Goal: Contribute content: Leave review/rating

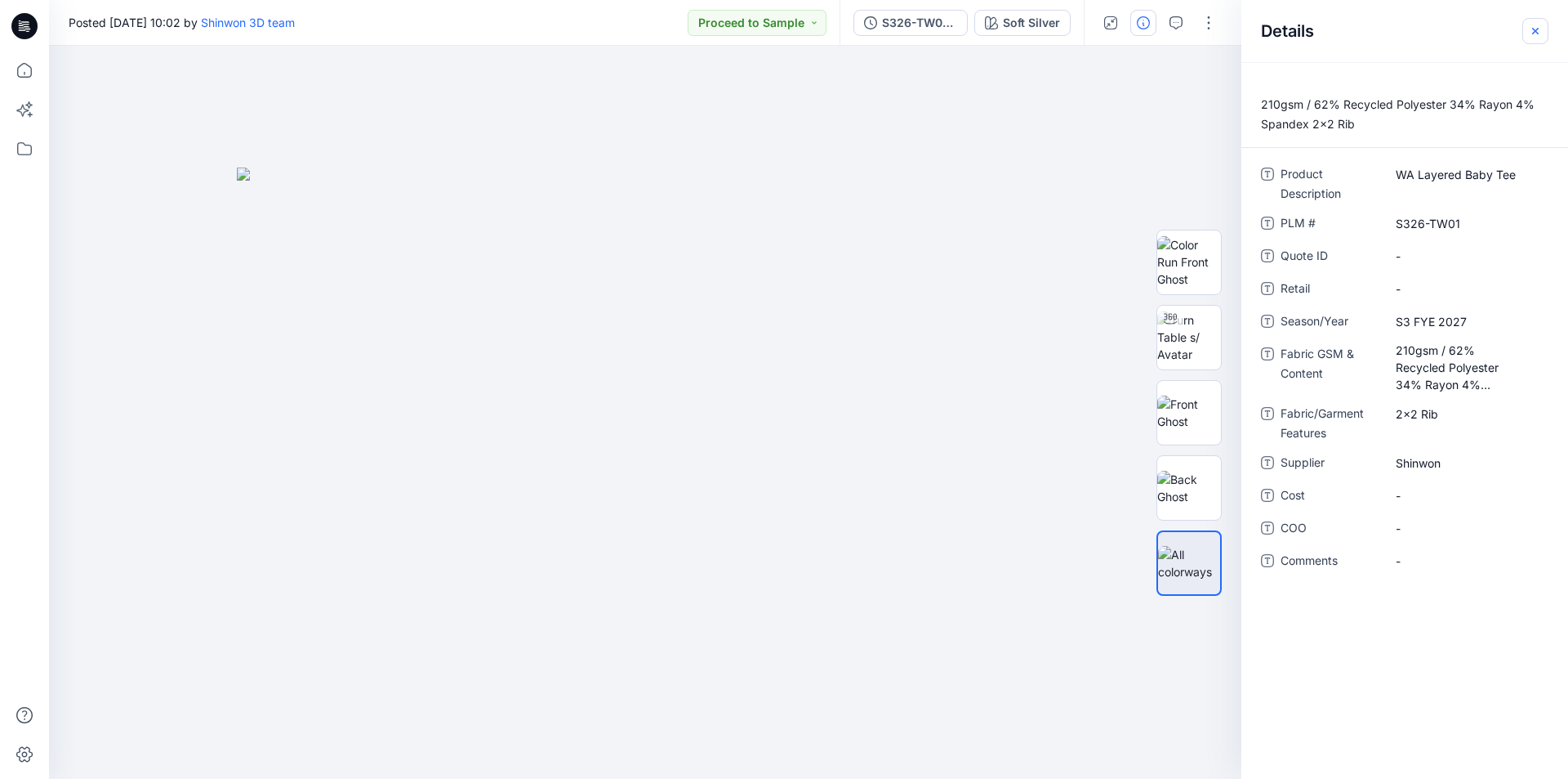
click at [1531, 32] on icon "button" at bounding box center [1535, 30] width 13 height 13
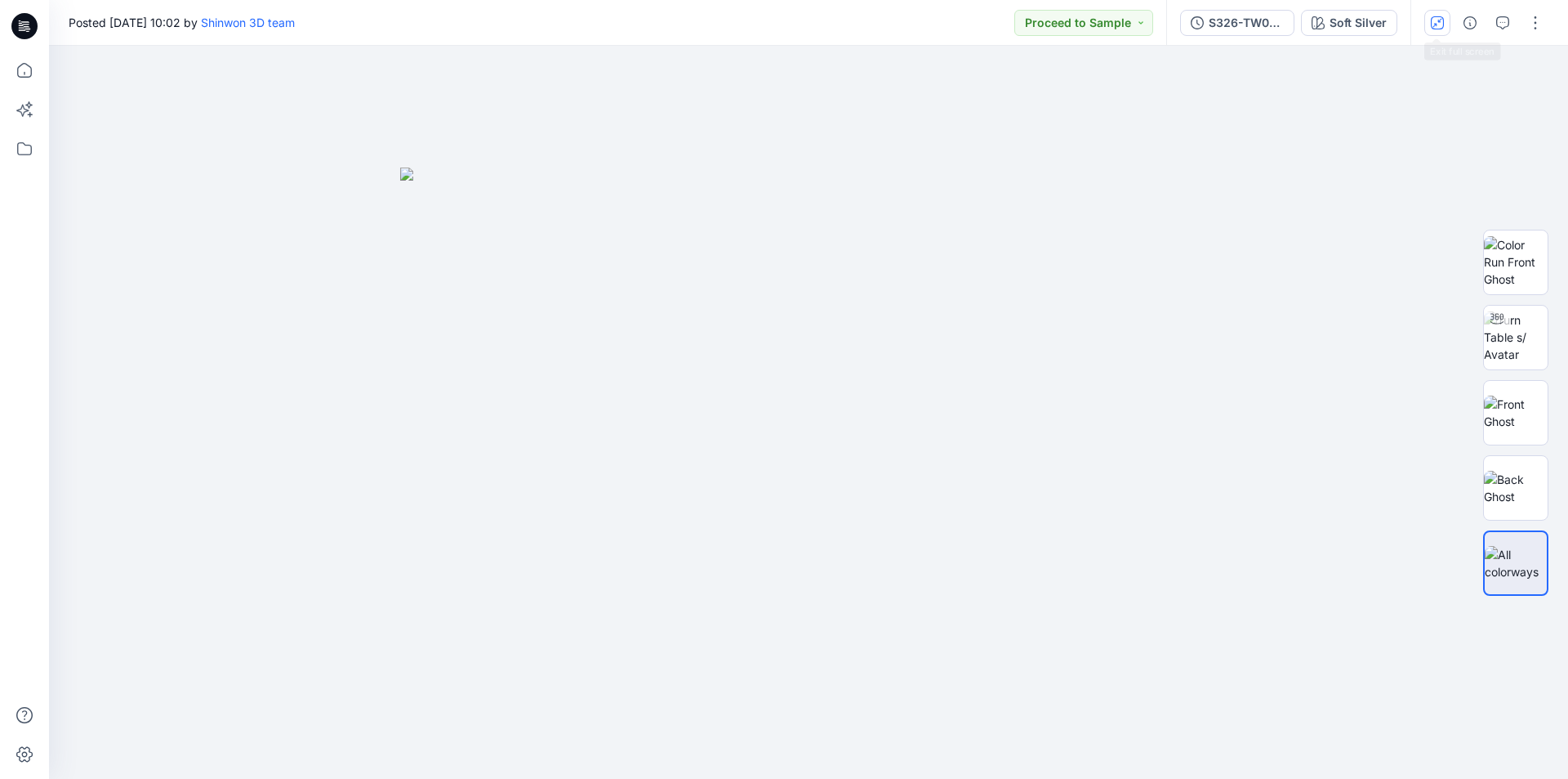
click at [1438, 27] on icon "button" at bounding box center [1437, 22] width 13 height 13
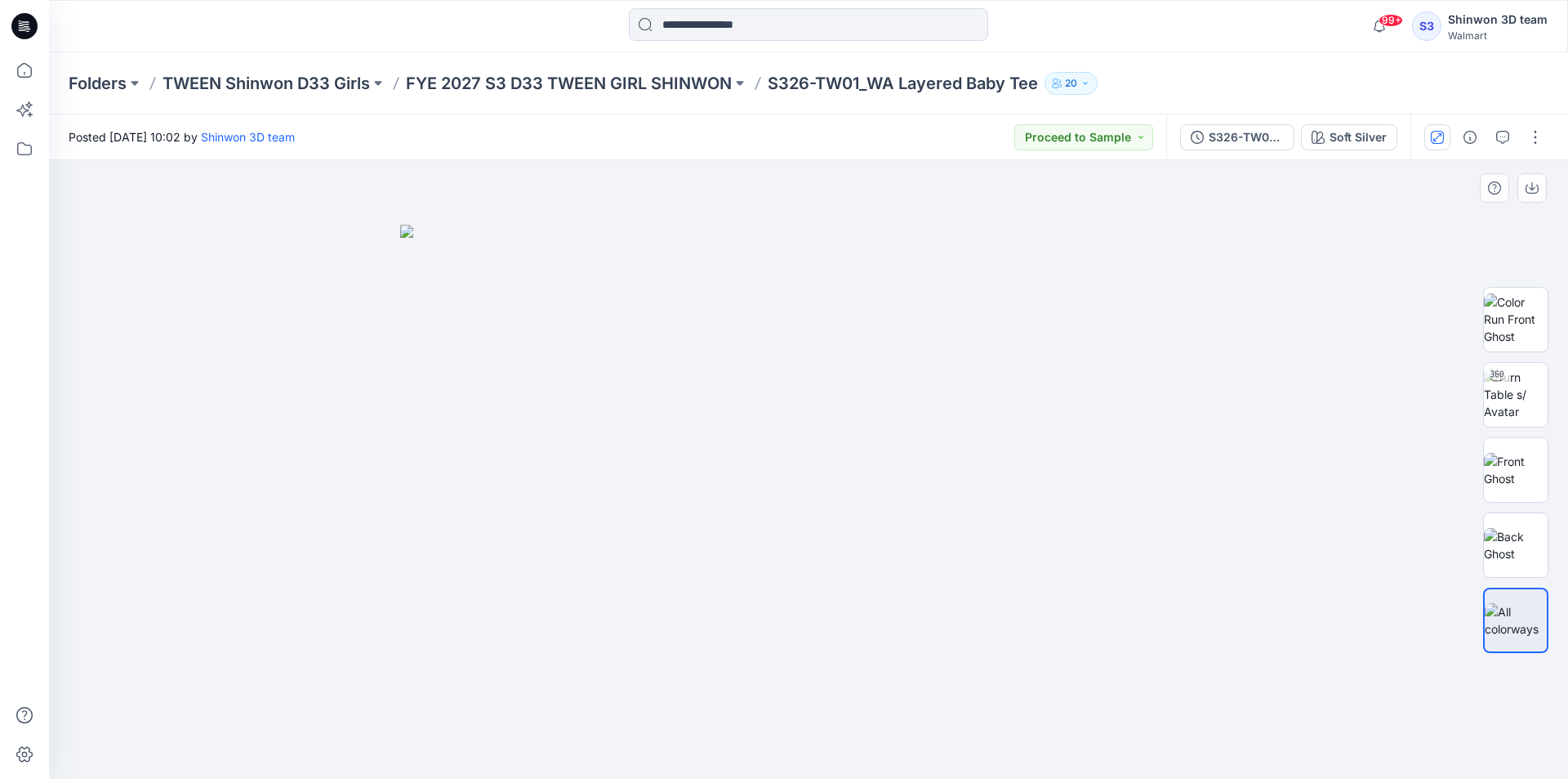
click at [926, 197] on div at bounding box center [809, 470] width 1520 height 619
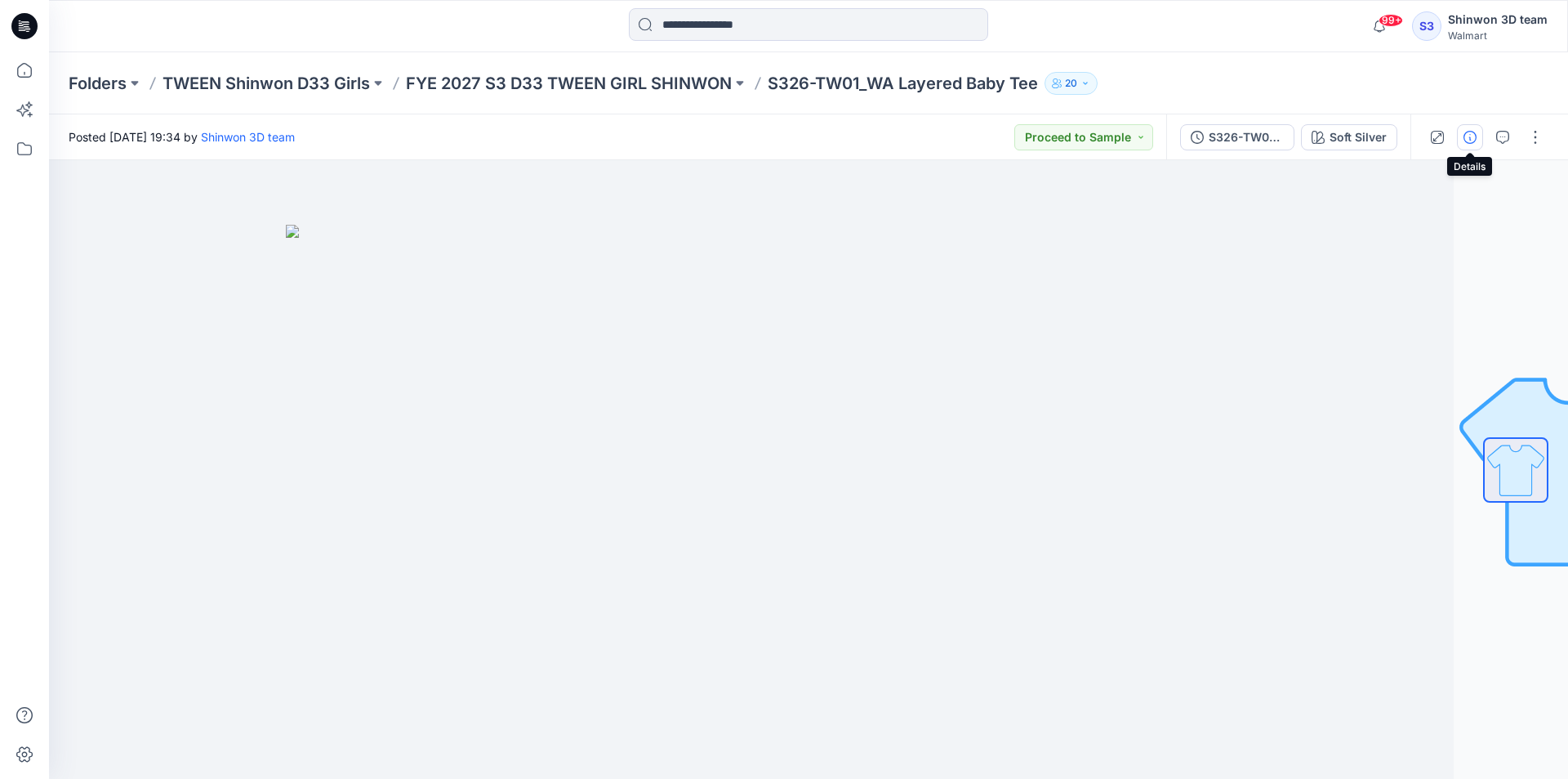
click at [1465, 137] on icon "button" at bounding box center [1469, 137] width 13 height 13
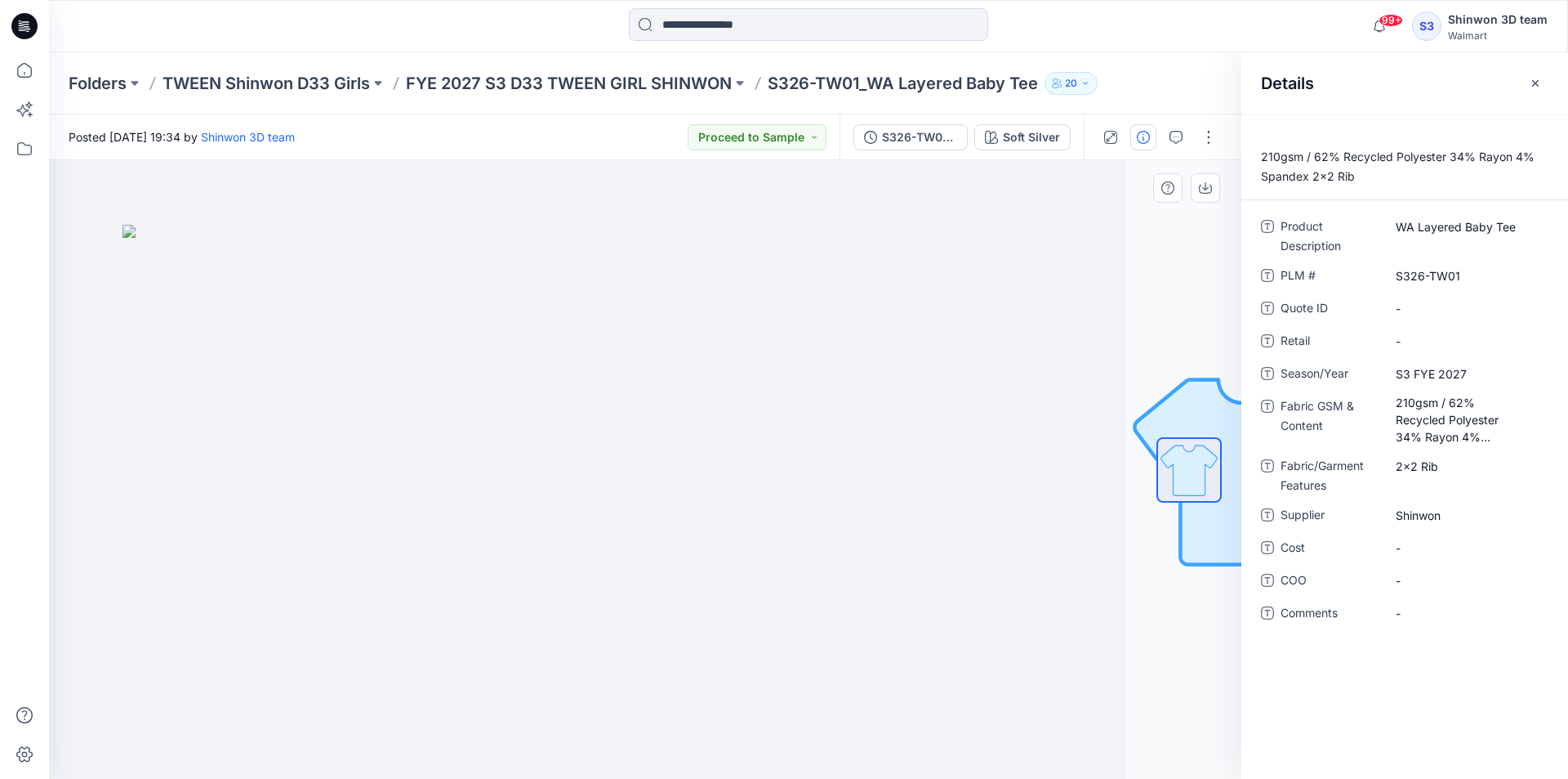
click at [1130, 240] on div "Soft Silver Loading... Material Properties Loading..." at bounding box center [646, 470] width 1193 height 619
click at [1179, 133] on icon "button" at bounding box center [1175, 137] width 13 height 13
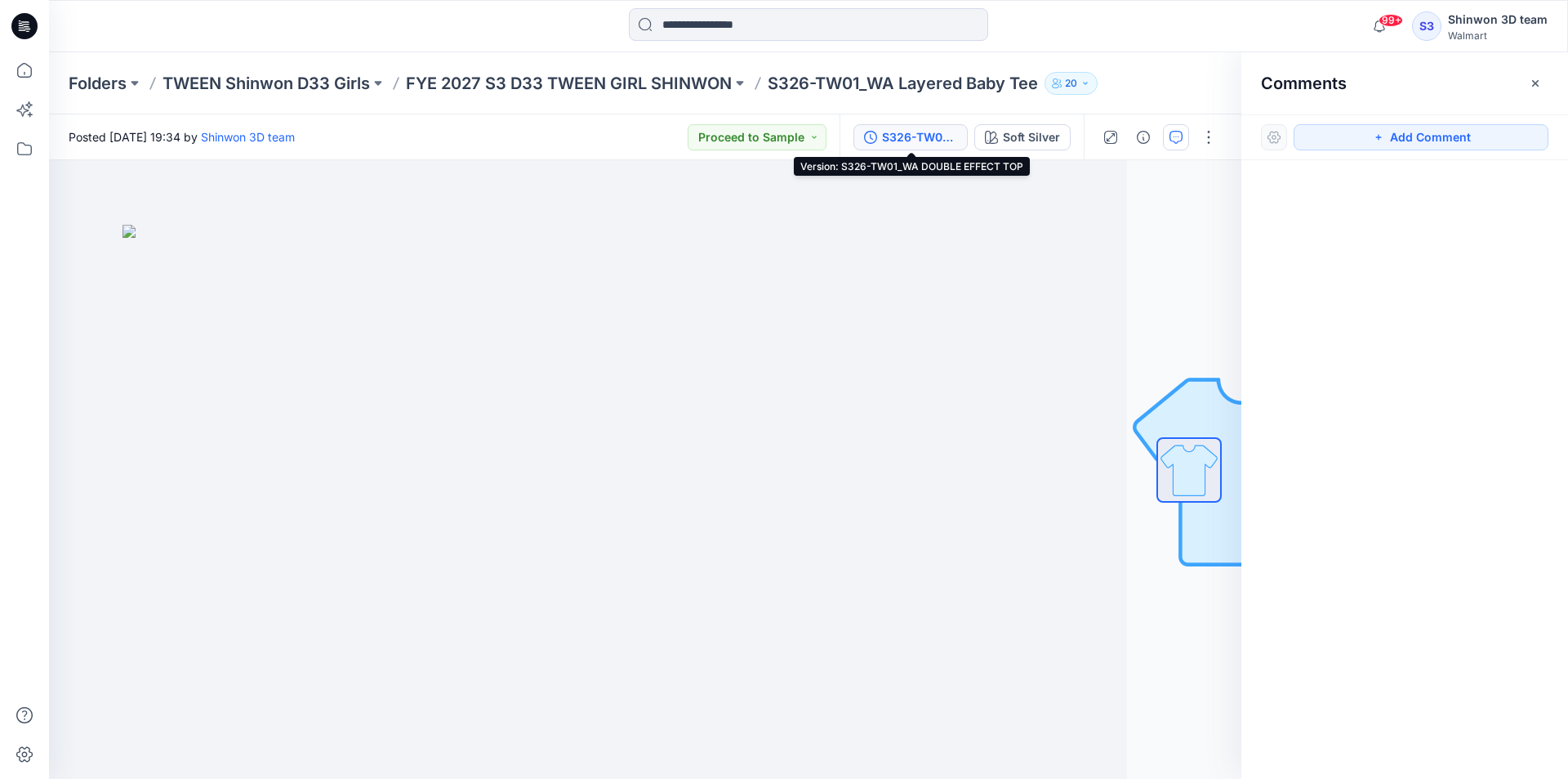
click at [934, 132] on div "S326-TW01_WA DOUBLE EFFECT TOP" at bounding box center [919, 137] width 75 height 18
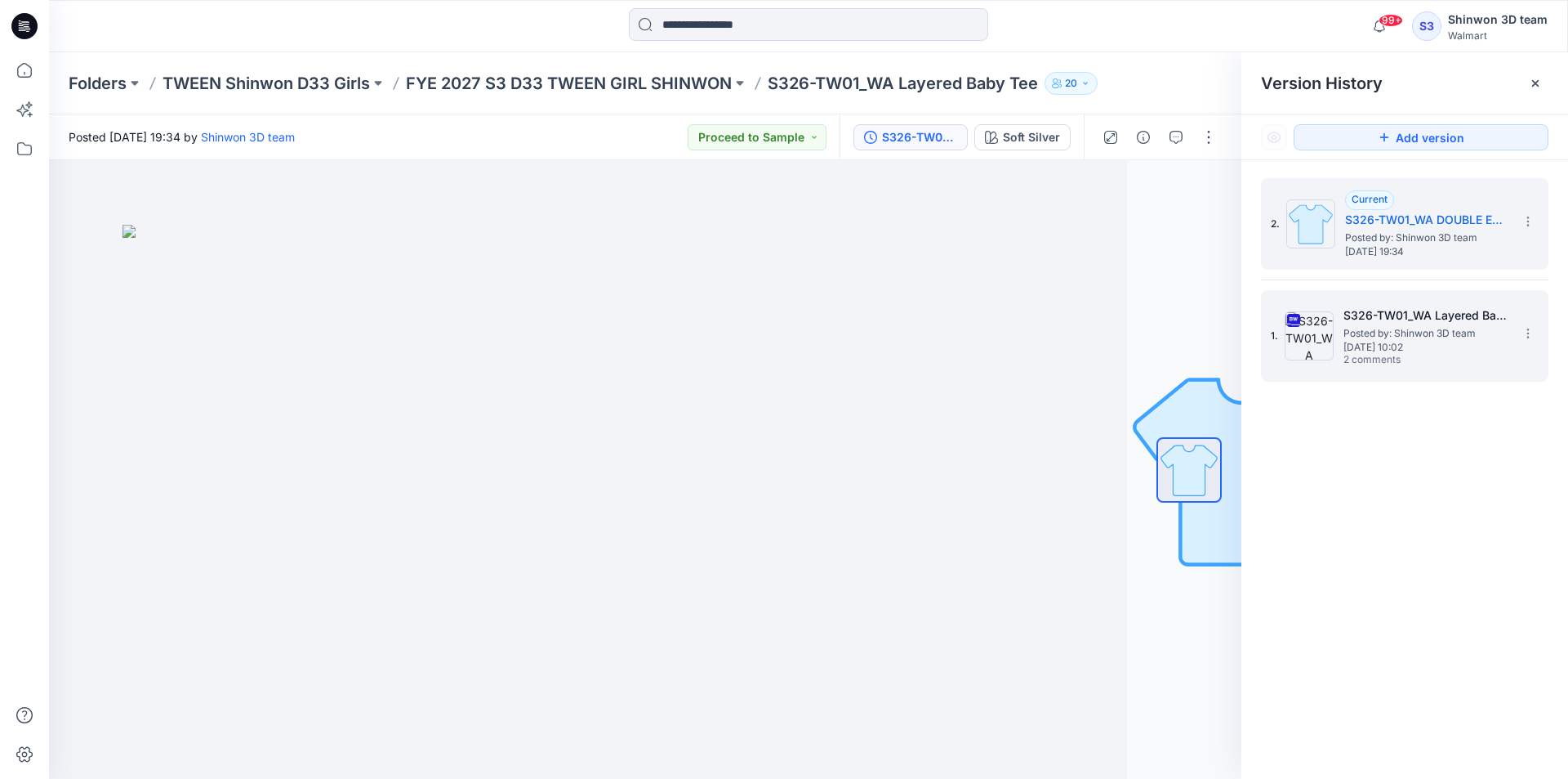
click at [1389, 339] on span "Posted by: Shinwon 3D team" at bounding box center [1425, 333] width 163 height 16
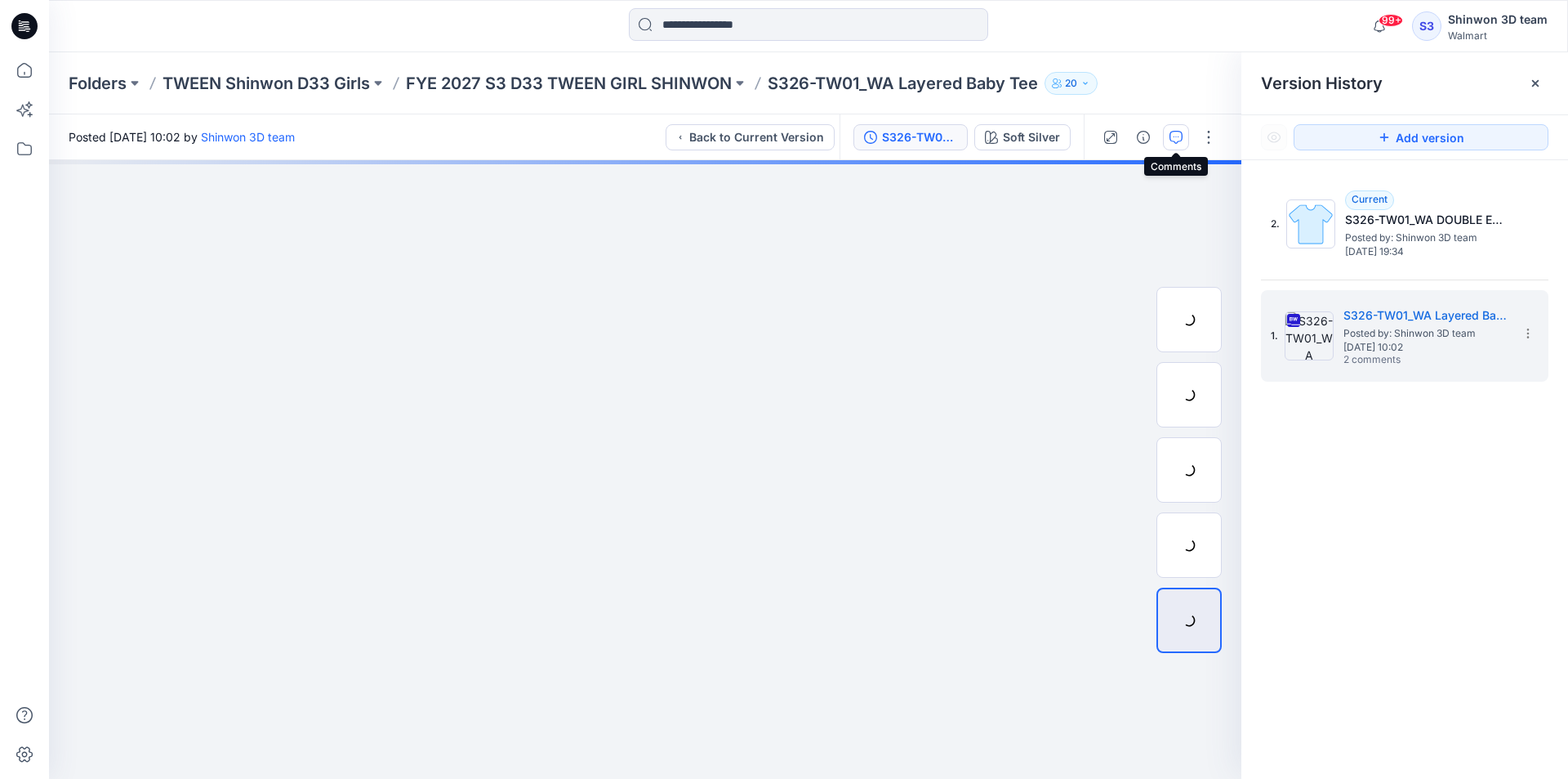
click at [1181, 133] on icon "button" at bounding box center [1175, 137] width 13 height 13
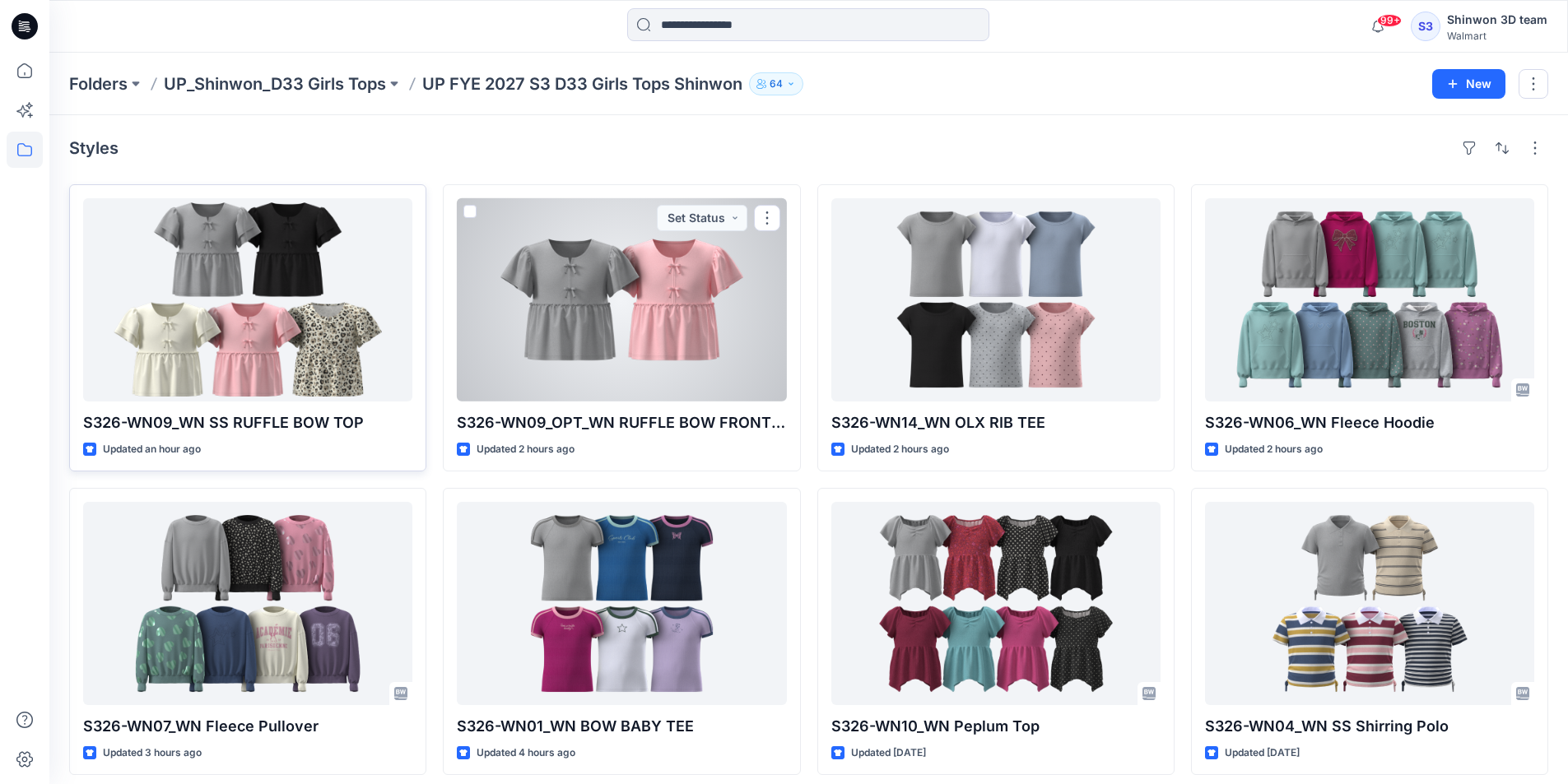
drag, startPoint x: 671, startPoint y: 264, endPoint x: 347, endPoint y: 257, distance: 324.1
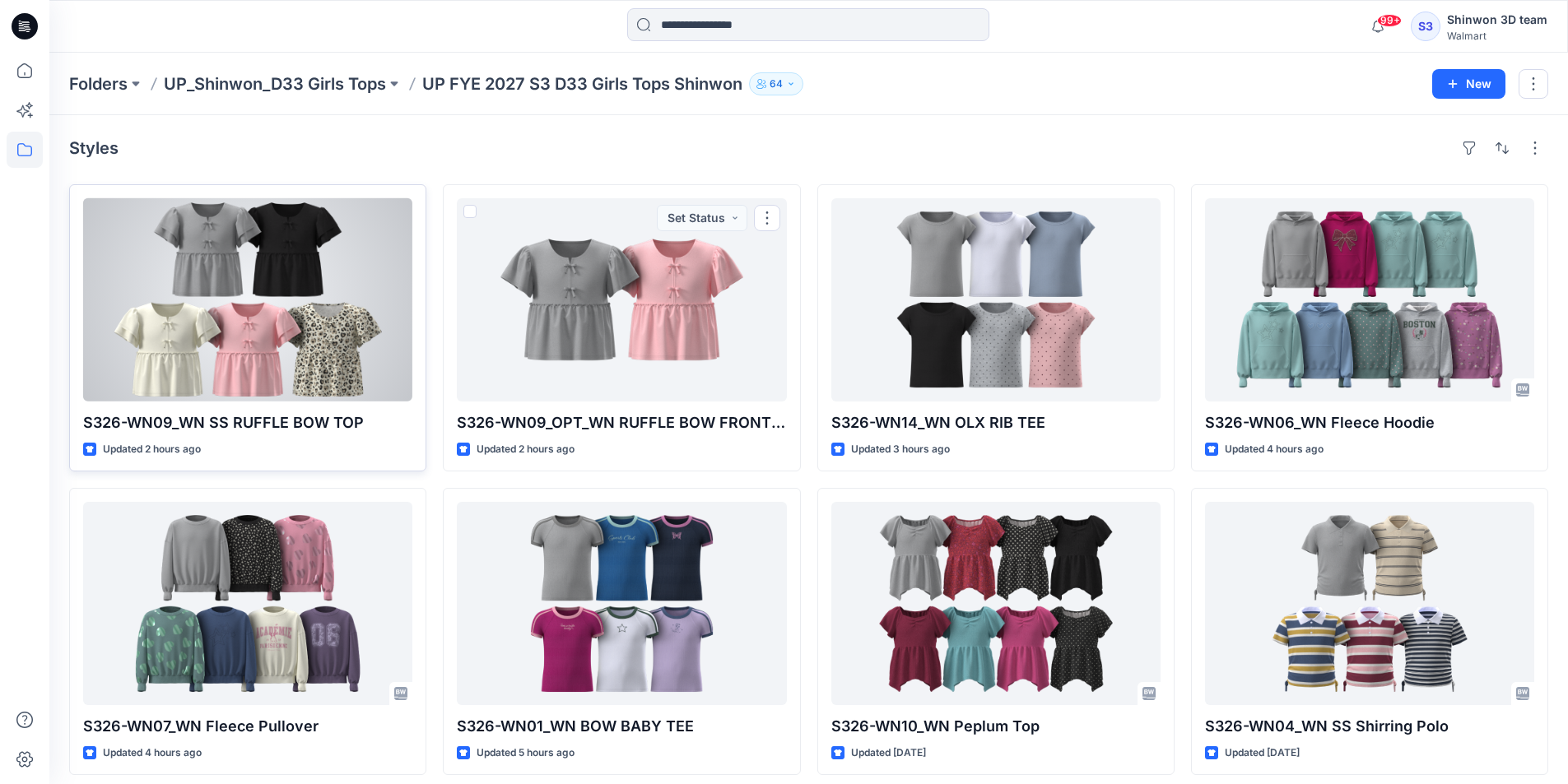
drag, startPoint x: 550, startPoint y: 253, endPoint x: 299, endPoint y: 244, distance: 251.2
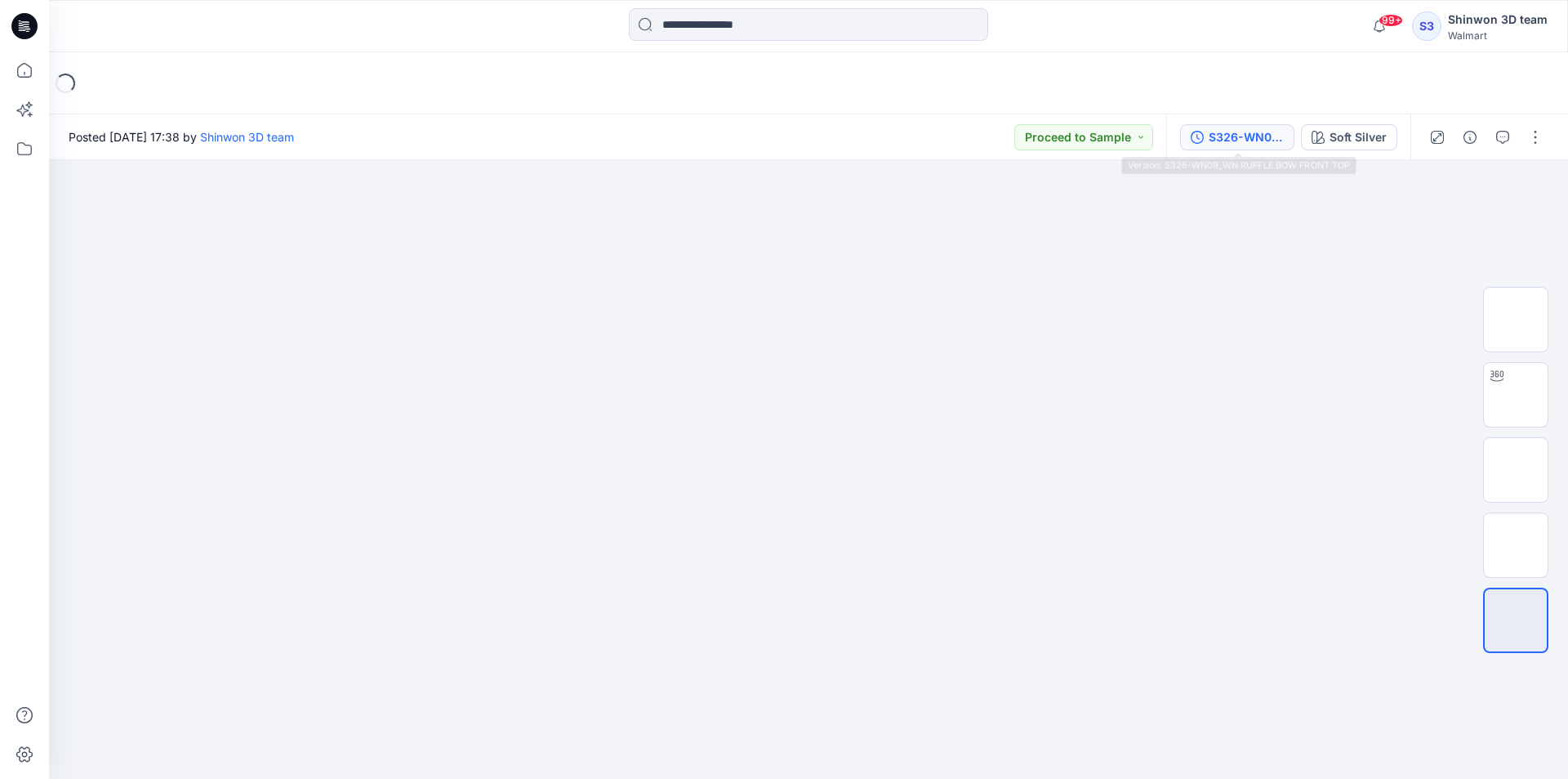
click at [1227, 140] on div "S326-WN09_WN RUFFLE BOW FRONT TOP" at bounding box center [1246, 137] width 75 height 18
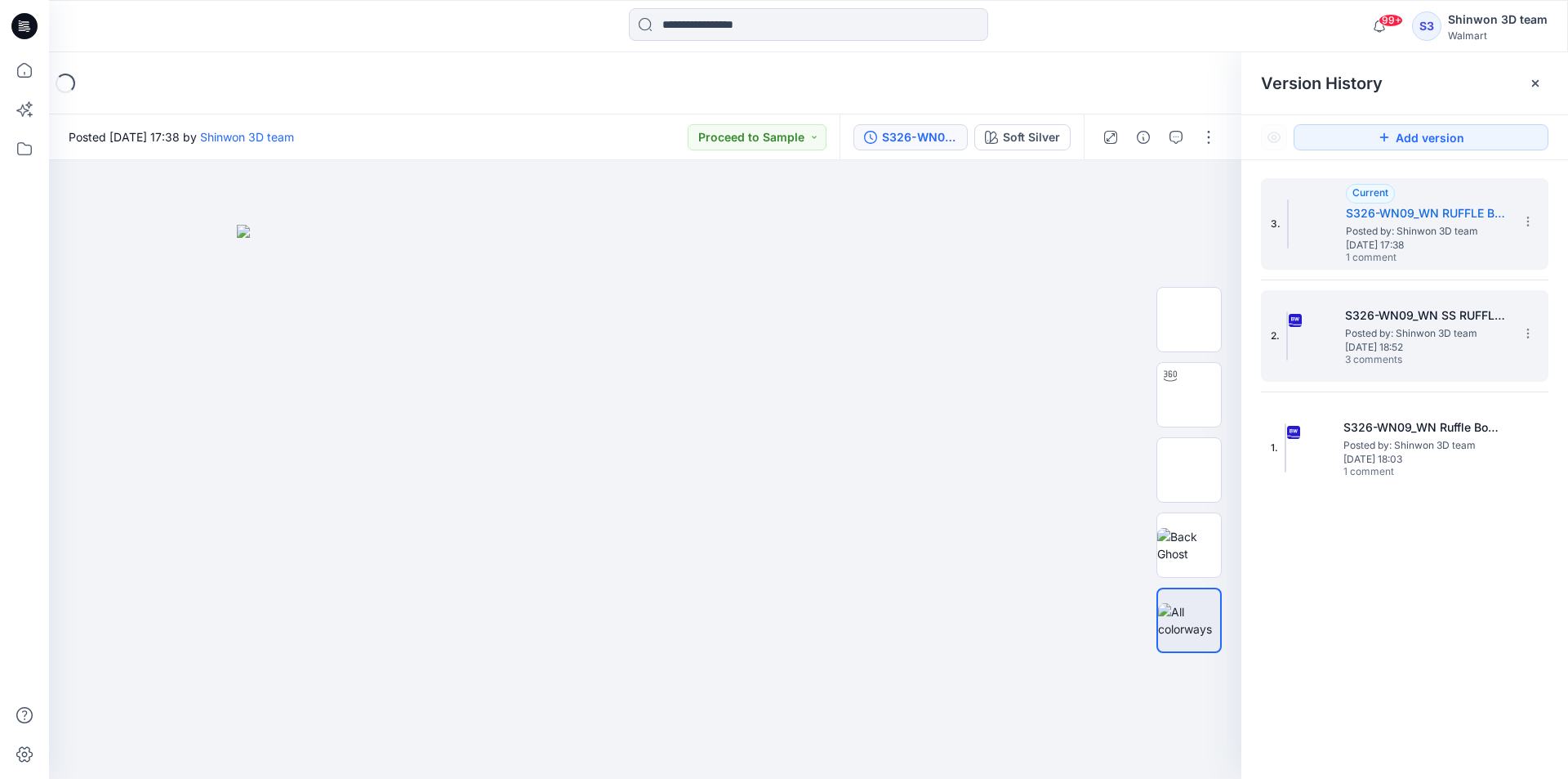
click at [1369, 318] on h5 "S326-WN09_WN SS RUFFLE BOW TOP" at bounding box center [1426, 315] width 163 height 19
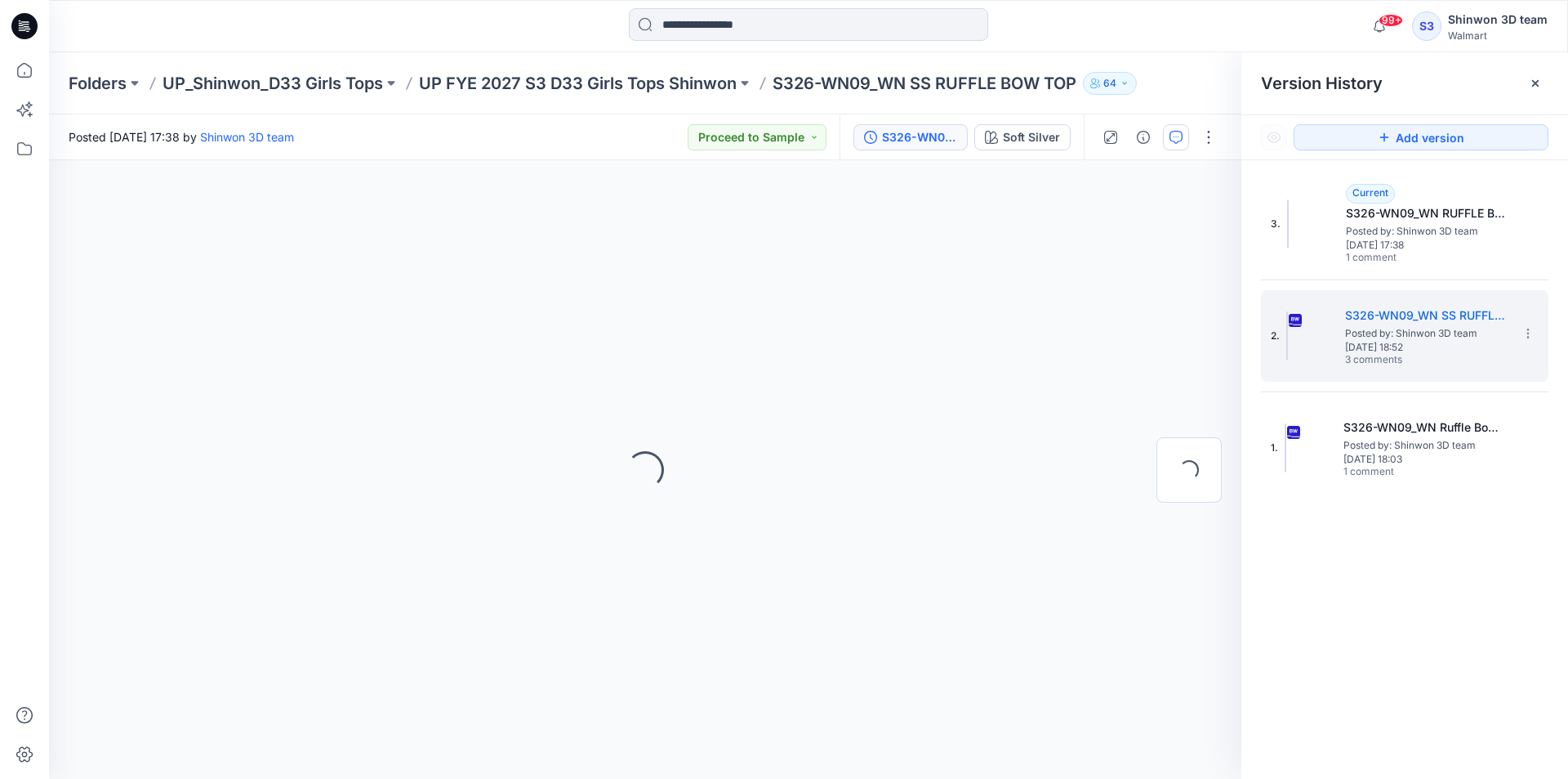
click at [1163, 138] on div at bounding box center [1160, 137] width 151 height 46
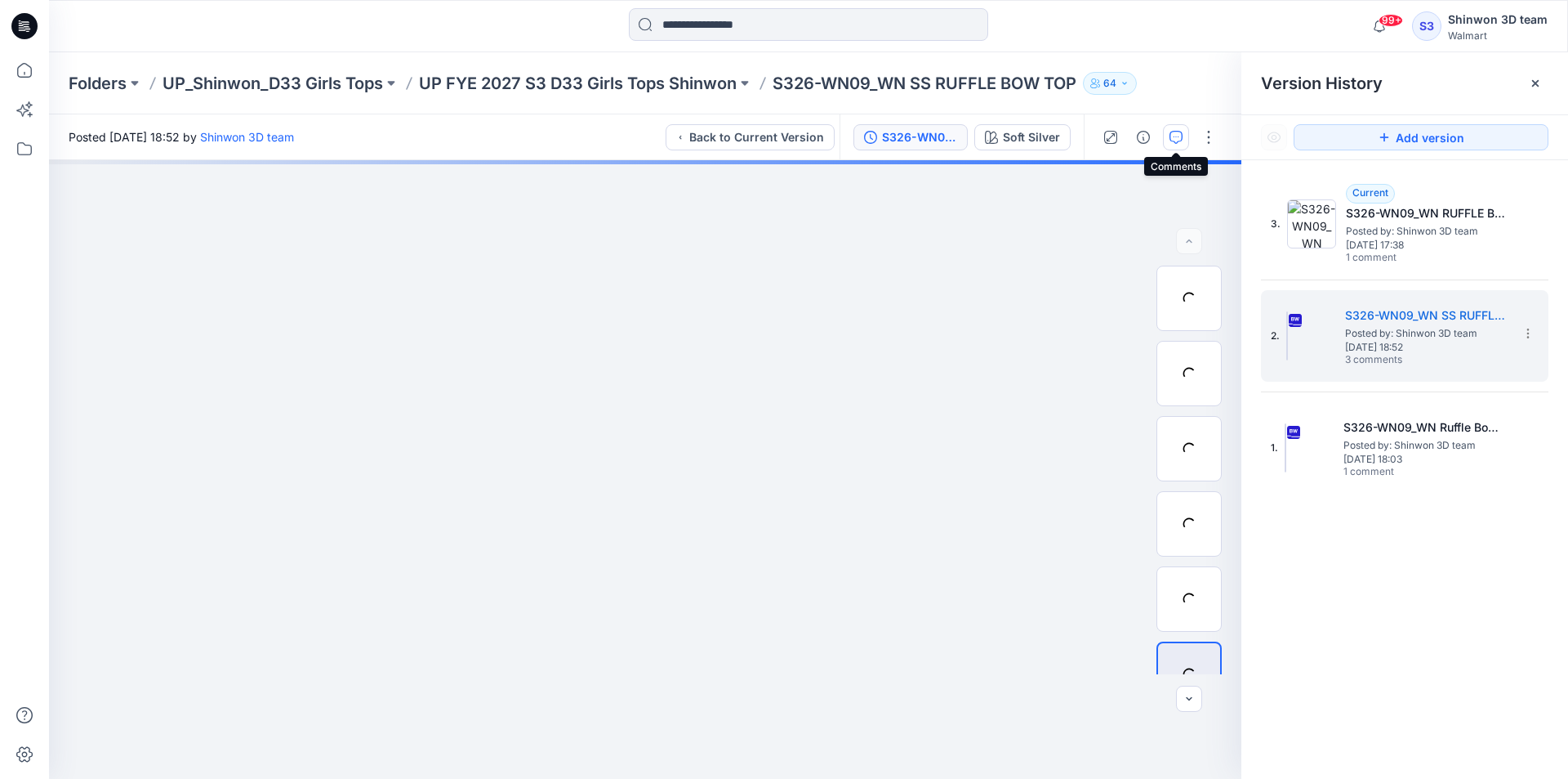
click at [1168, 138] on button "button" at bounding box center [1175, 137] width 26 height 26
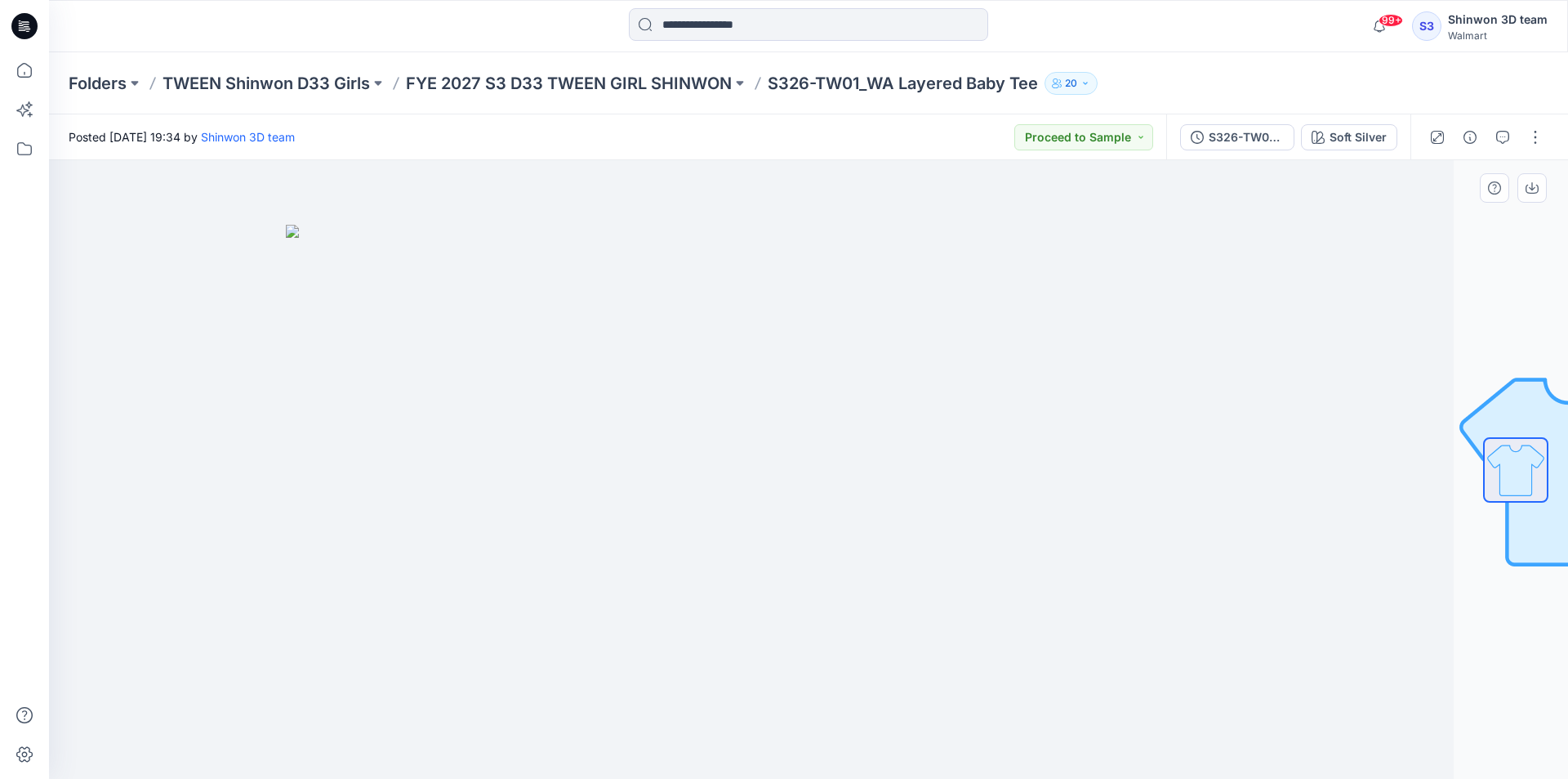
click at [1042, 258] on img at bounding box center [694, 503] width 816 height 555
click at [961, 289] on img at bounding box center [694, 503] width 816 height 555
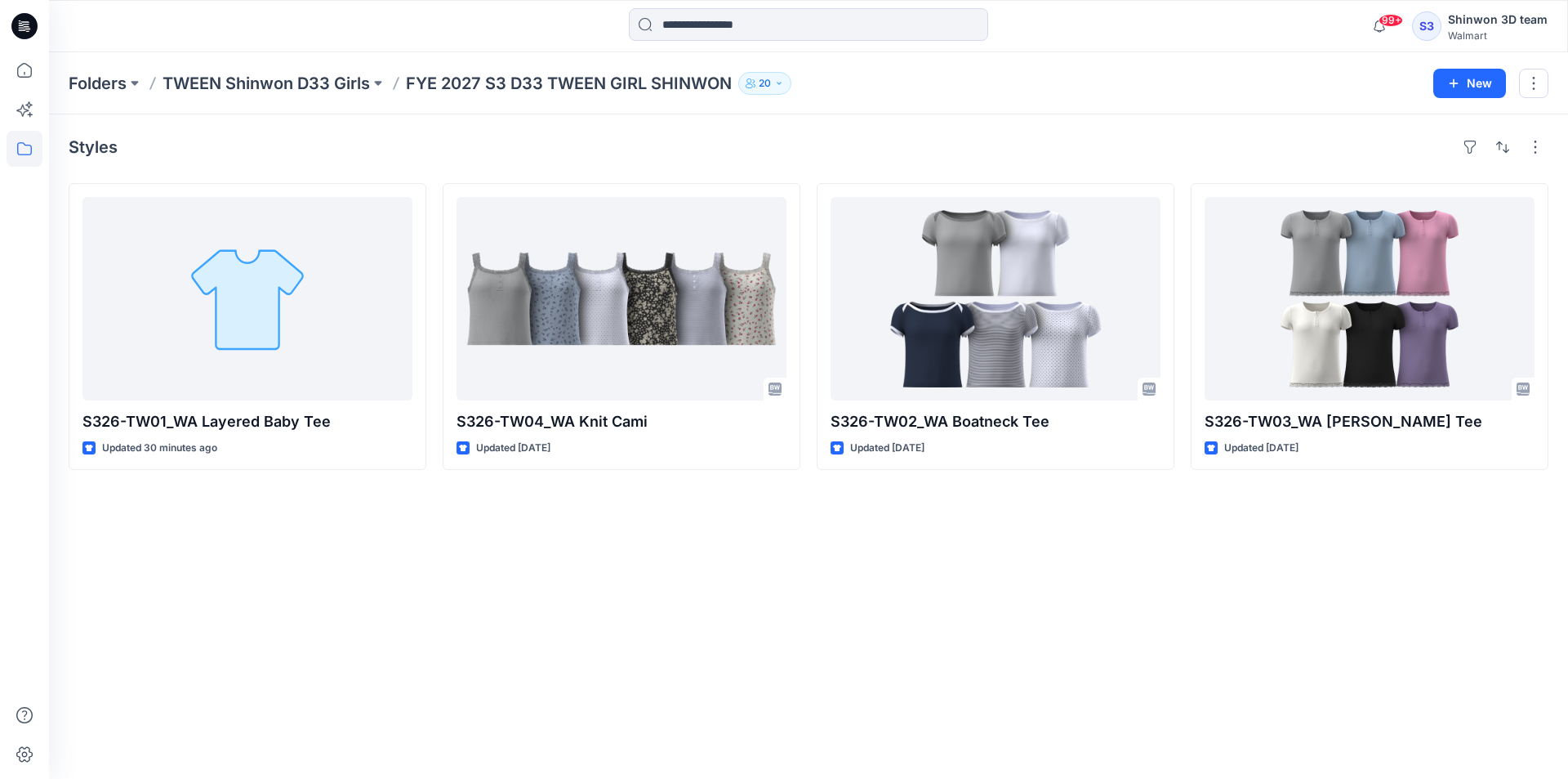
click at [840, 152] on div "Styles" at bounding box center [809, 146] width 1480 height 26
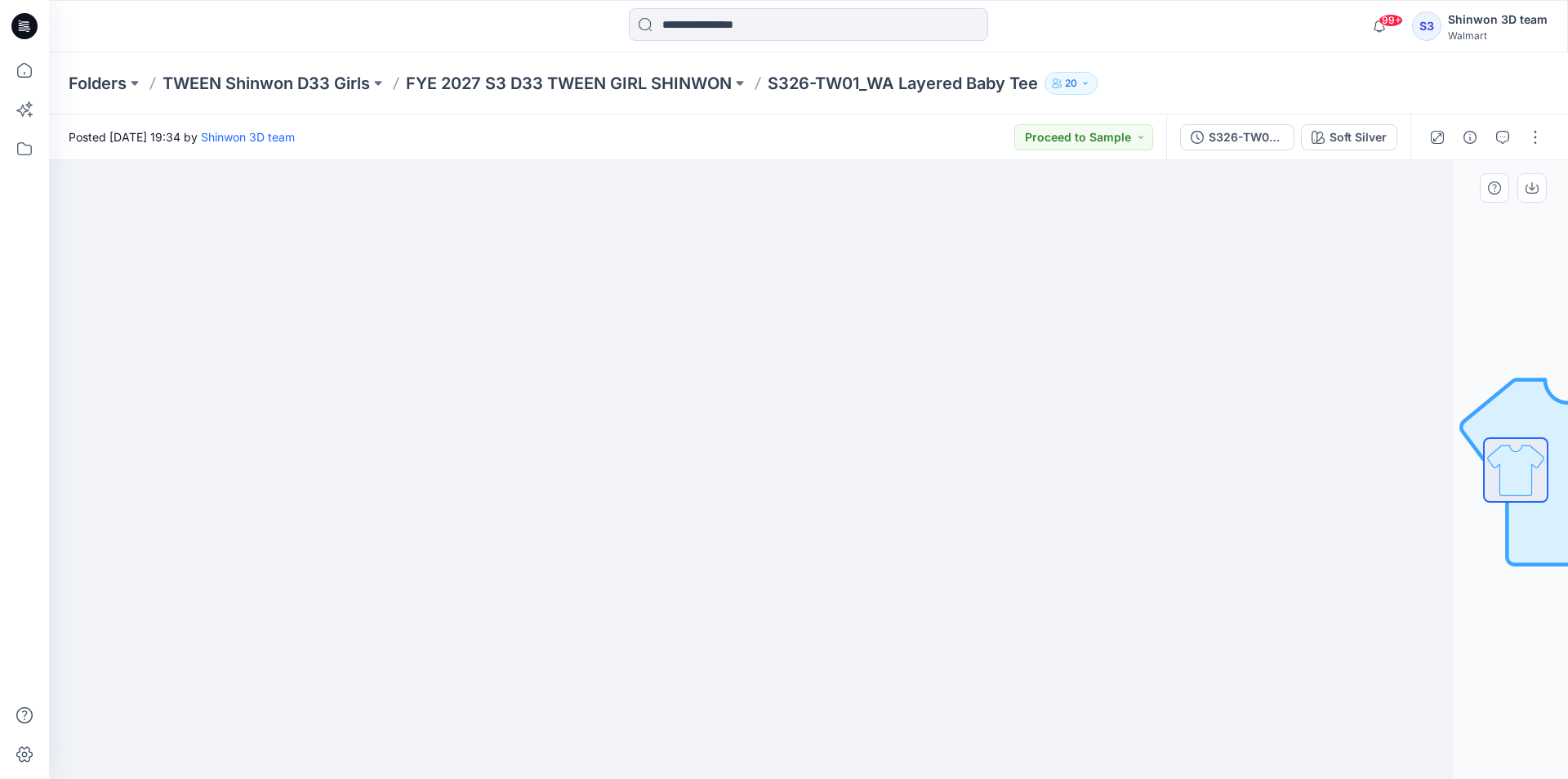
click at [1344, 501] on div at bounding box center [694, 470] width 1520 height 619
click at [857, 686] on img at bounding box center [694, 503] width 816 height 555
click at [1038, 236] on img at bounding box center [694, 503] width 816 height 555
click at [975, 492] on img at bounding box center [694, 503] width 816 height 555
click at [1118, 384] on div at bounding box center [694, 470] width 1520 height 619
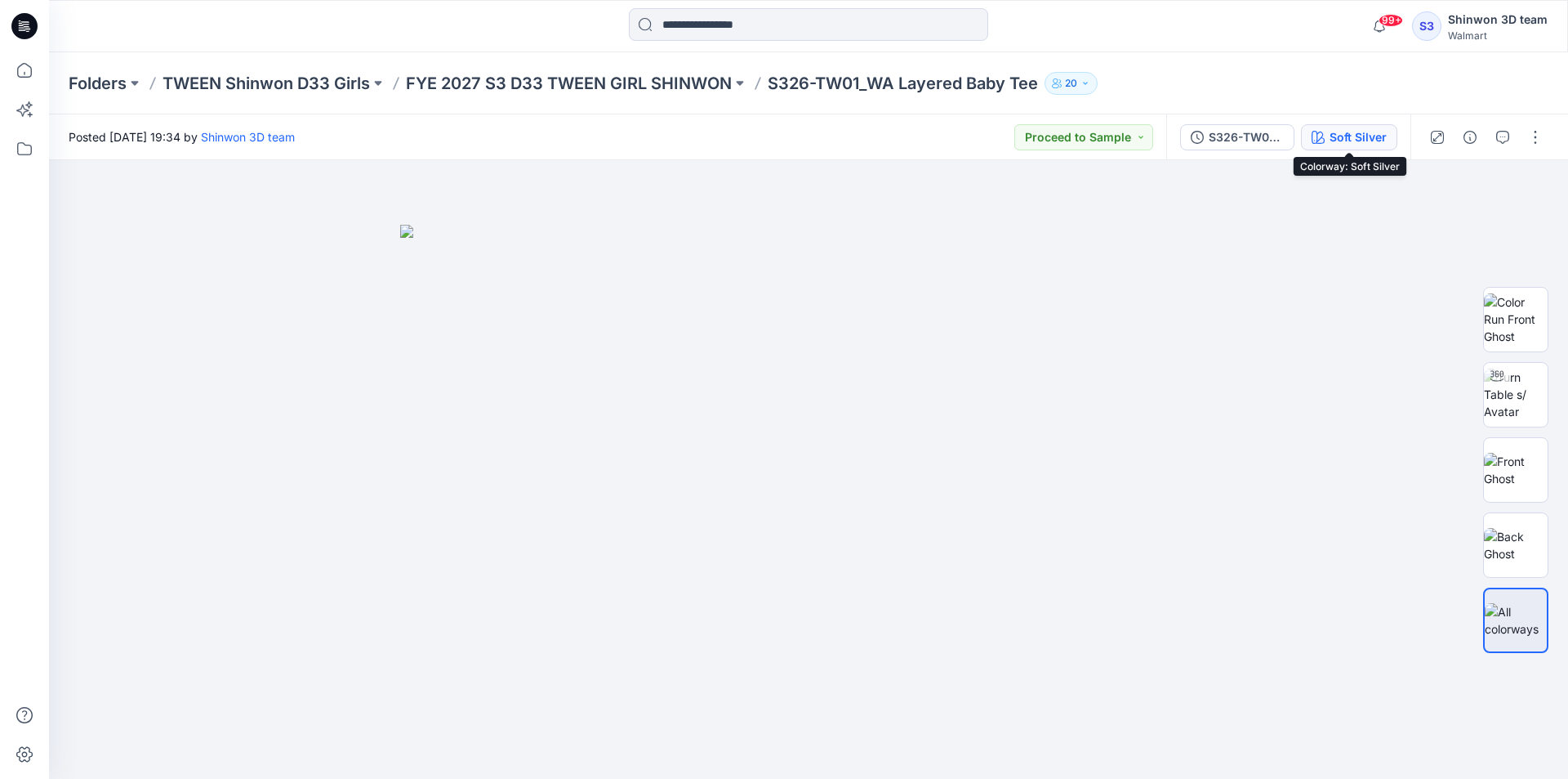
click at [1353, 133] on div "Soft Silver" at bounding box center [1358, 137] width 57 height 18
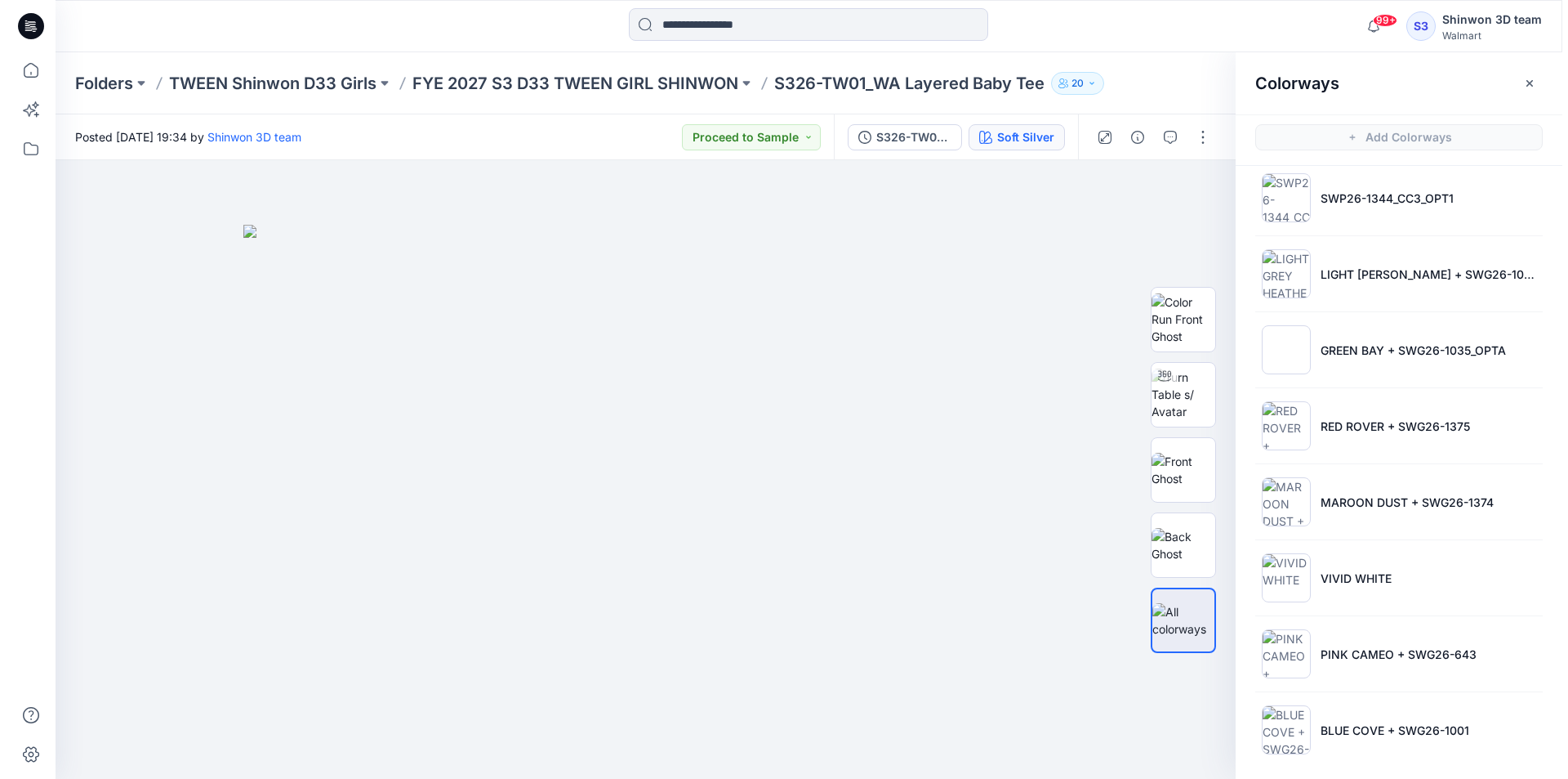
scroll to position [326, 0]
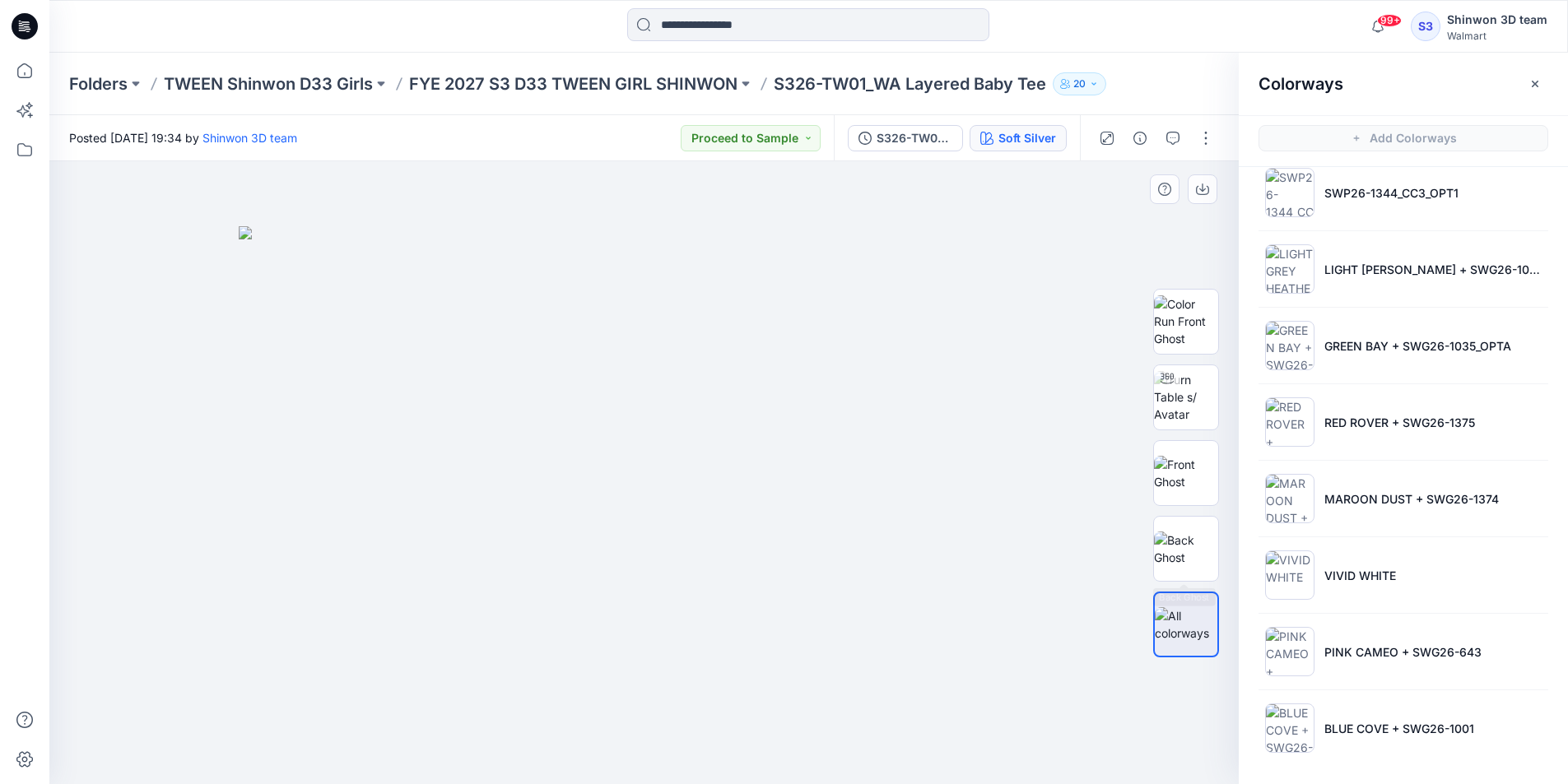
click at [1054, 577] on img at bounding box center [650, 506] width 823 height 558
click at [1141, 136] on icon "button" at bounding box center [1139, 138] width 13 height 13
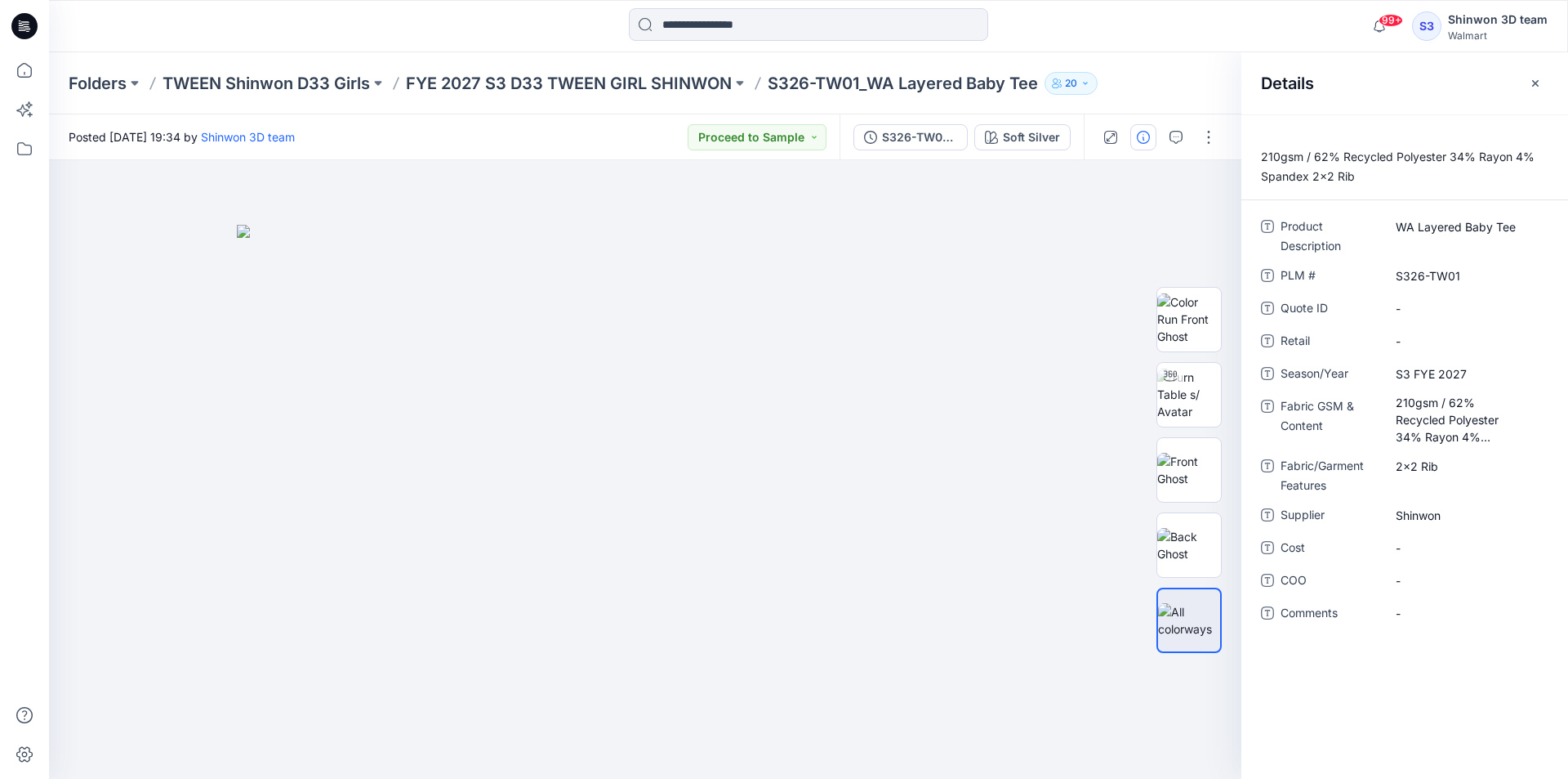
drag, startPoint x: 143, startPoint y: 17, endPoint x: 106, endPoint y: 0, distance: 40.7
click at [143, 17] on div at bounding box center [240, 25] width 380 height 36
click at [1180, 142] on icon "button" at bounding box center [1175, 137] width 13 height 13
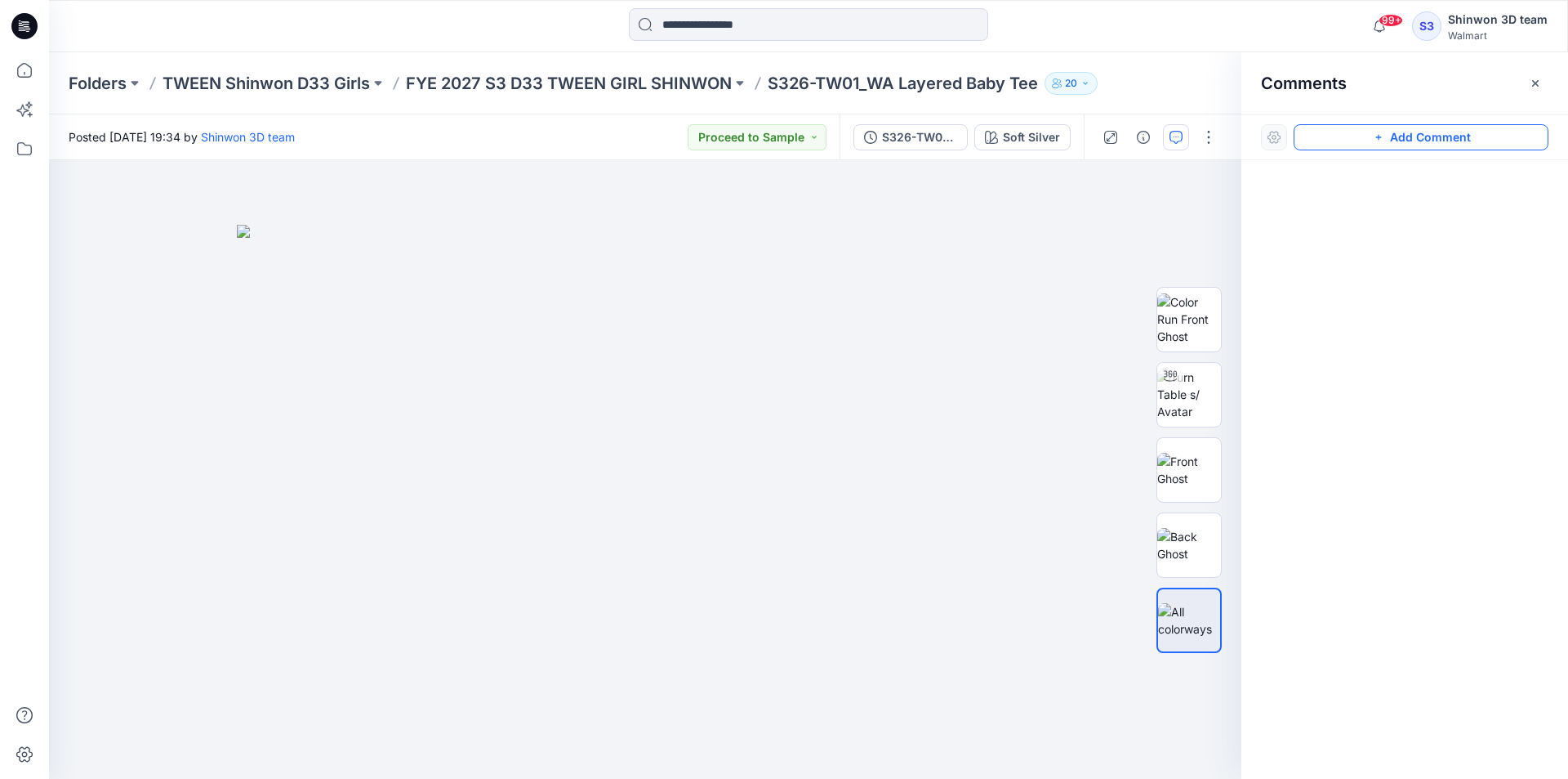
click at [1355, 139] on button "Add Comment" at bounding box center [1421, 137] width 255 height 26
click at [308, 270] on div "1" at bounding box center [646, 470] width 1193 height 619
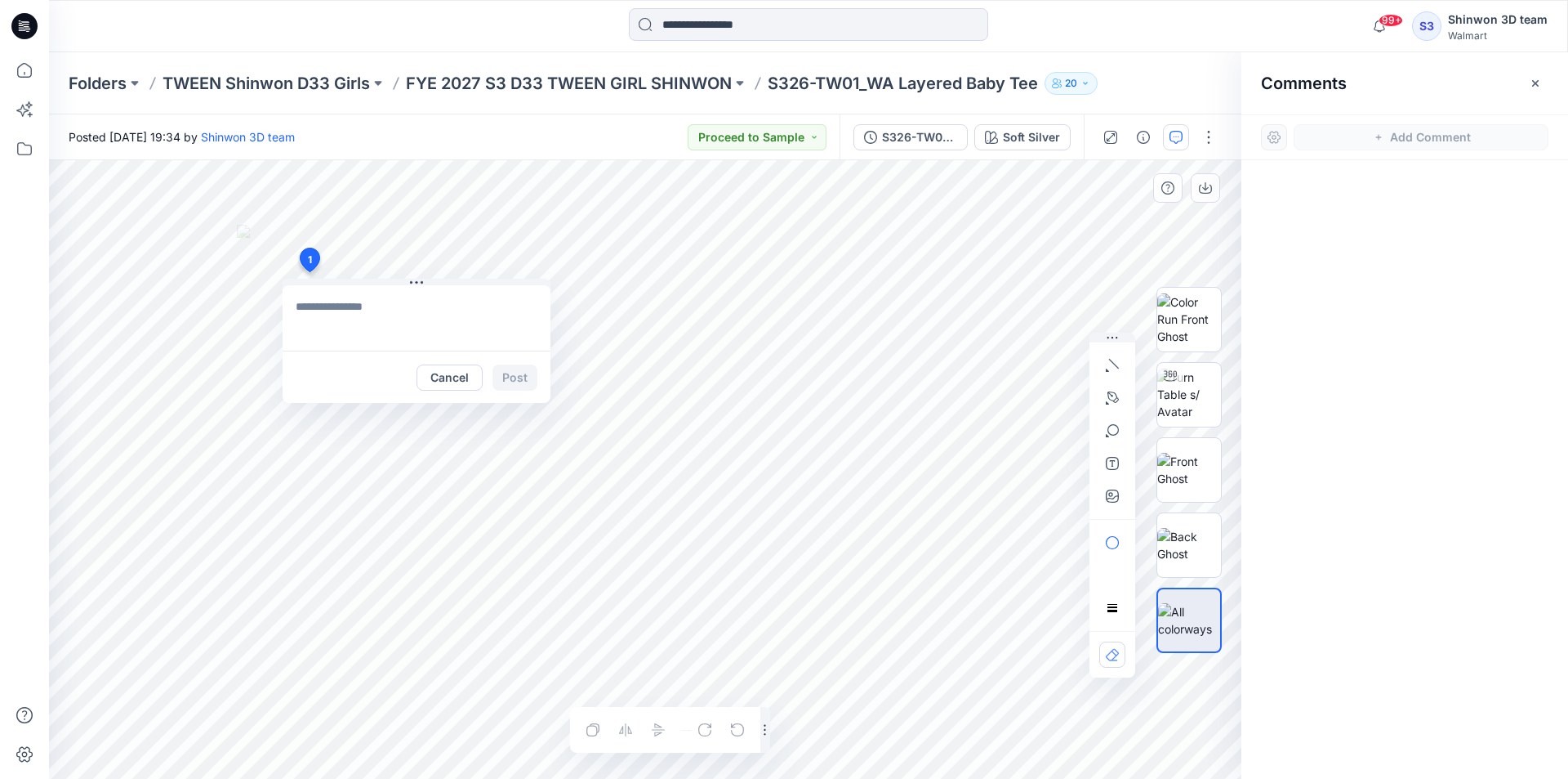
paste textarea "**********"
drag, startPoint x: 361, startPoint y: 332, endPoint x: 335, endPoint y: 330, distance: 26.1
click at [335, 330] on textarea "**********" at bounding box center [416, 317] width 268 height 65
type textarea "**********"
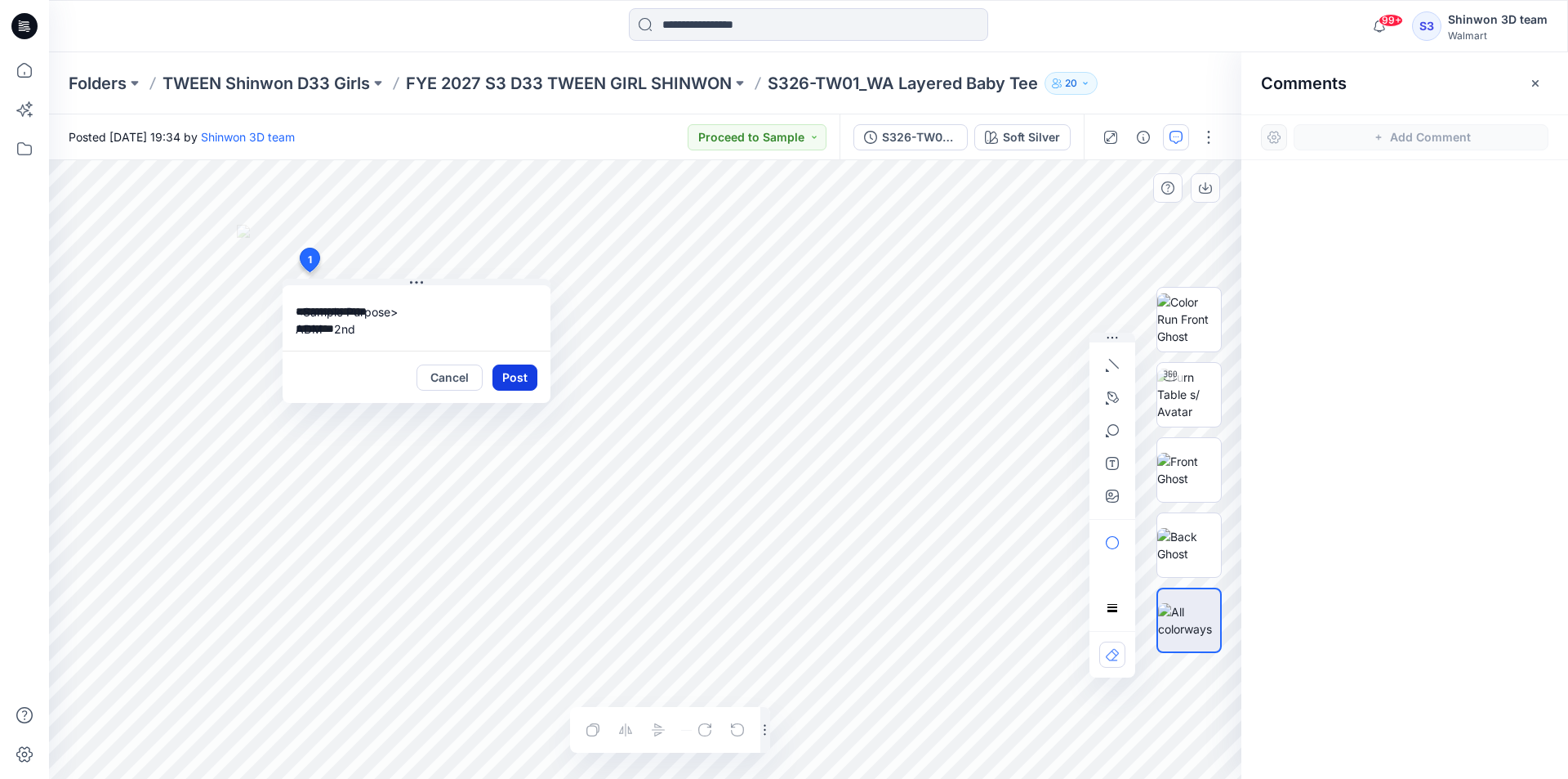
click at [524, 366] on button "Post" at bounding box center [515, 377] width 45 height 26
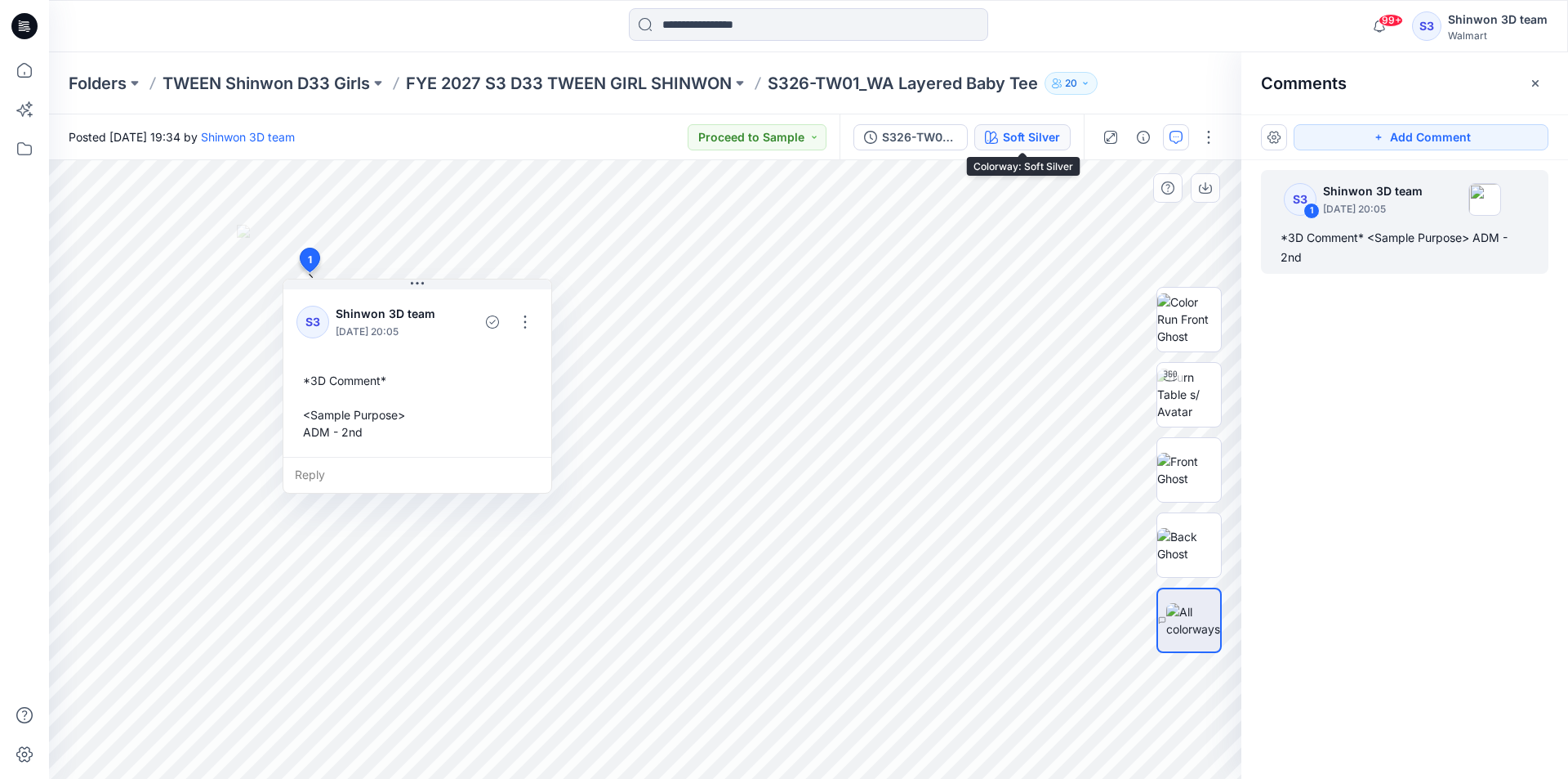
click at [1034, 138] on div "Soft Silver" at bounding box center [1031, 137] width 57 height 18
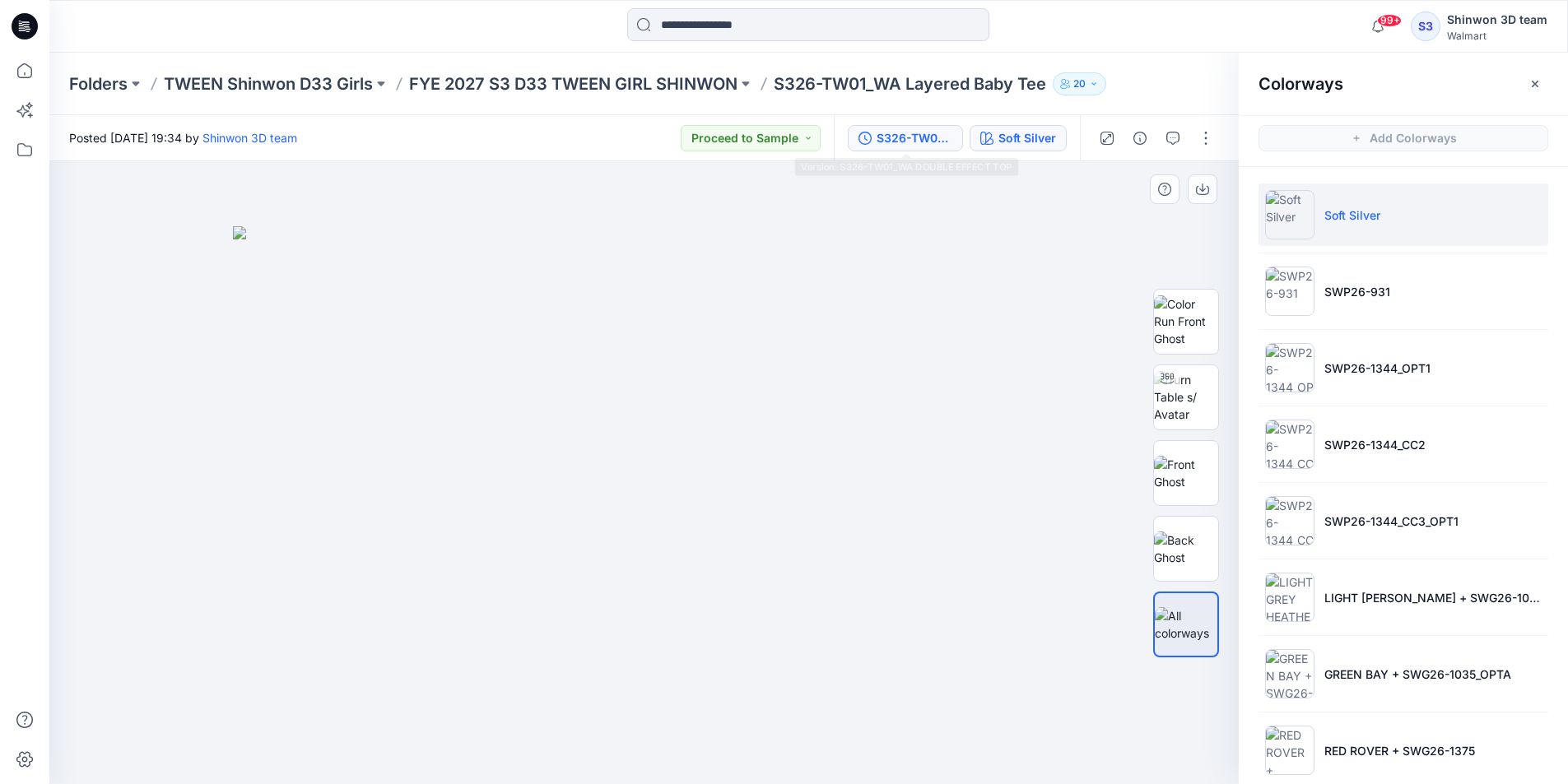
click at [906, 140] on div "S326-TW01_WA DOUBLE EFFECT TOP" at bounding box center [913, 138] width 75 height 19
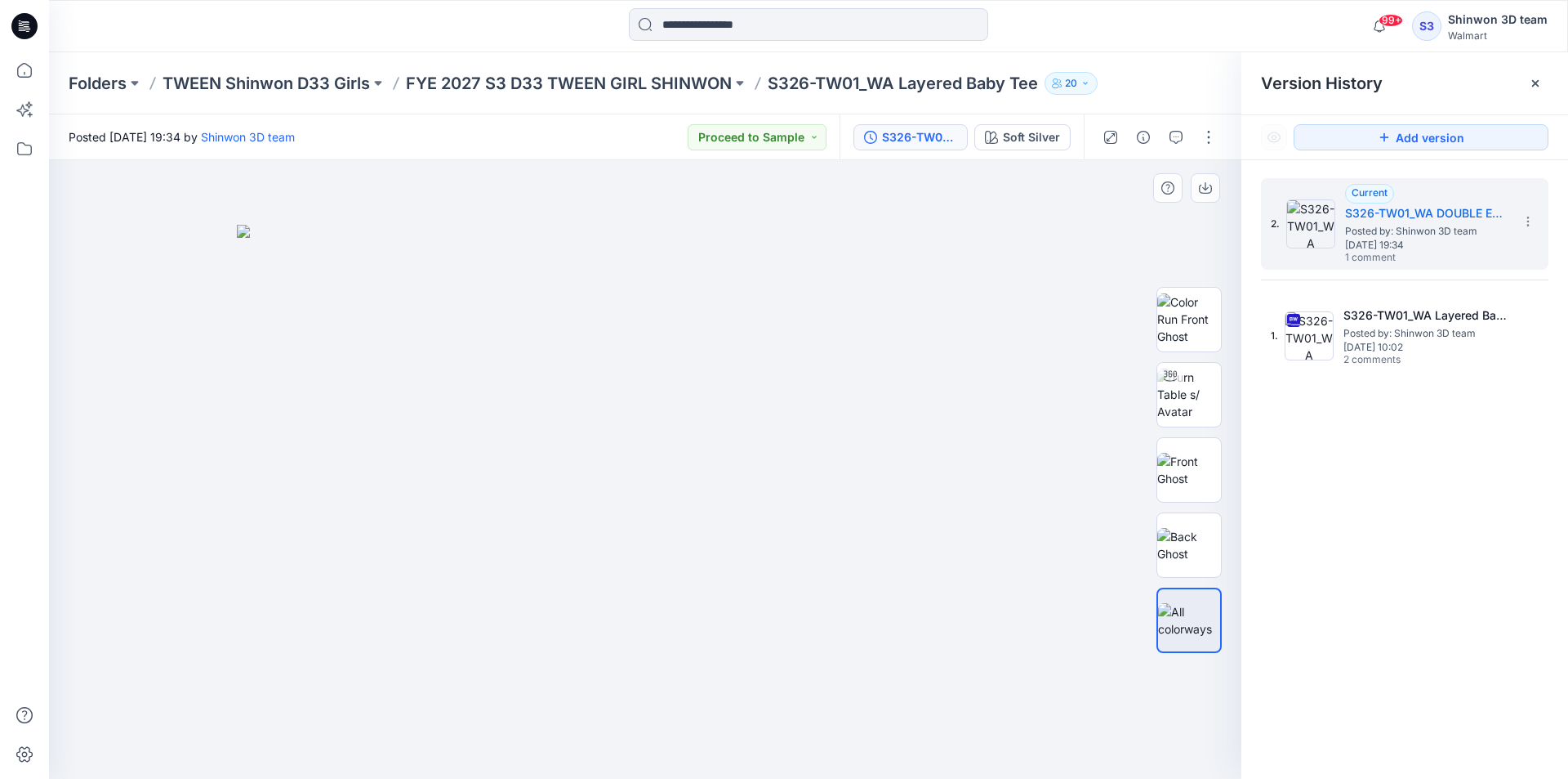
click at [941, 276] on img at bounding box center [645, 503] width 816 height 555
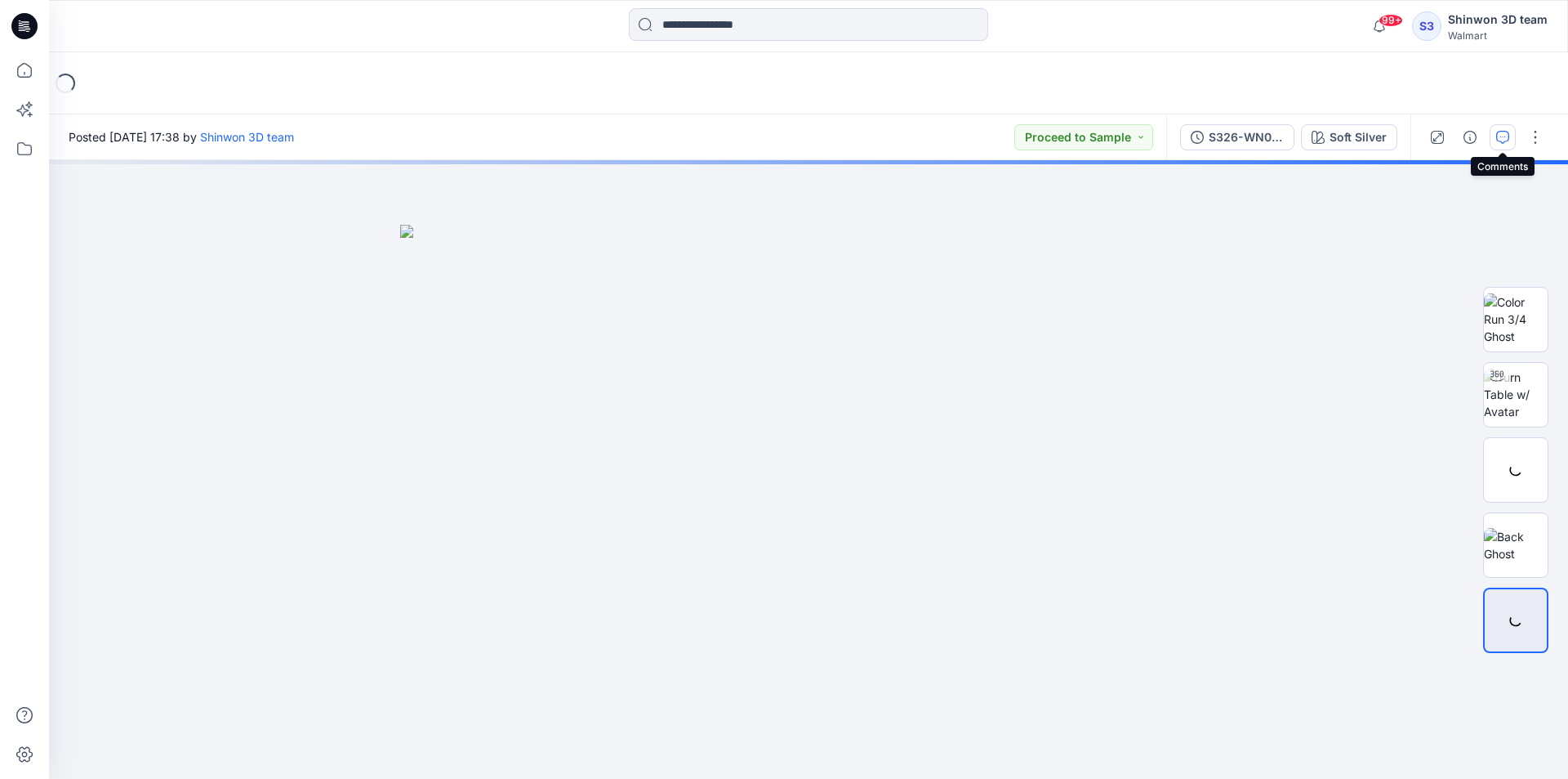
click at [1494, 139] on button "button" at bounding box center [1502, 137] width 26 height 26
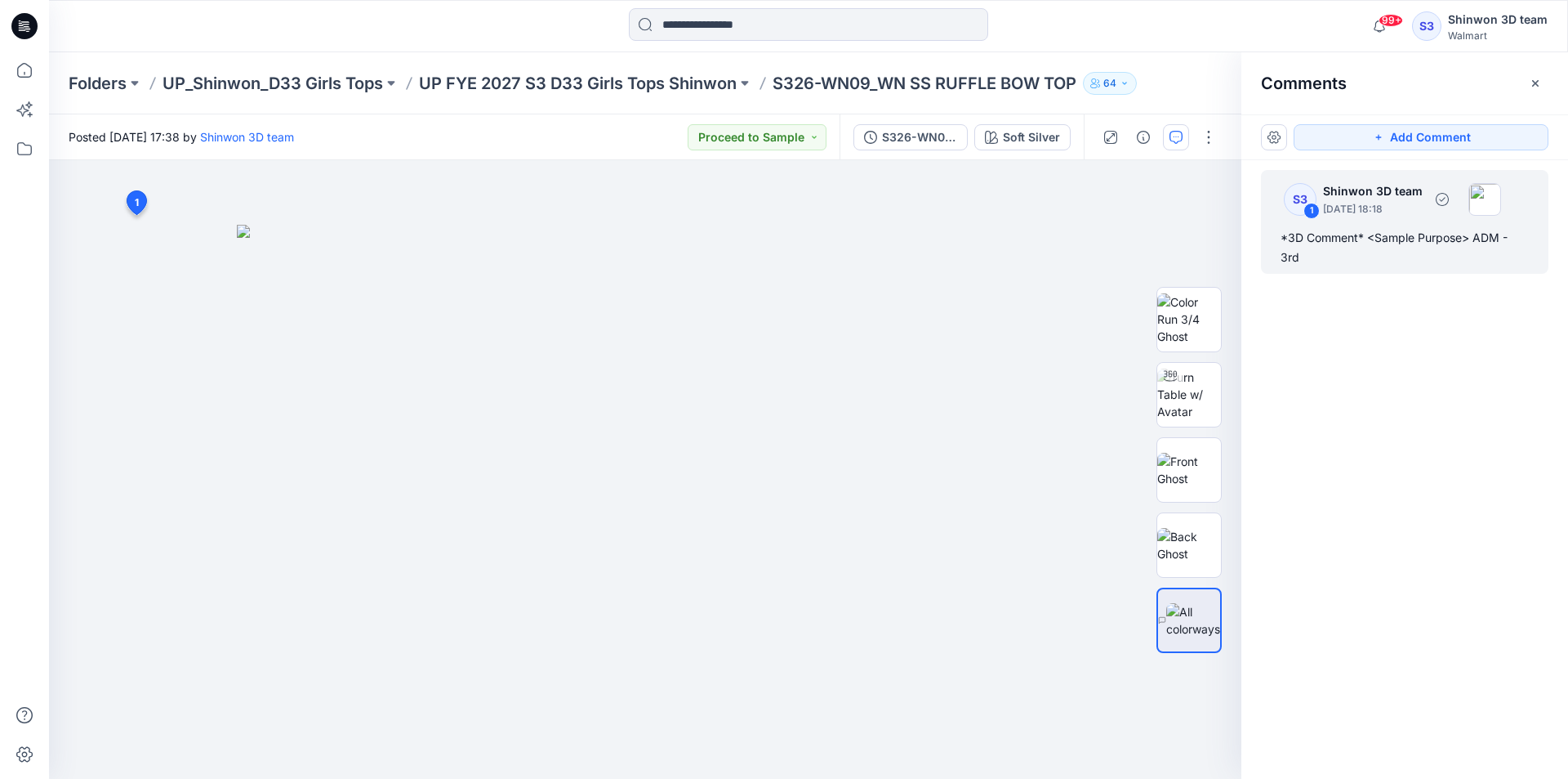
click at [1416, 221] on div "S3 1 Shinwon 3D team October 14, 2025 18:18 *3D Comment* <Sample Purpose> ADM -…" at bounding box center [1405, 221] width 287 height 104
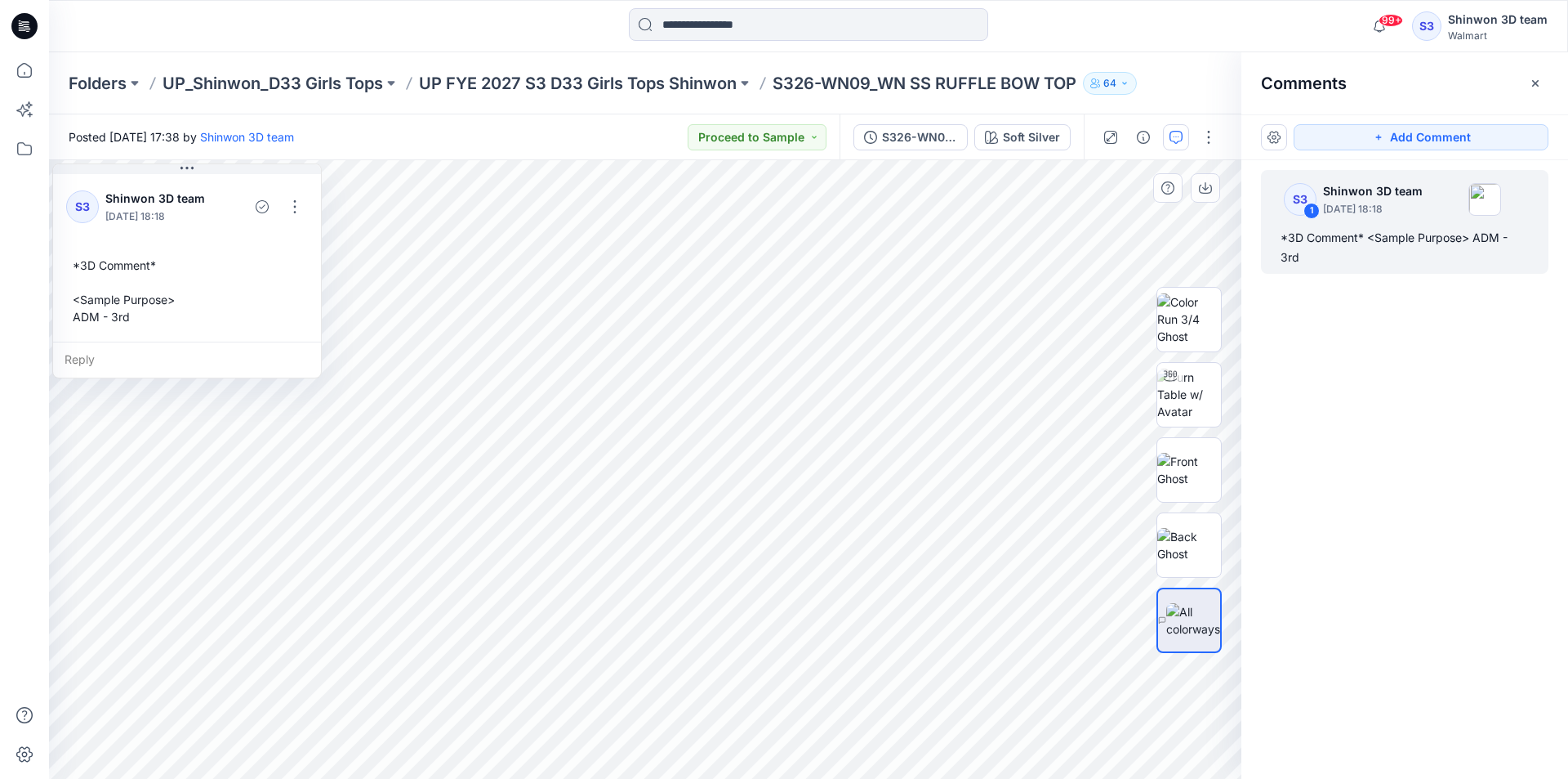
click at [49, 236] on div "2 1 S3 Shinwon 3D team October 14, 2025 18:18 *3D Comment* <Sample Purpose> ADM…" at bounding box center [646, 470] width 1193 height 619
click at [127, 314] on div "*3D Comment* <Sample Purpose> ADM - 3rd" at bounding box center [186, 291] width 241 height 81
drag, startPoint x: 132, startPoint y: 319, endPoint x: 67, endPoint y: 261, distance: 87.1
click at [67, 261] on div "*3D Comment* <Sample Purpose> ADM - 3rd" at bounding box center [186, 291] width 241 height 81
copy div "*3D Comment* <Sample Purpose> ADM - 3rd"
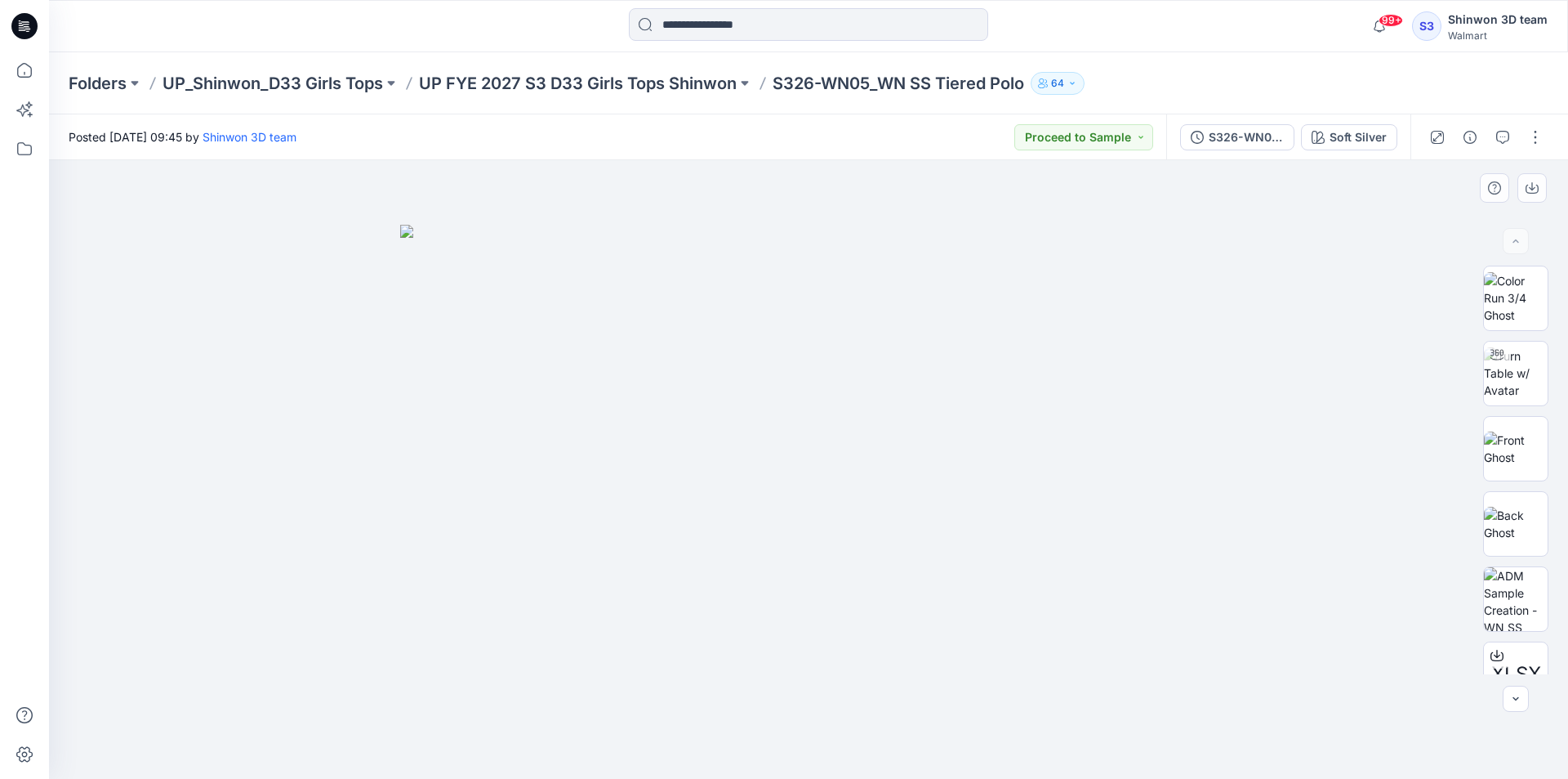
click at [1273, 293] on div at bounding box center [809, 470] width 1520 height 619
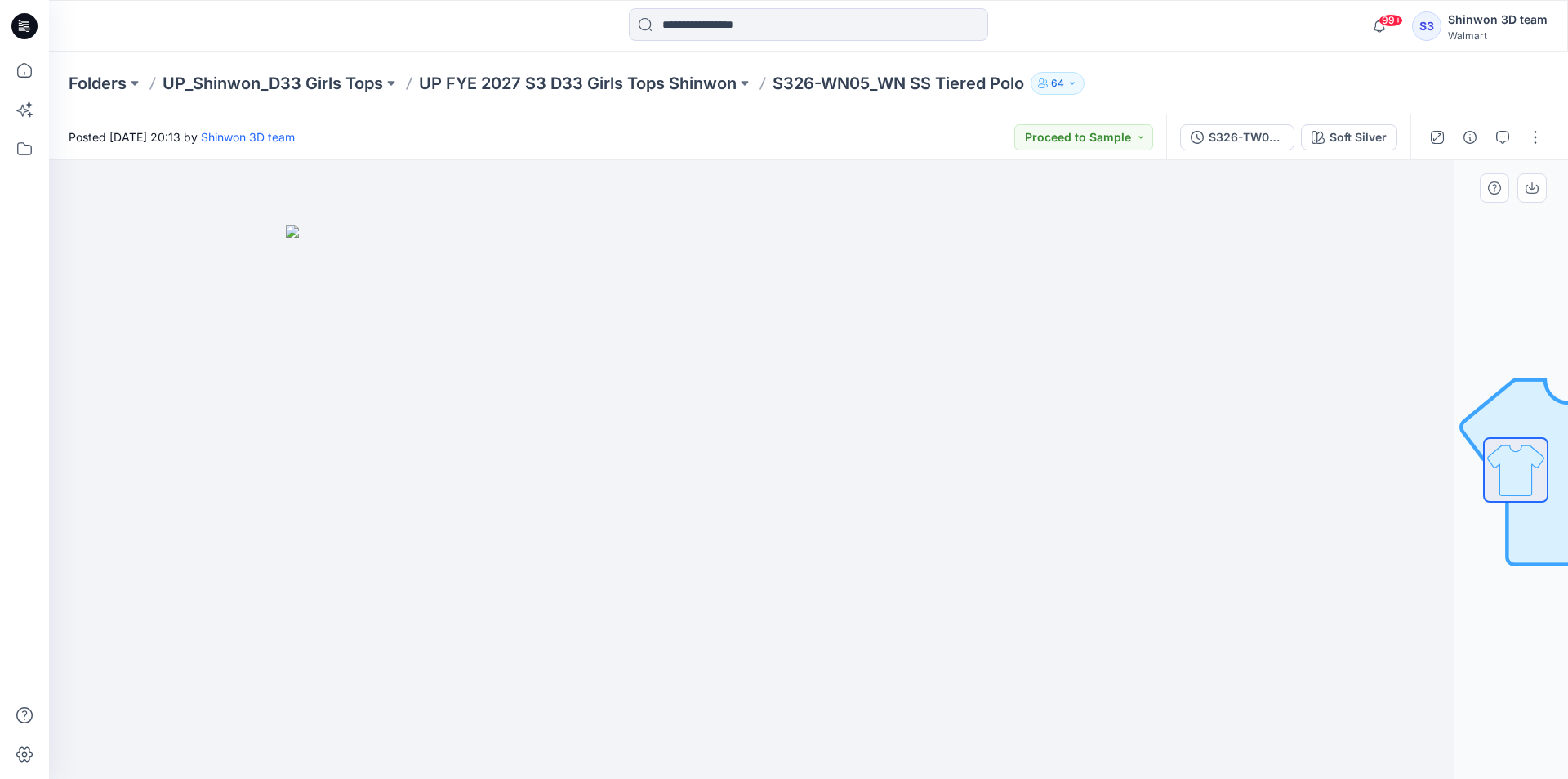
click at [766, 210] on div at bounding box center [694, 470] width 1520 height 619
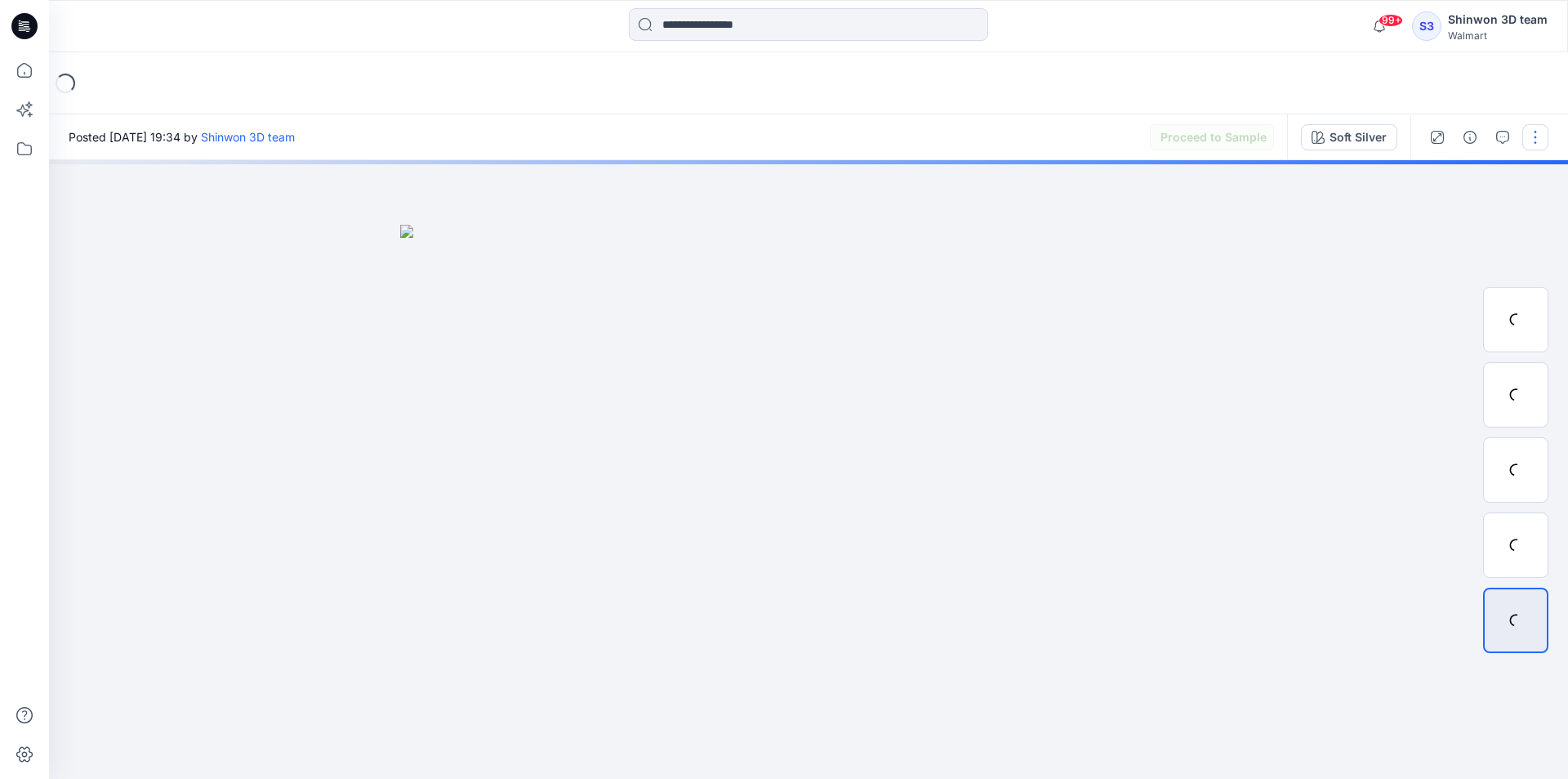
click at [1537, 140] on button "button" at bounding box center [1535, 137] width 26 height 26
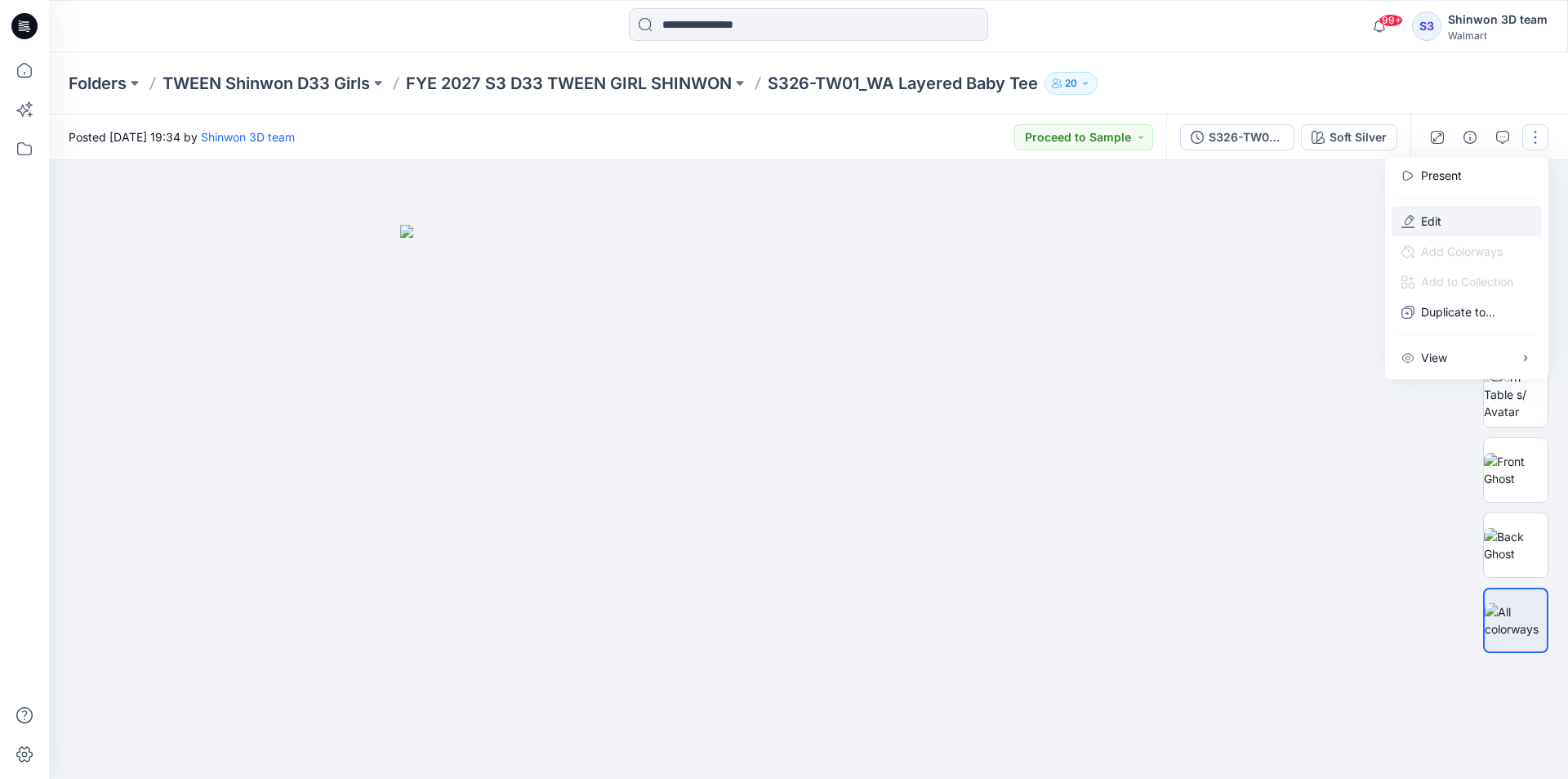
click at [1432, 225] on p "Edit" at bounding box center [1431, 221] width 20 height 17
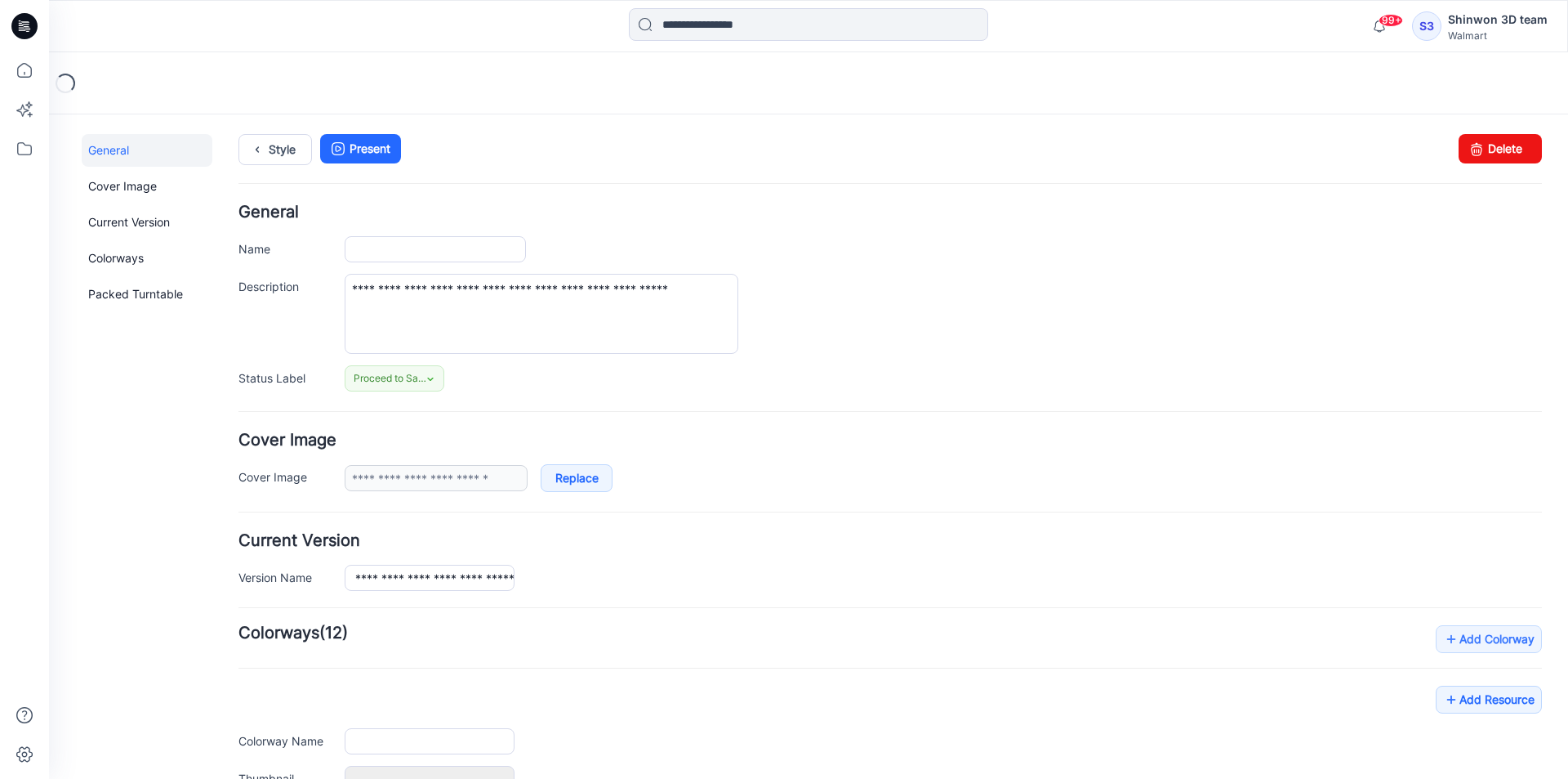
type input "**********"
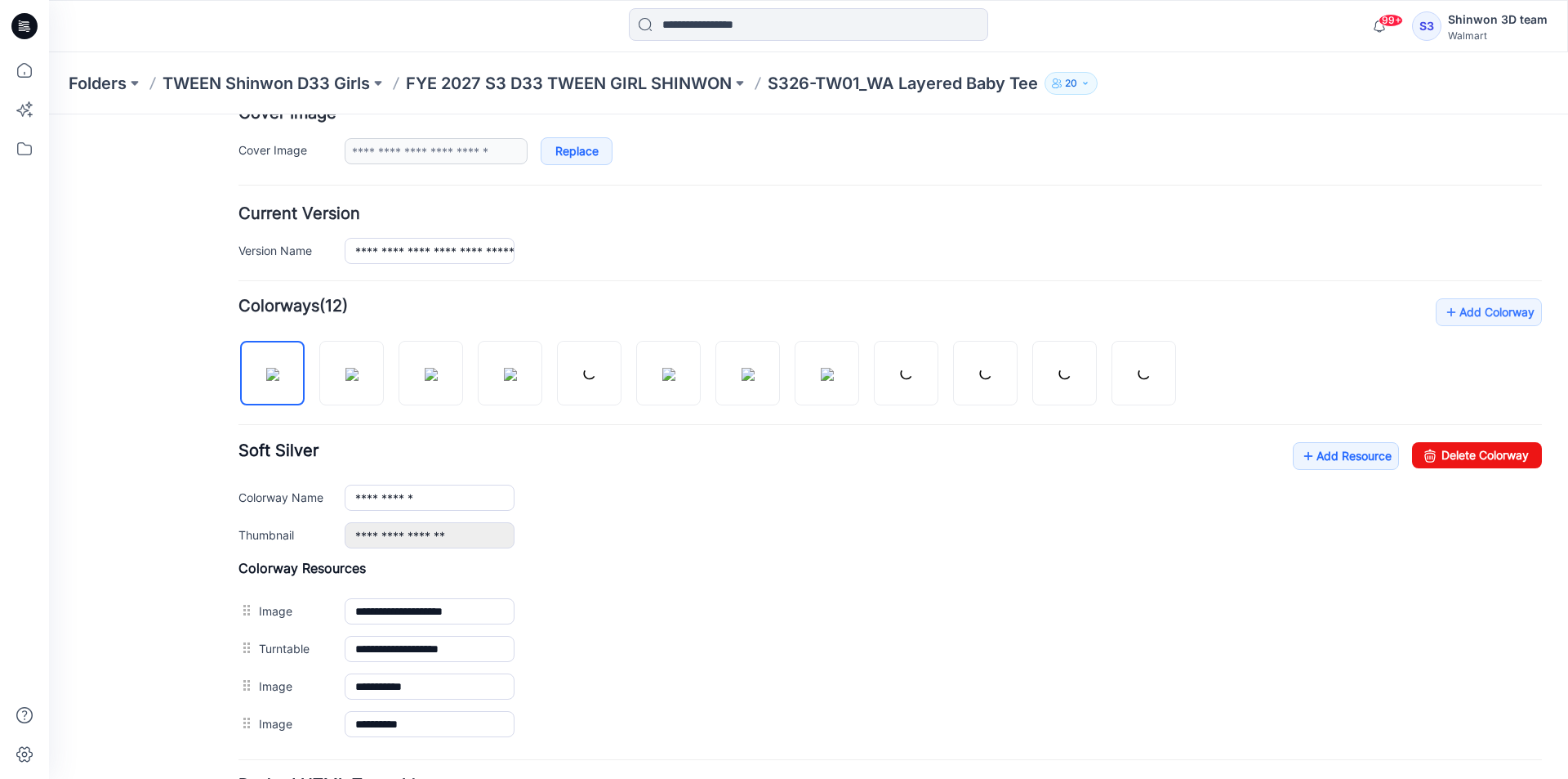
scroll to position [478, 0]
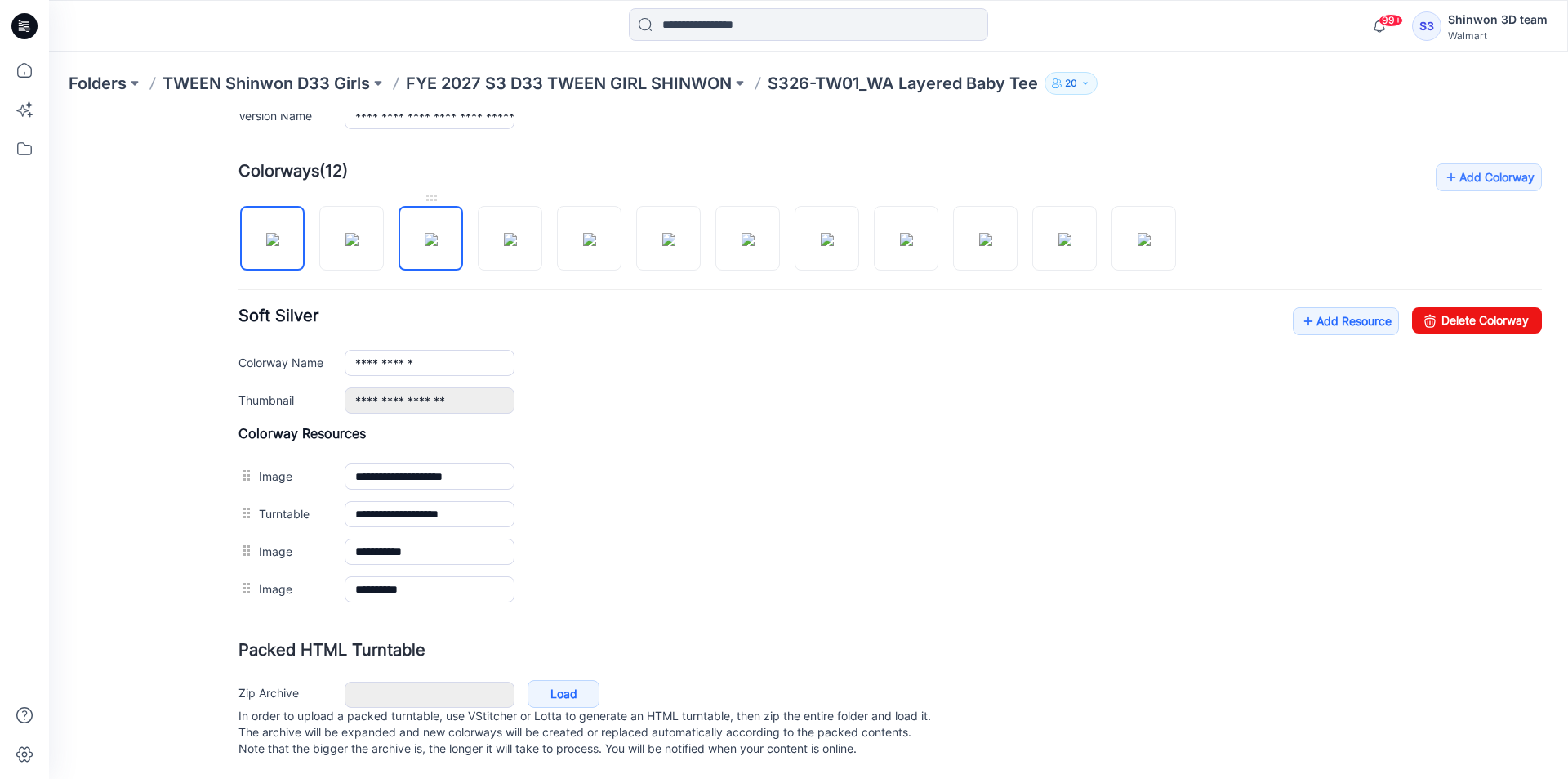
click at [432, 233] on img at bounding box center [431, 239] width 13 height 13
drag, startPoint x: 1456, startPoint y: 308, endPoint x: 910, endPoint y: 190, distance: 558.6
click at [1456, 308] on link "Delete Colorway" at bounding box center [1477, 320] width 130 height 26
click at [437, 233] on img at bounding box center [431, 239] width 13 height 13
click at [1444, 308] on link "Delete Colorway" at bounding box center [1477, 320] width 130 height 26
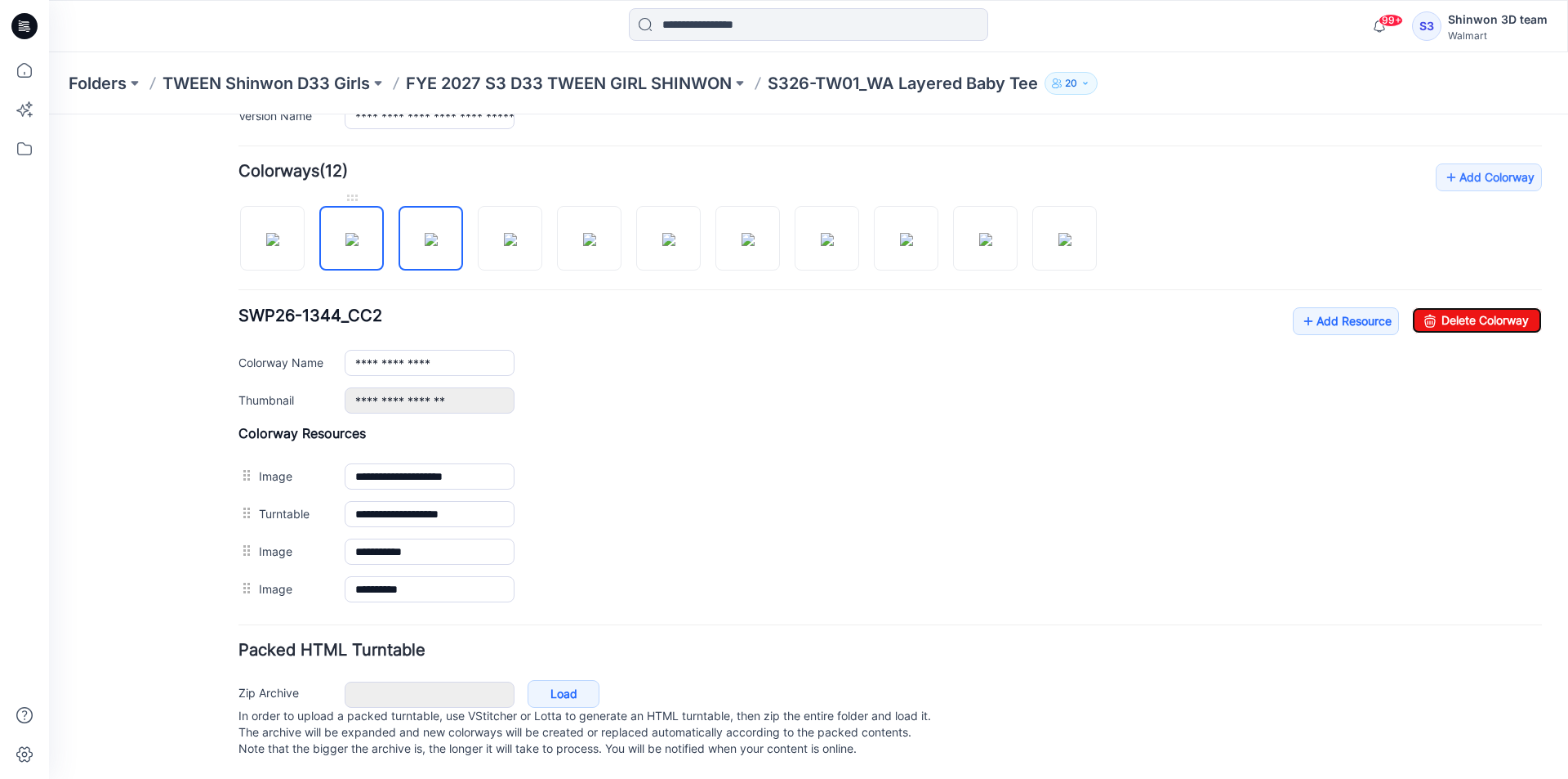
type input "**********"
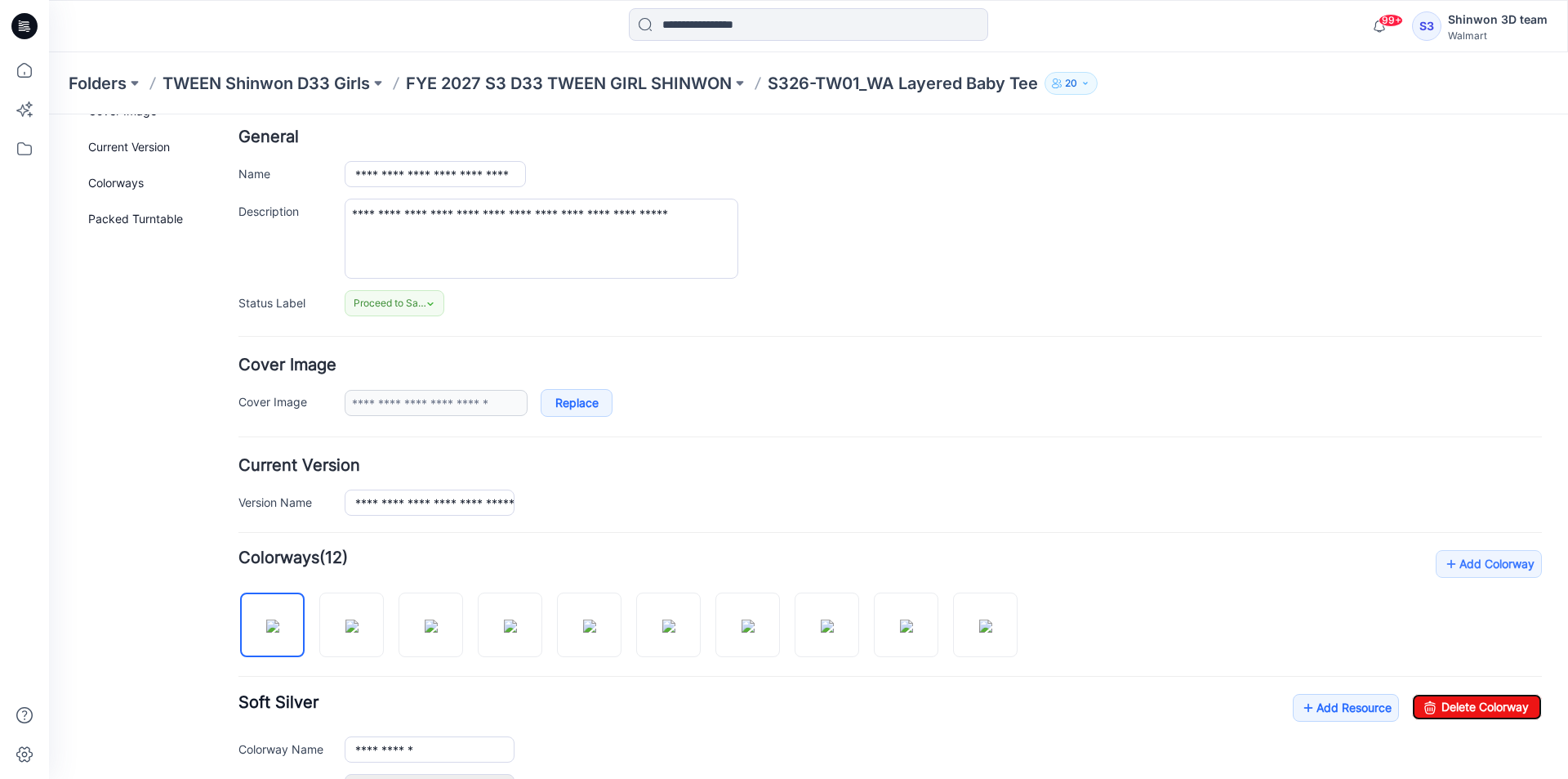
scroll to position [0, 0]
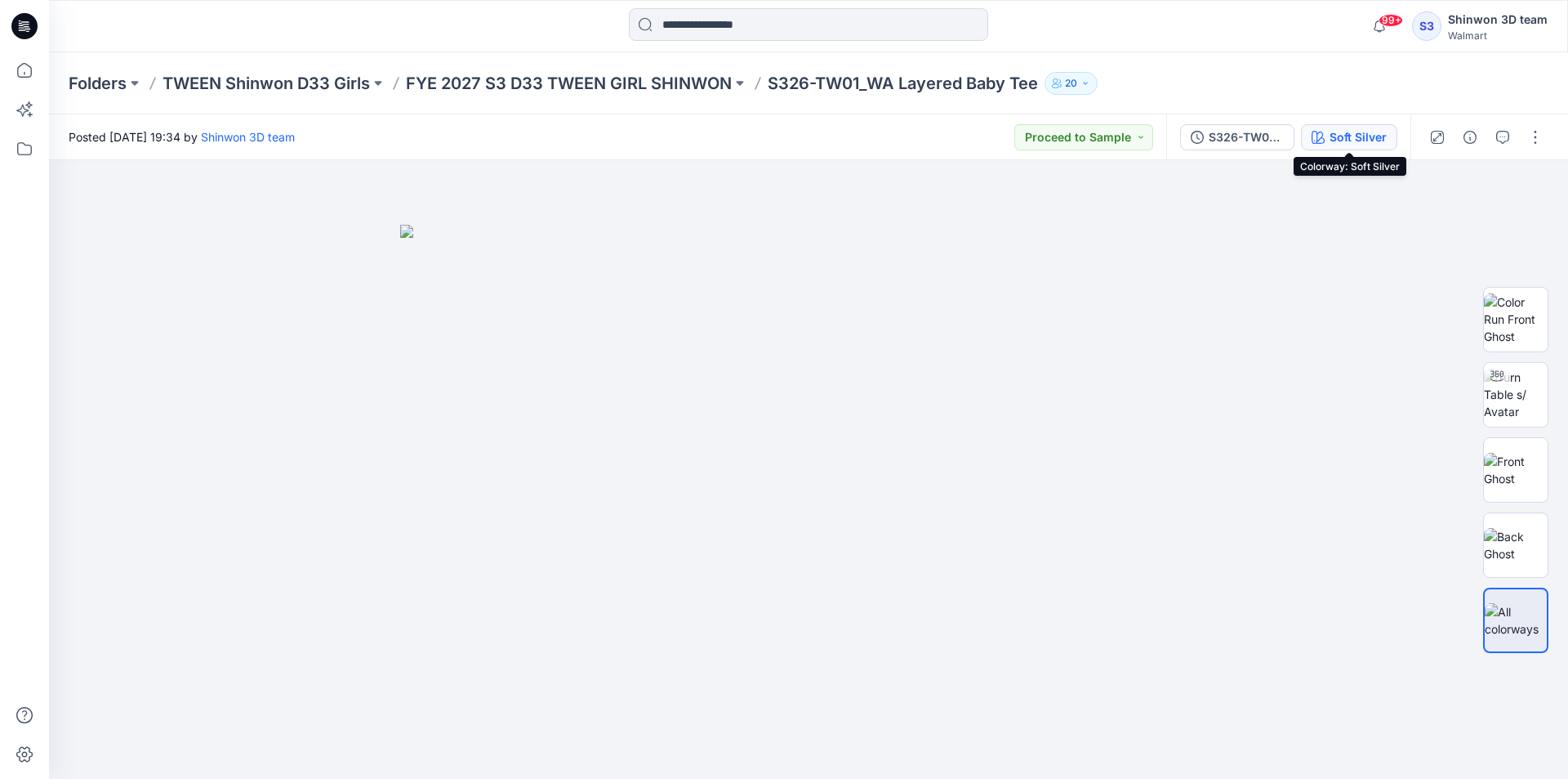
click at [1338, 138] on div "Soft Silver" at bounding box center [1358, 137] width 57 height 18
click at [1469, 137] on icon "button" at bounding box center [1469, 137] width 13 height 13
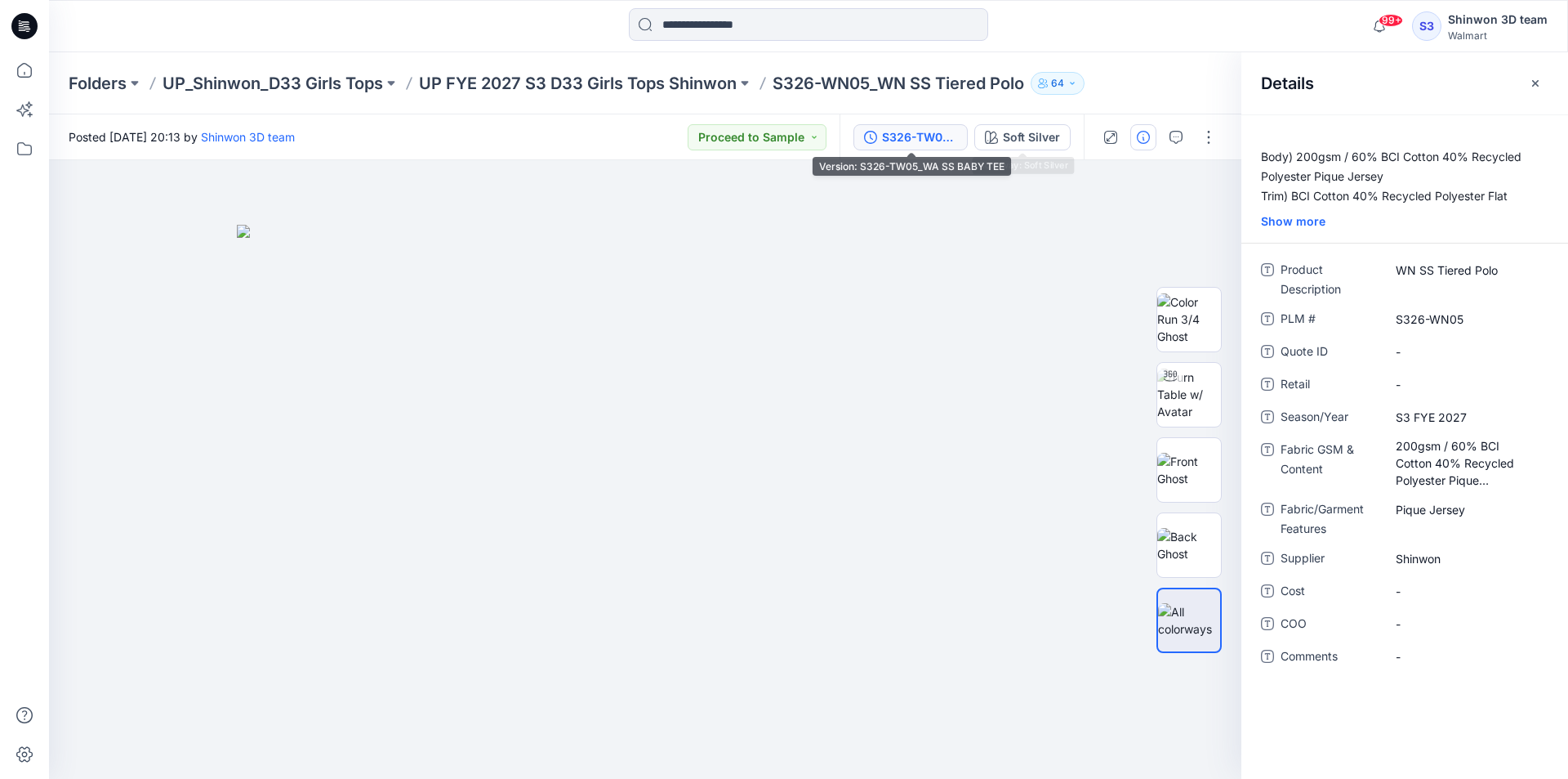
click at [926, 144] on div "S326-TW05_WA SS BABY TEE" at bounding box center [919, 137] width 75 height 18
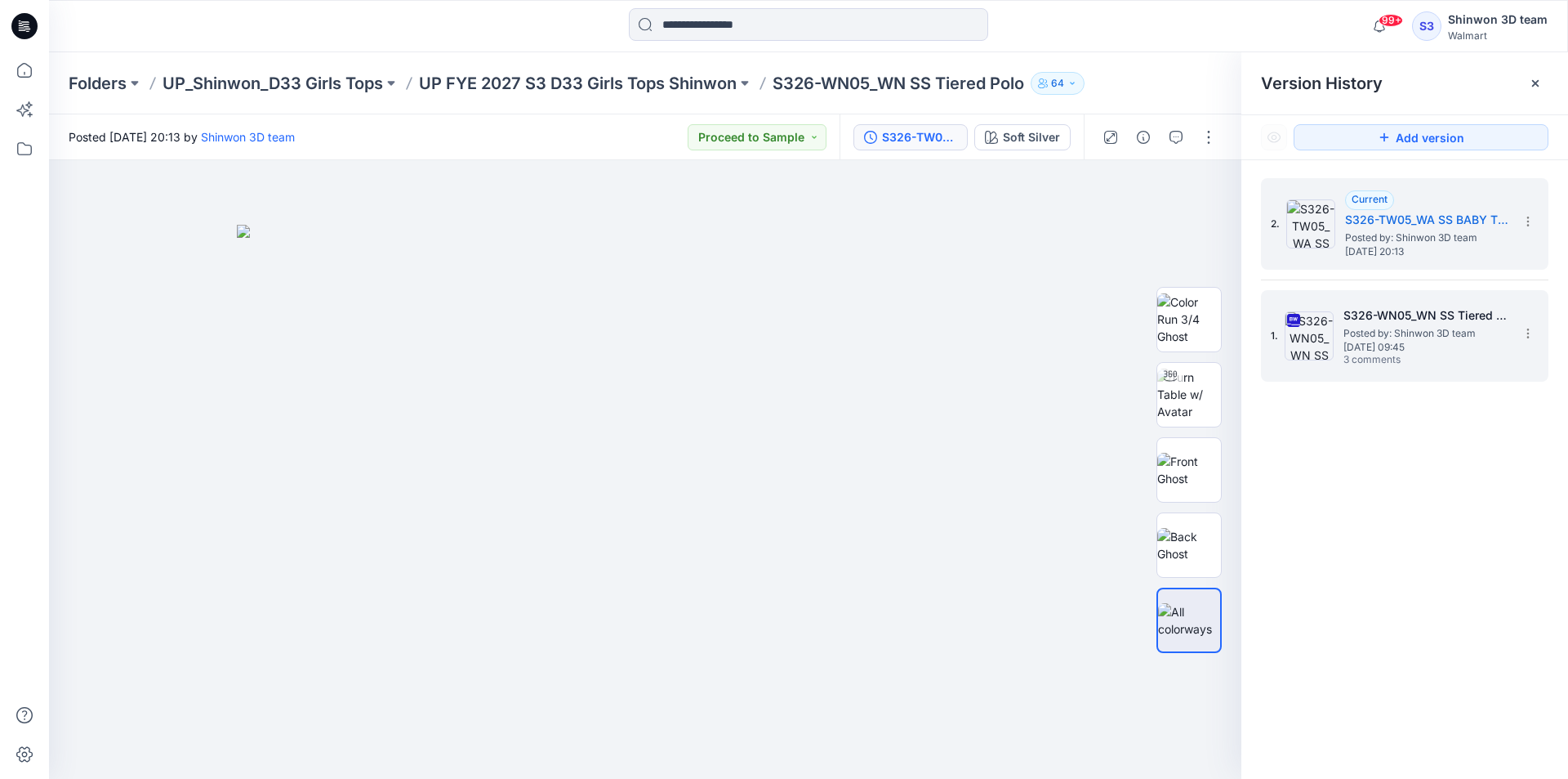
click at [1366, 322] on h5 "S326-WN05_WN SS Tiered Polo" at bounding box center [1425, 315] width 163 height 19
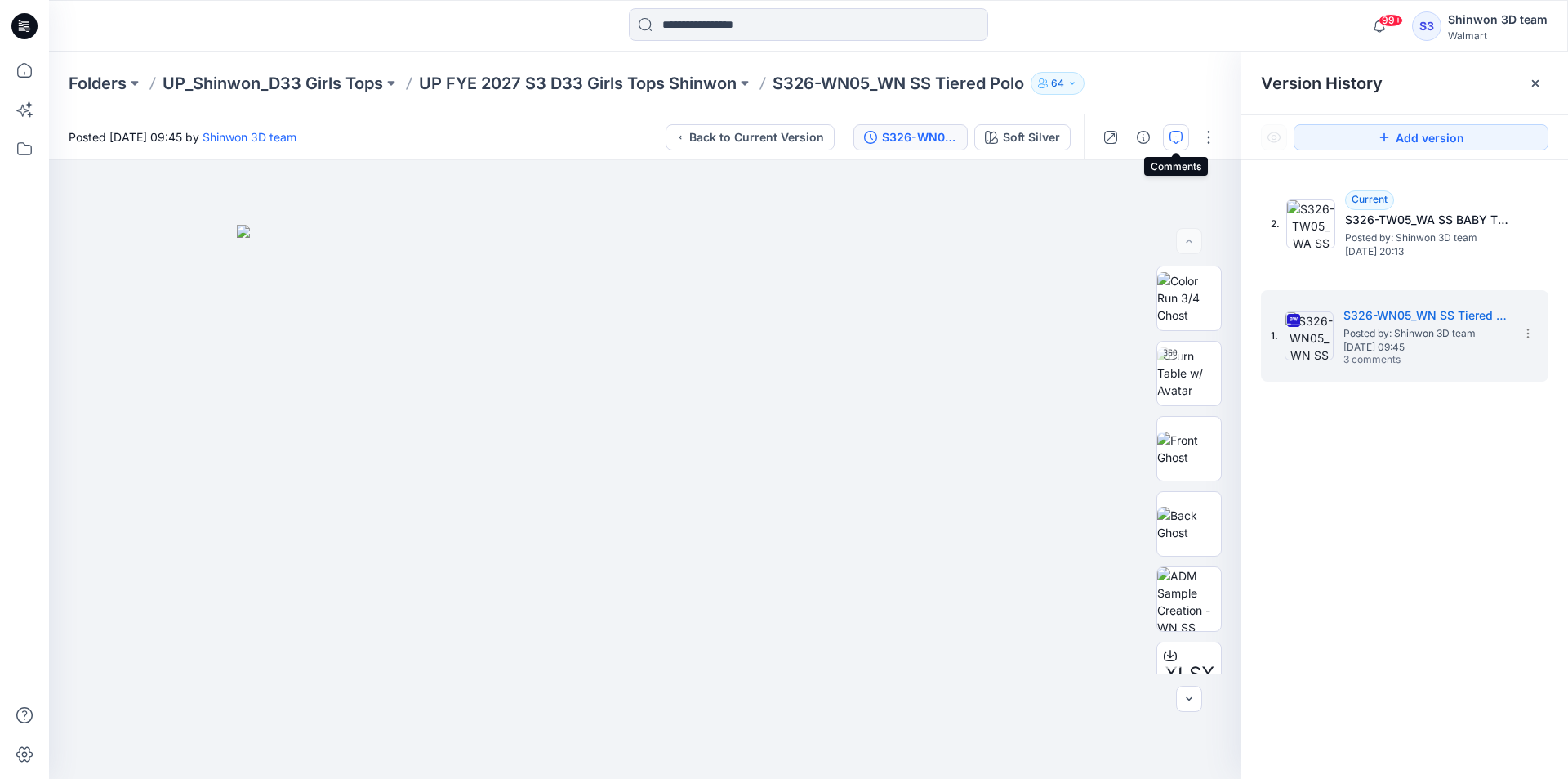
click at [1174, 137] on icon "button" at bounding box center [1175, 137] width 13 height 13
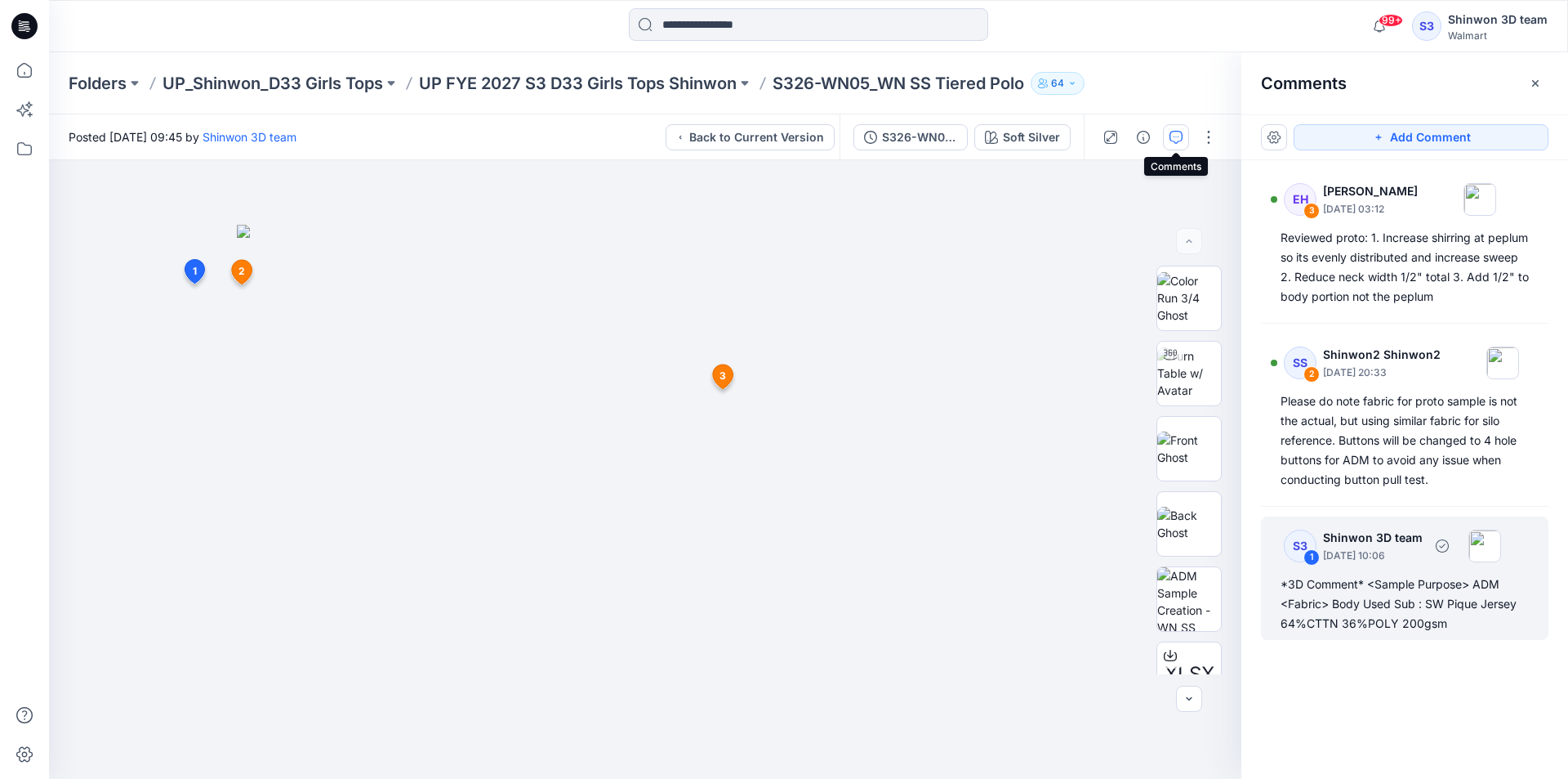
click at [1470, 616] on div "*3D Comment* <Sample Purpose> ADM <Fabric> Body Used Sub : SW Pique Jersey 64%C…" at bounding box center [1405, 603] width 248 height 59
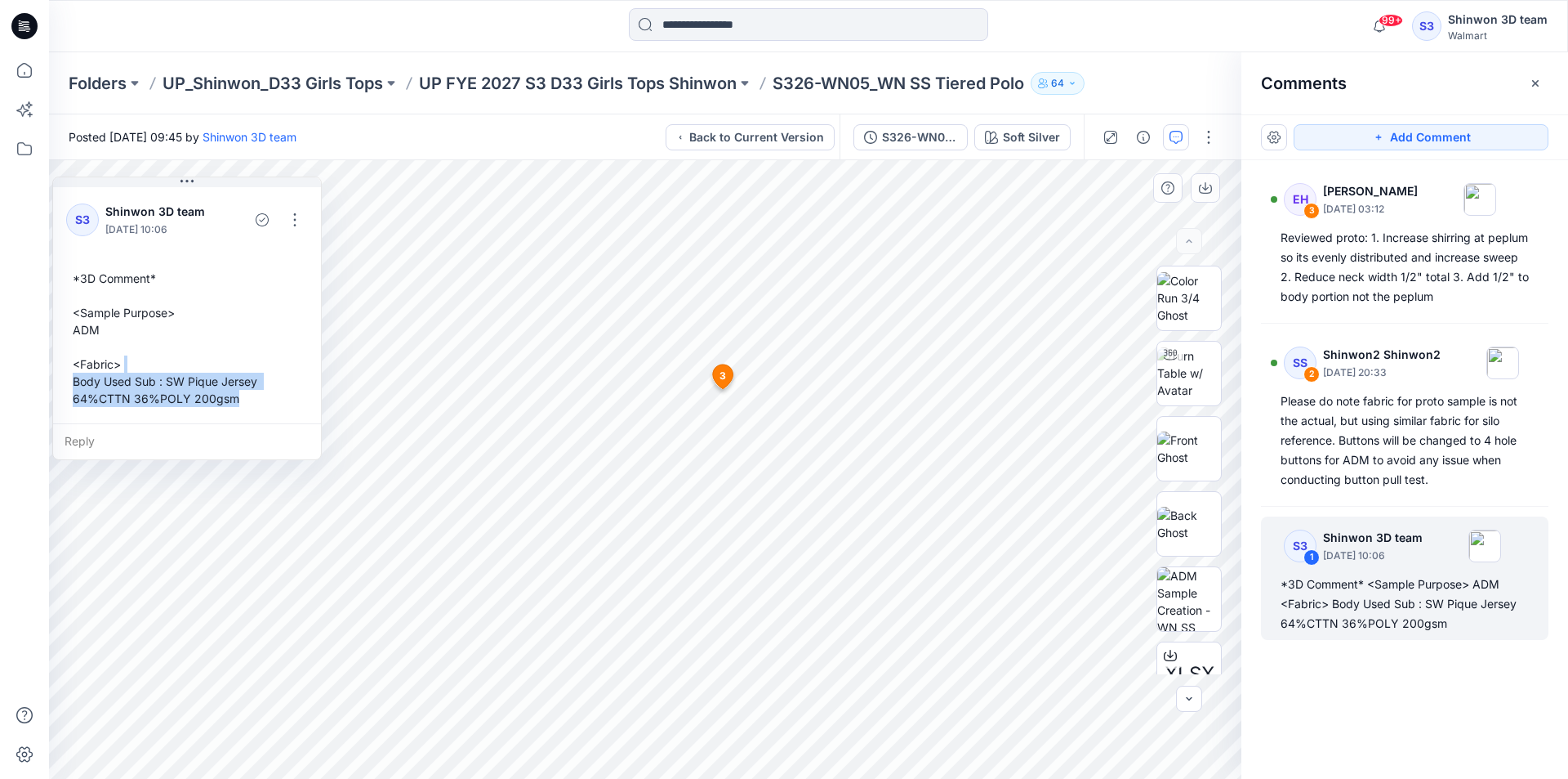
drag, startPoint x: 360, startPoint y: 512, endPoint x: 171, endPoint y: 347, distance: 250.9
click at [171, 347] on div "*3D Comment* <Sample Purpose> ADM <Fabric> Body Used Sub : SW Pique Jersey 64%C…" at bounding box center [186, 338] width 241 height 150
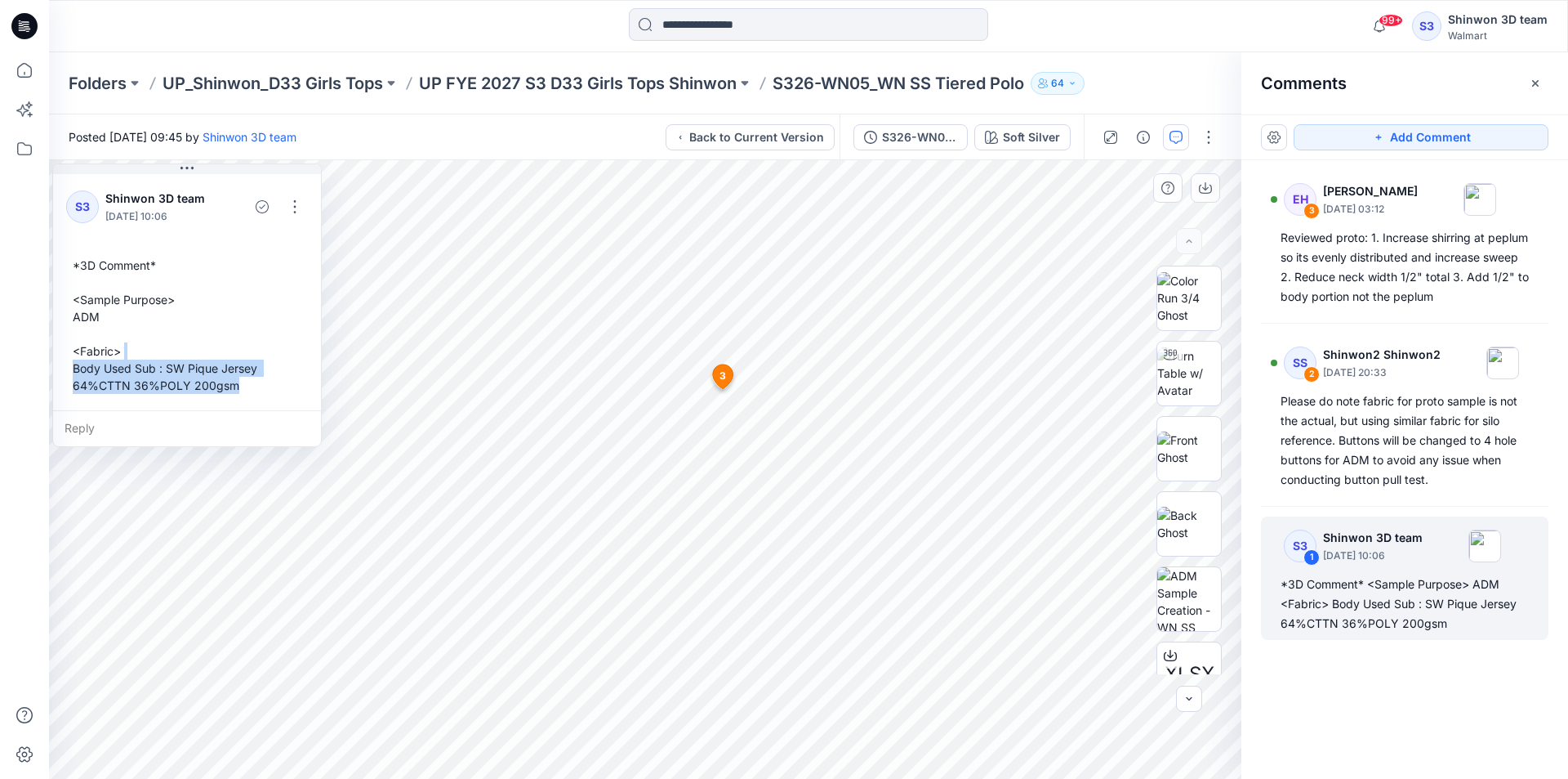
click at [171, 347] on div "*3D Comment* <Sample Purpose> ADM <Fabric> Body Used Sub : SW Pique Jersey 64%C…" at bounding box center [186, 325] width 241 height 150
click at [199, 357] on div "*3D Comment* <Sample Purpose> ADM <Fabric> Body Used Sub : SW Pique Jersey 64%C…" at bounding box center [186, 325] width 241 height 150
drag, startPoint x: 240, startPoint y: 388, endPoint x: 70, endPoint y: 251, distance: 218.3
click at [70, 251] on div "*3D Comment* <Sample Purpose> ADM <Fabric> Body Used Sub : SW Pique Jersey 64%C…" at bounding box center [186, 325] width 241 height 150
copy div "*3D Comment* <Sample Purpose> ADM <Fabric> Body Used Sub : SW Pique Jersey 64%C…"
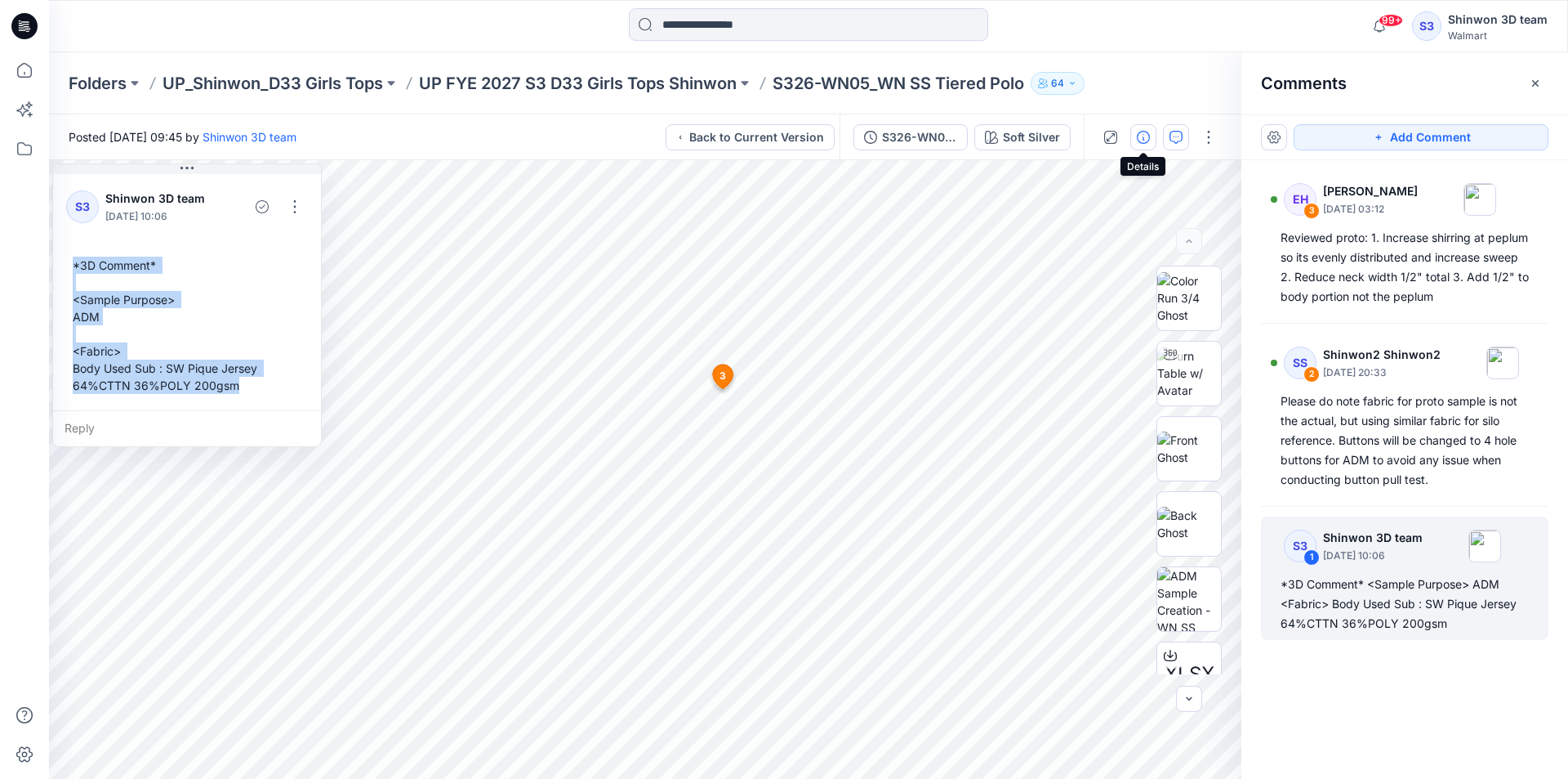
click at [1142, 132] on icon "button" at bounding box center [1143, 137] width 13 height 13
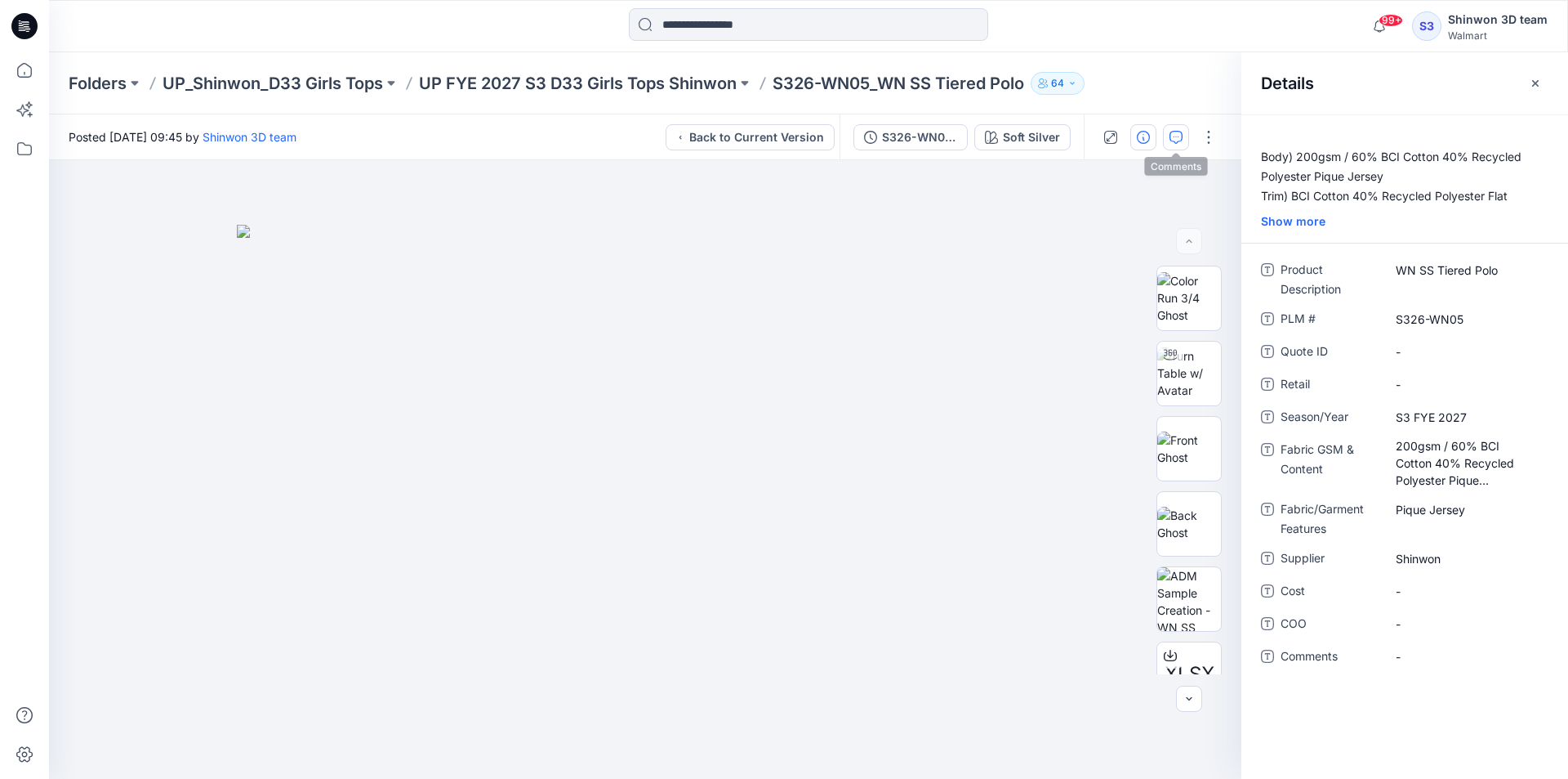
click at [1177, 136] on icon "button" at bounding box center [1175, 137] width 13 height 13
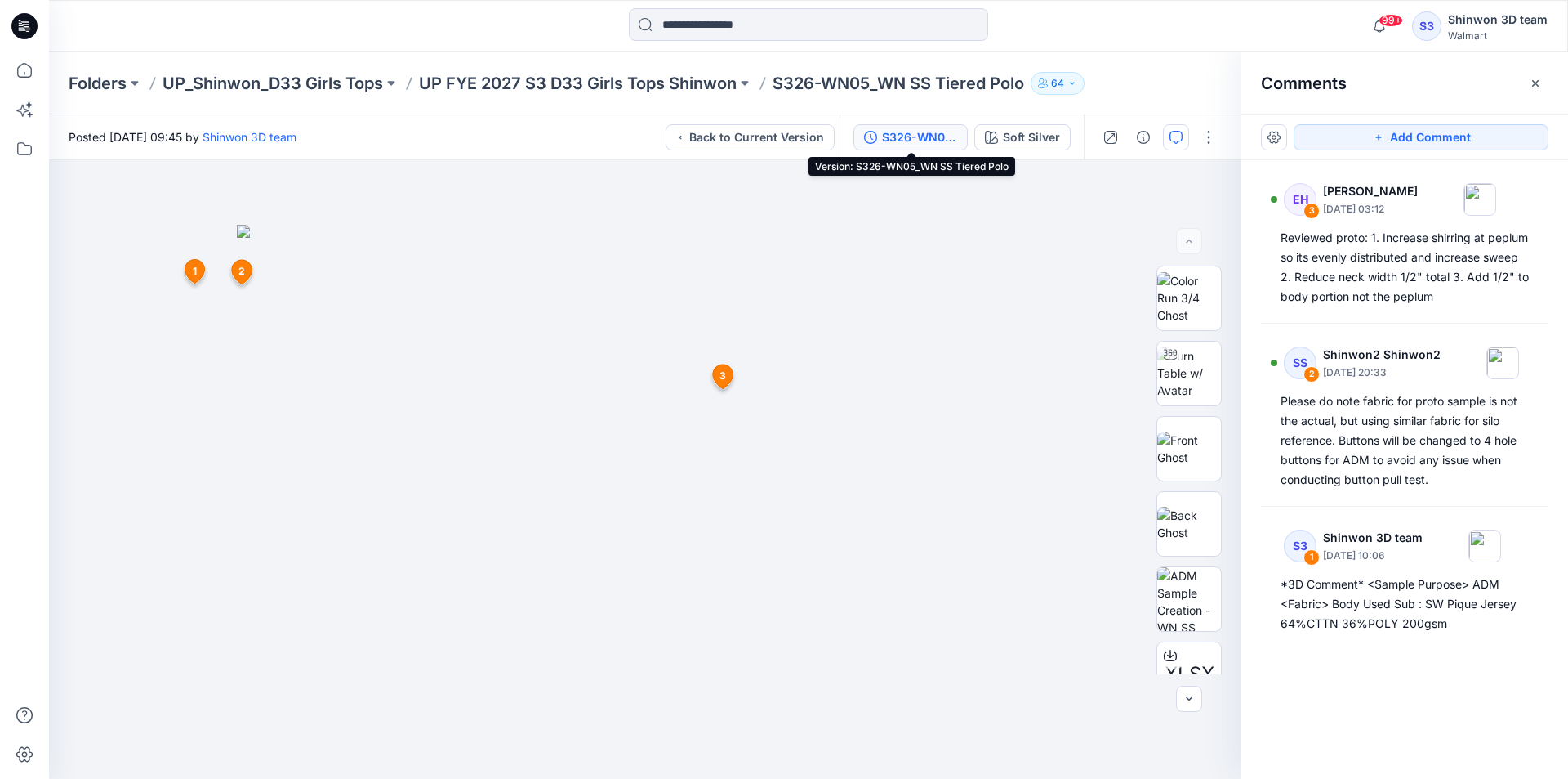
click at [922, 134] on div "S326-WN05_WN SS Tiered Polo" at bounding box center [919, 137] width 75 height 18
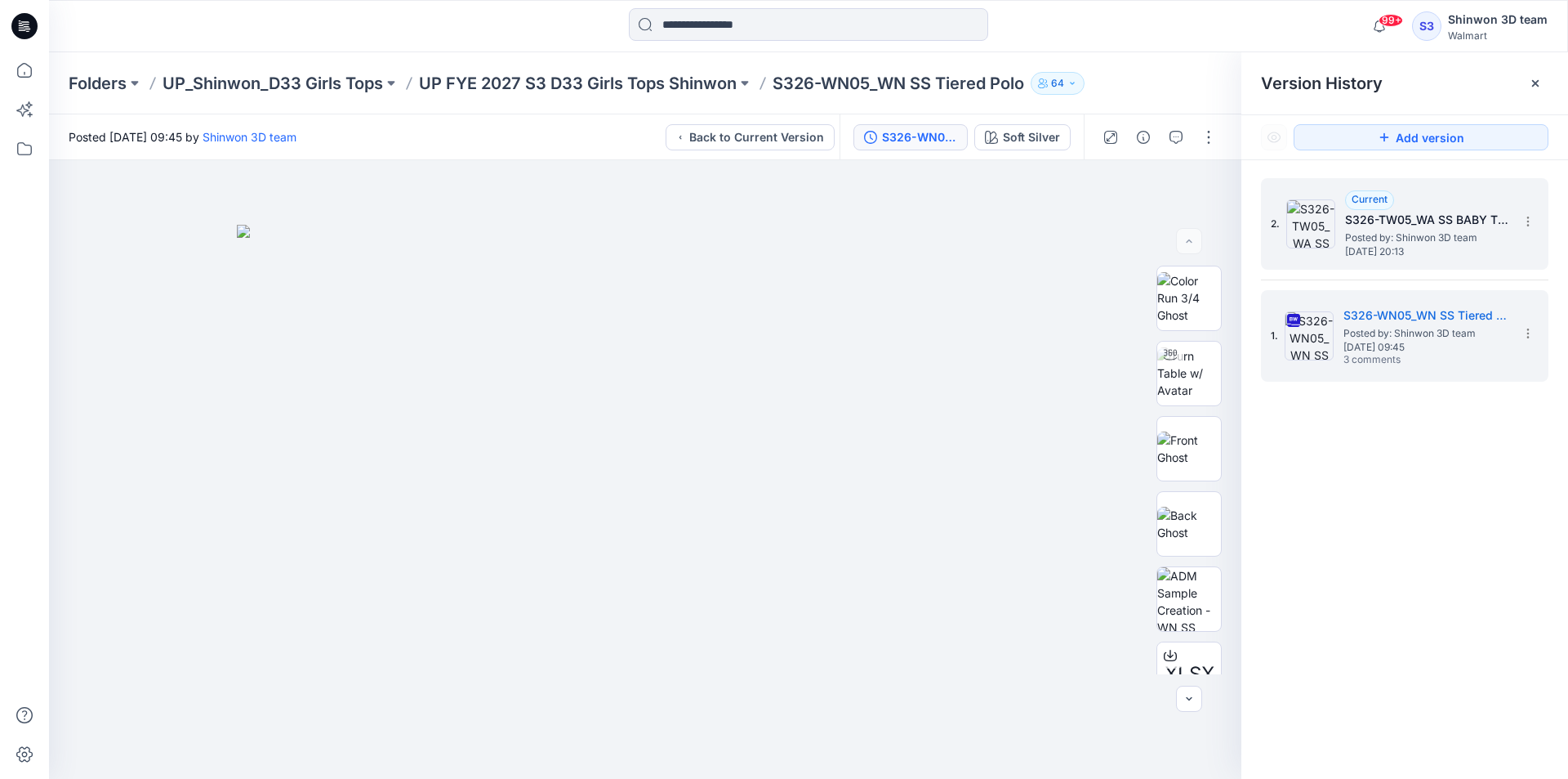
click at [1361, 221] on h5 "S326-TW05_WA SS BABY TEE" at bounding box center [1426, 219] width 163 height 19
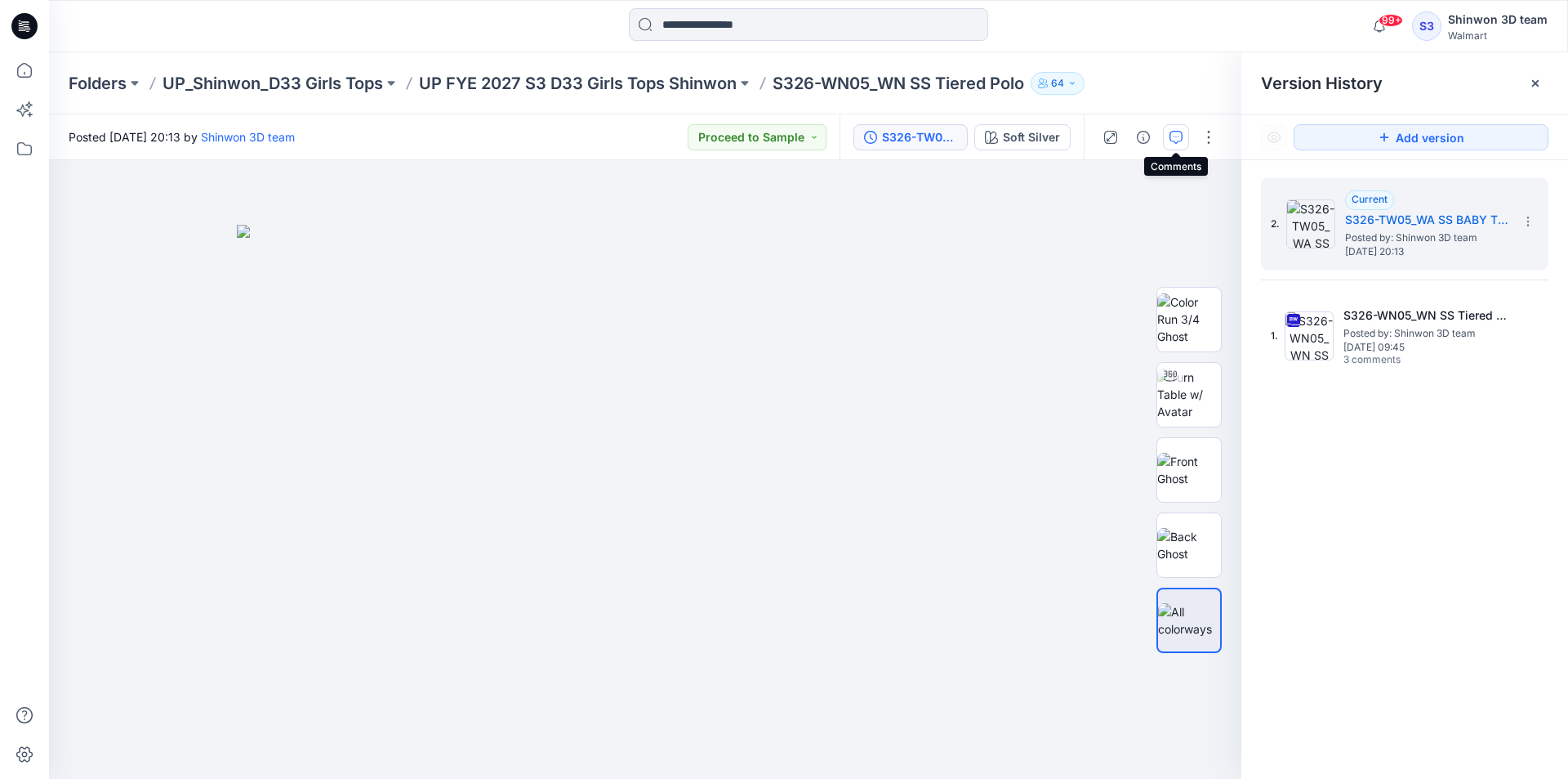
click at [1178, 137] on icon "button" at bounding box center [1176, 136] width 6 height 1
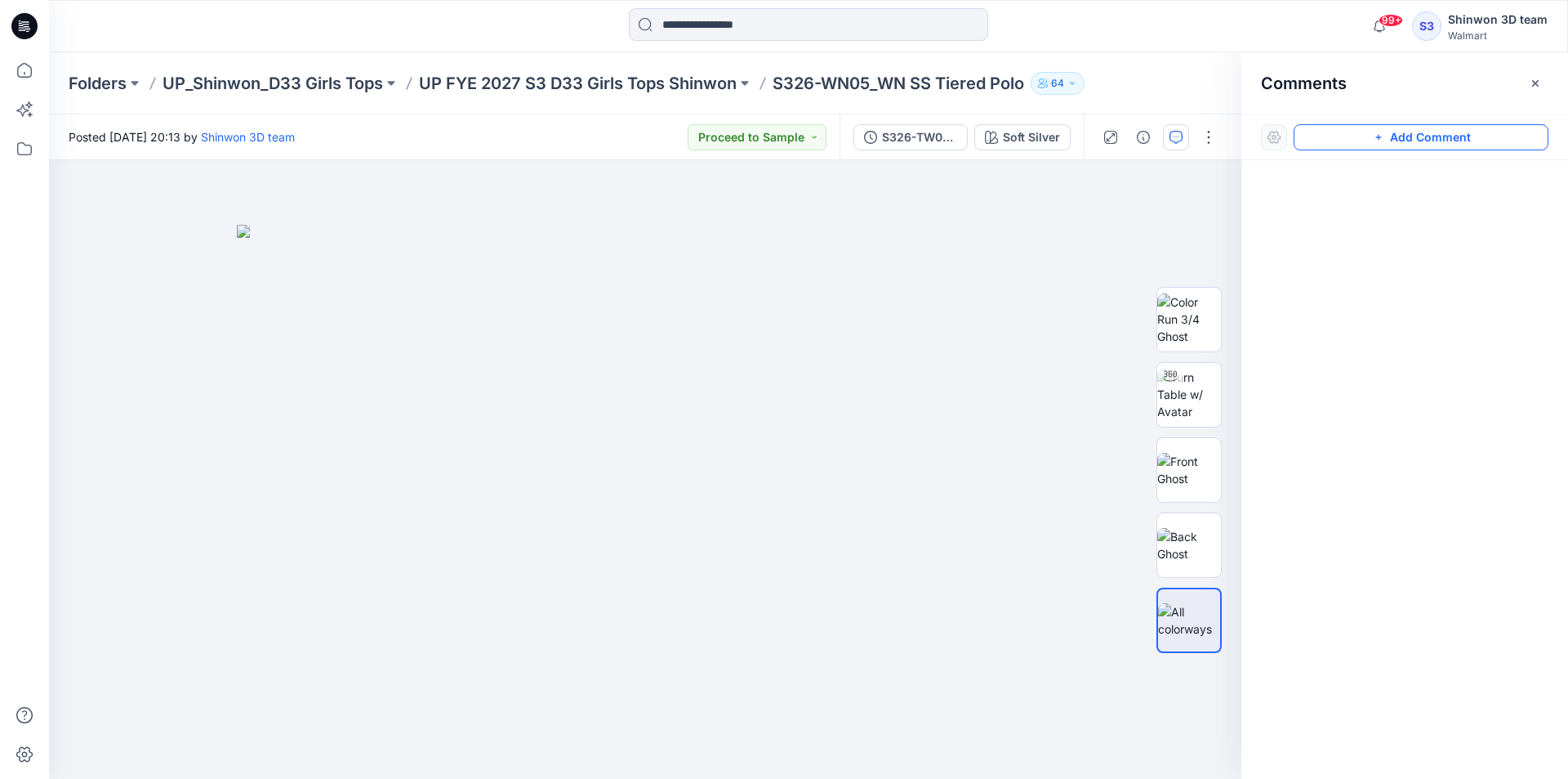
drag, startPoint x: 1346, startPoint y: 137, endPoint x: 1003, endPoint y: 171, distance: 344.7
click at [1345, 137] on button "Add Comment" at bounding box center [1421, 137] width 255 height 26
click at [138, 236] on div "1" at bounding box center [646, 470] width 1193 height 619
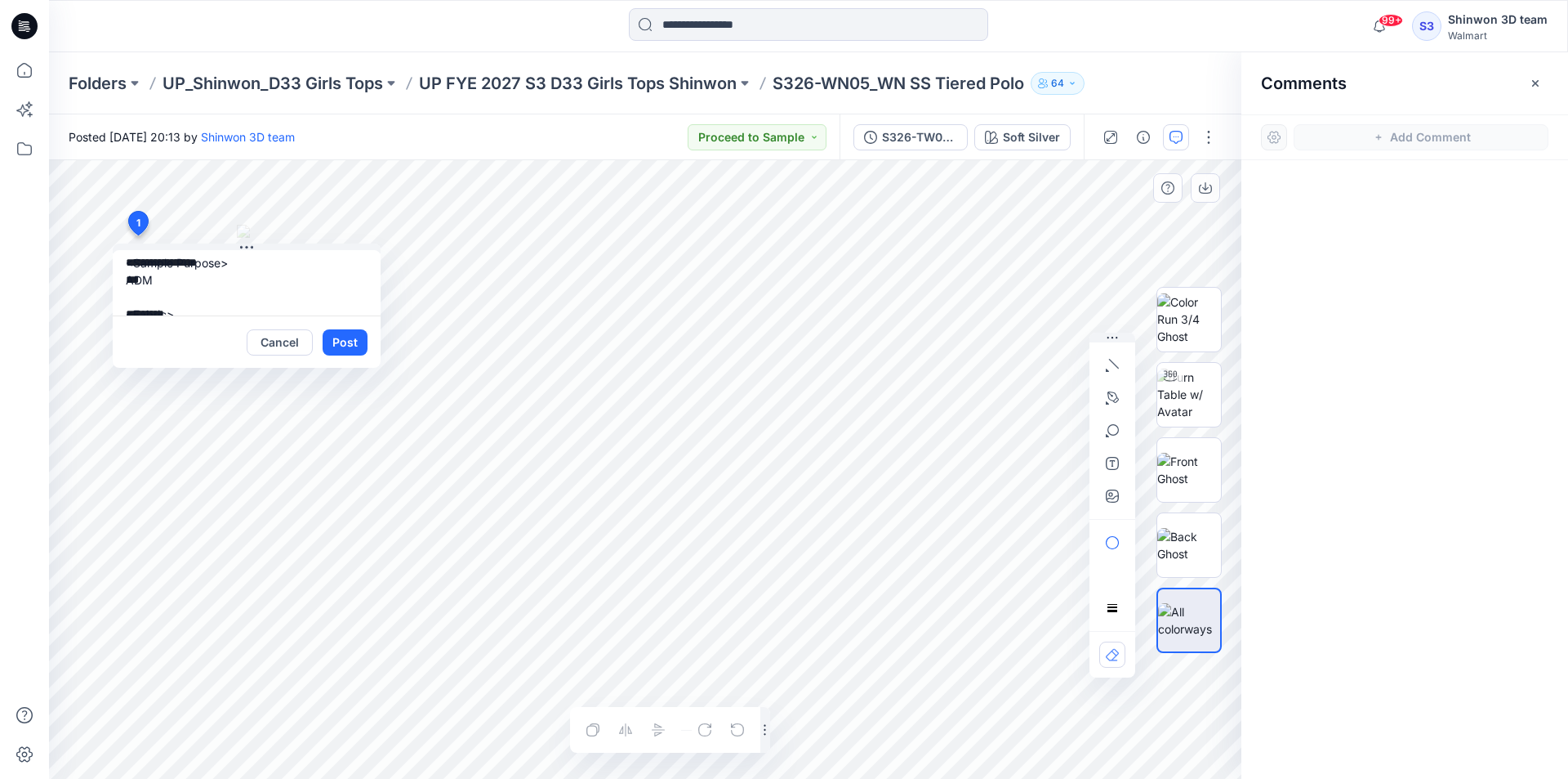
scroll to position [65, 0]
click at [169, 257] on textarea "**********" at bounding box center [246, 282] width 268 height 65
type textarea "**********"
click at [350, 341] on button "Post" at bounding box center [345, 341] width 45 height 26
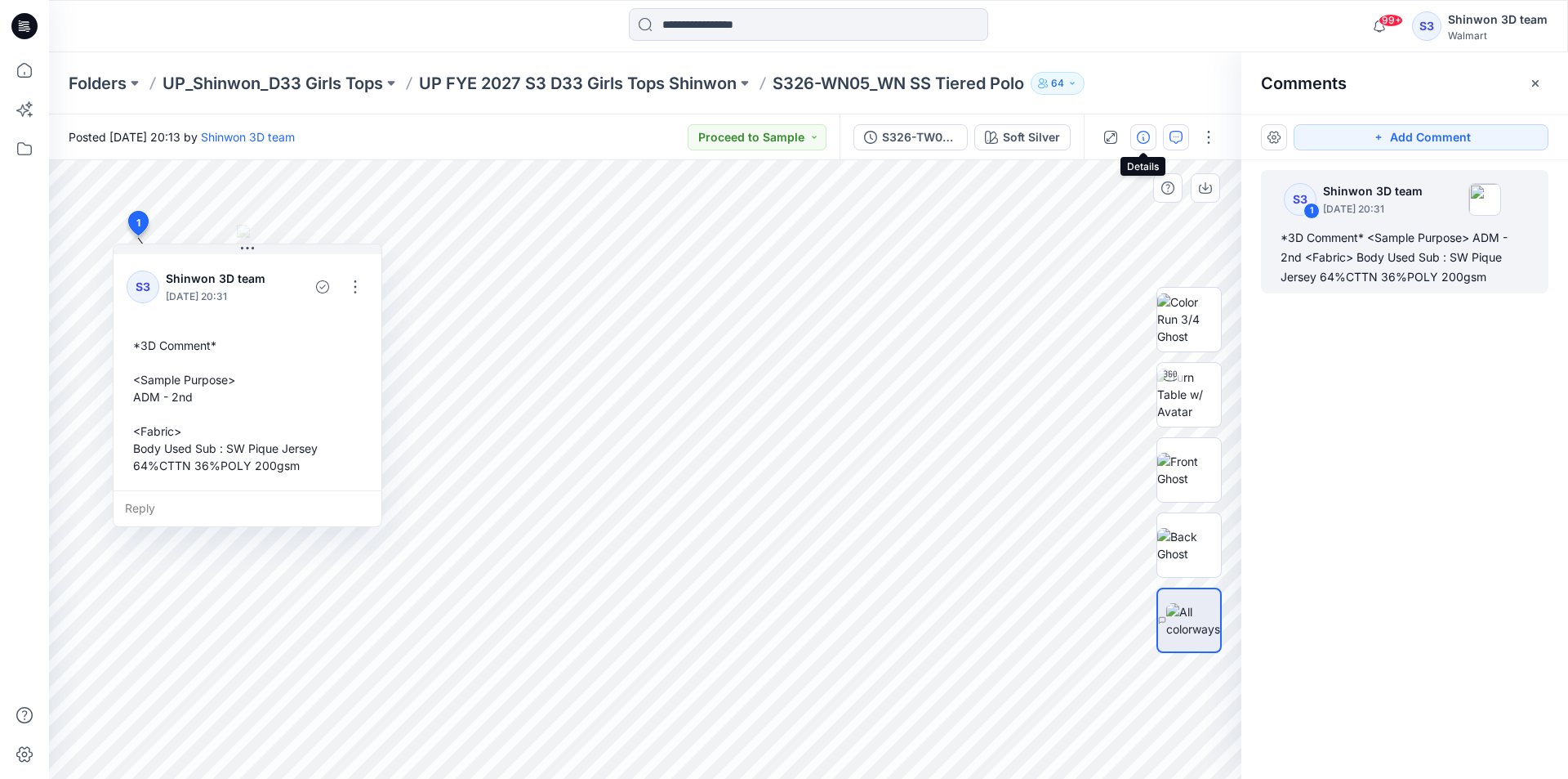
click at [1144, 131] on icon "button" at bounding box center [1143, 137] width 13 height 13
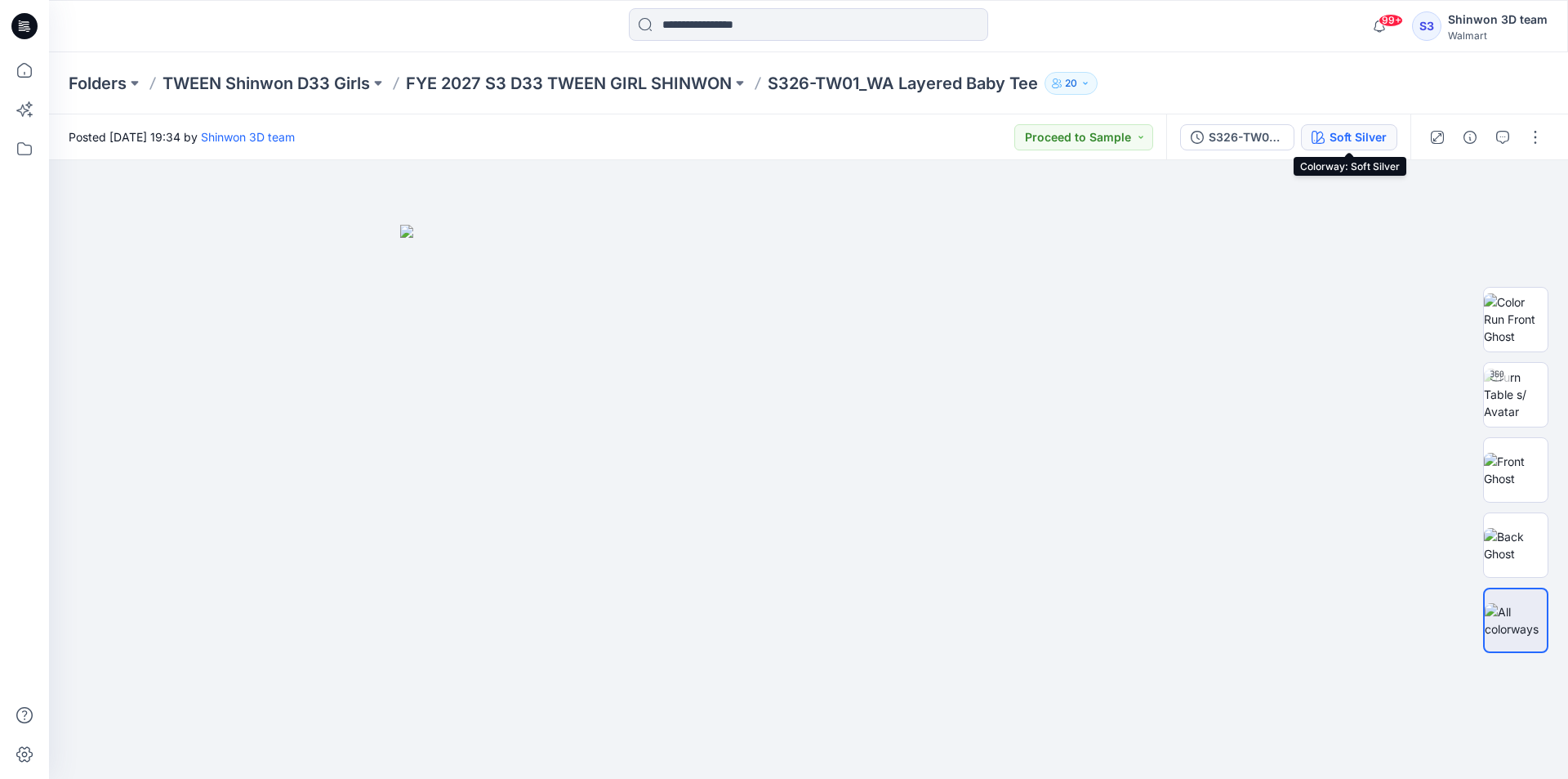
click at [1360, 136] on div "Soft Silver" at bounding box center [1358, 137] width 57 height 18
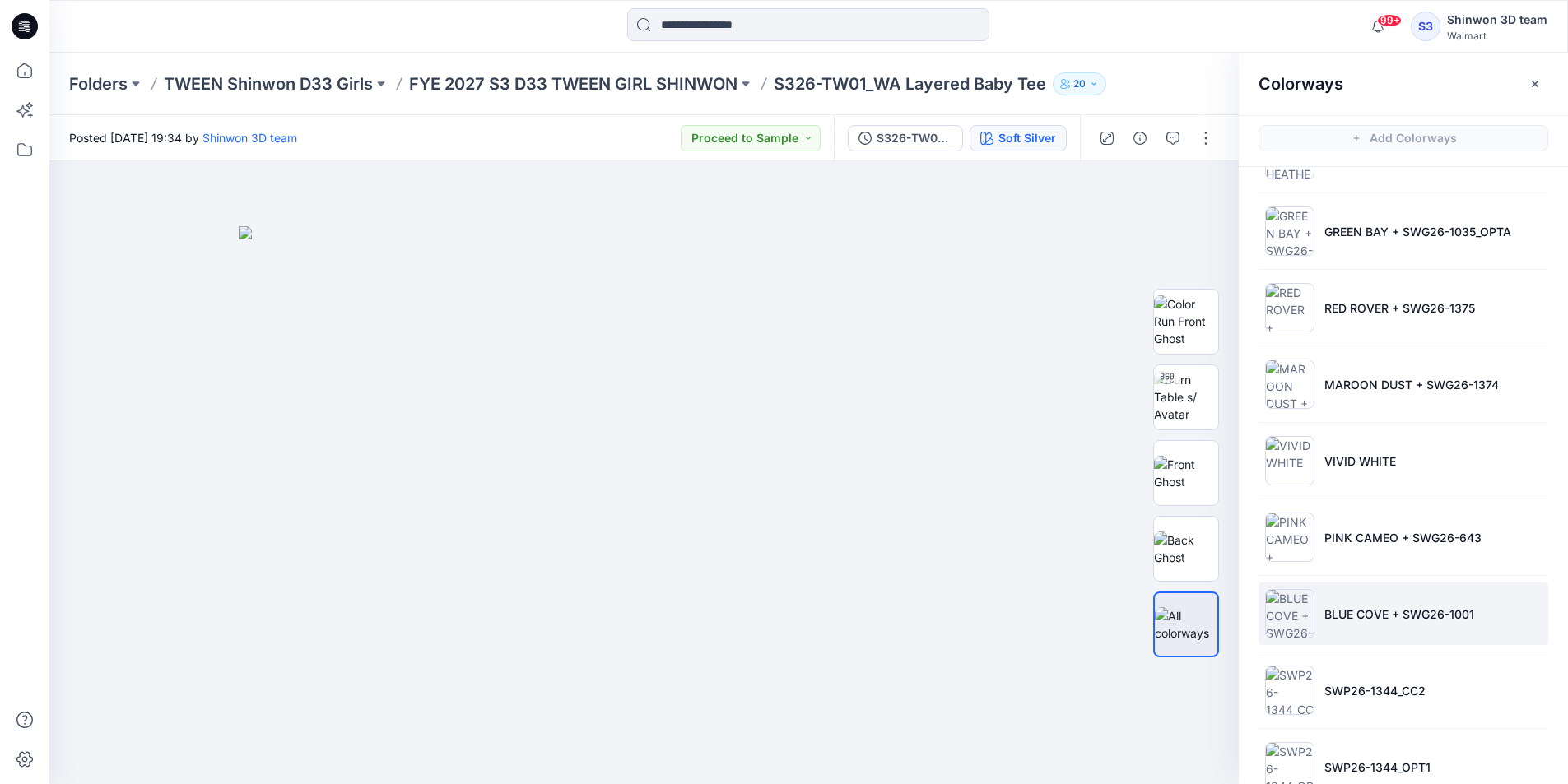
scroll to position [328, 0]
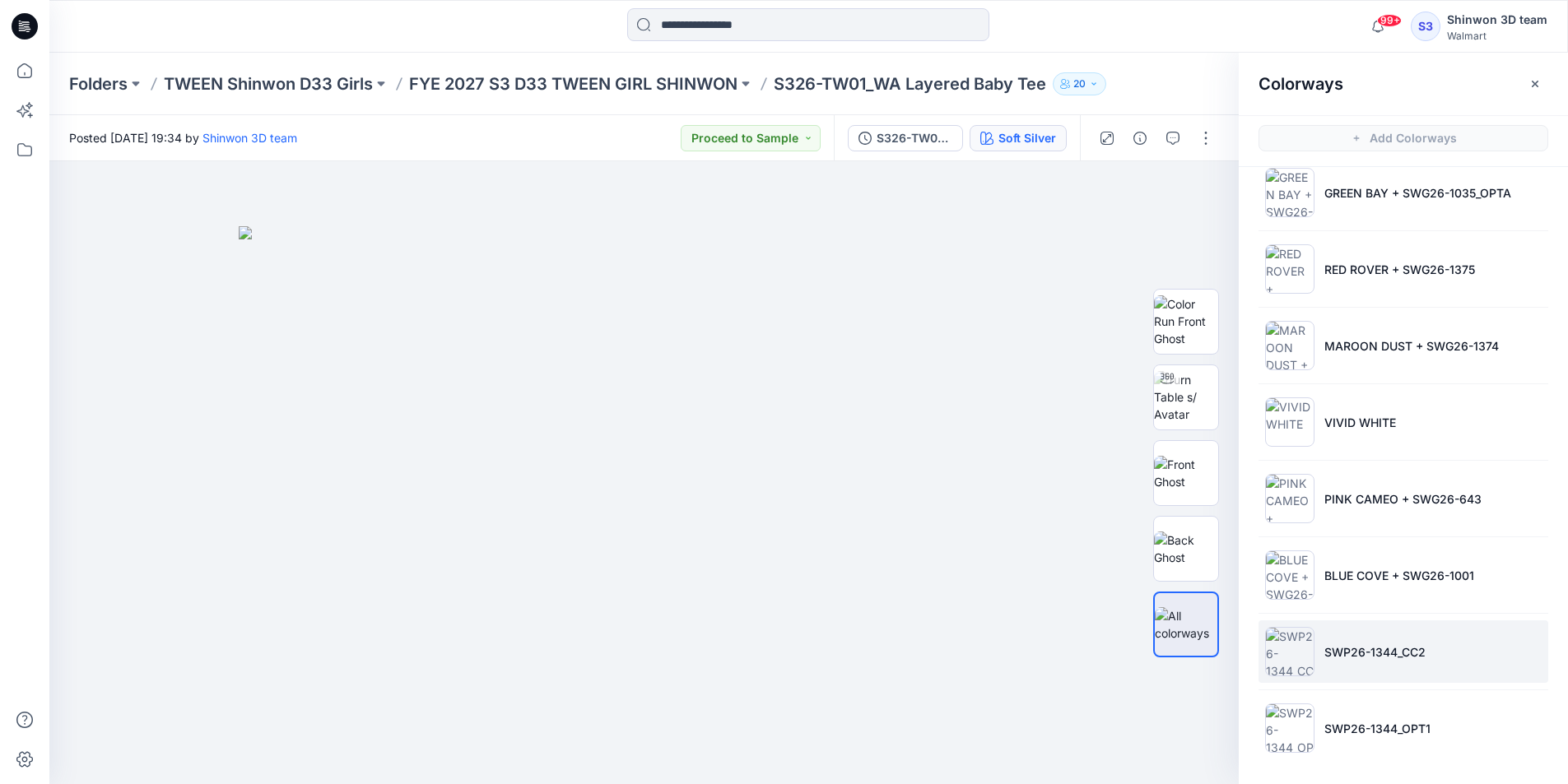
click at [1365, 633] on li "SWP26-1344_CC2" at bounding box center [1403, 651] width 289 height 62
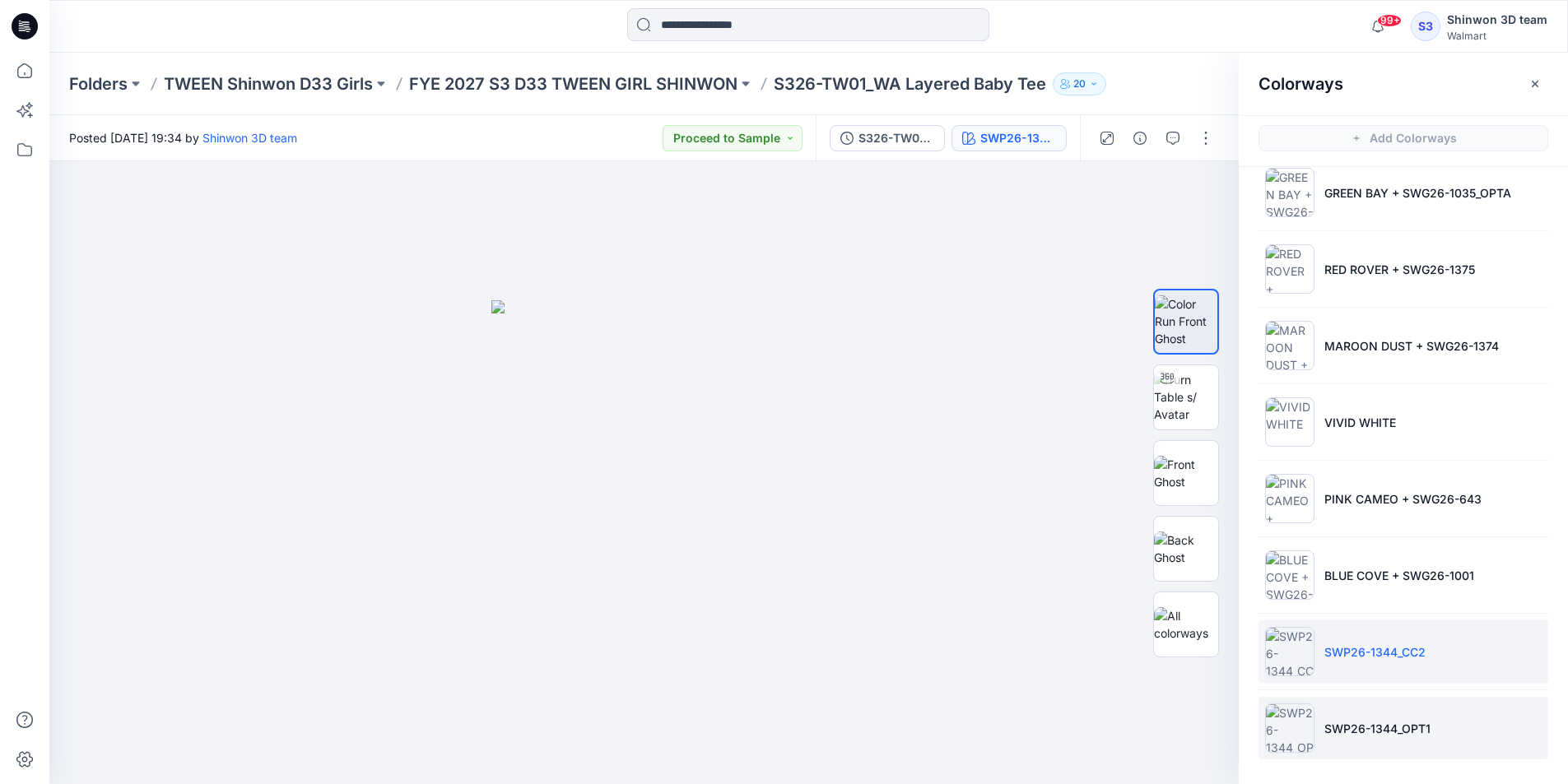
click at [1357, 721] on p "SWP26-1344_OPT1" at bounding box center [1377, 728] width 106 height 18
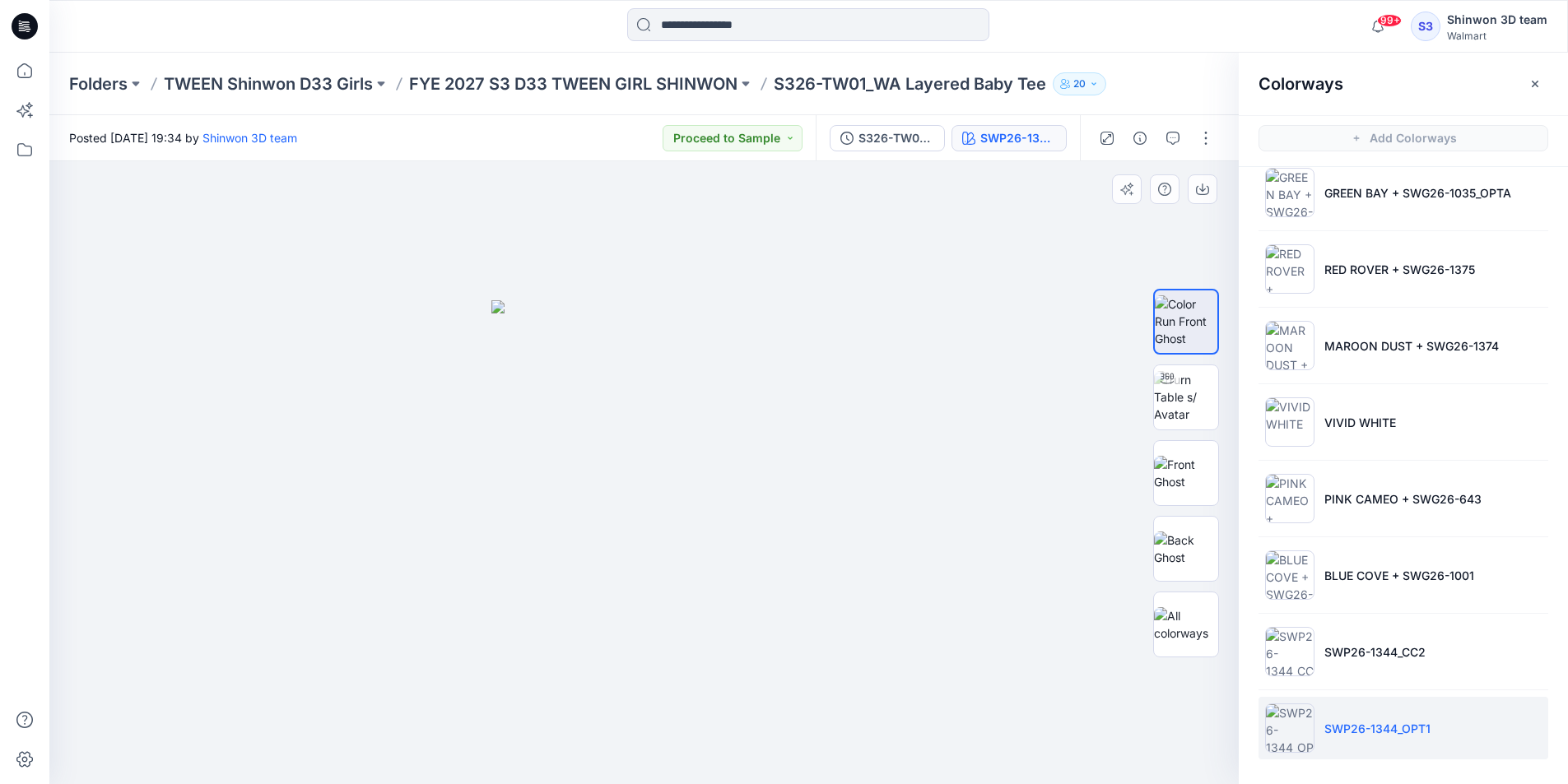
click at [957, 580] on div at bounding box center [644, 473] width 1189 height 623
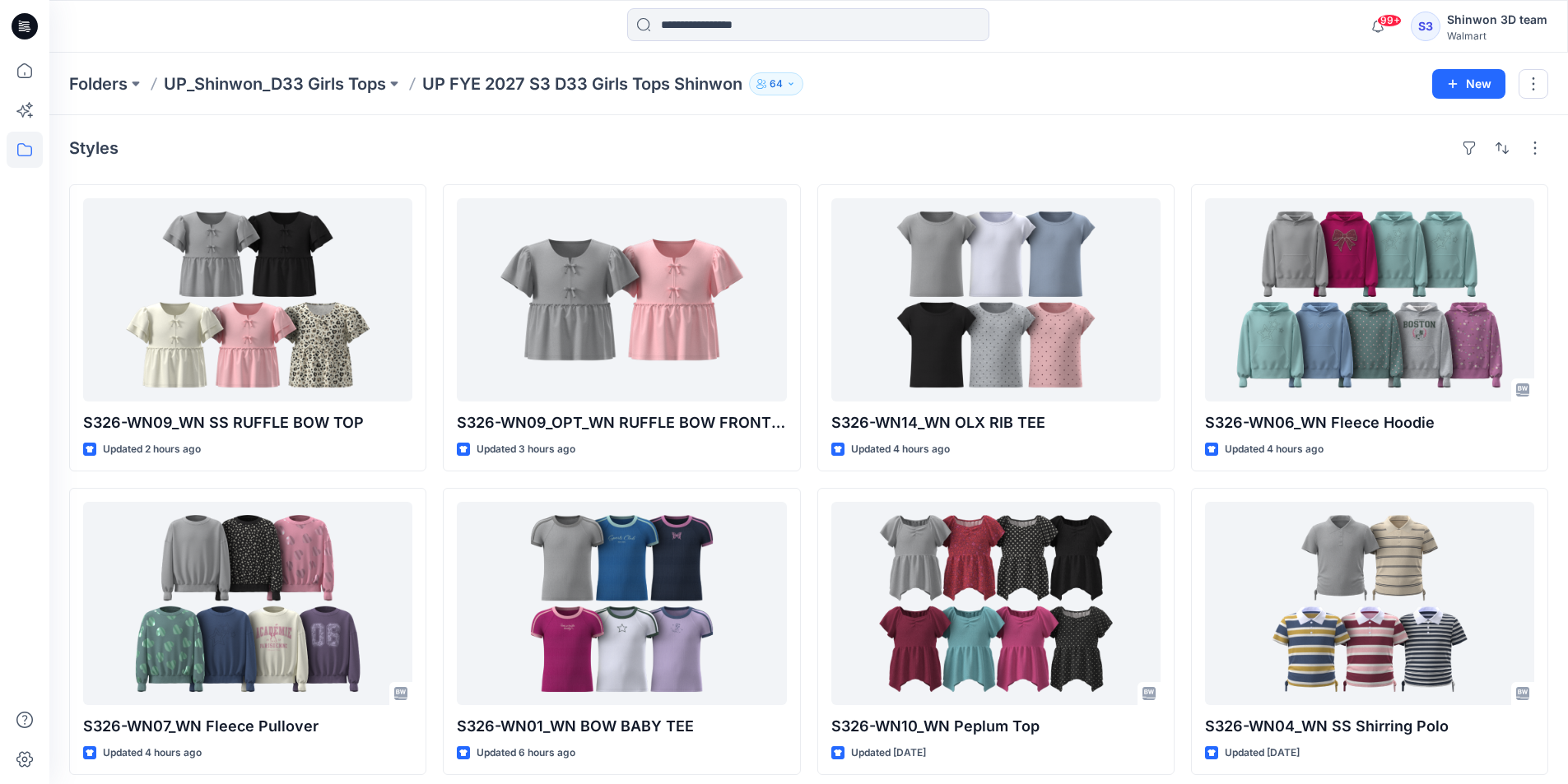
click at [741, 152] on div "Styles" at bounding box center [809, 147] width 1479 height 26
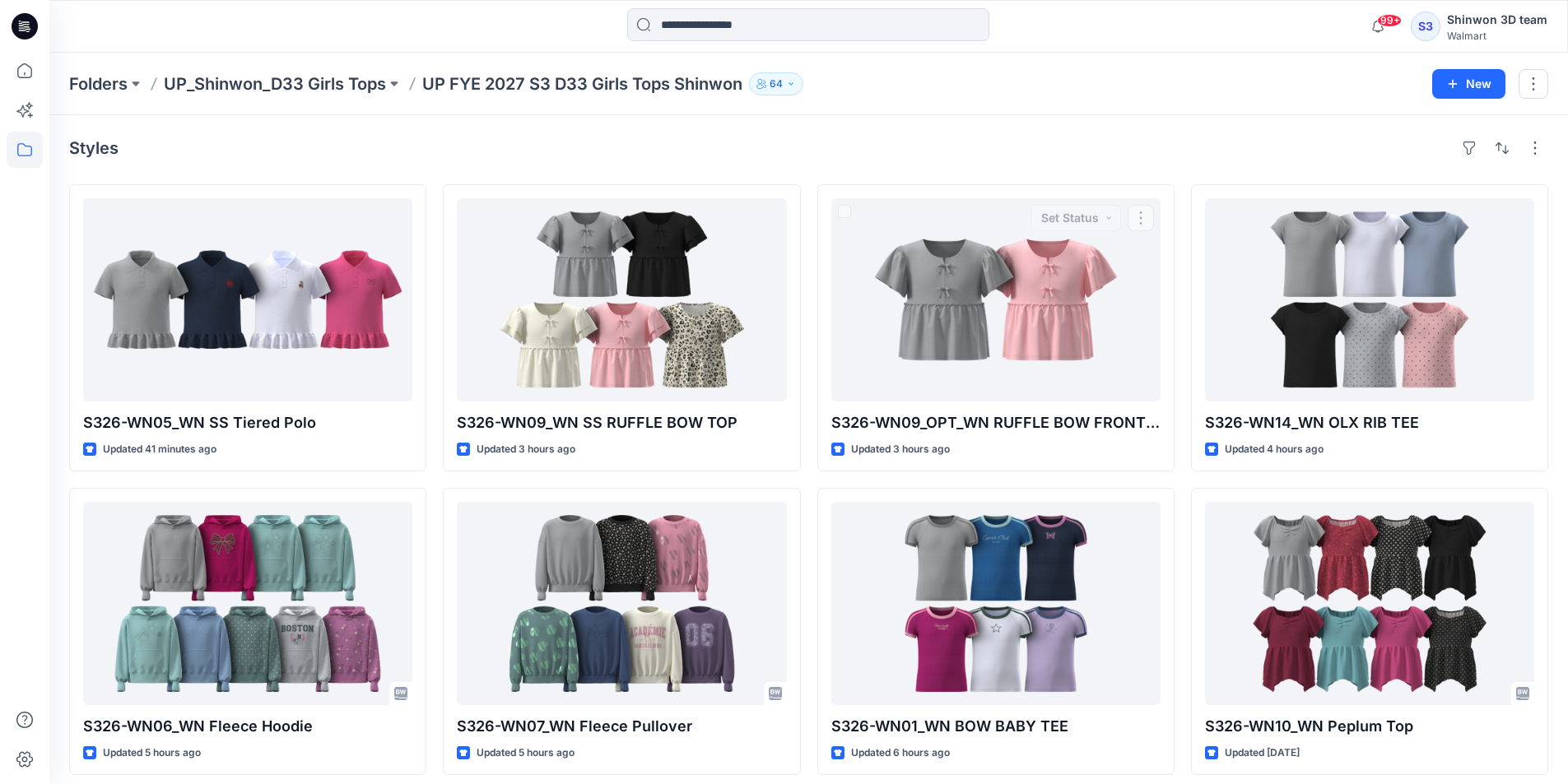
click at [1171, 144] on div "Styles" at bounding box center [809, 147] width 1479 height 26
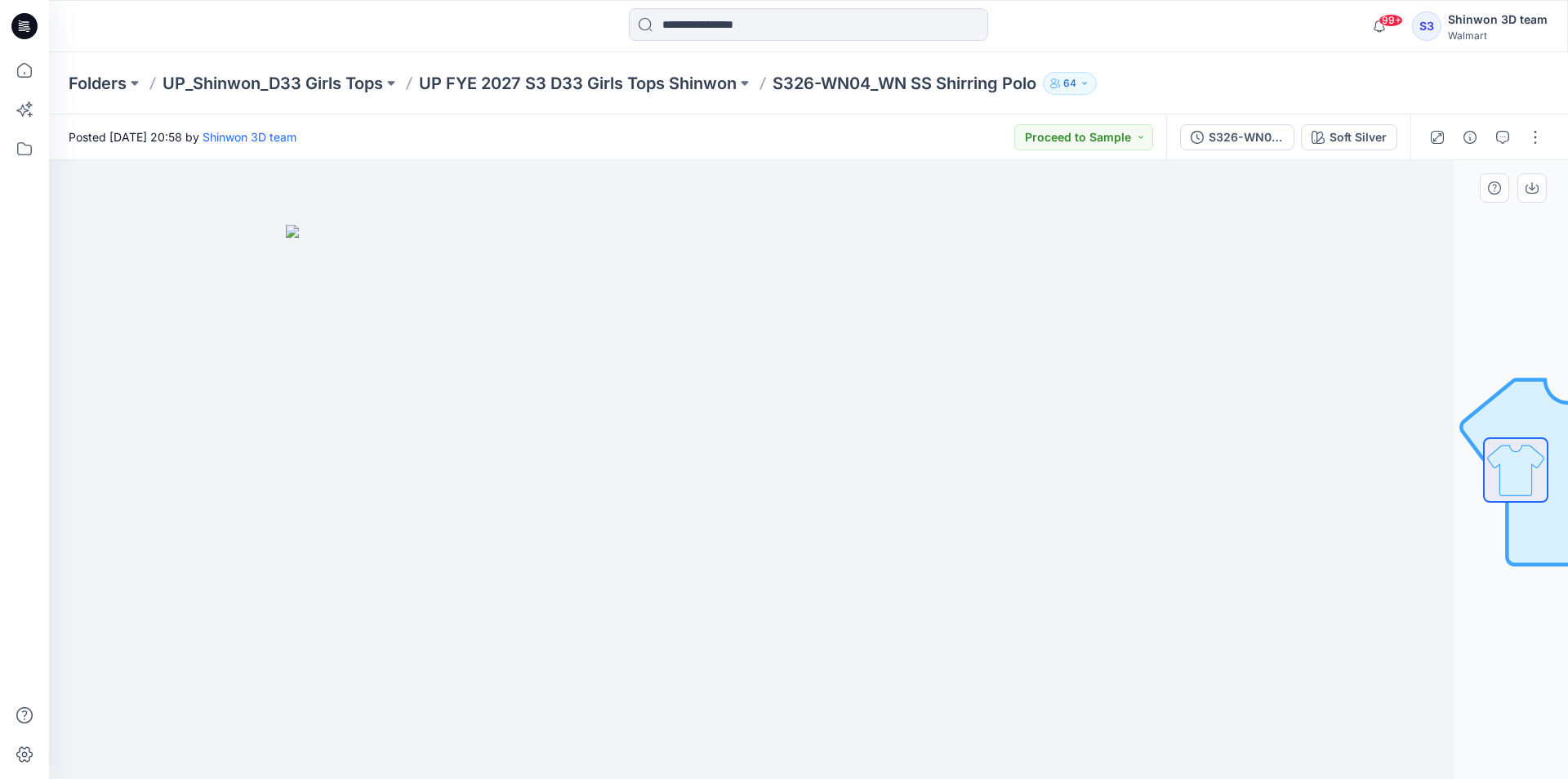
click at [1053, 191] on div at bounding box center [694, 470] width 1520 height 619
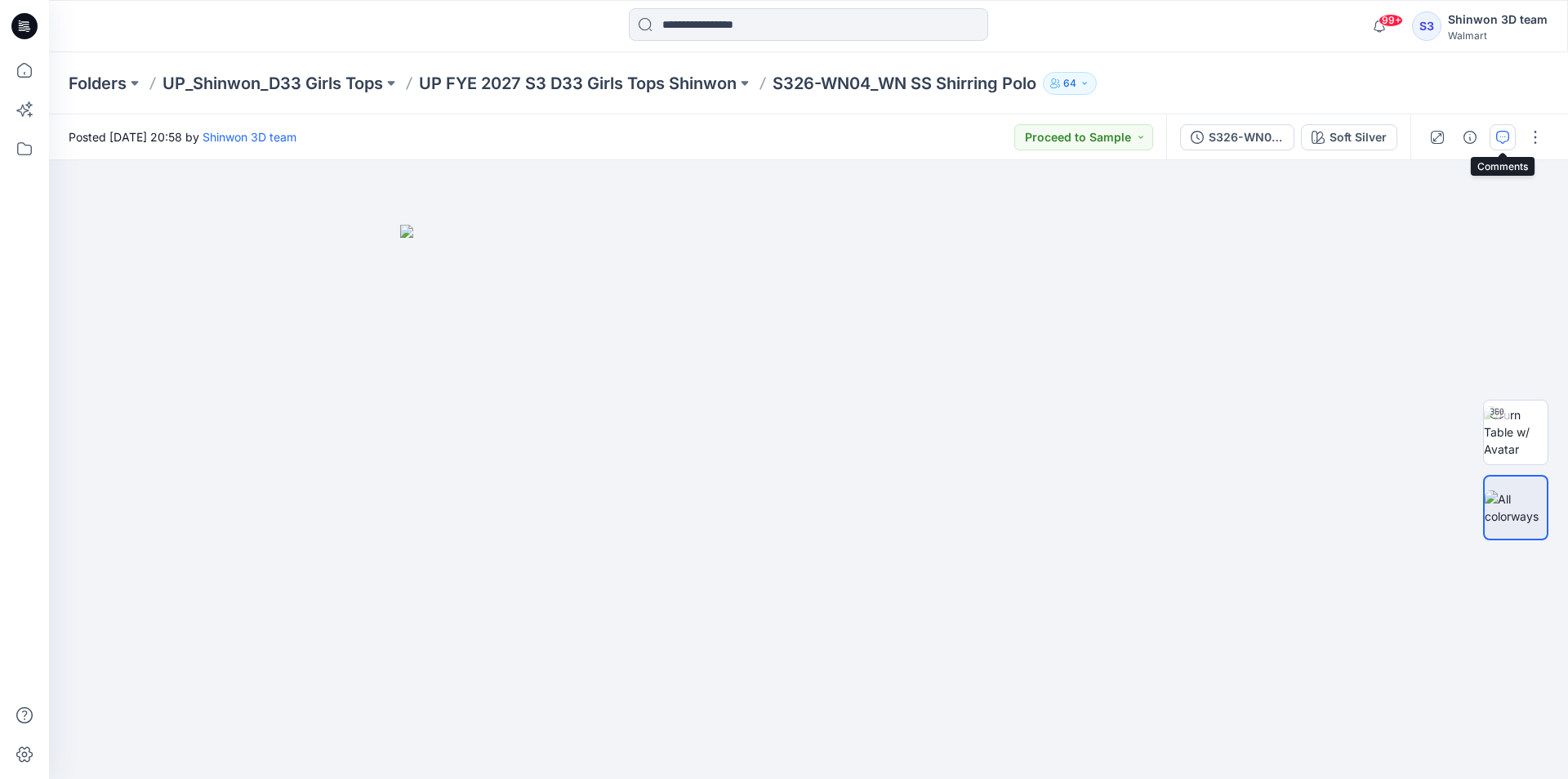
click at [1510, 136] on button "button" at bounding box center [1502, 137] width 26 height 26
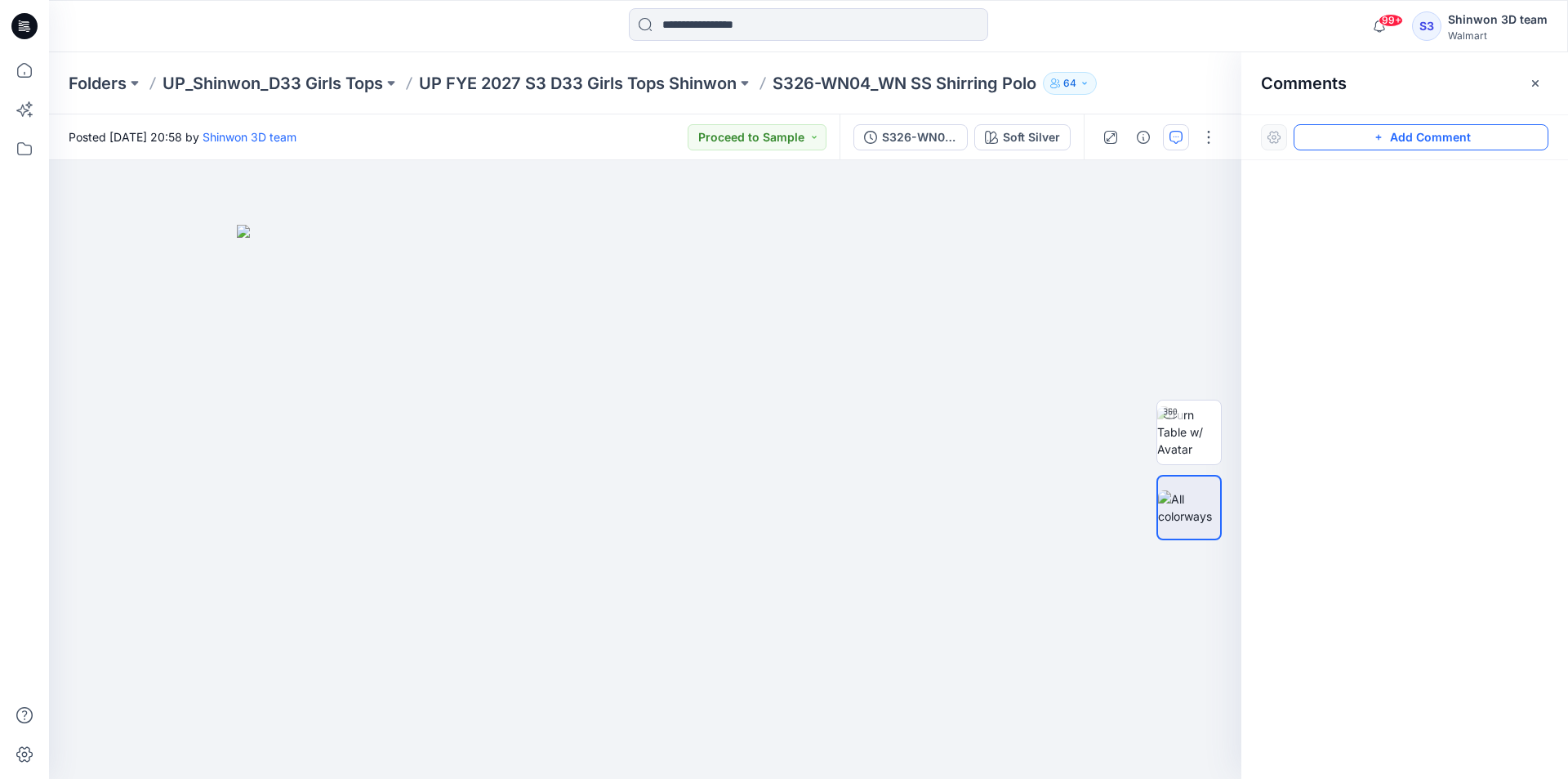
click at [1327, 136] on button "Add Comment" at bounding box center [1421, 137] width 255 height 26
click at [146, 212] on div "1" at bounding box center [646, 470] width 1193 height 619
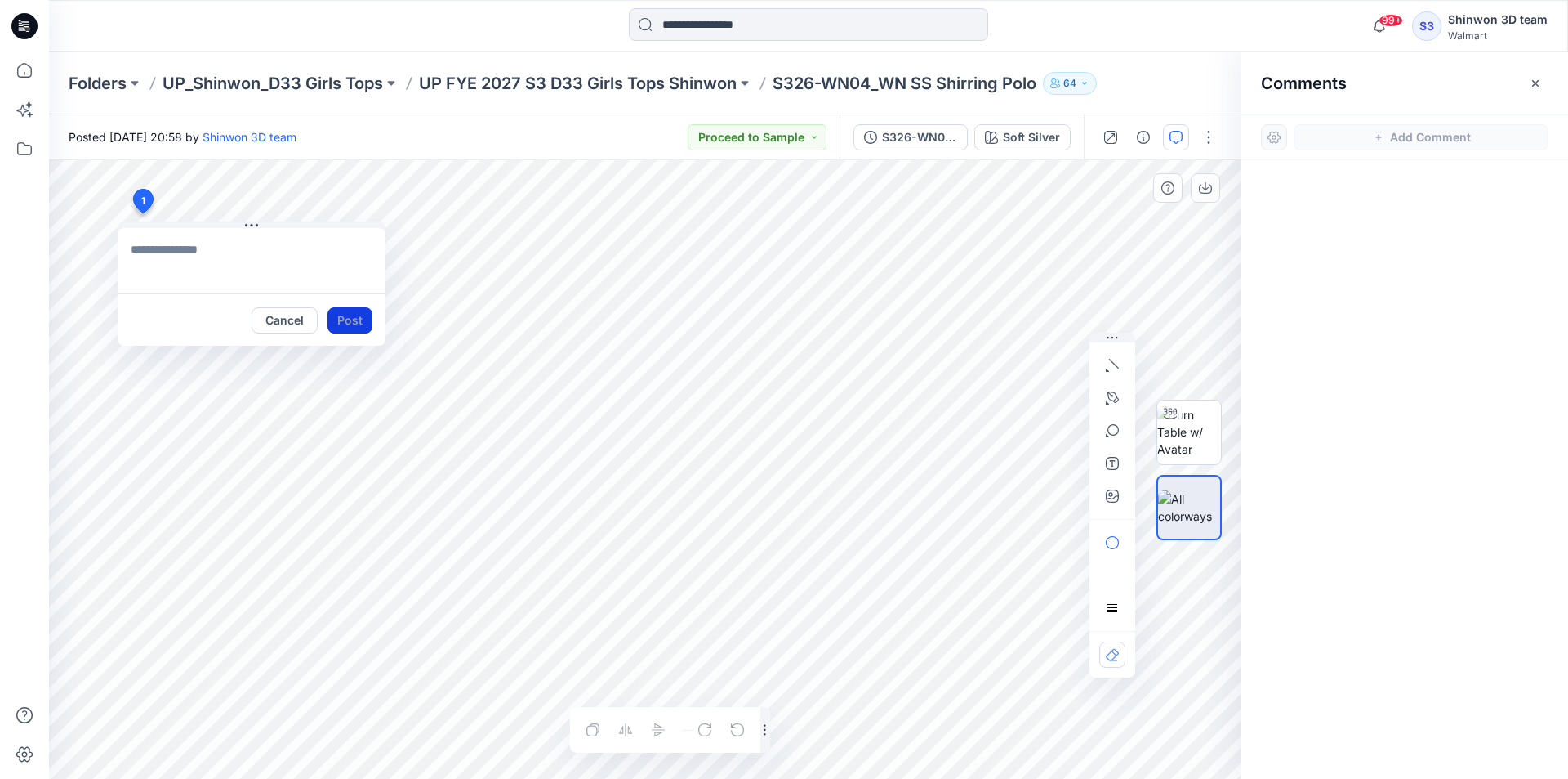
type textarea "**********"
click at [354, 321] on button "Post" at bounding box center [350, 320] width 45 height 26
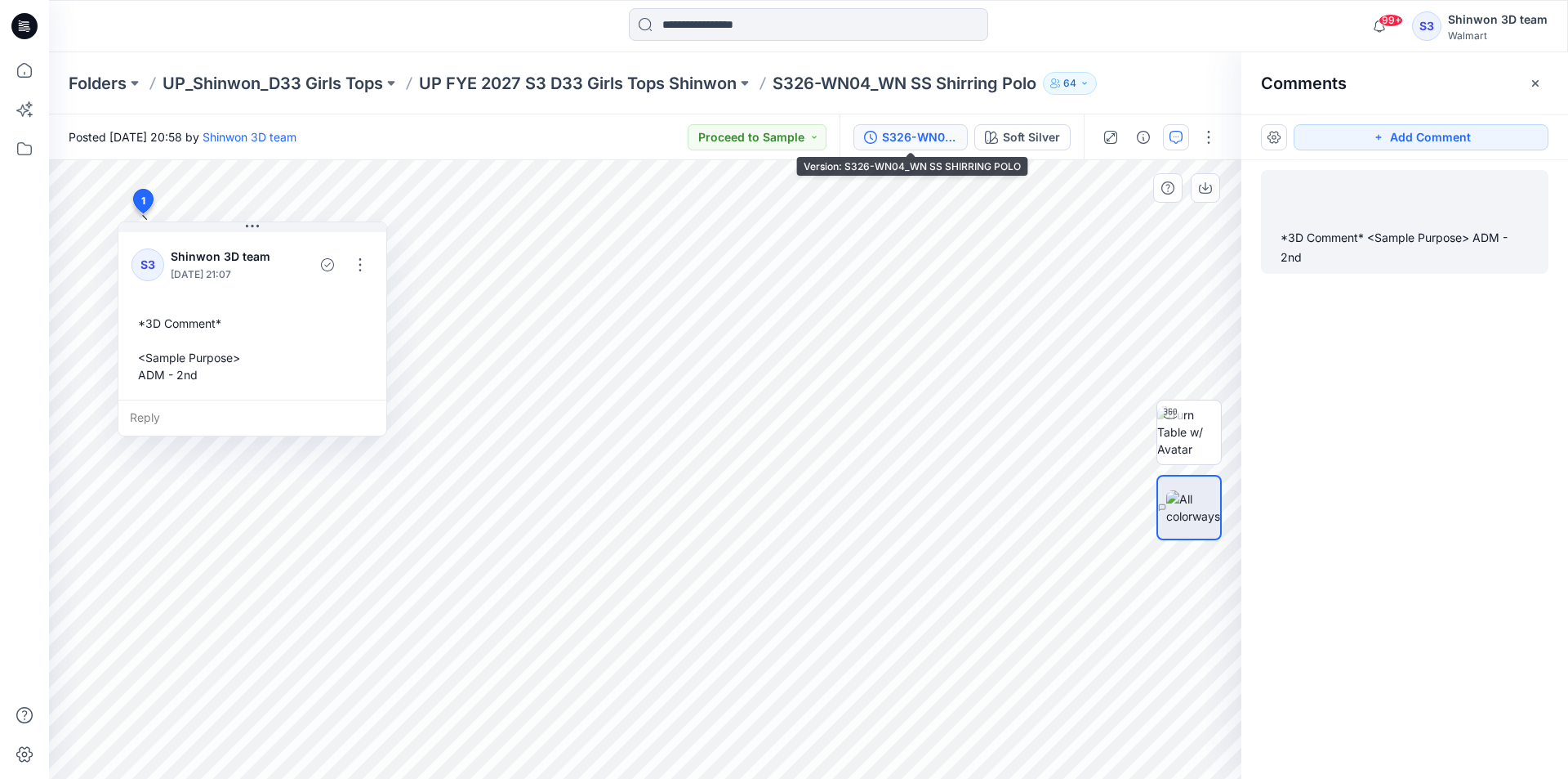
click at [936, 131] on div "S326-WN04_WN SS SHIRRING POLO" at bounding box center [919, 137] width 75 height 18
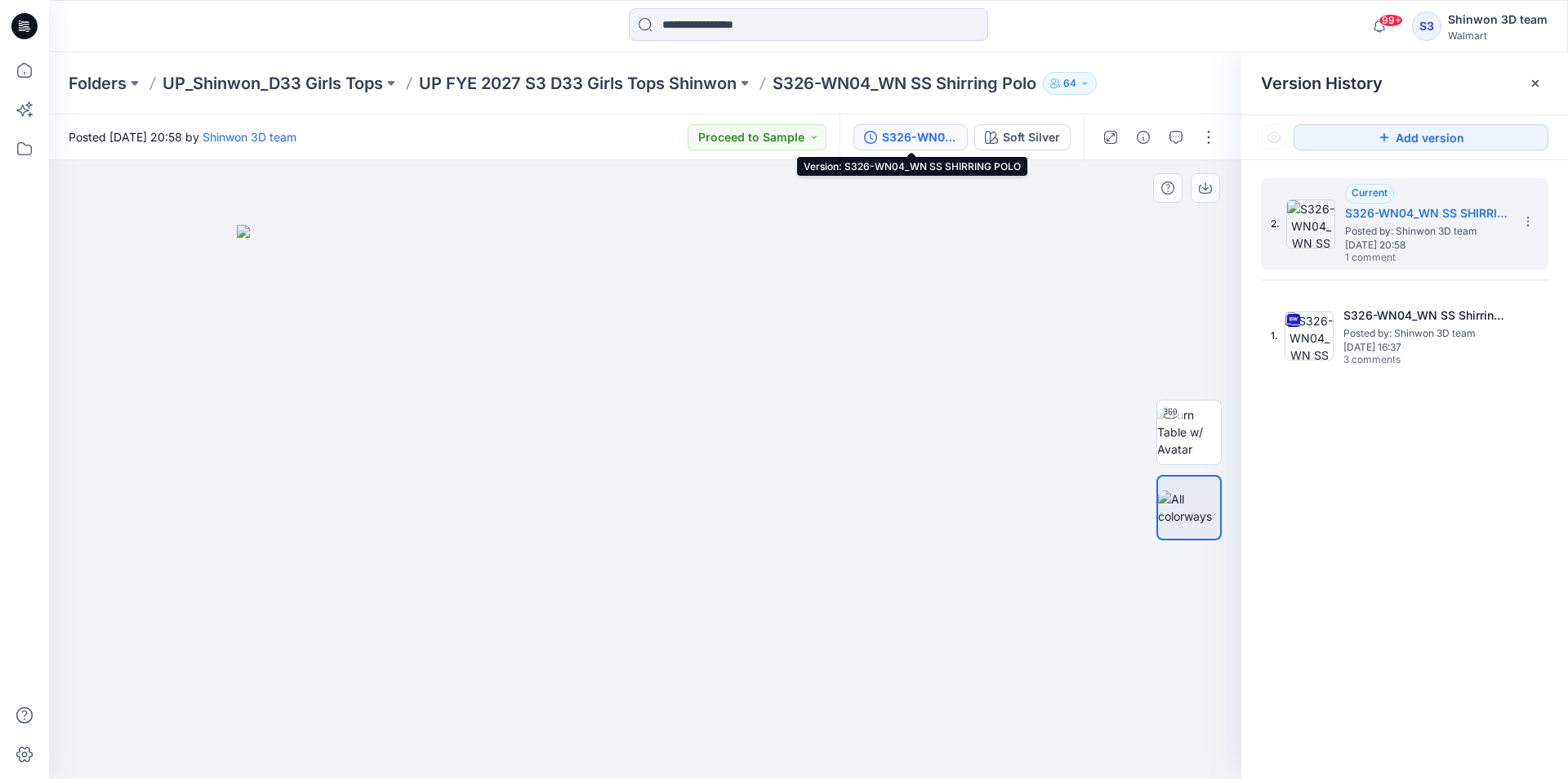
click at [925, 253] on img at bounding box center [645, 503] width 816 height 555
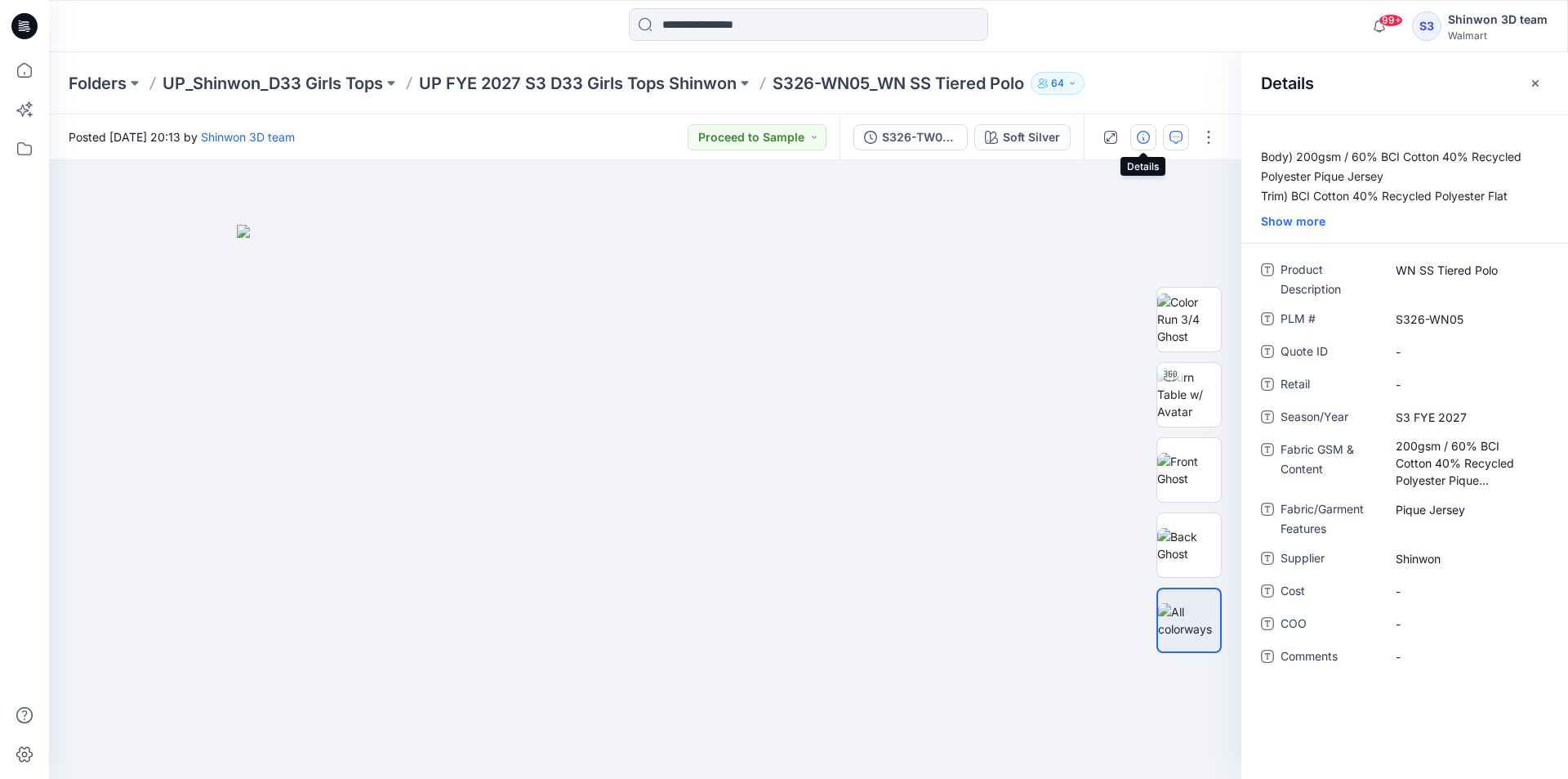
click at [1165, 131] on button "button" at bounding box center [1175, 137] width 26 height 26
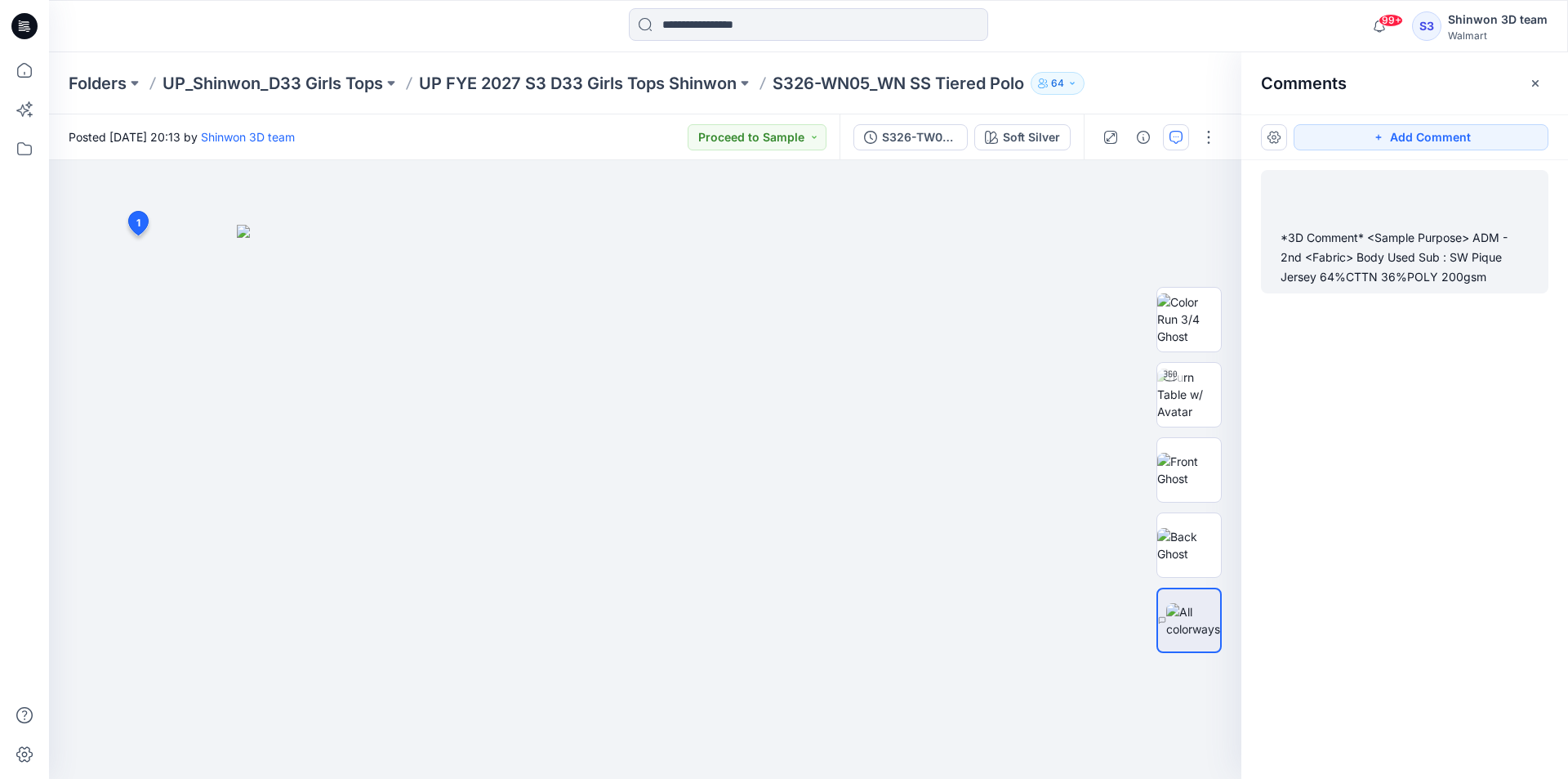
click at [1397, 251] on div "*3D Comment* <Sample Purpose> ADM - 2nd <Fabric> Body Used Sub : SW Pique Jerse…" at bounding box center [1405, 257] width 248 height 59
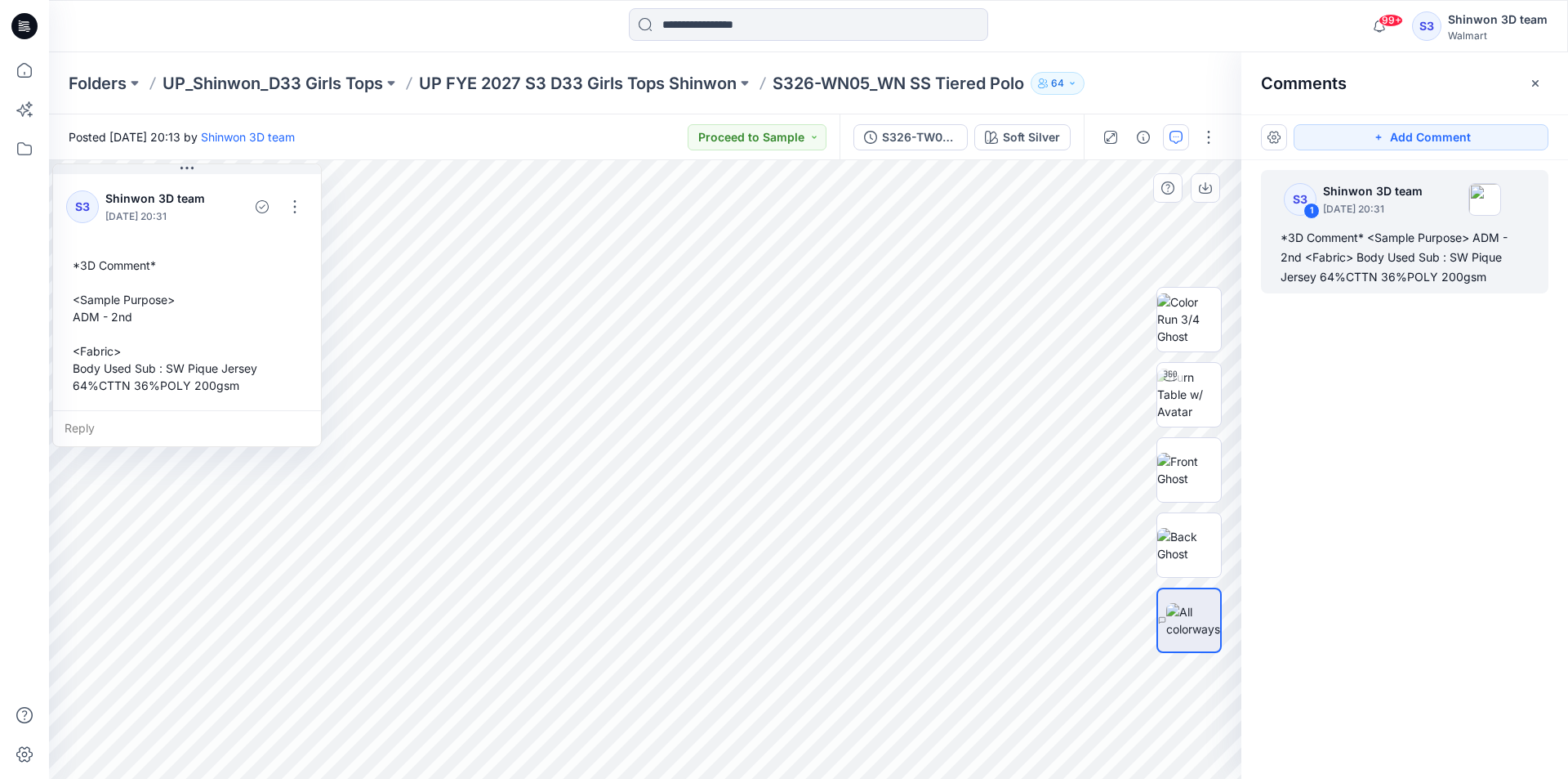
drag, startPoint x: 200, startPoint y: 397, endPoint x: 60, endPoint y: 262, distance: 194.5
click at [60, 262] on div "S3 Shinwon 3D team [DATE] 20:31 *3D Comment* <Sample Purpose> ADM - 2nd <Fabric…" at bounding box center [187, 290] width 268 height 240
drag, startPoint x: 132, startPoint y: 315, endPoint x: 64, endPoint y: 261, distance: 86.8
click at [64, 261] on div "S3 Shinwon 3D team [DATE] 20:31 *3D Comment* <Sample Purpose> ADM - 2nd <Fabric…" at bounding box center [187, 290] width 268 height 240
copy div "*3D Comment* <Sample Purpose> ADM - 2nd"
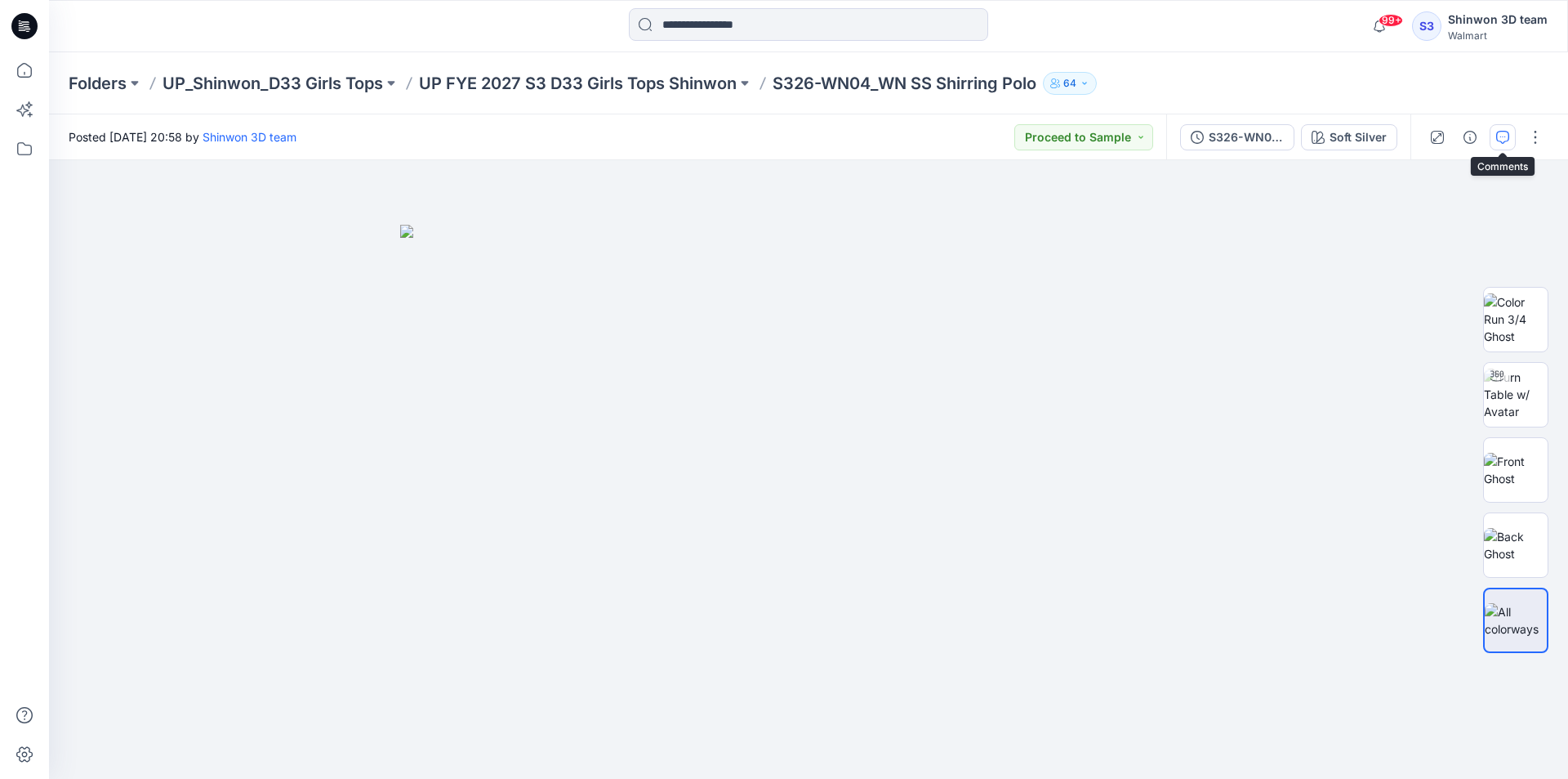
click at [1501, 137] on icon "button" at bounding box center [1502, 137] width 13 height 13
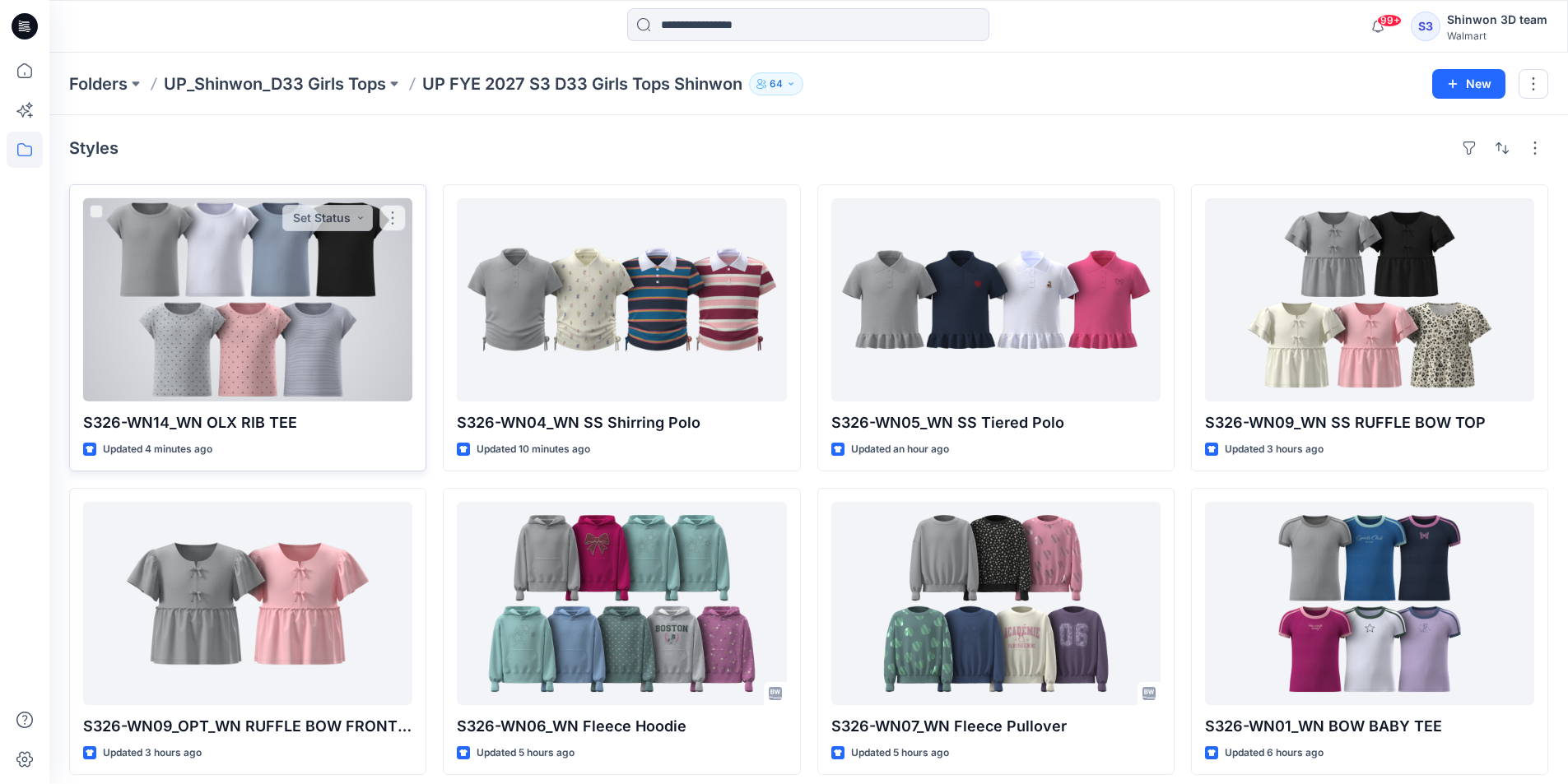
click at [278, 275] on div at bounding box center [247, 300] width 329 height 203
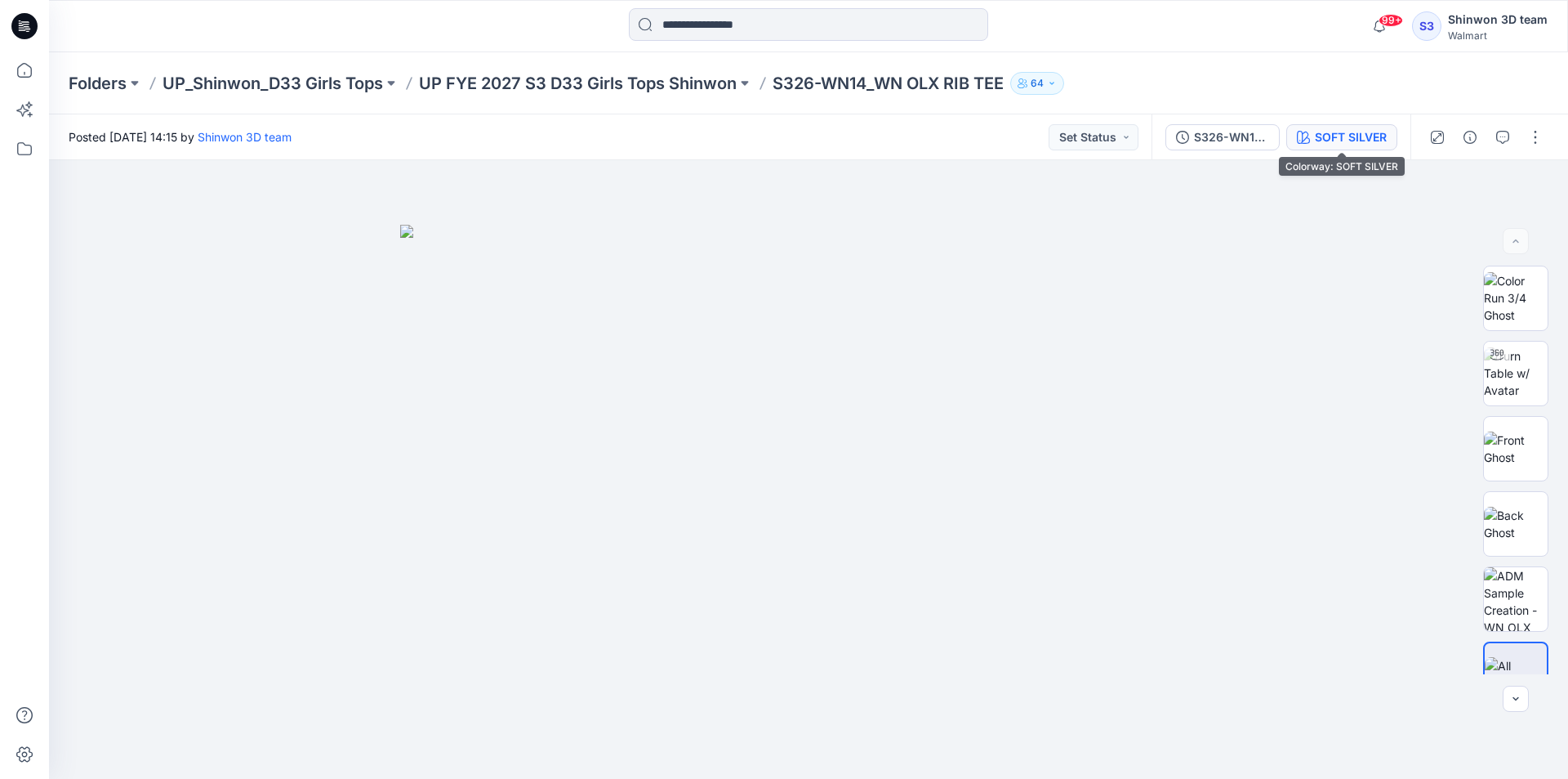
click at [1338, 140] on div "SOFT SILVER" at bounding box center [1351, 137] width 72 height 18
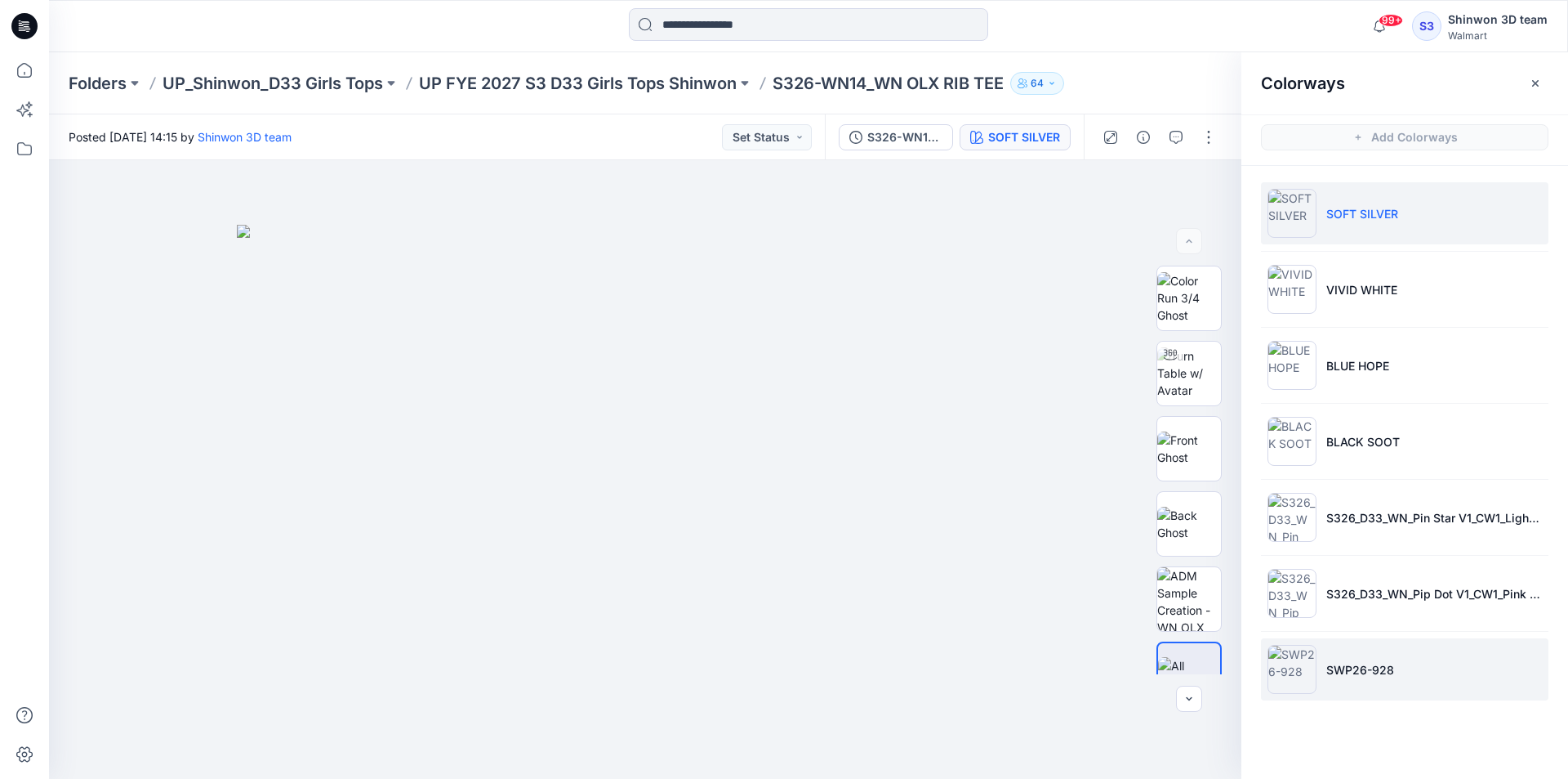
drag, startPoint x: 1335, startPoint y: 679, endPoint x: 1345, endPoint y: 671, distance: 12.8
click at [1336, 679] on li "SWP26-928" at bounding box center [1405, 669] width 287 height 62
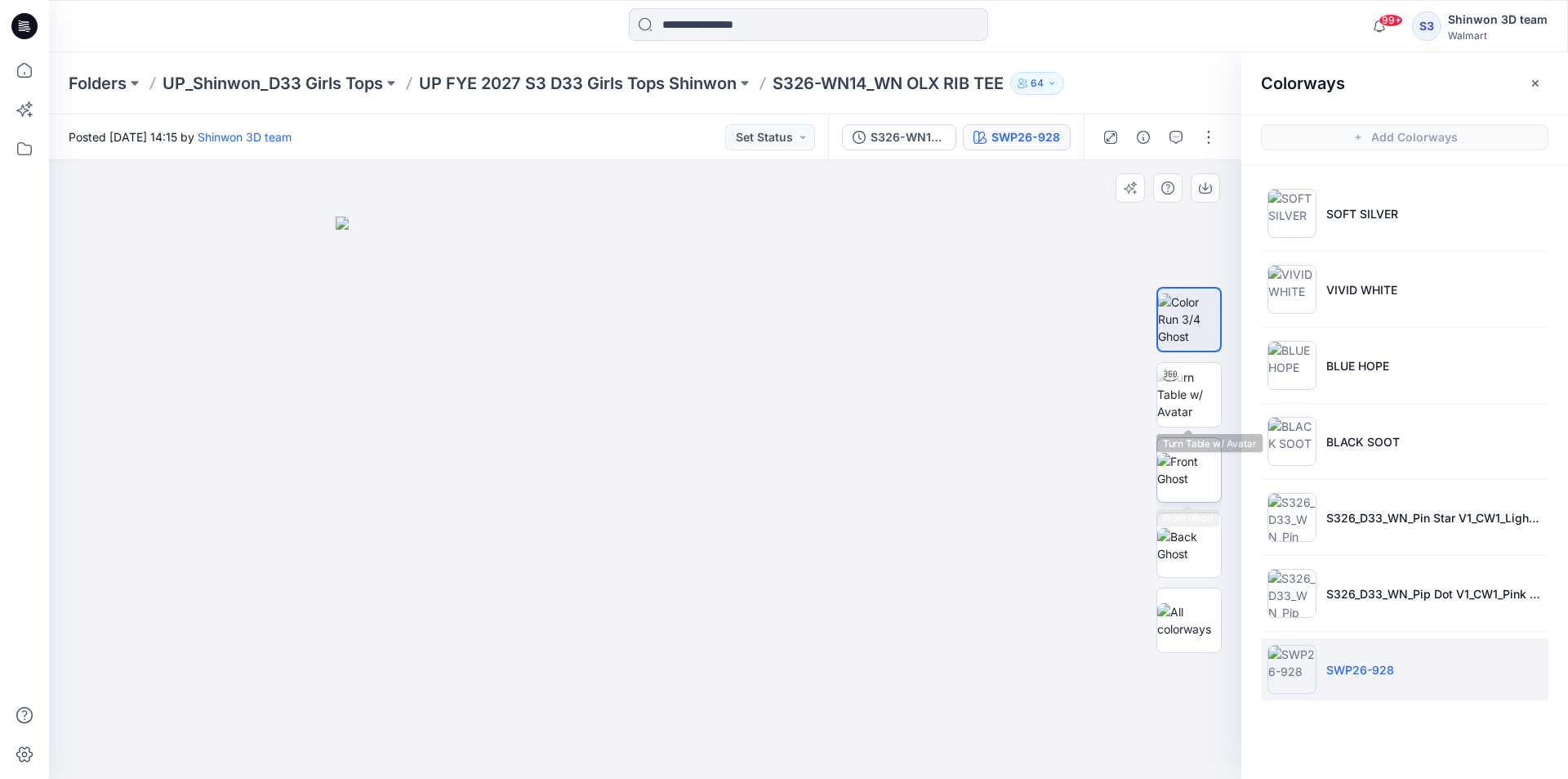
click at [1199, 482] on img at bounding box center [1190, 470] width 64 height 34
click at [1187, 319] on img at bounding box center [1190, 318] width 64 height 51
click at [1084, 426] on div at bounding box center [646, 470] width 1193 height 619
click at [1038, 603] on div at bounding box center [646, 470] width 1193 height 619
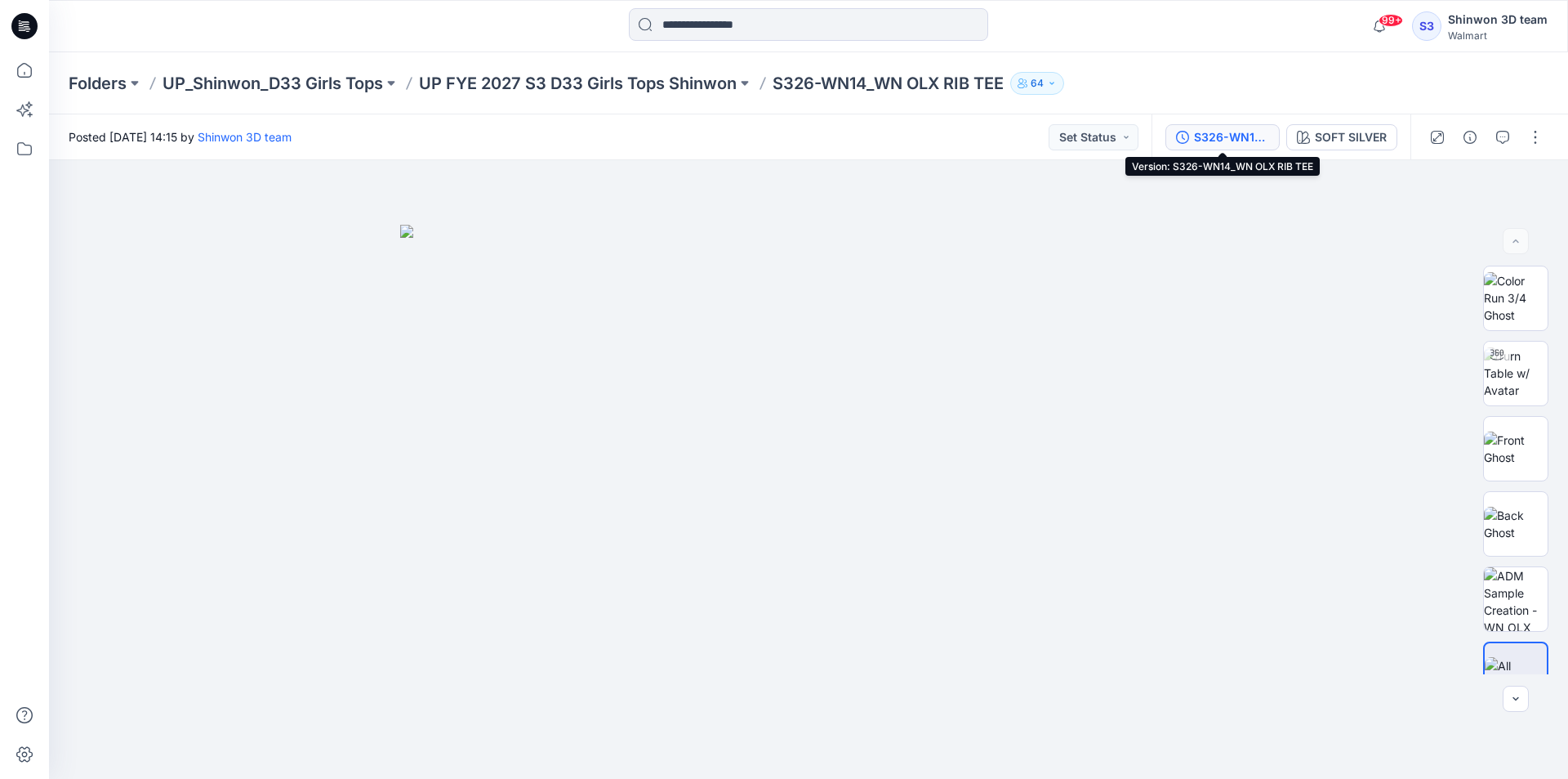
click at [1235, 130] on div "S326-WN14_WN OLX RIB TEE" at bounding box center [1231, 137] width 75 height 18
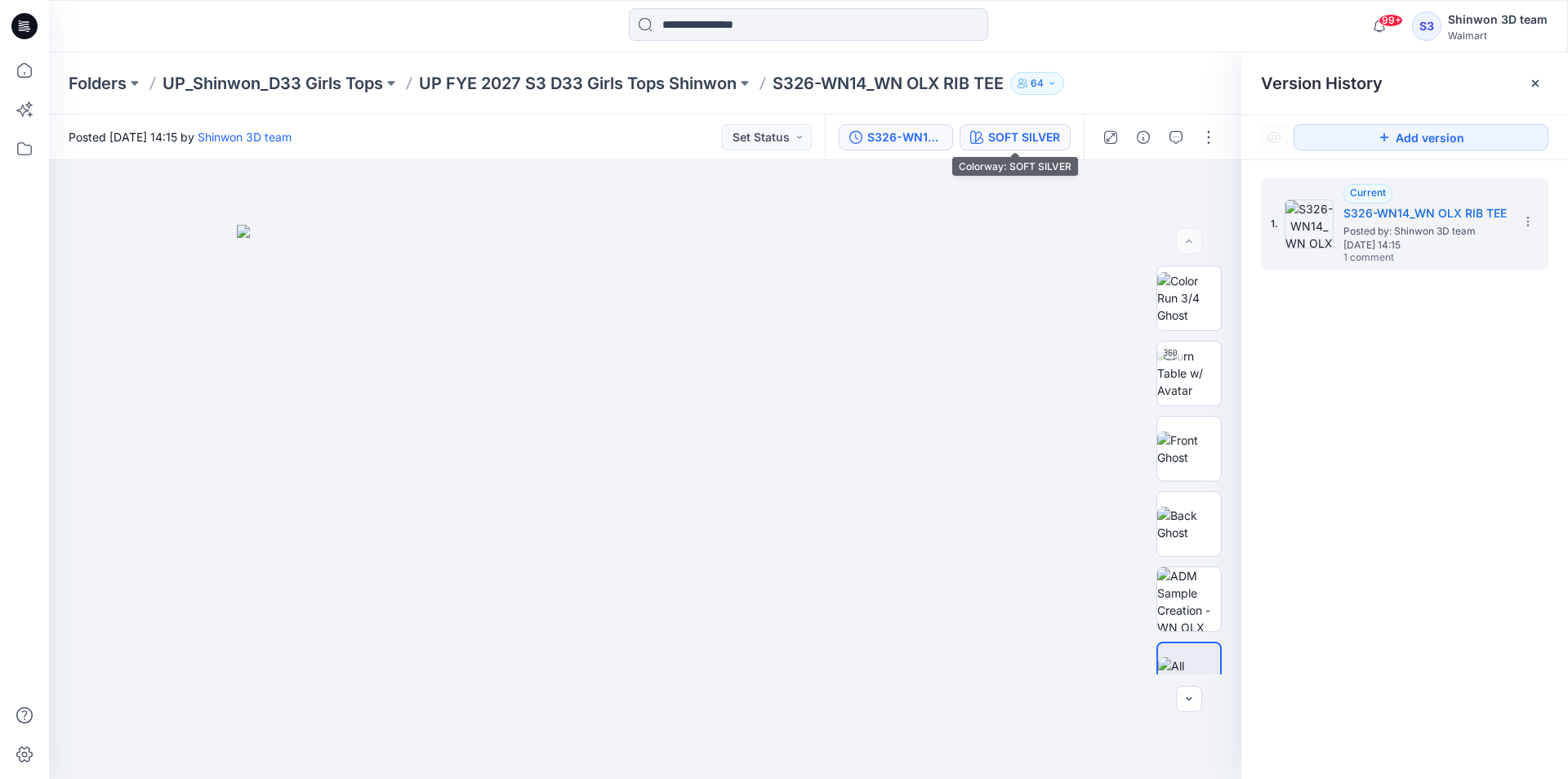
click at [1018, 135] on div "SOFT SILVER" at bounding box center [1024, 137] width 72 height 18
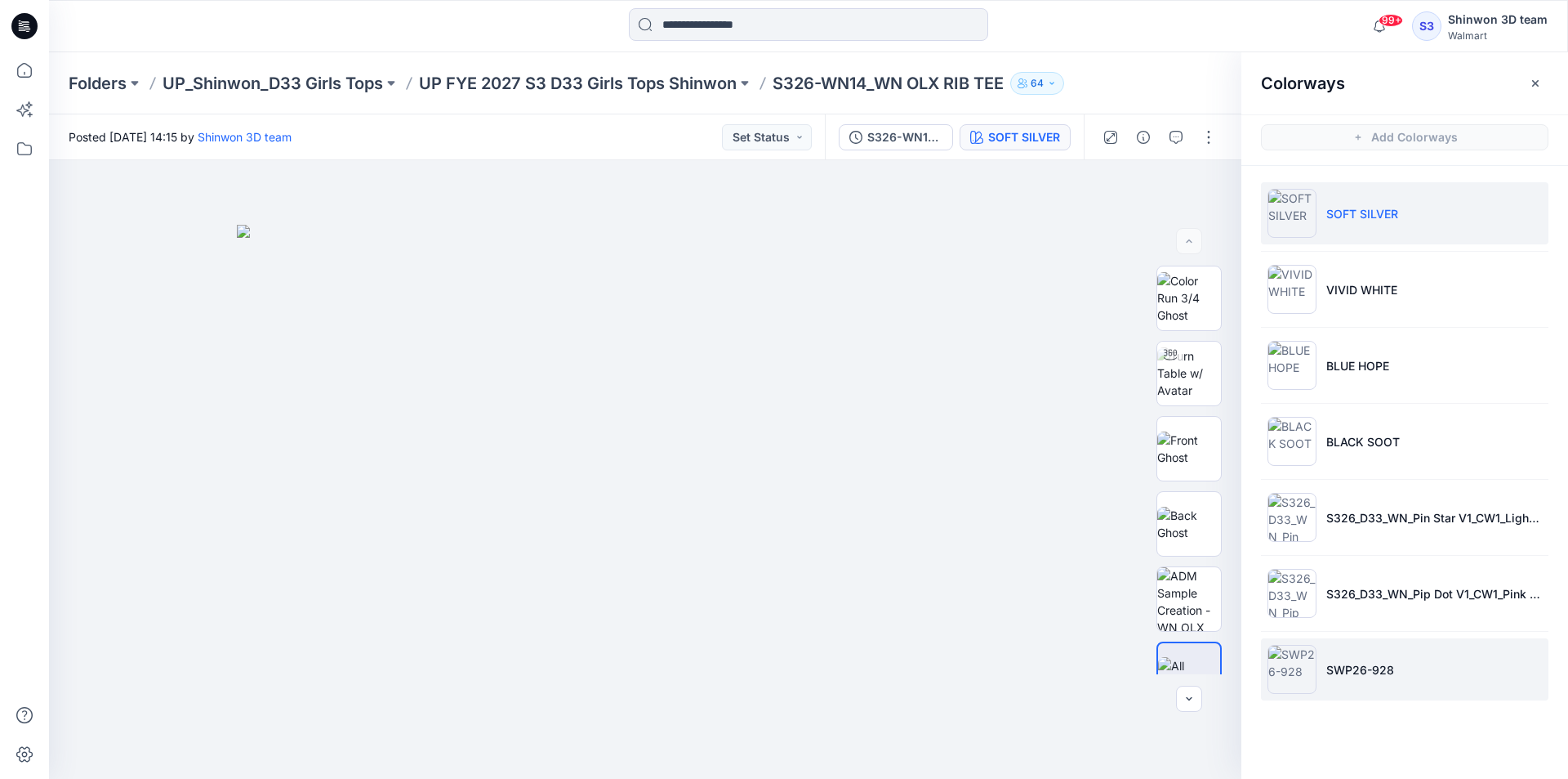
click at [1368, 665] on p "SWP26-928" at bounding box center [1360, 669] width 68 height 17
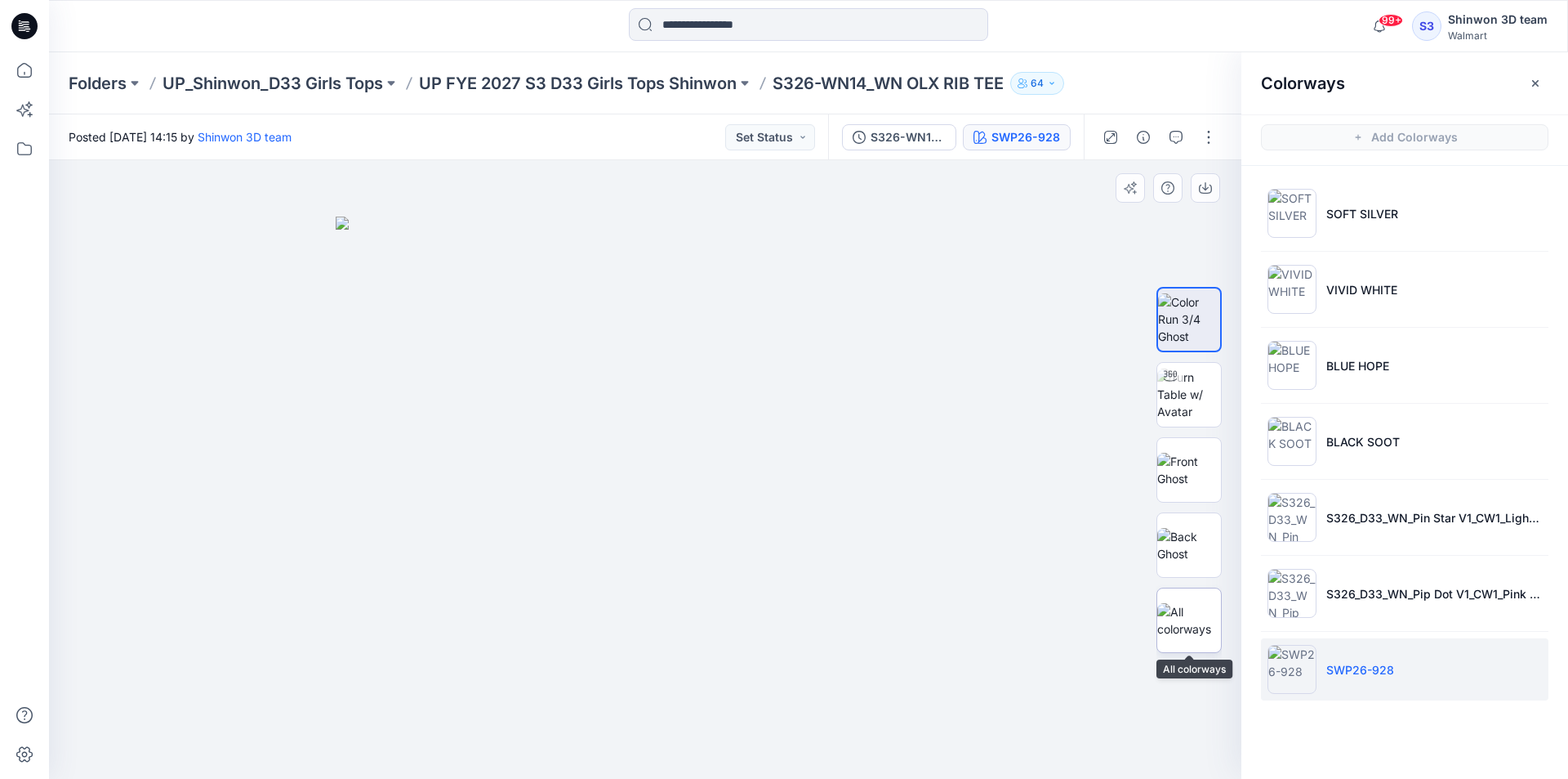
click at [1192, 596] on div at bounding box center [1189, 620] width 65 height 65
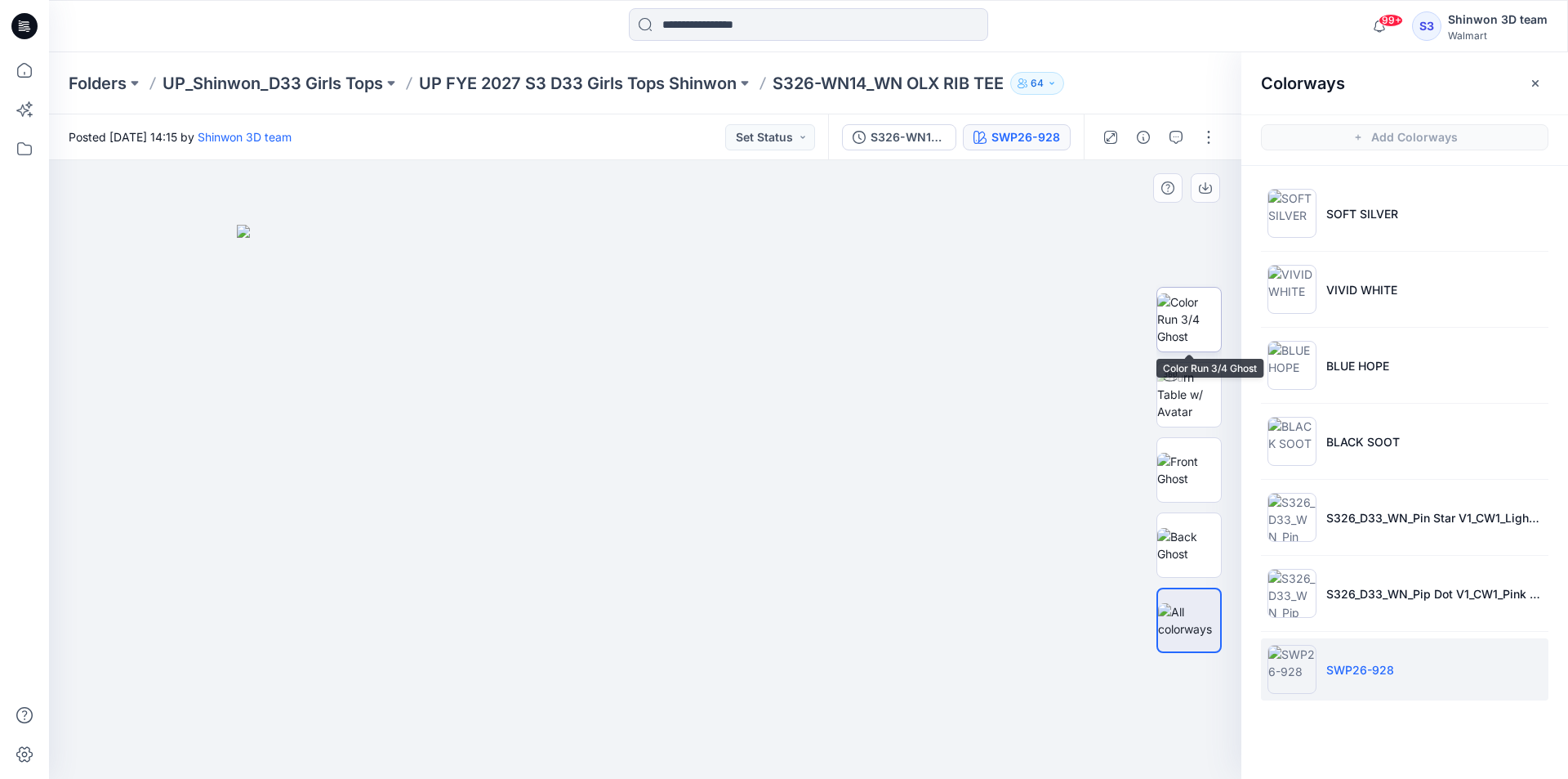
click at [1201, 307] on img at bounding box center [1190, 318] width 64 height 51
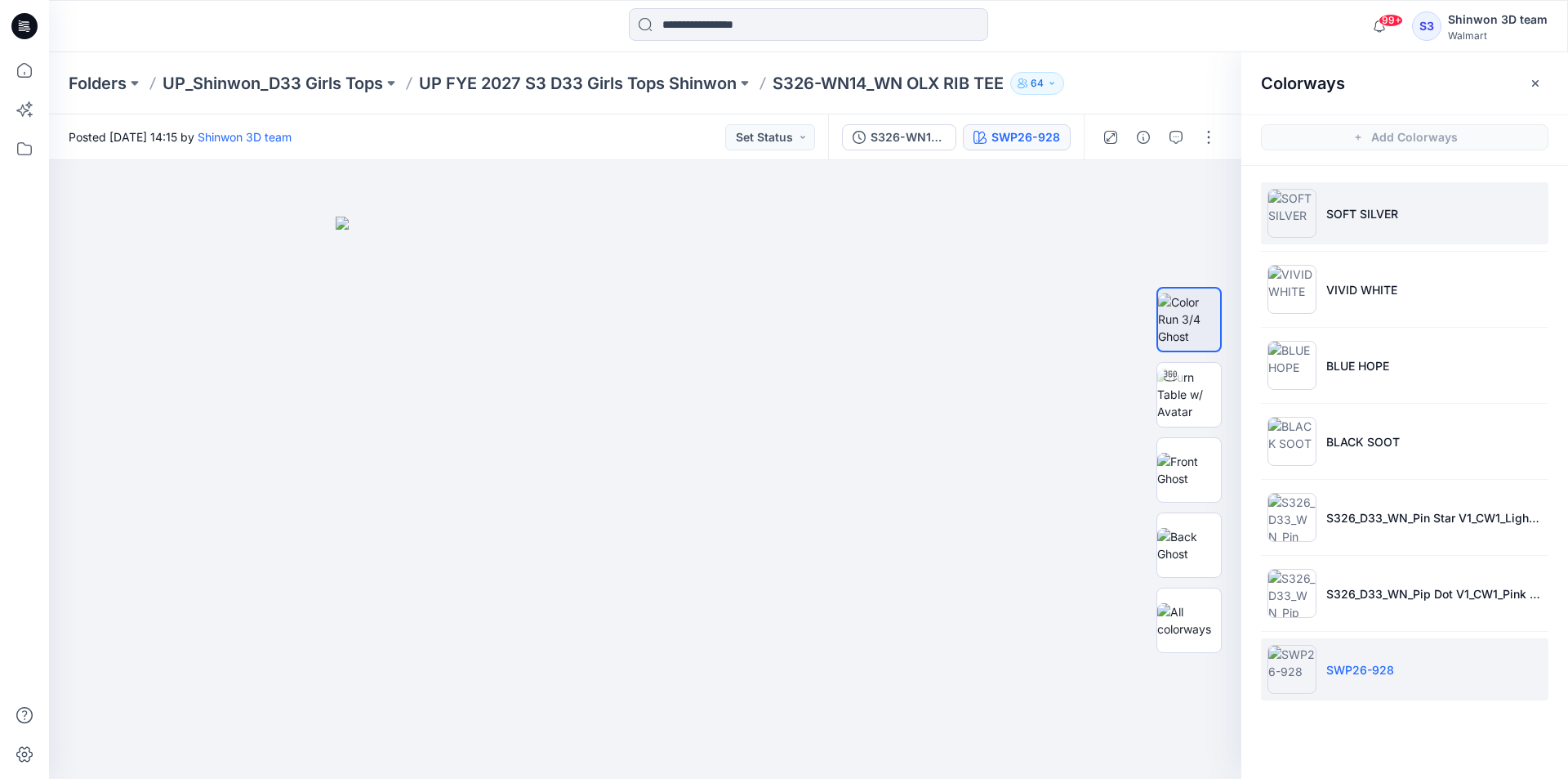
click at [1337, 237] on li "SOFT SILVER" at bounding box center [1405, 213] width 287 height 62
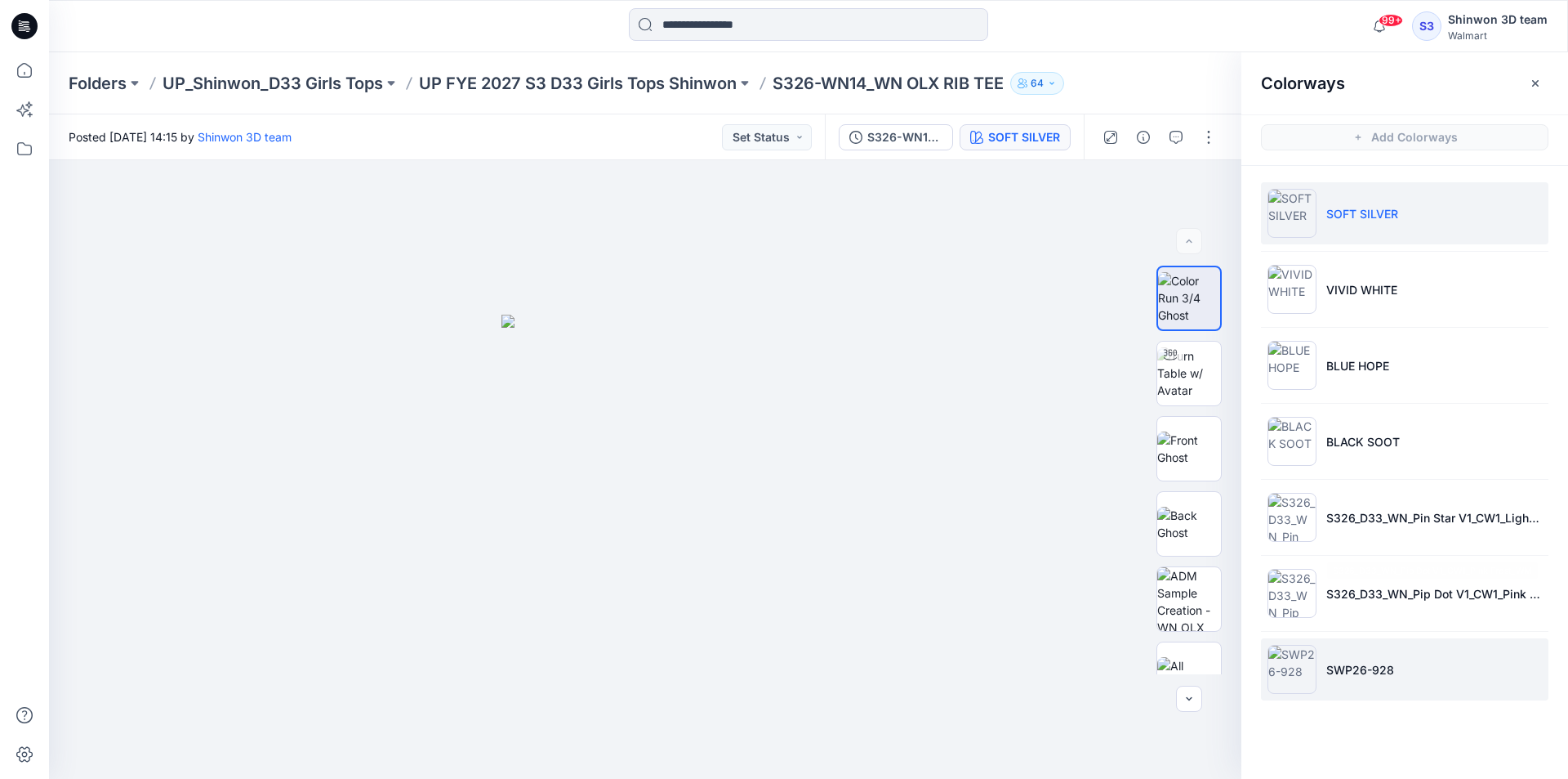
click at [1350, 679] on li "SWP26-928" at bounding box center [1405, 669] width 287 height 62
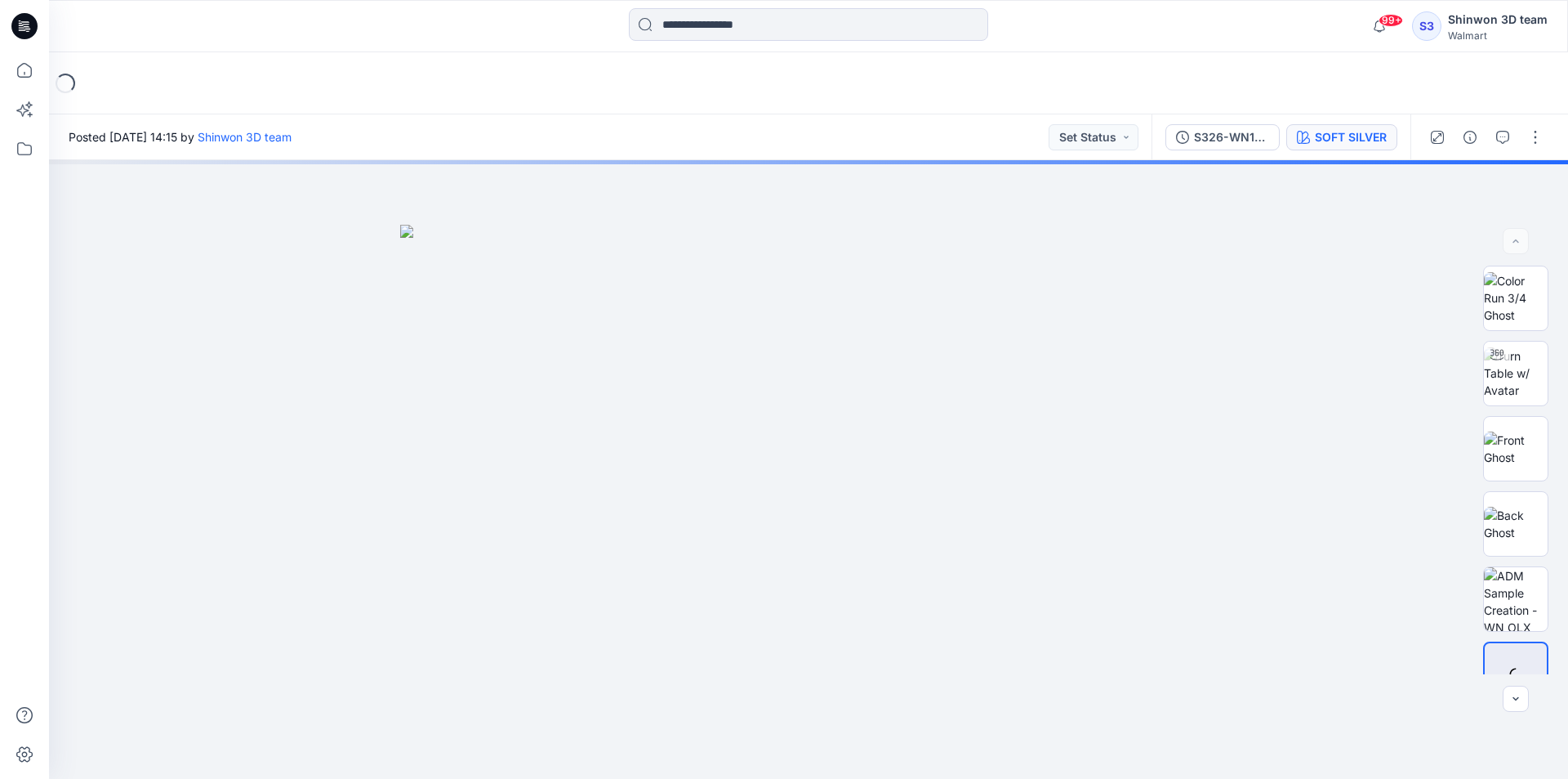
click at [1344, 135] on div "SOFT SILVER" at bounding box center [1351, 137] width 72 height 18
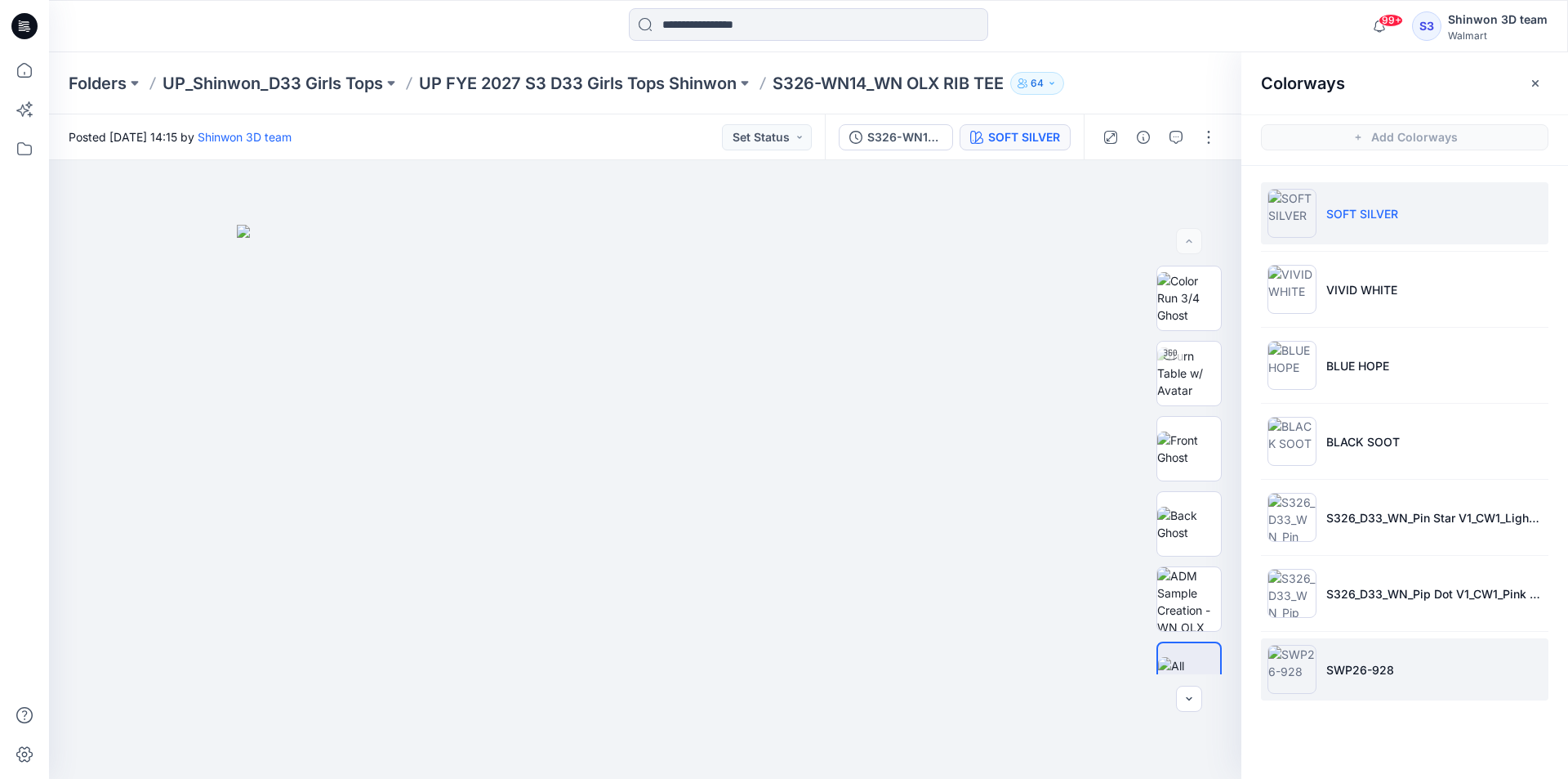
click at [1360, 663] on p "SWP26-928" at bounding box center [1360, 669] width 68 height 17
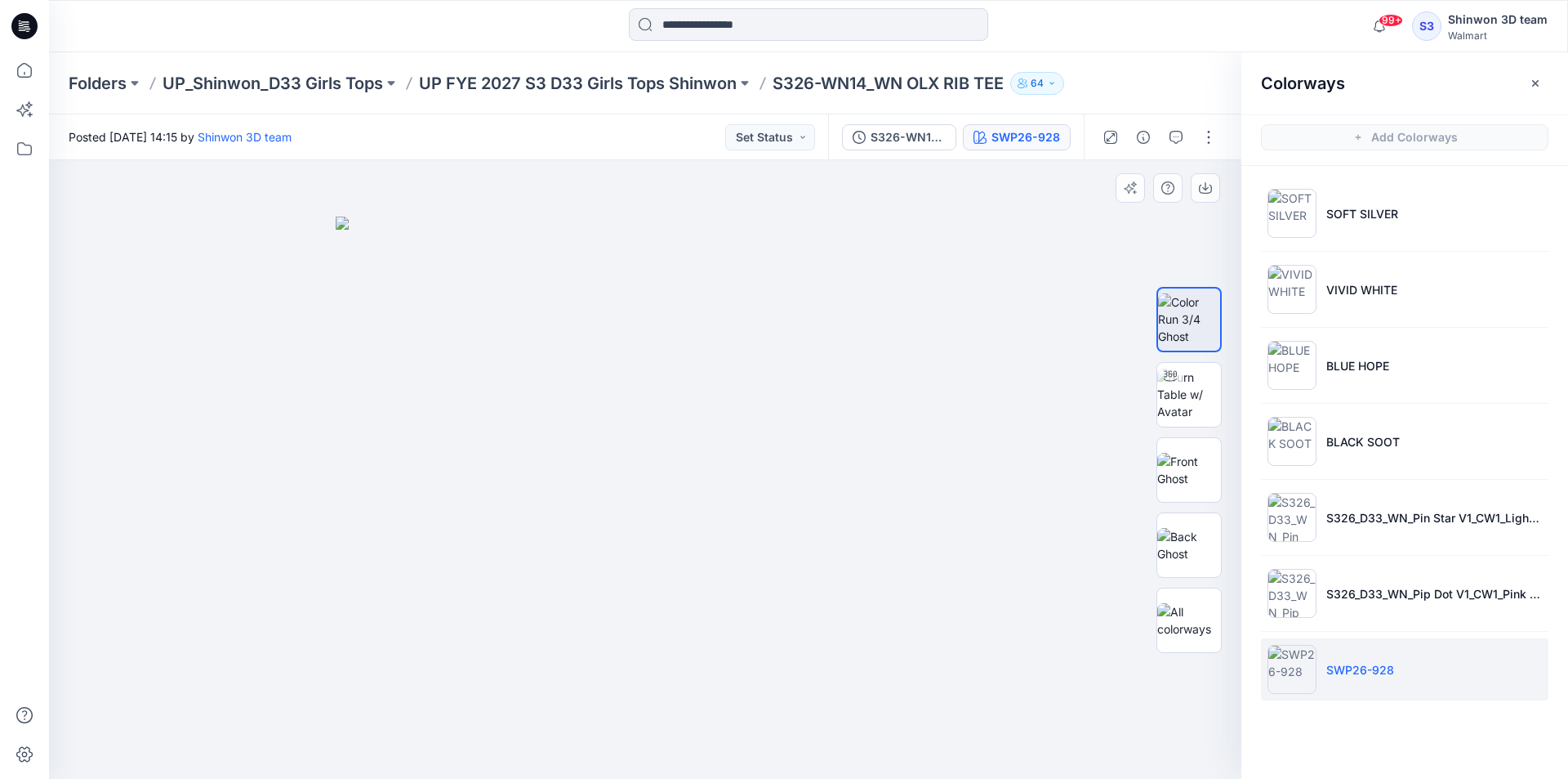
click at [1098, 282] on div at bounding box center [646, 470] width 1193 height 619
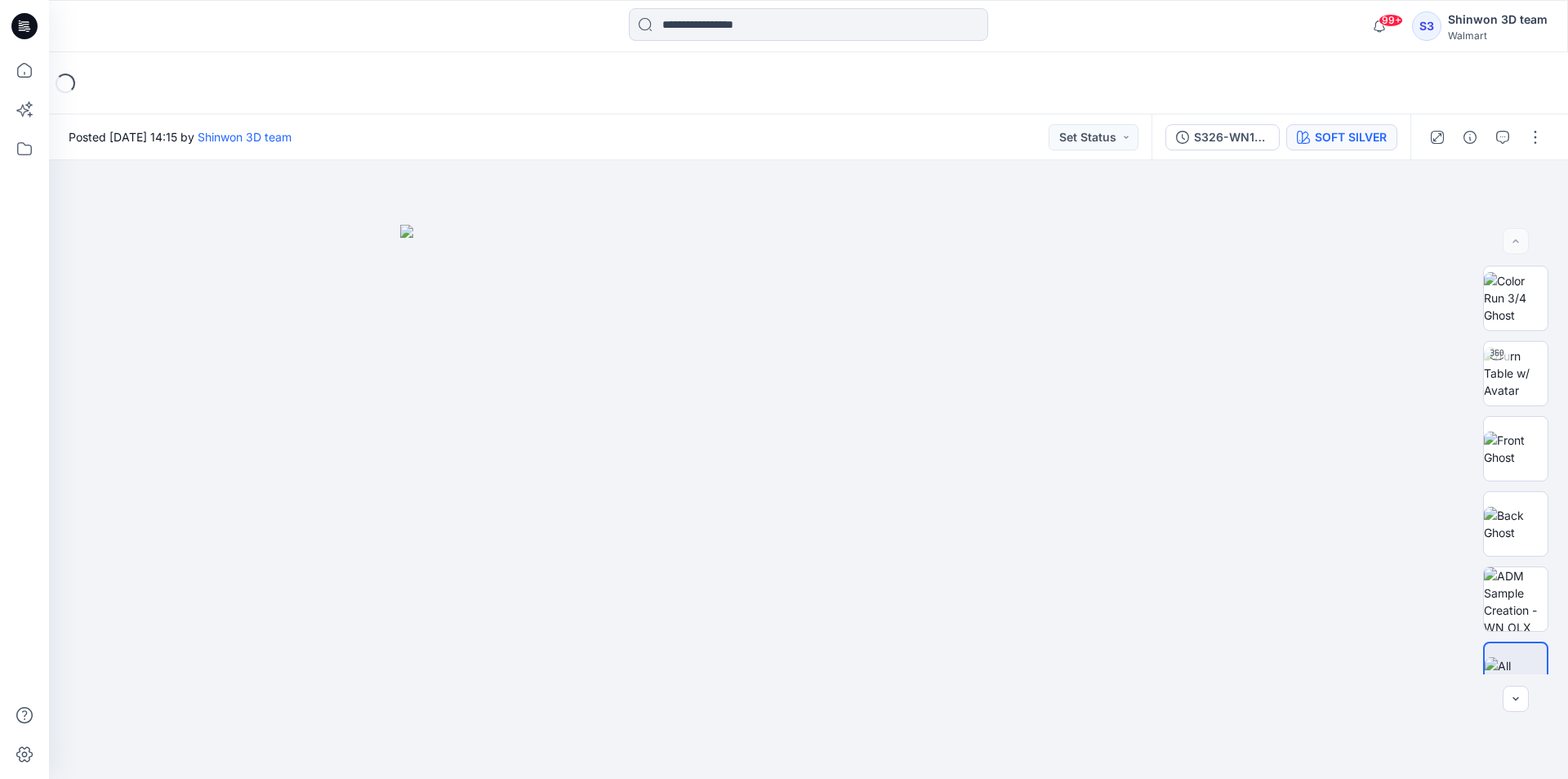
click at [1359, 143] on div "SOFT SILVER" at bounding box center [1351, 137] width 72 height 18
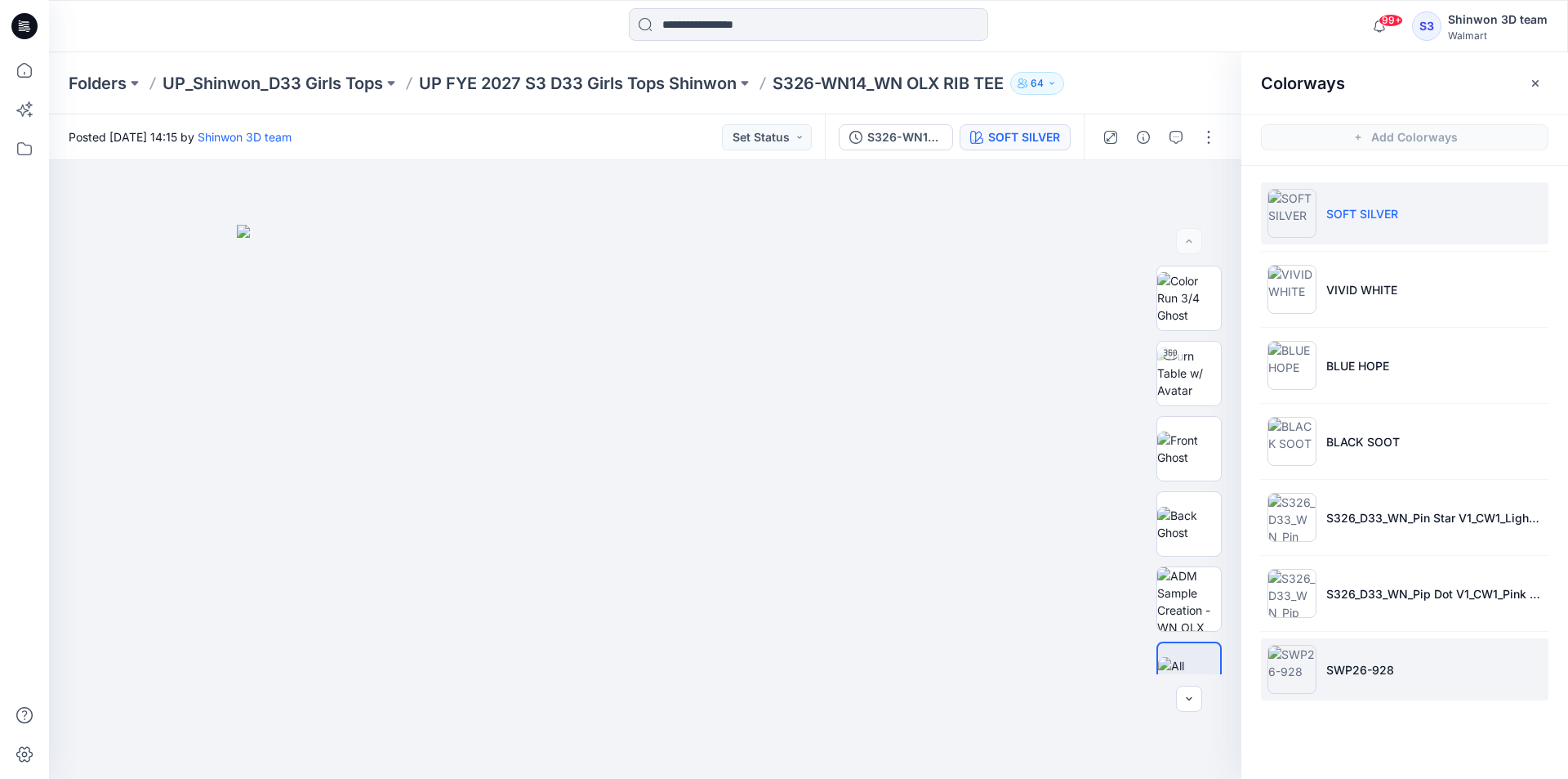
click at [1343, 661] on p "SWP26-928" at bounding box center [1360, 669] width 68 height 17
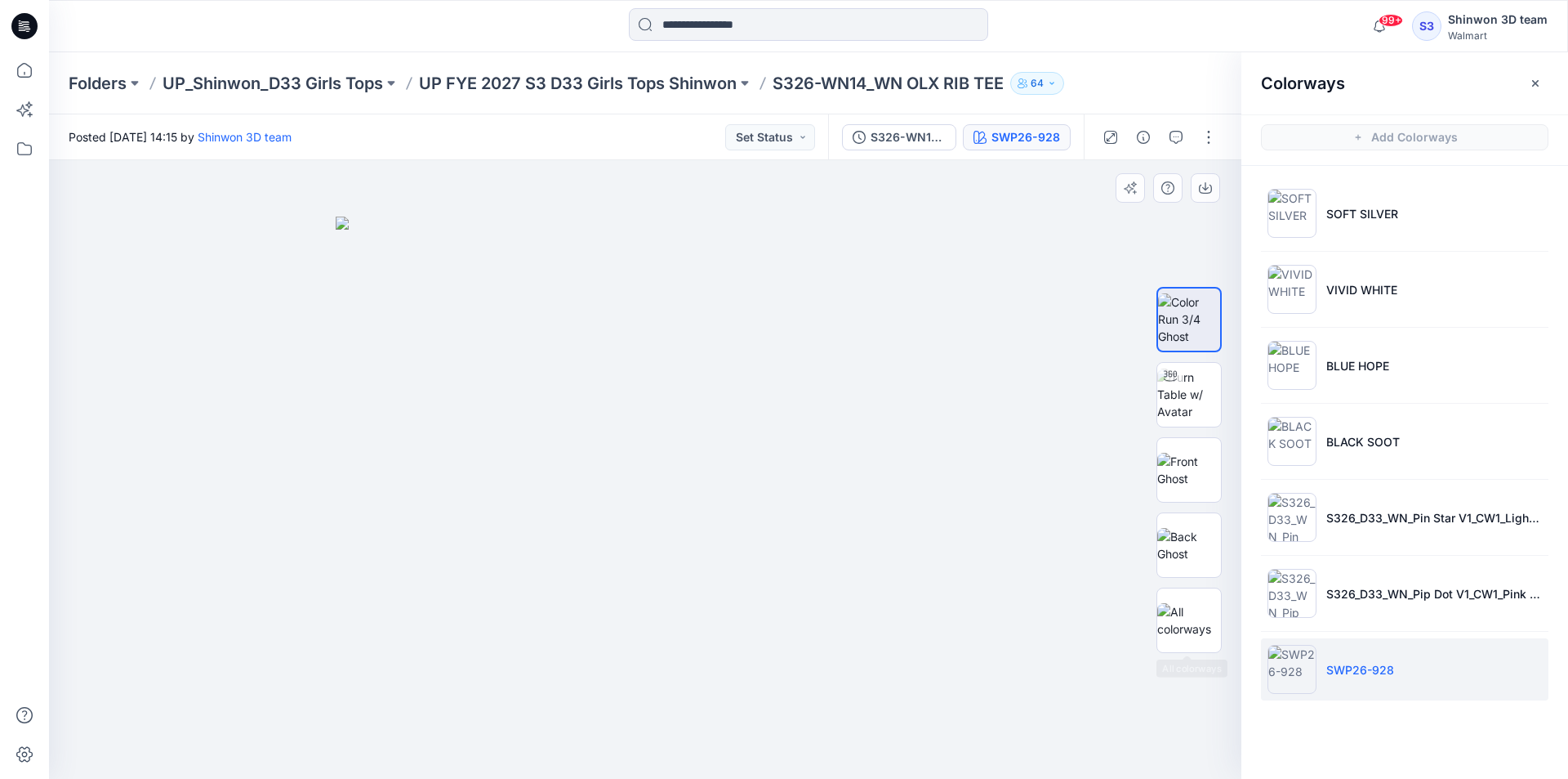
drag, startPoint x: 1132, startPoint y: 630, endPoint x: 1106, endPoint y: 628, distance: 26.1
click at [1123, 630] on div at bounding box center [646, 470] width 1193 height 619
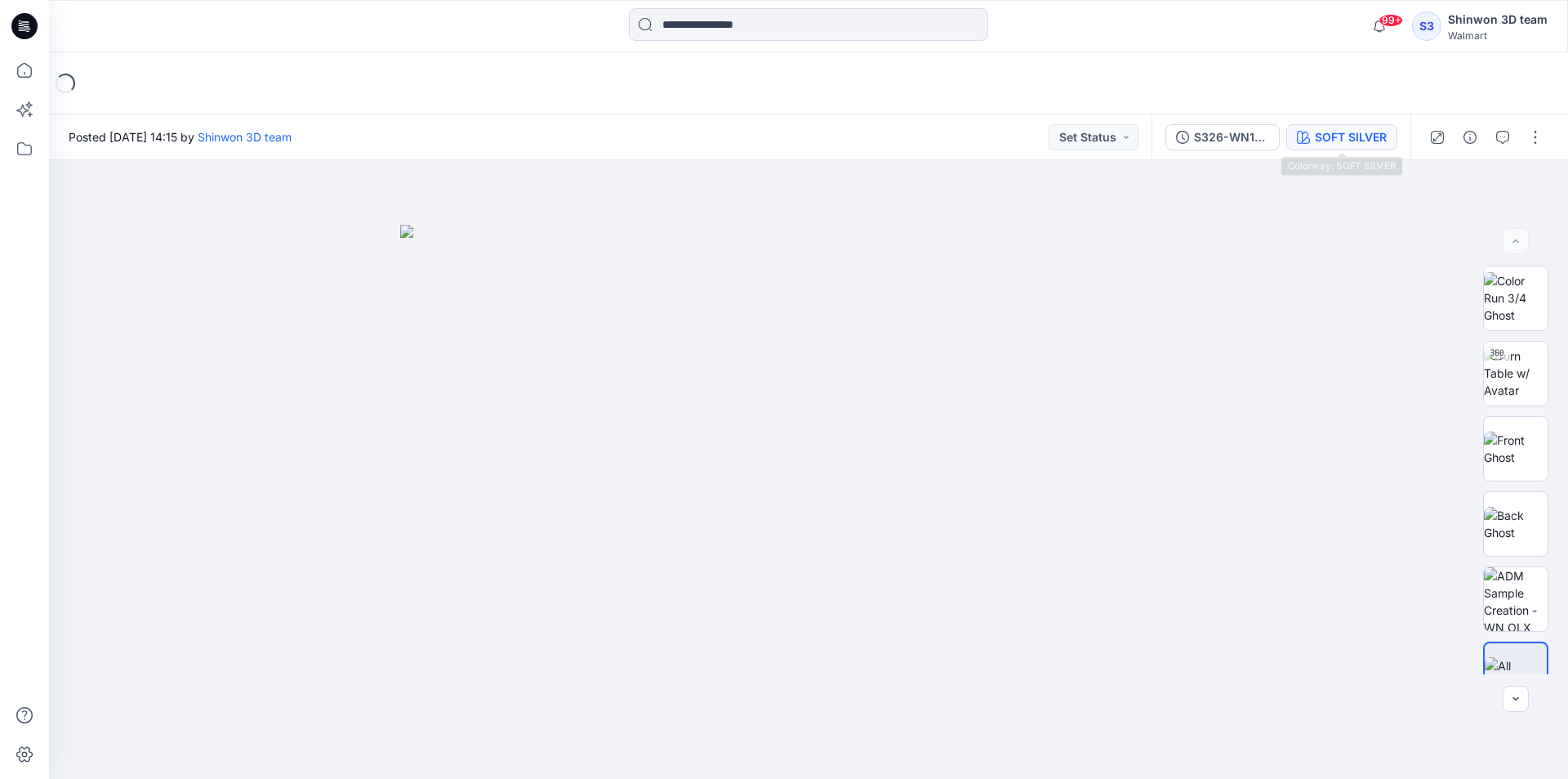
click at [1329, 144] on div "SOFT SILVER" at bounding box center [1351, 137] width 72 height 18
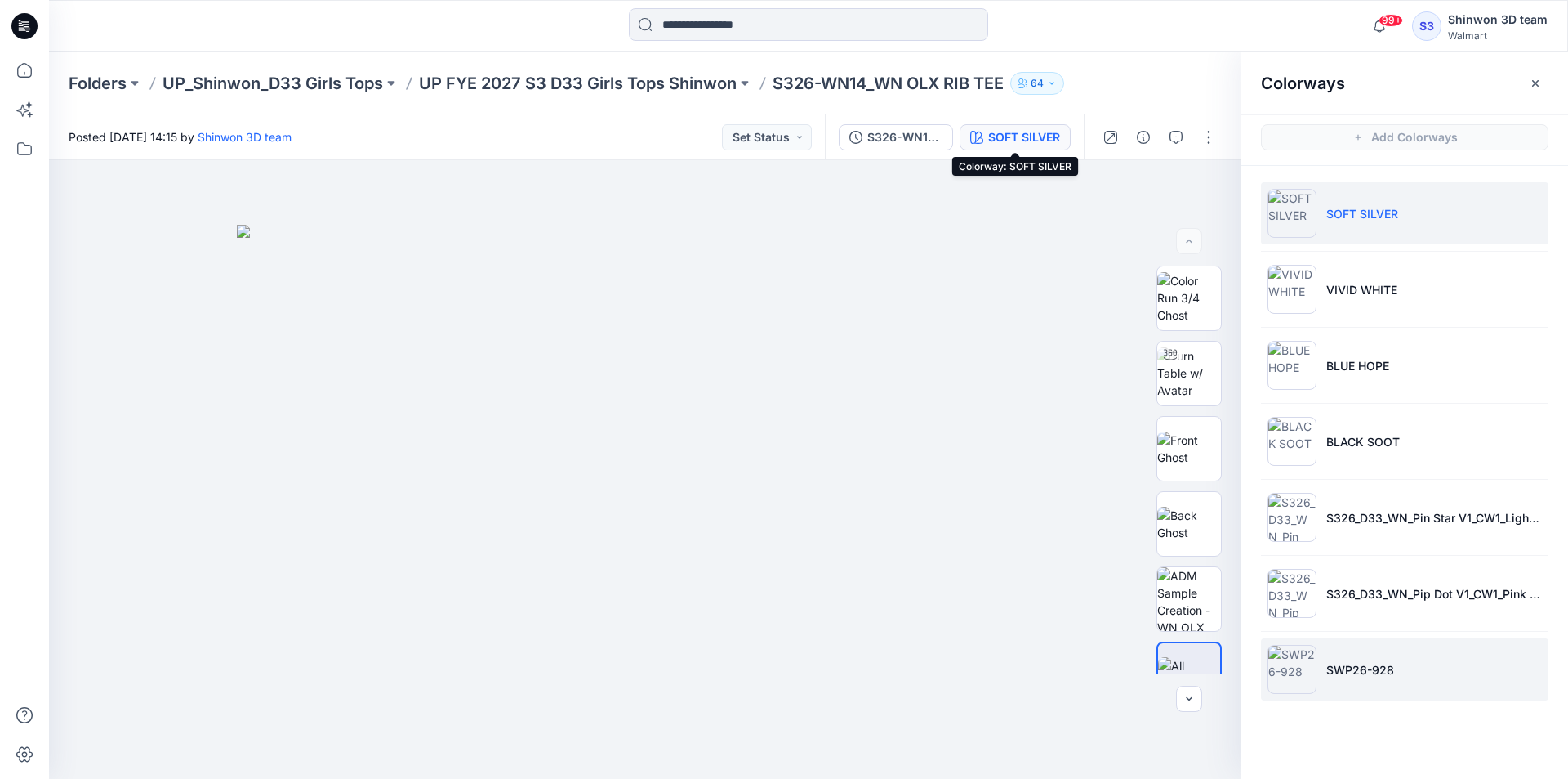
click at [1299, 661] on img at bounding box center [1292, 669] width 49 height 49
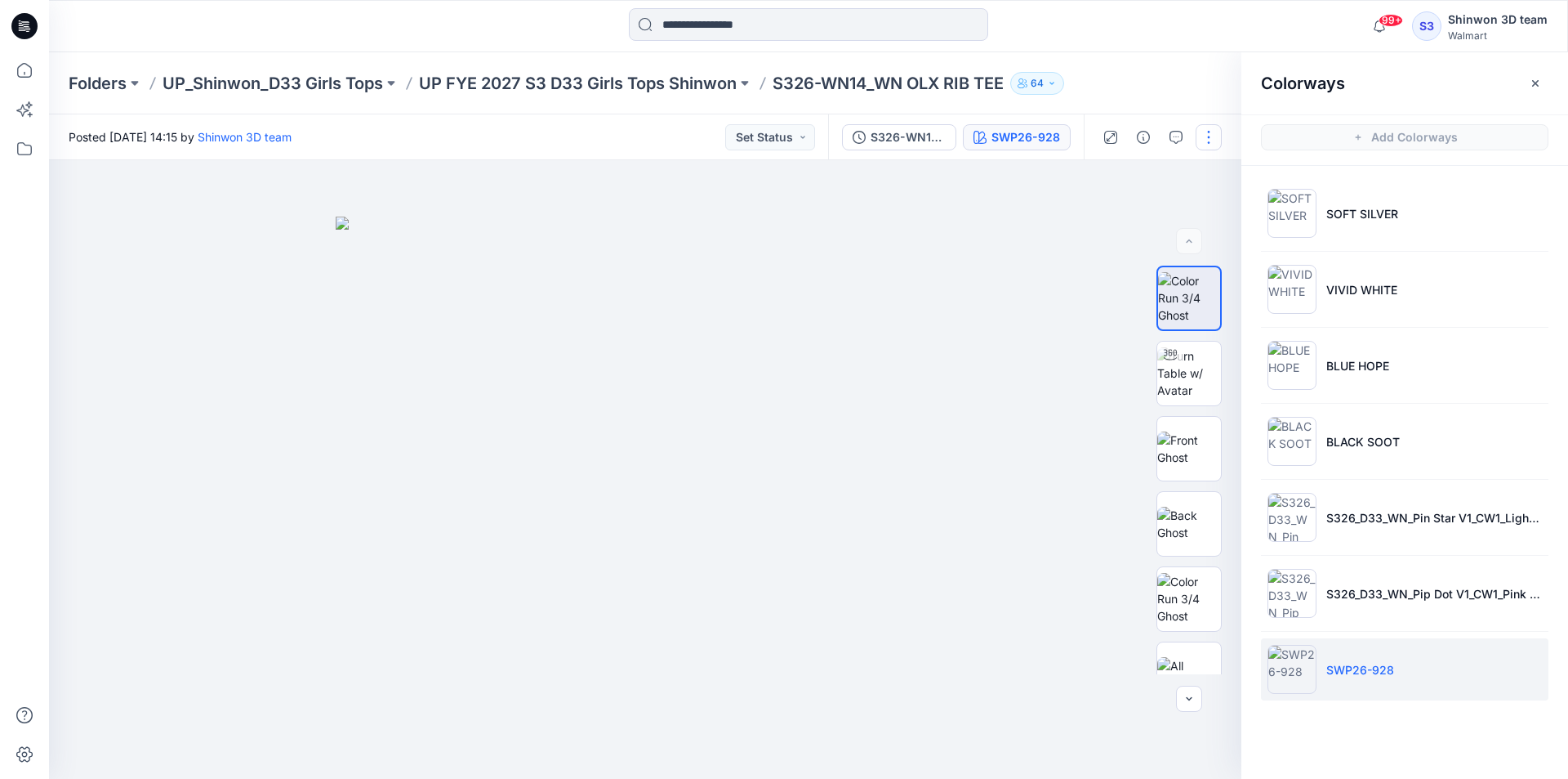
click at [1208, 127] on button "button" at bounding box center [1208, 137] width 26 height 26
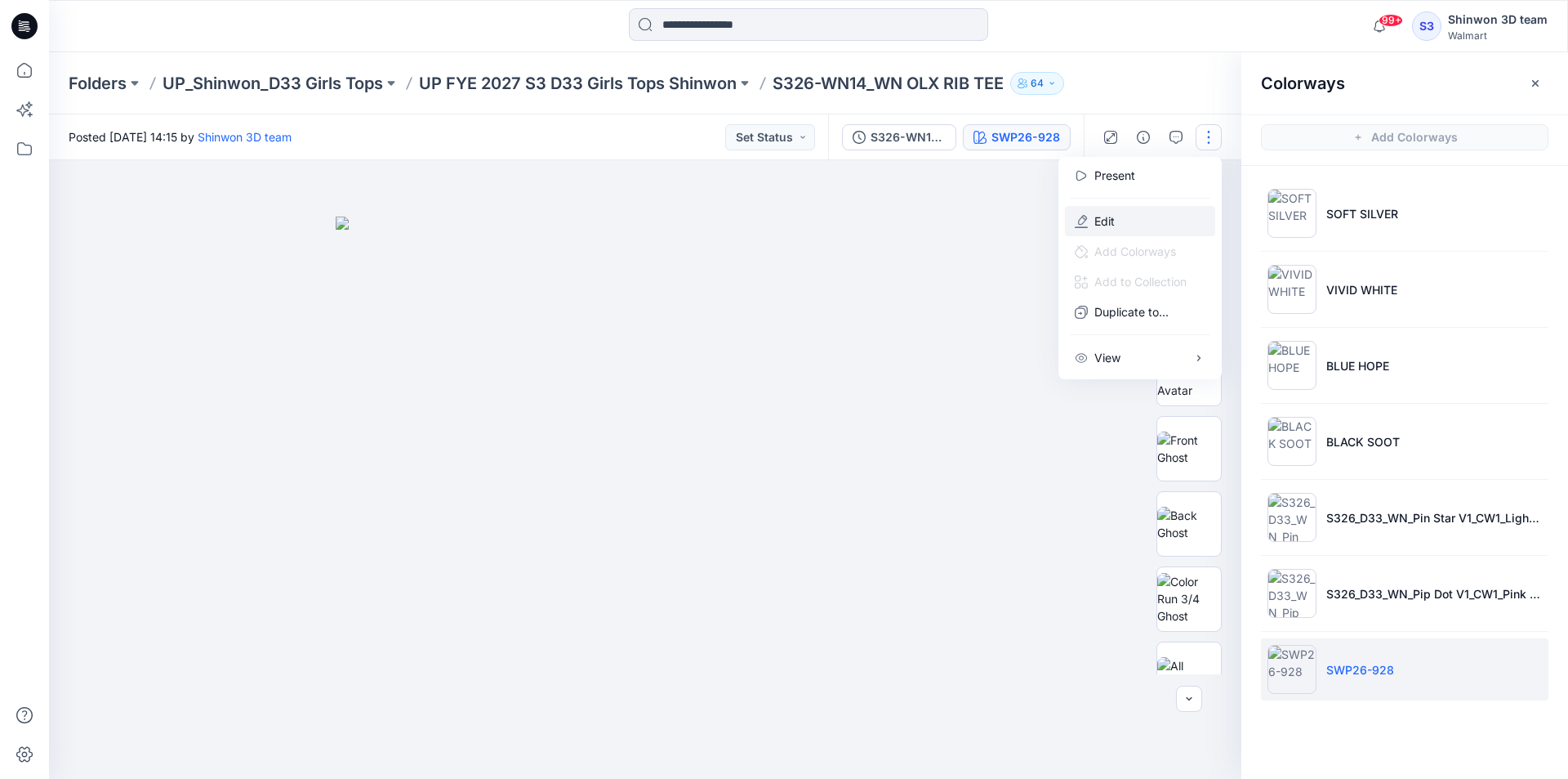
click at [1086, 222] on icon "button" at bounding box center [1081, 221] width 13 height 13
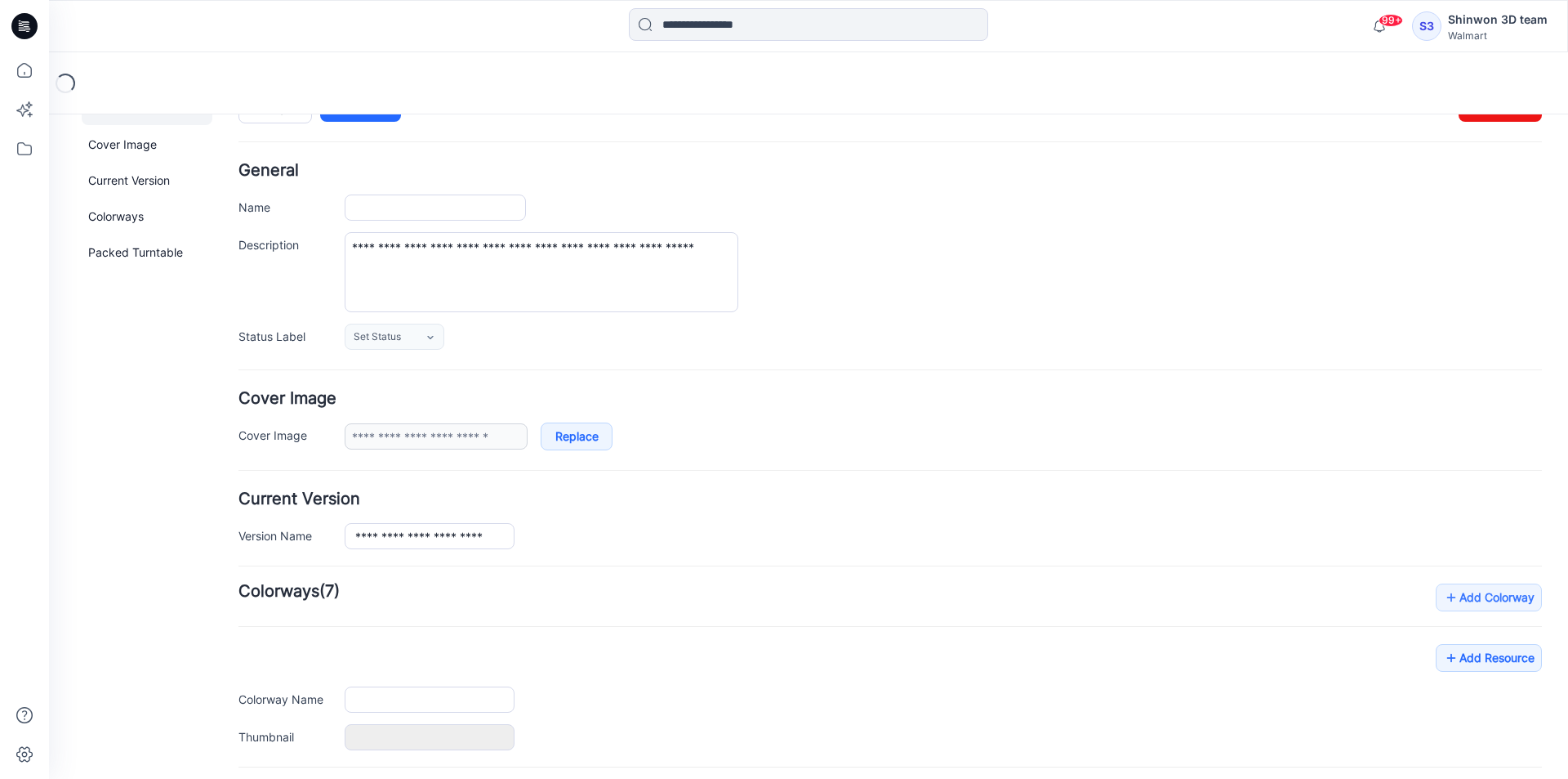
type input "**********"
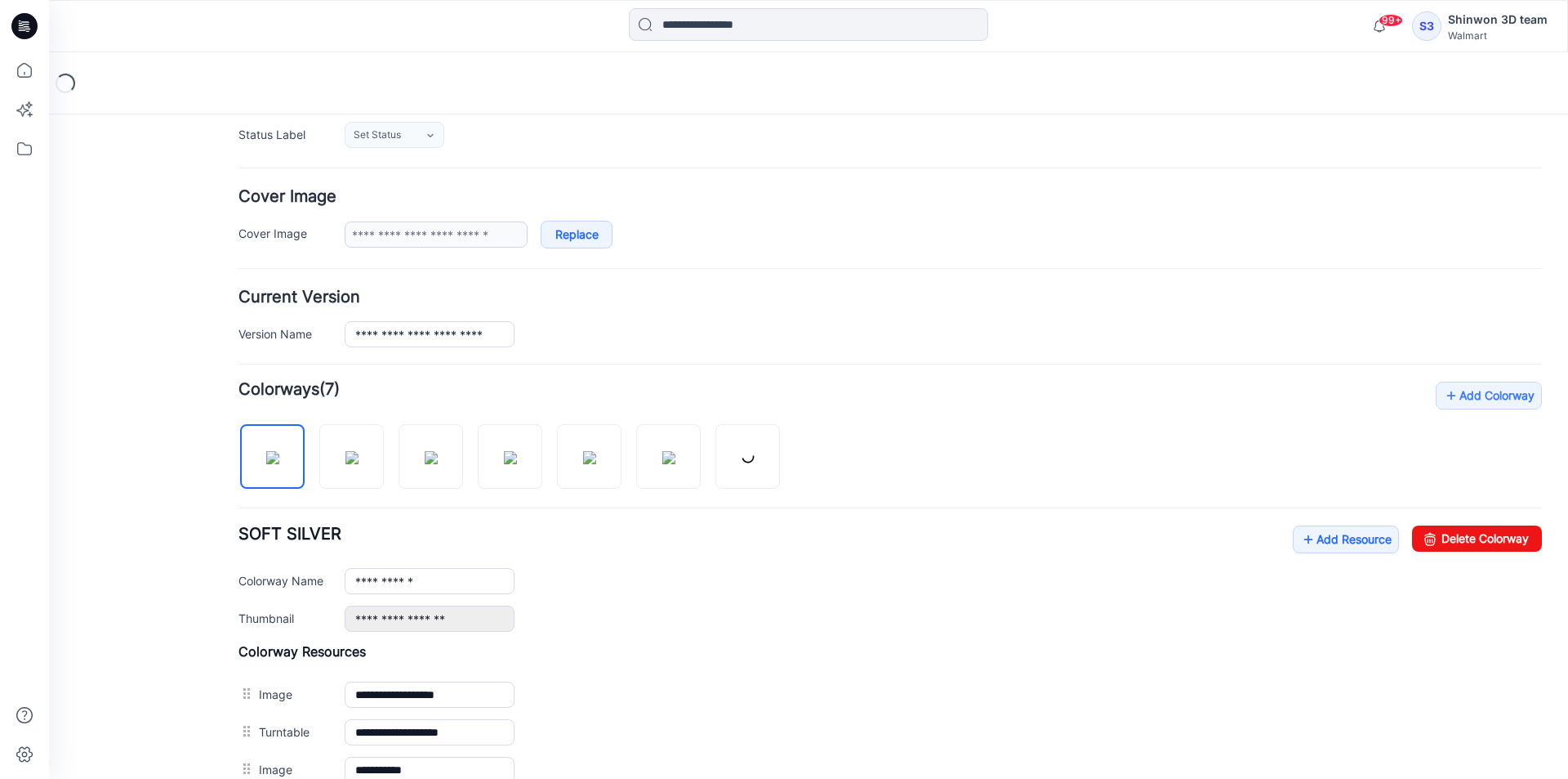
scroll to position [364, 0]
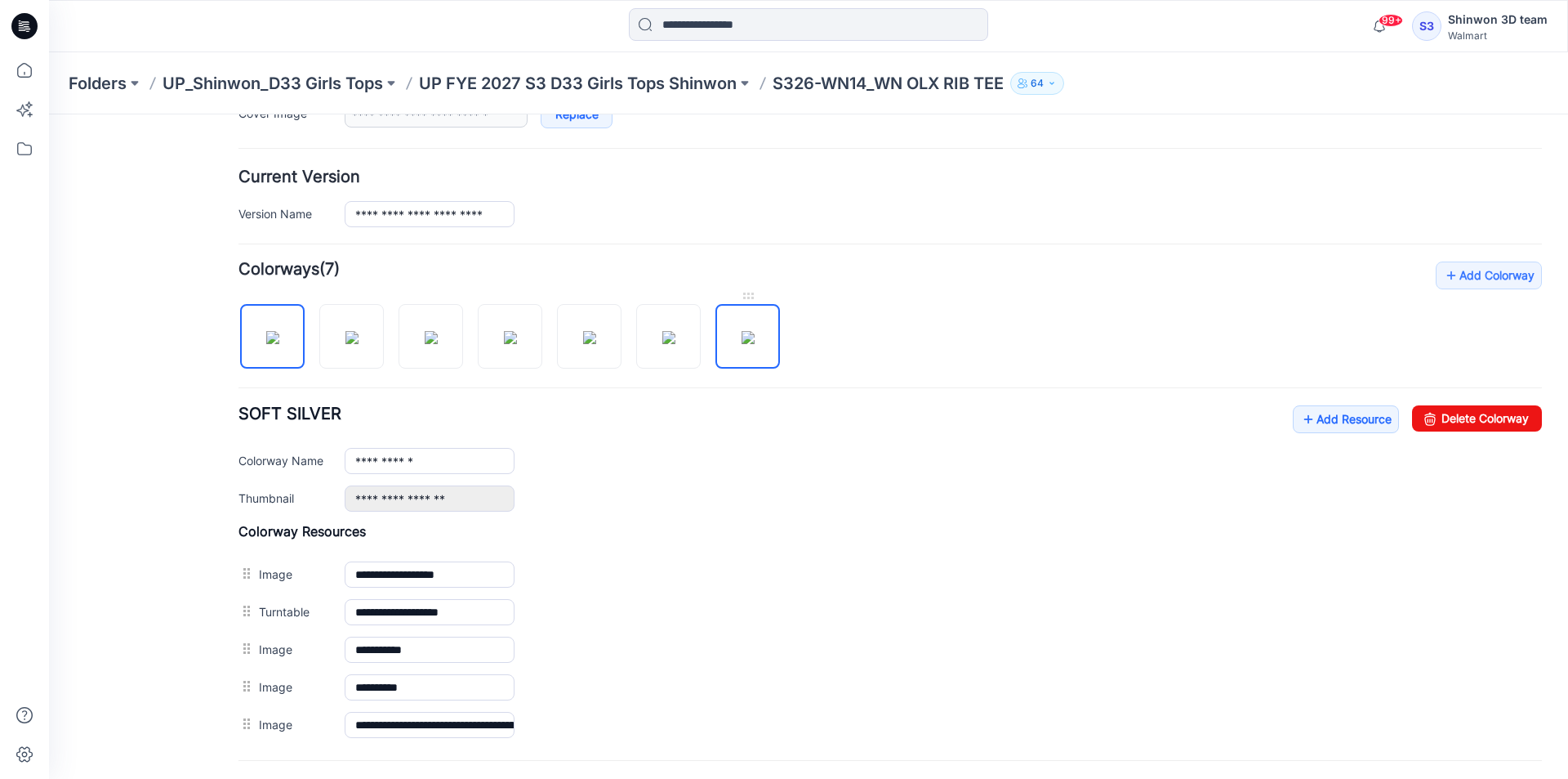
click at [750, 331] on img at bounding box center [748, 337] width 13 height 13
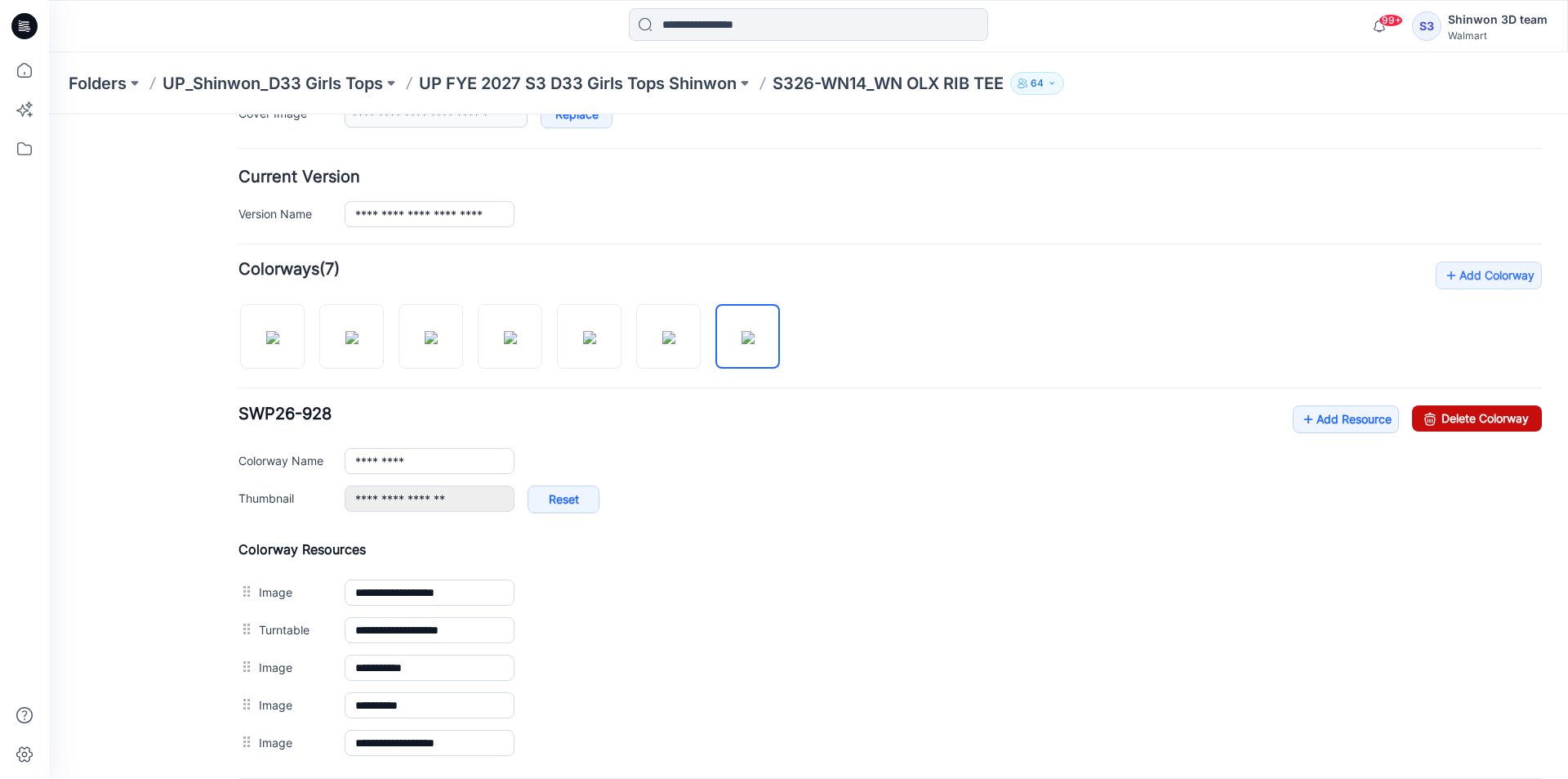
click at [1479, 425] on link "Delete Colorway" at bounding box center [1477, 418] width 130 height 26
type input "**********"
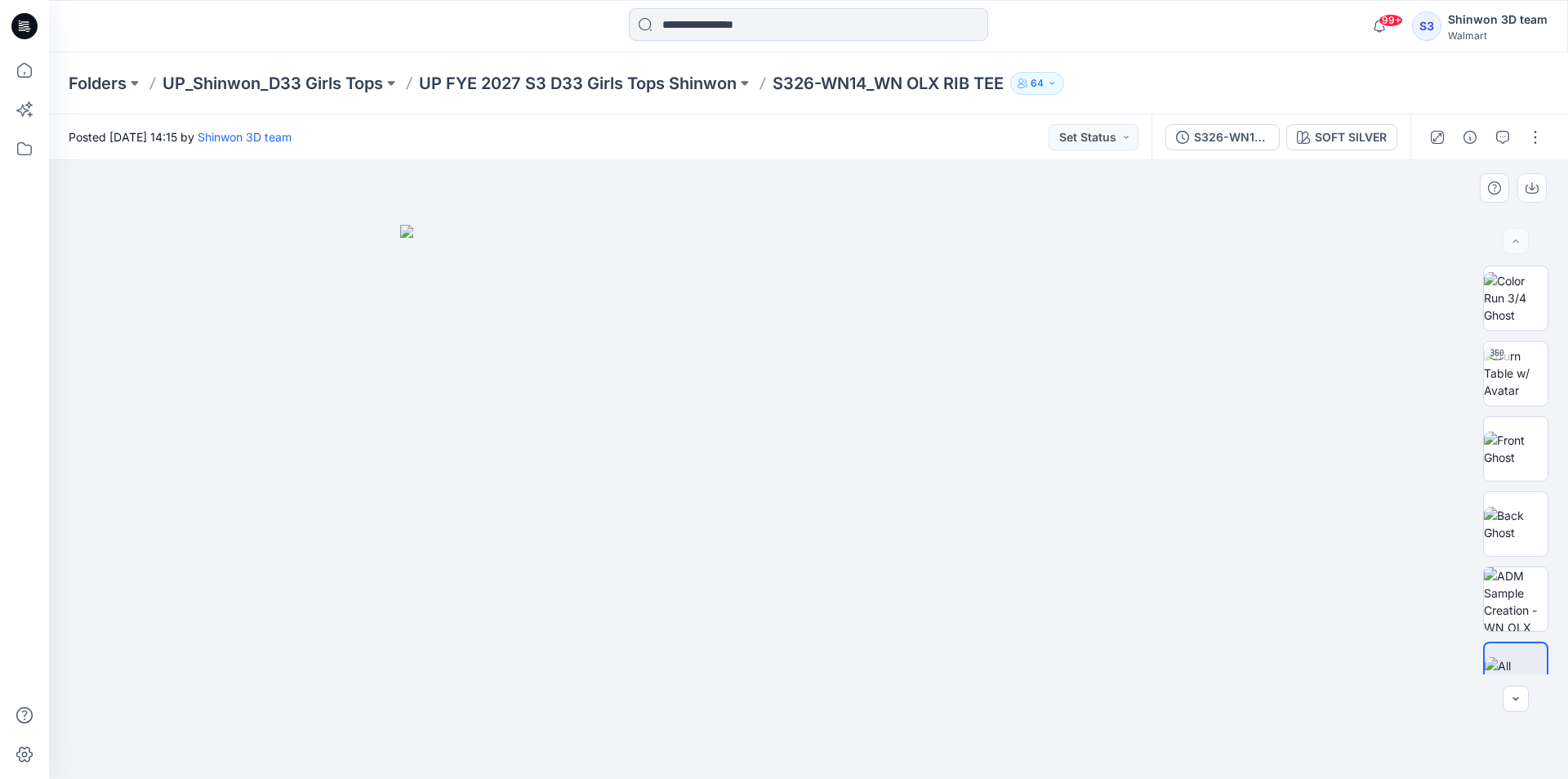
click at [1188, 501] on img at bounding box center [809, 503] width 816 height 555
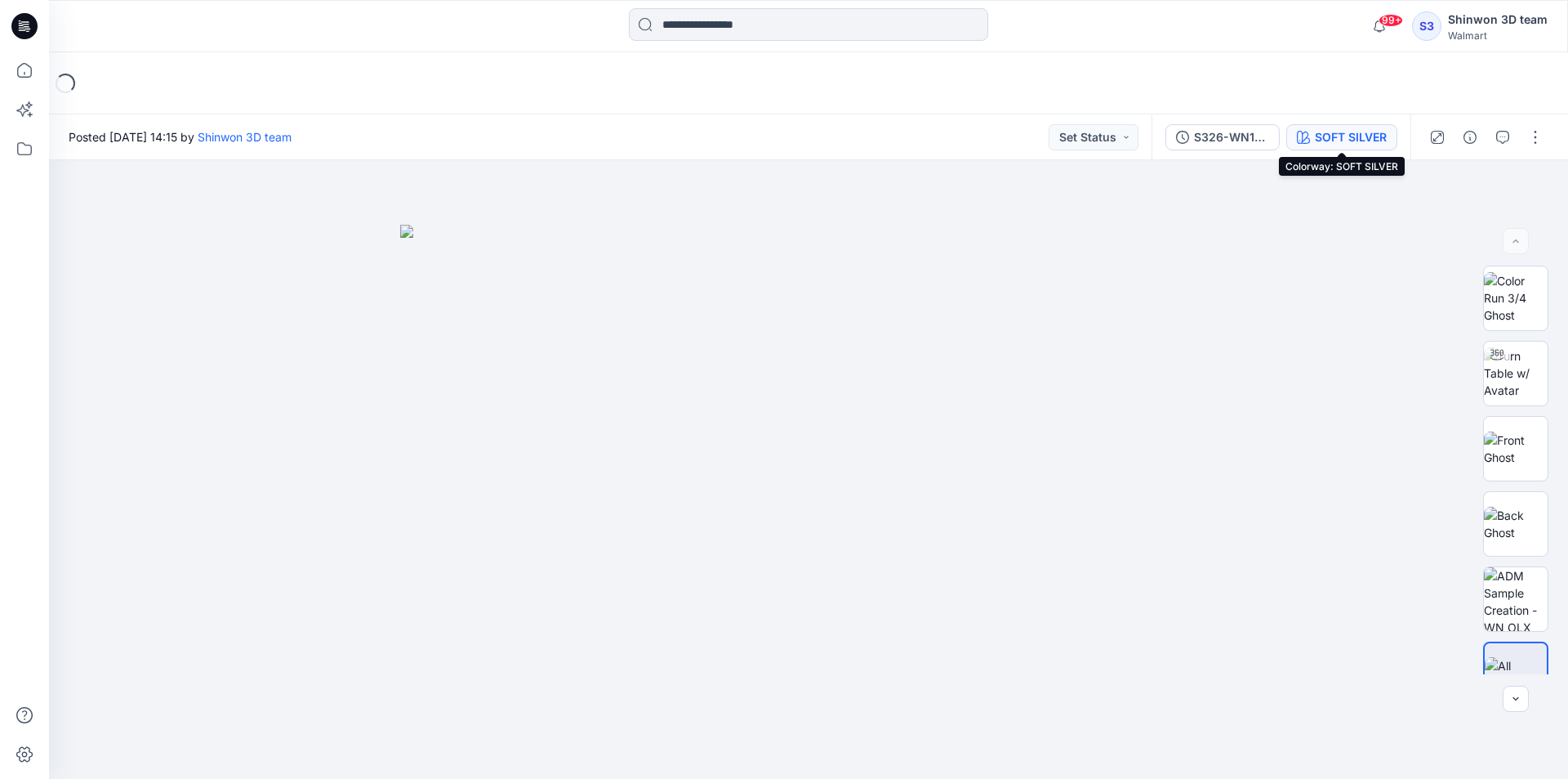
click at [1374, 135] on div "SOFT SILVER" at bounding box center [1351, 137] width 72 height 18
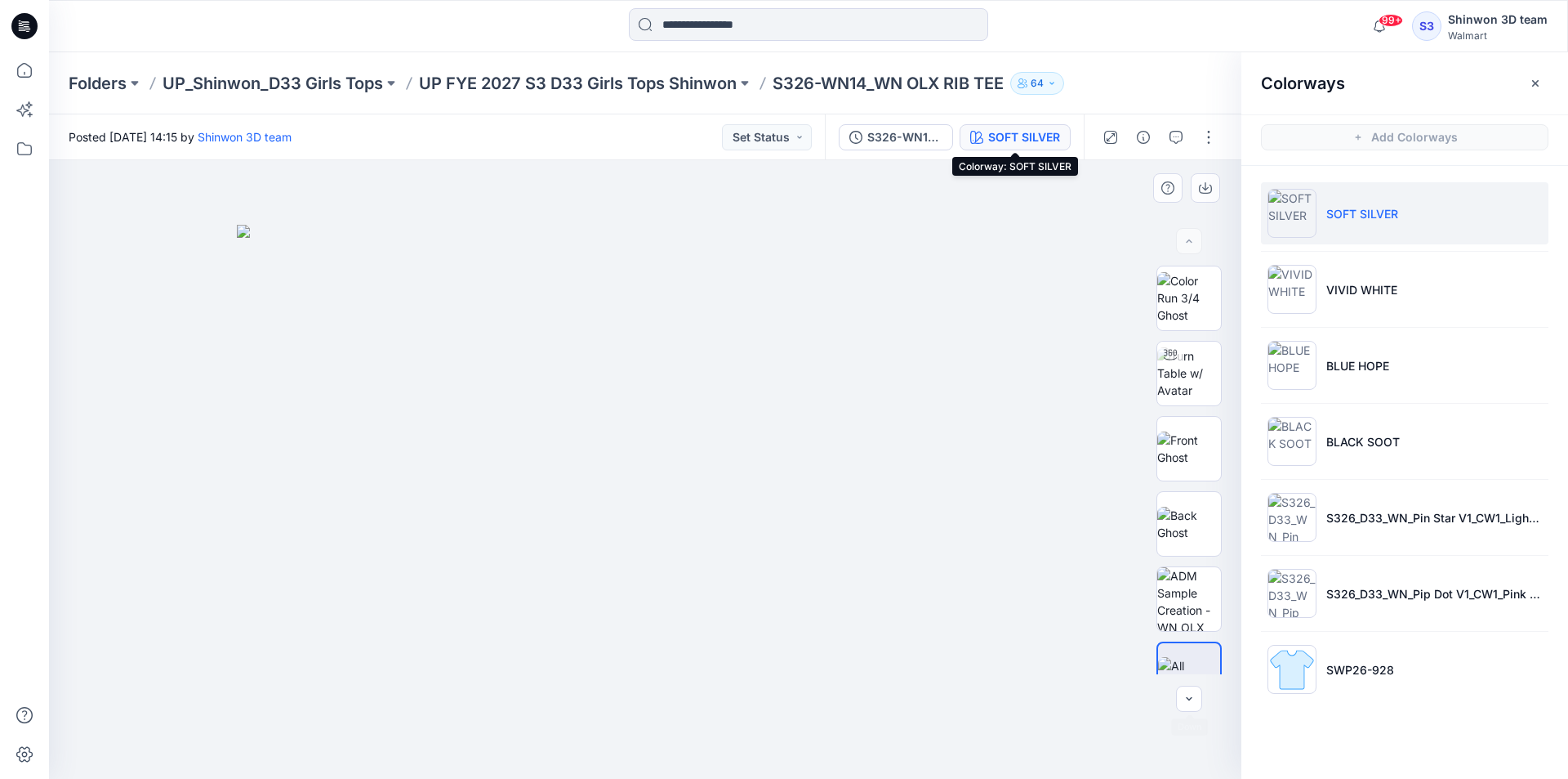
click at [1135, 700] on div at bounding box center [646, 470] width 1193 height 619
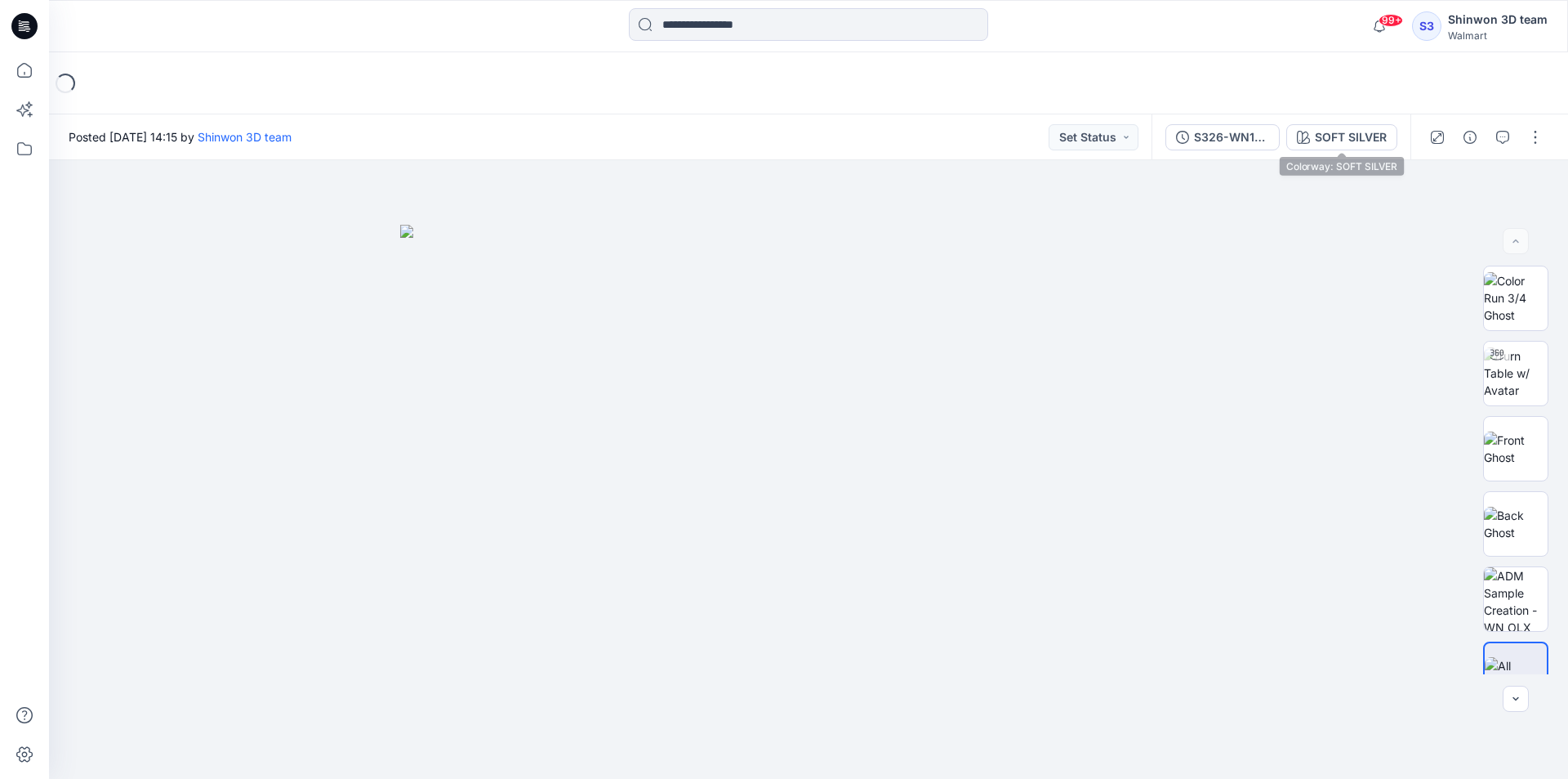
click at [1358, 136] on div "SOFT SILVER" at bounding box center [1351, 137] width 72 height 18
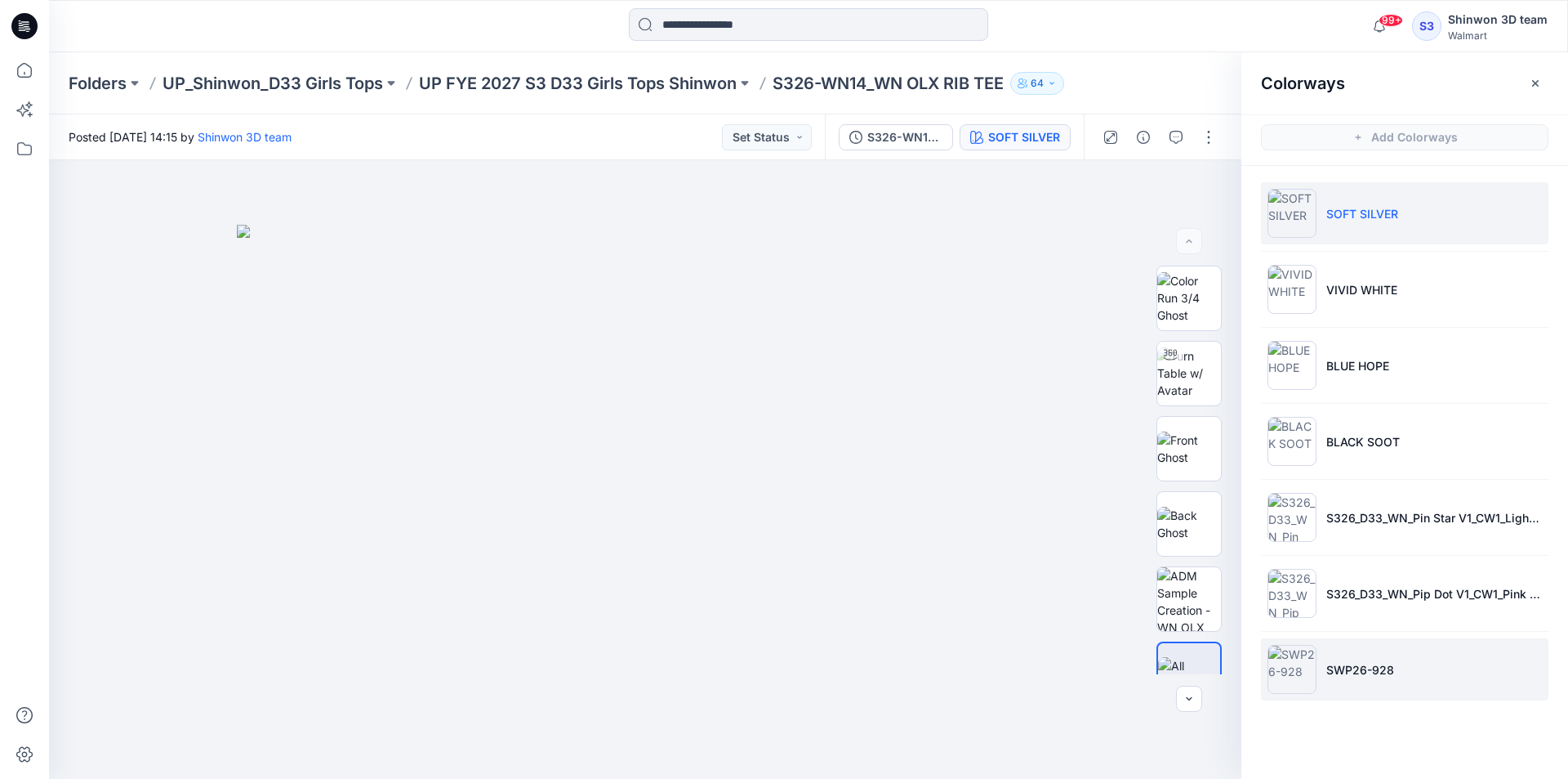
click at [1380, 661] on p "SWP26-928" at bounding box center [1360, 669] width 68 height 17
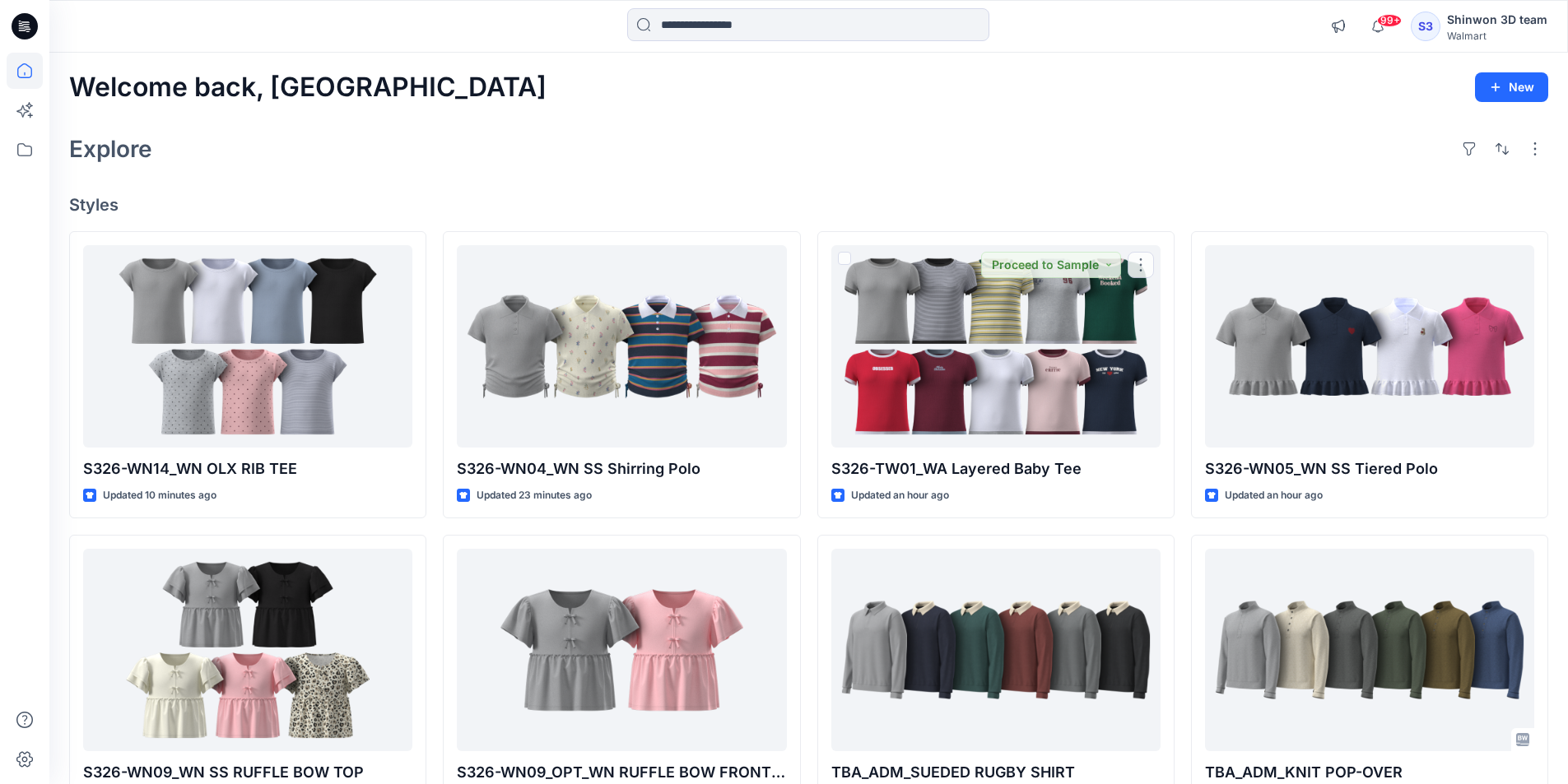
click at [921, 210] on h4 "Styles" at bounding box center [809, 205] width 1479 height 20
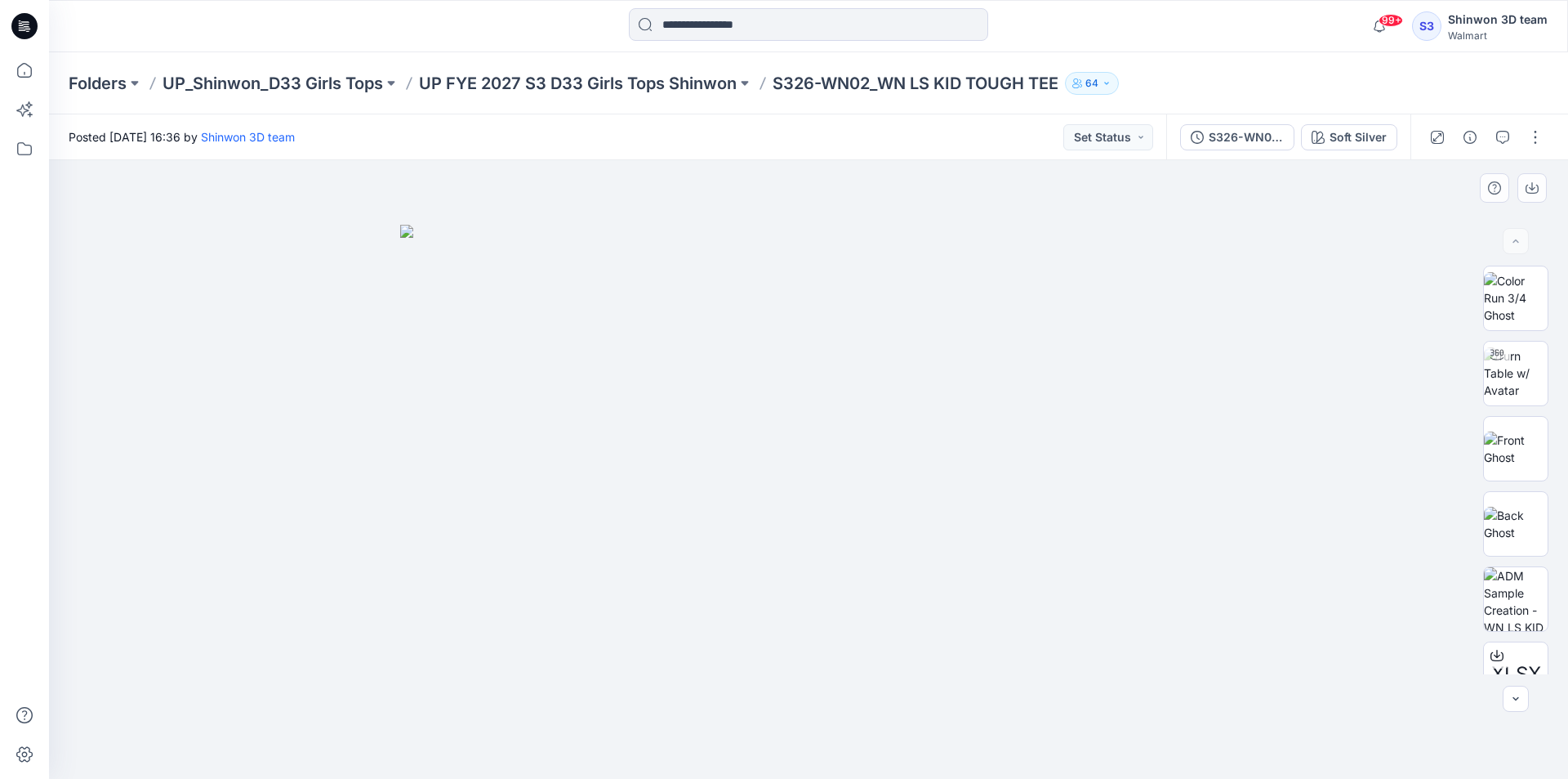
click at [370, 682] on div at bounding box center [809, 470] width 1520 height 619
click at [1372, 134] on div "Soft Silver" at bounding box center [1358, 137] width 57 height 18
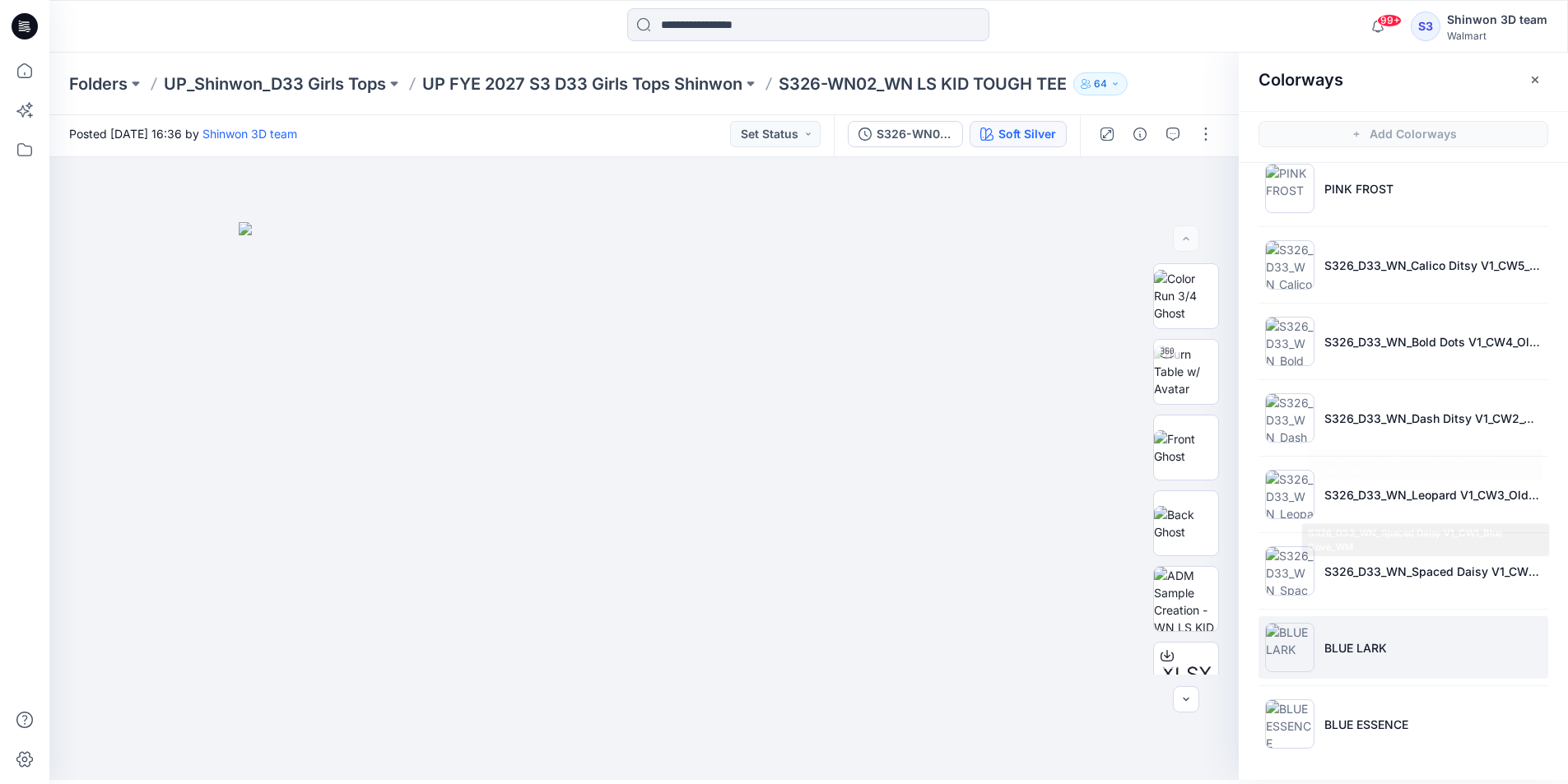
scroll to position [5, 0]
click at [1356, 623] on li "BLUE LARK" at bounding box center [1403, 646] width 289 height 62
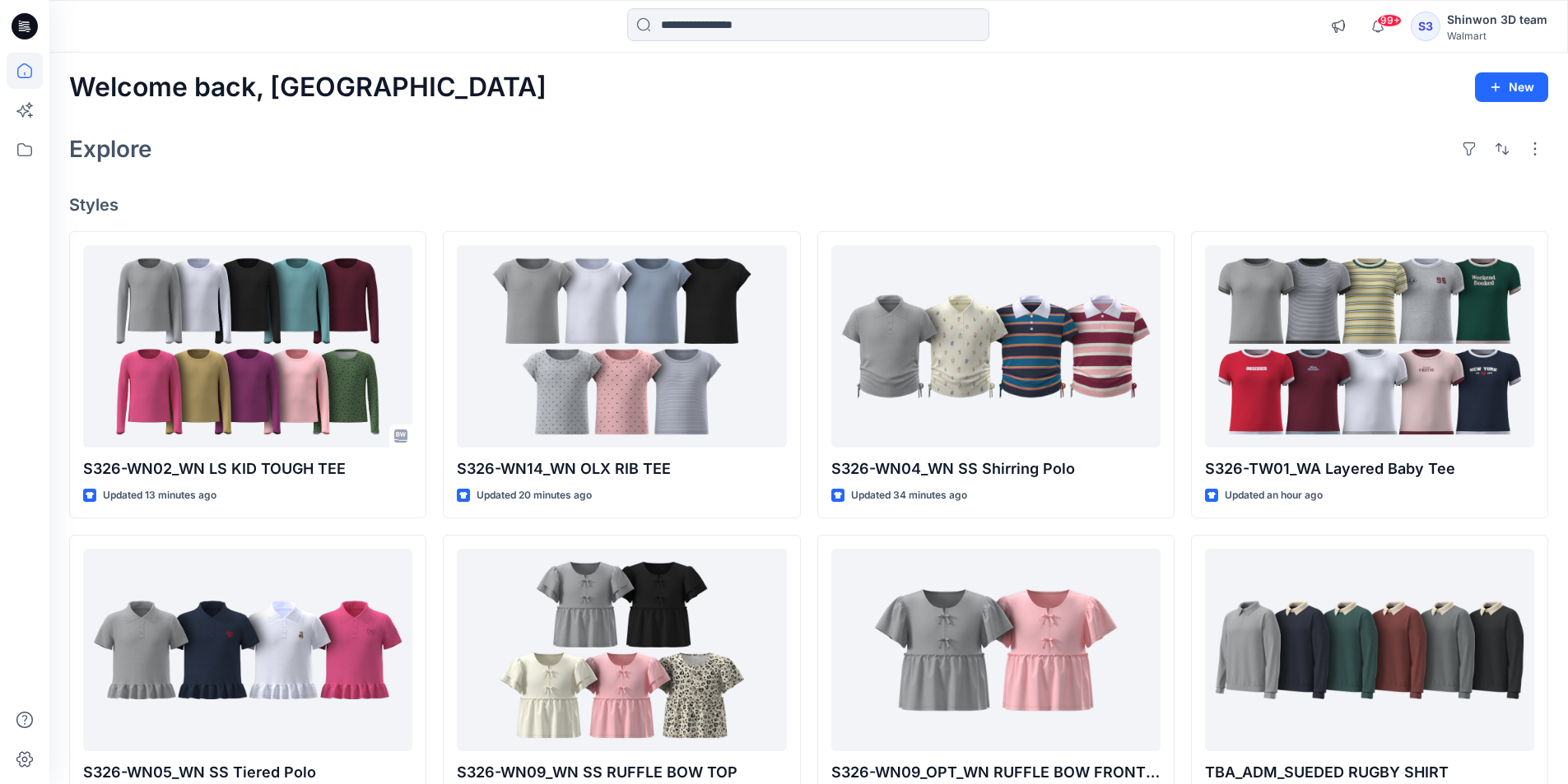
click at [921, 160] on div "Explore" at bounding box center [809, 148] width 1479 height 39
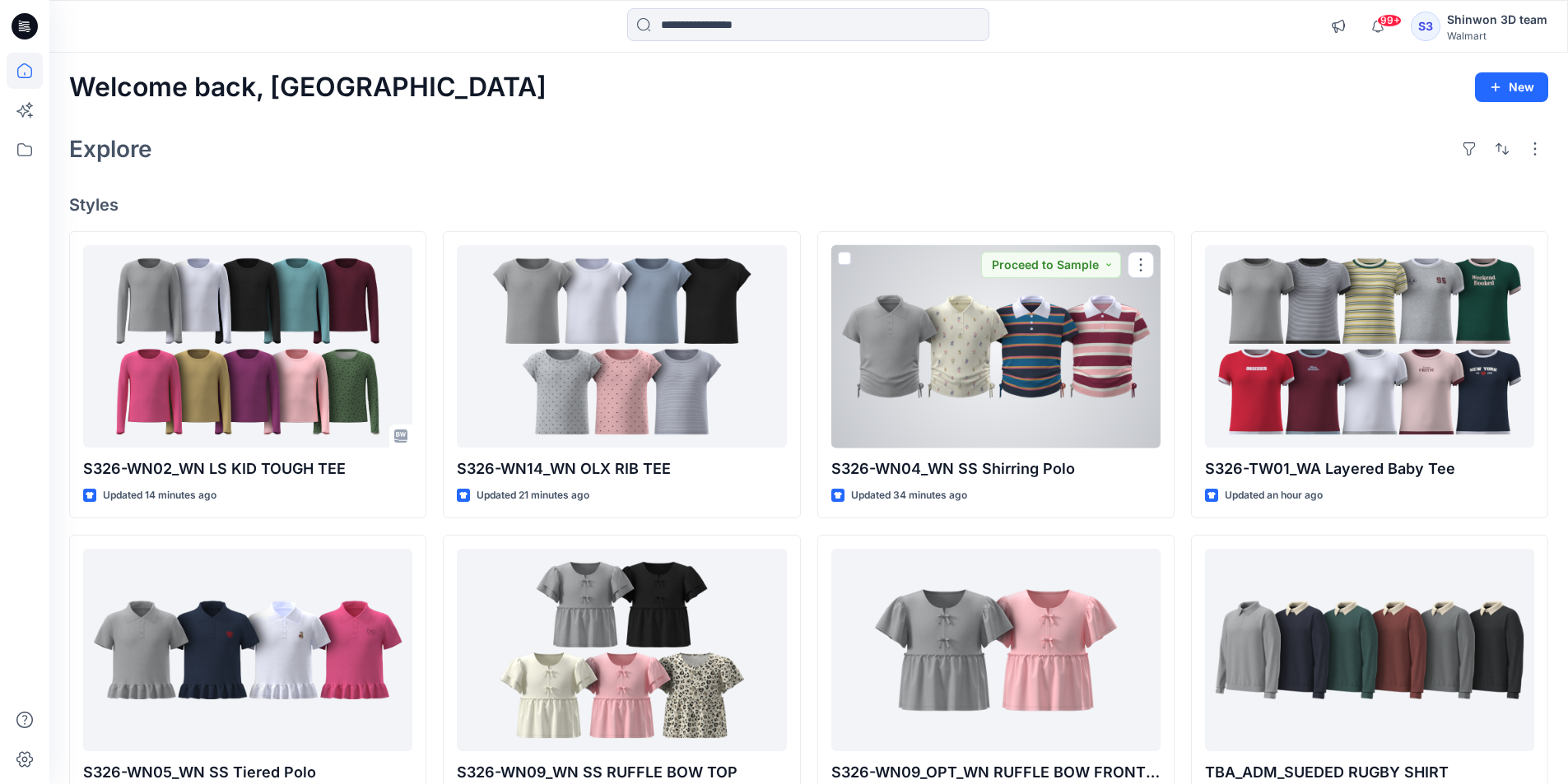
click at [1041, 200] on h4 "Styles" at bounding box center [809, 205] width 1479 height 20
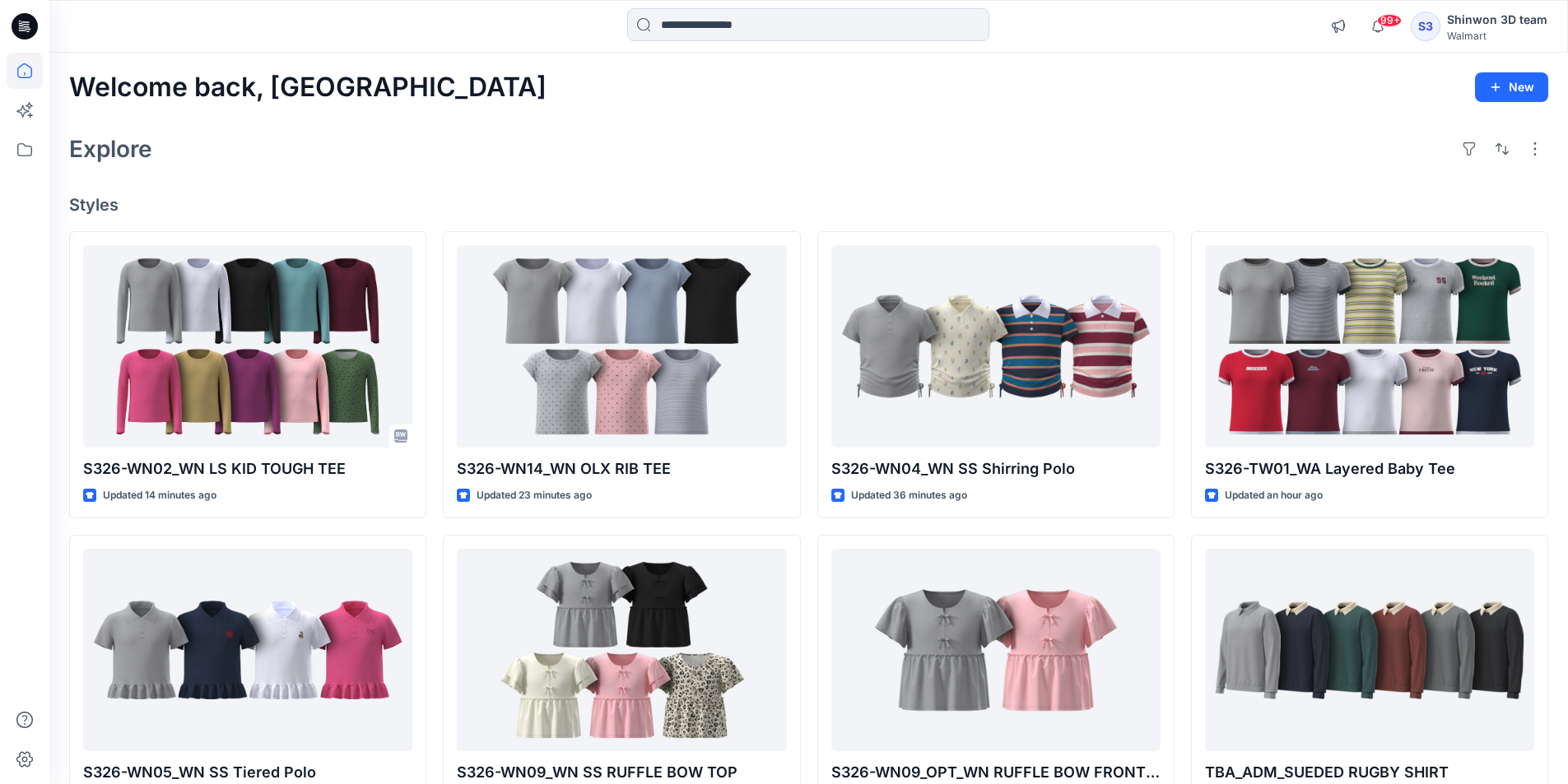
click at [964, 155] on div "Explore" at bounding box center [809, 148] width 1479 height 39
click at [1001, 128] on div "Welcome back, Shinwon New Explore Styles S326-WN02_WN LS KID TOUGH TEE Updated …" at bounding box center [809, 628] width 1518 height 1151
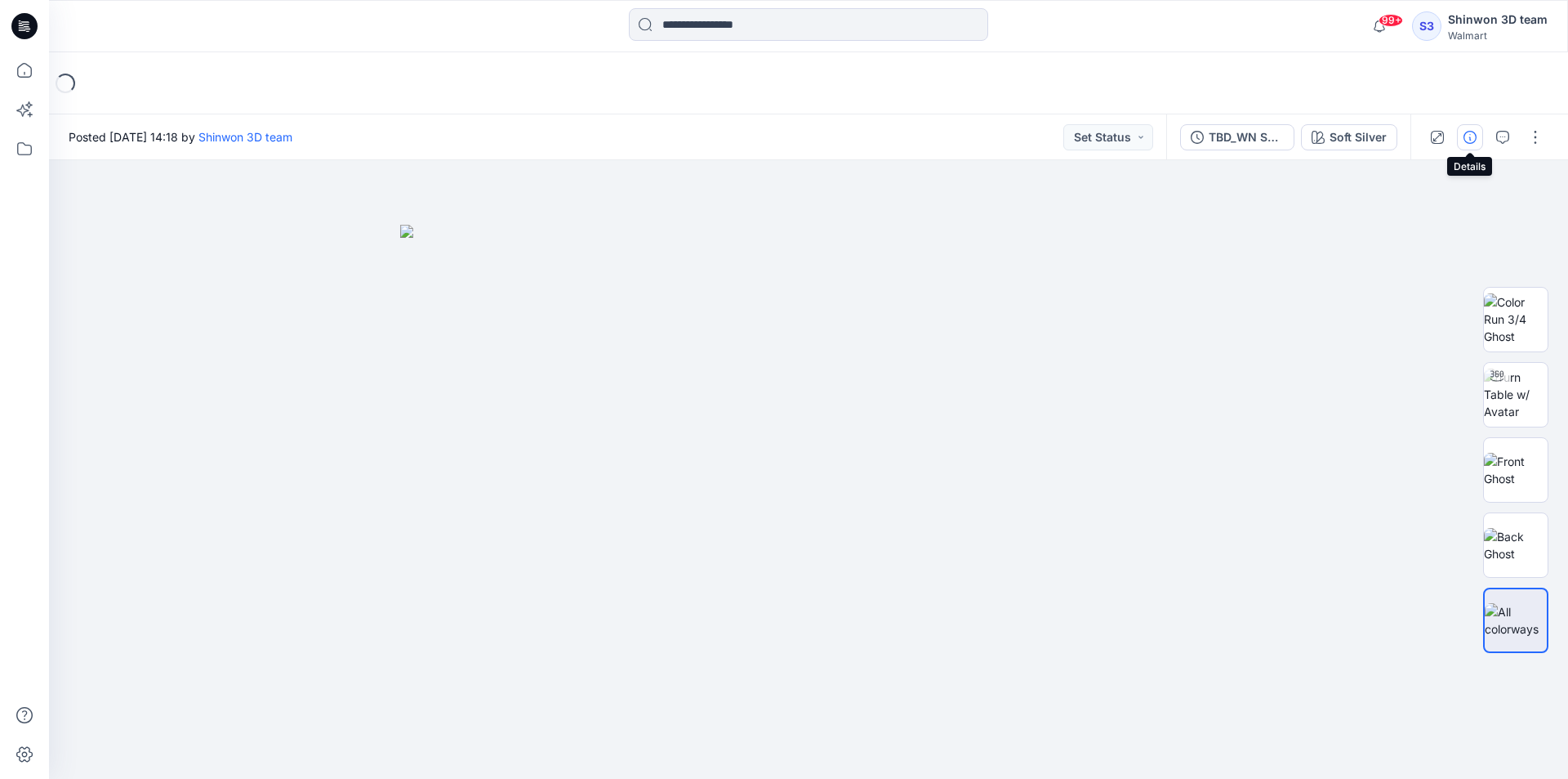
click at [1467, 136] on icon "button" at bounding box center [1469, 137] width 13 height 13
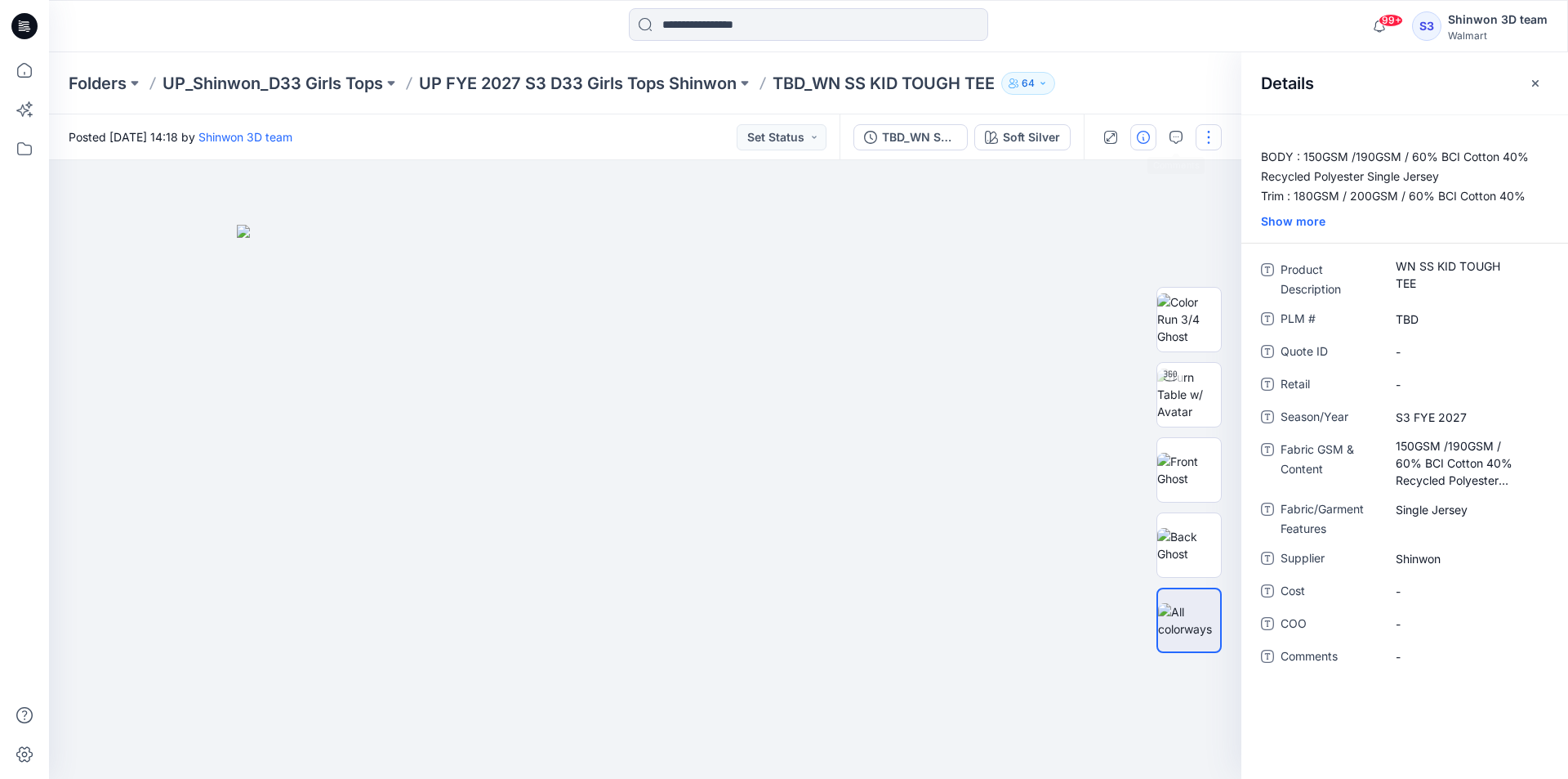
click at [1204, 137] on button "button" at bounding box center [1208, 137] width 26 height 26
click at [1124, 216] on button "Edit" at bounding box center [1139, 220] width 150 height 30
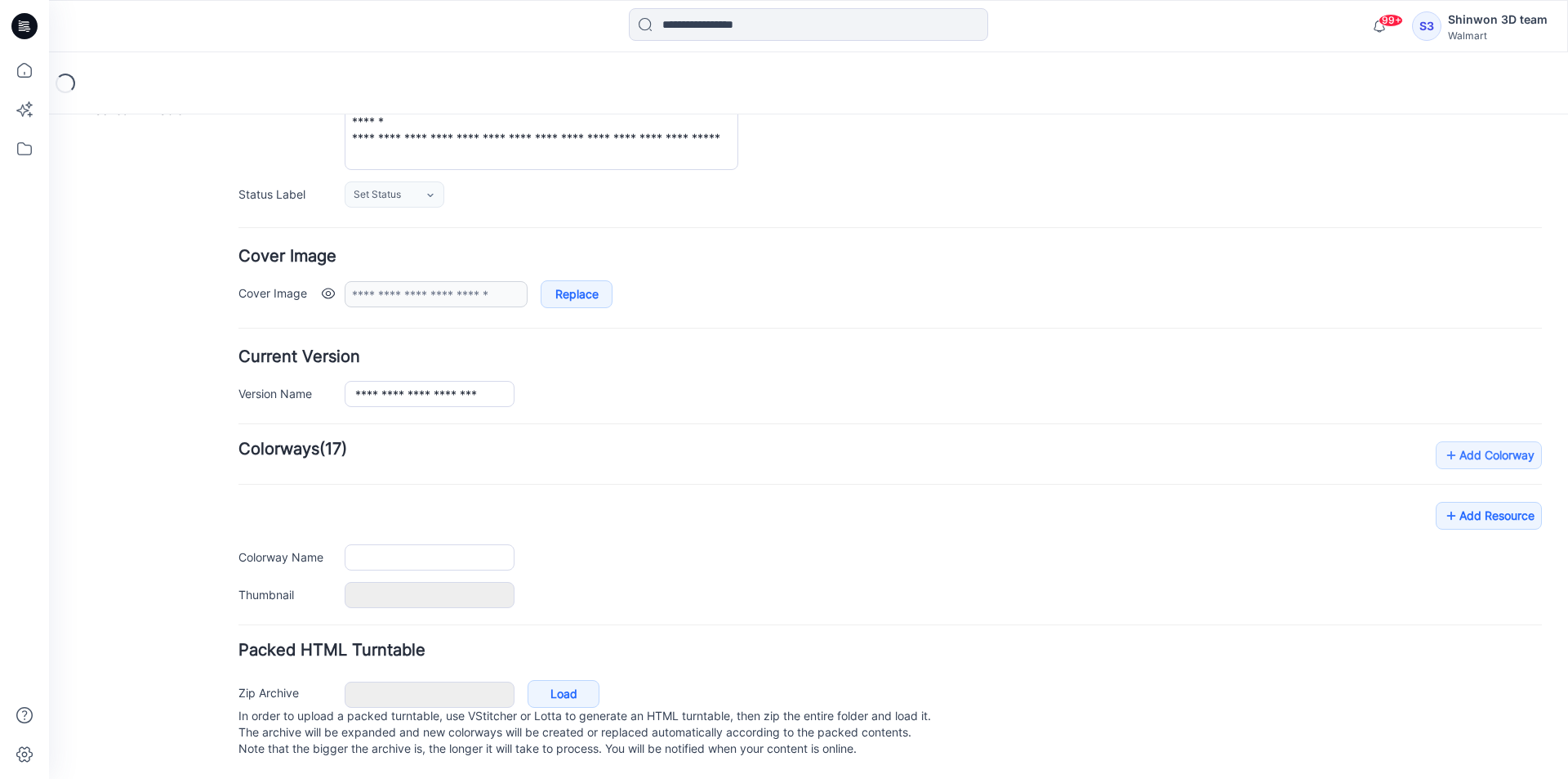
type input "**********"
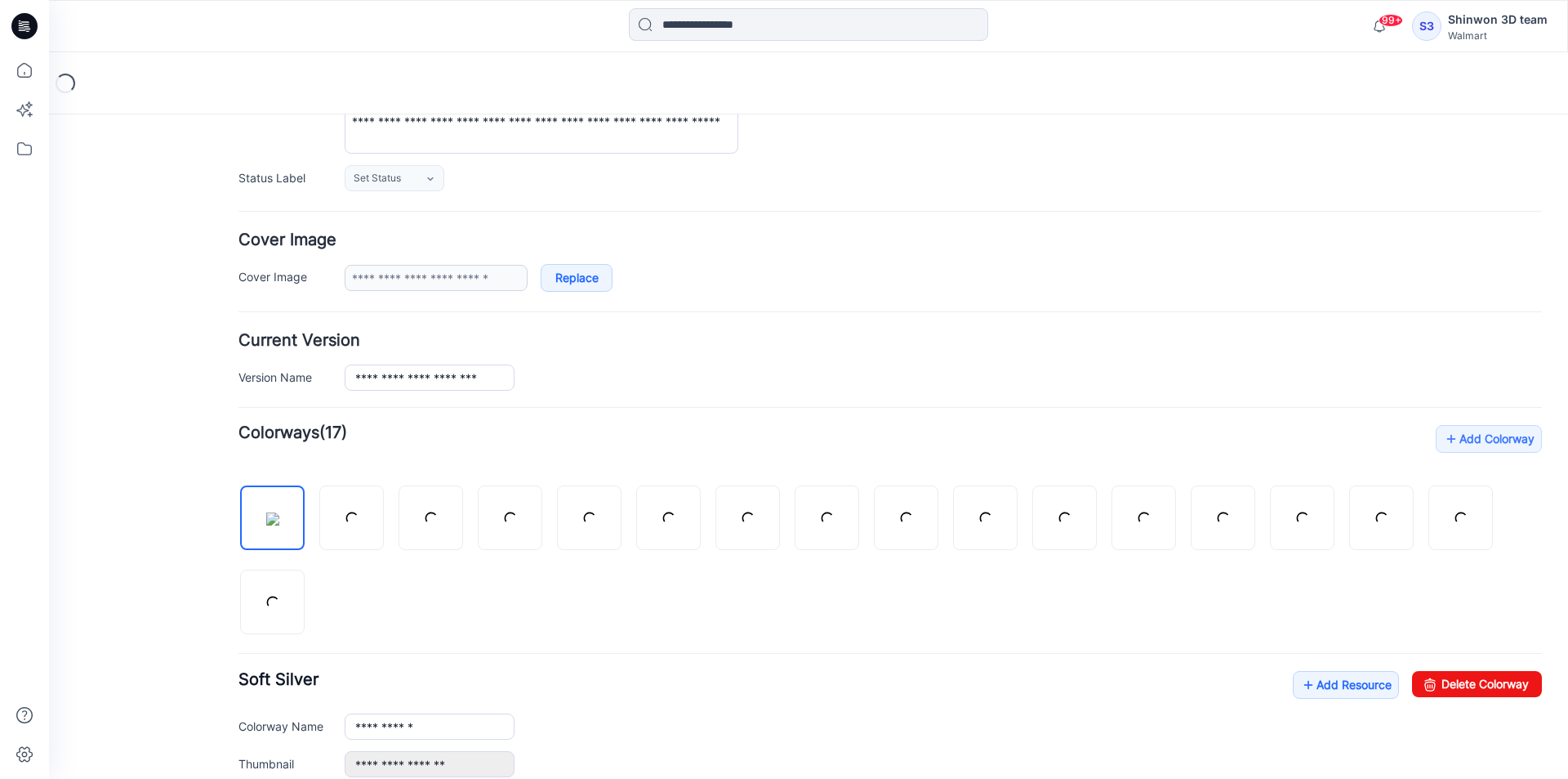
scroll to position [527, 0]
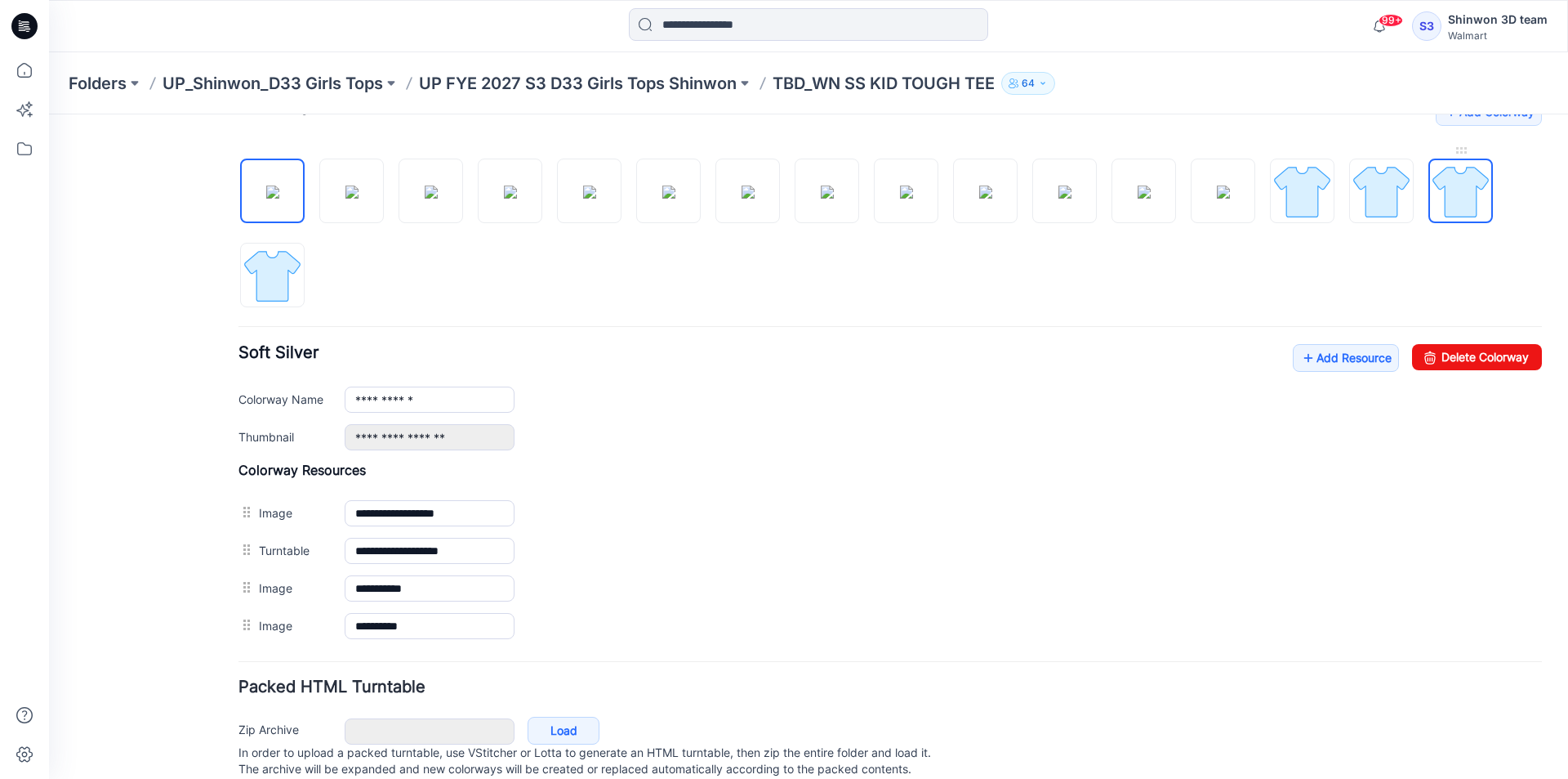
click at [1472, 190] on img at bounding box center [1460, 191] width 61 height 61
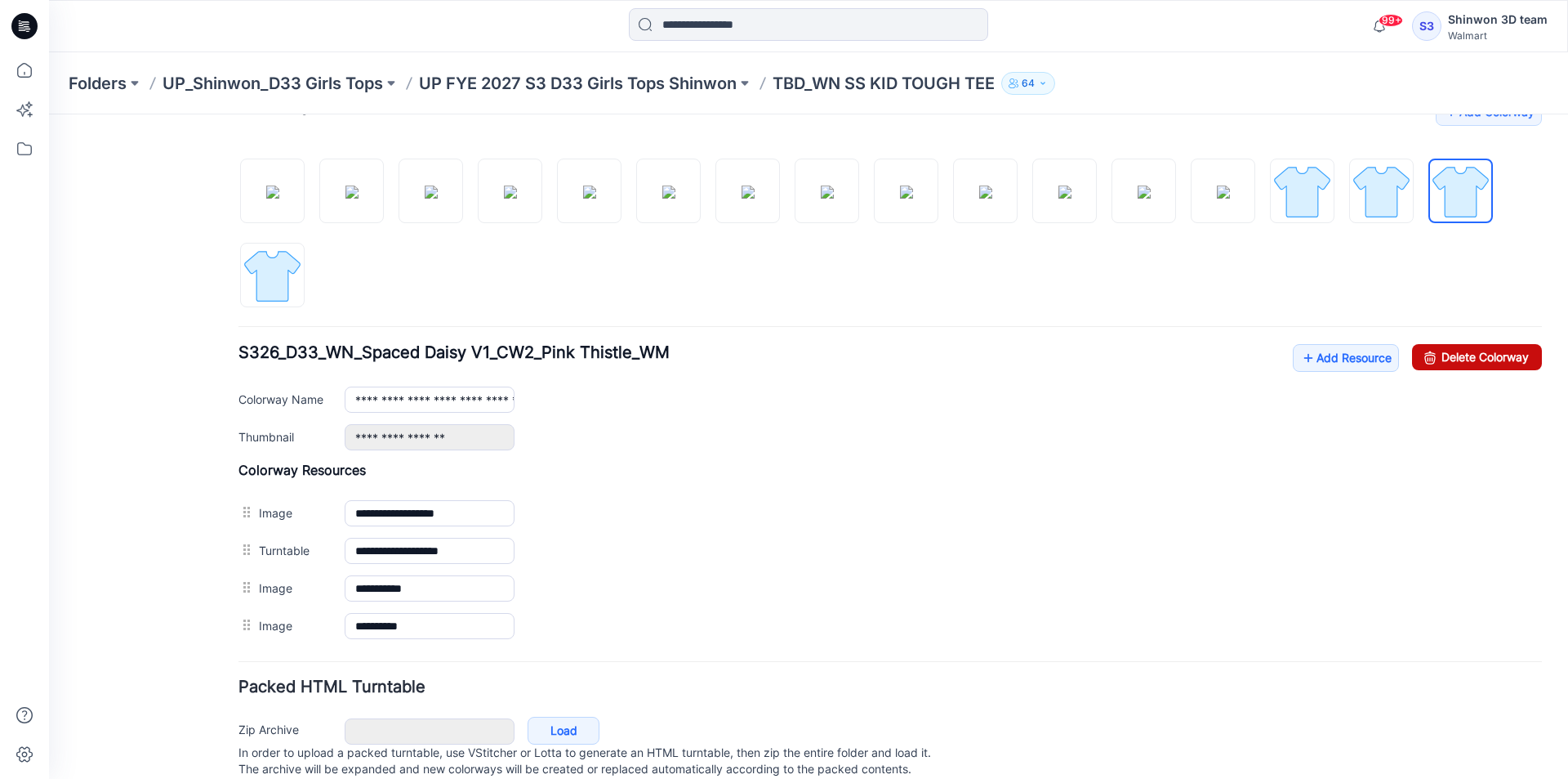
drag, startPoint x: 1479, startPoint y: 350, endPoint x: 908, endPoint y: 216, distance: 586.5
click at [1479, 350] on link "Delete Colorway" at bounding box center [1477, 357] width 130 height 26
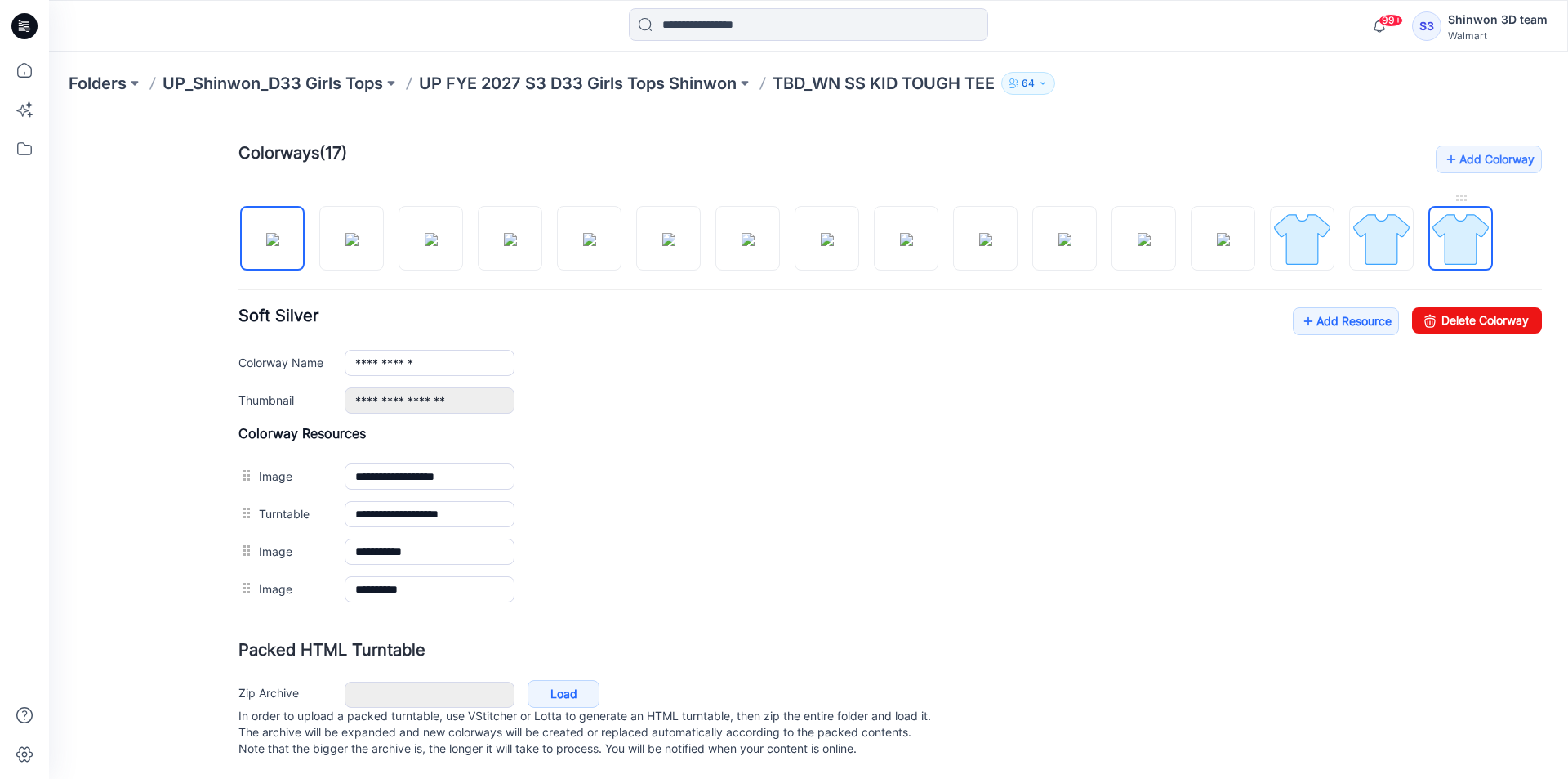
click at [1453, 210] on img at bounding box center [1460, 239] width 61 height 61
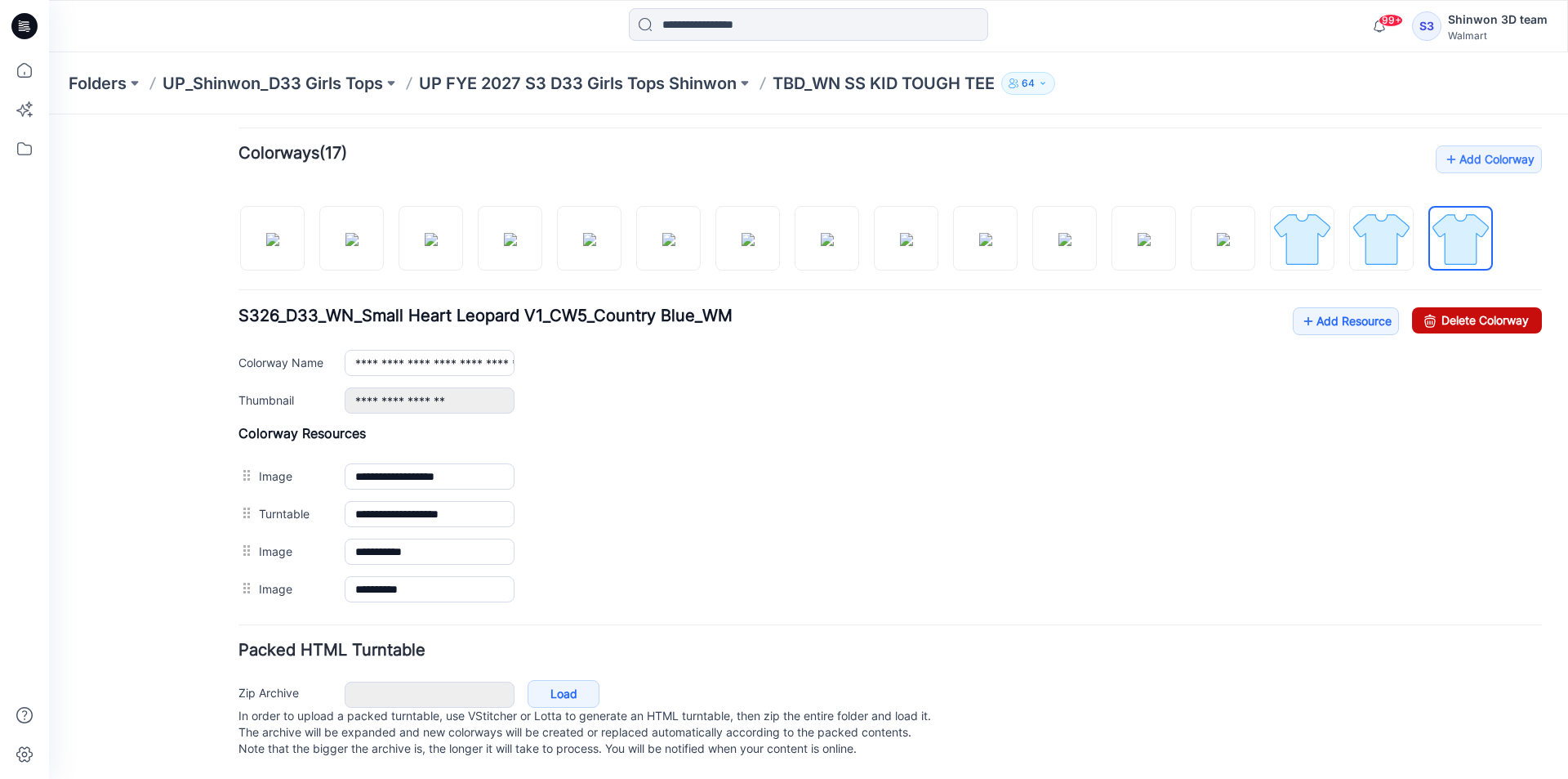
click at [1479, 308] on link "Delete Colorway" at bounding box center [1477, 320] width 130 height 26
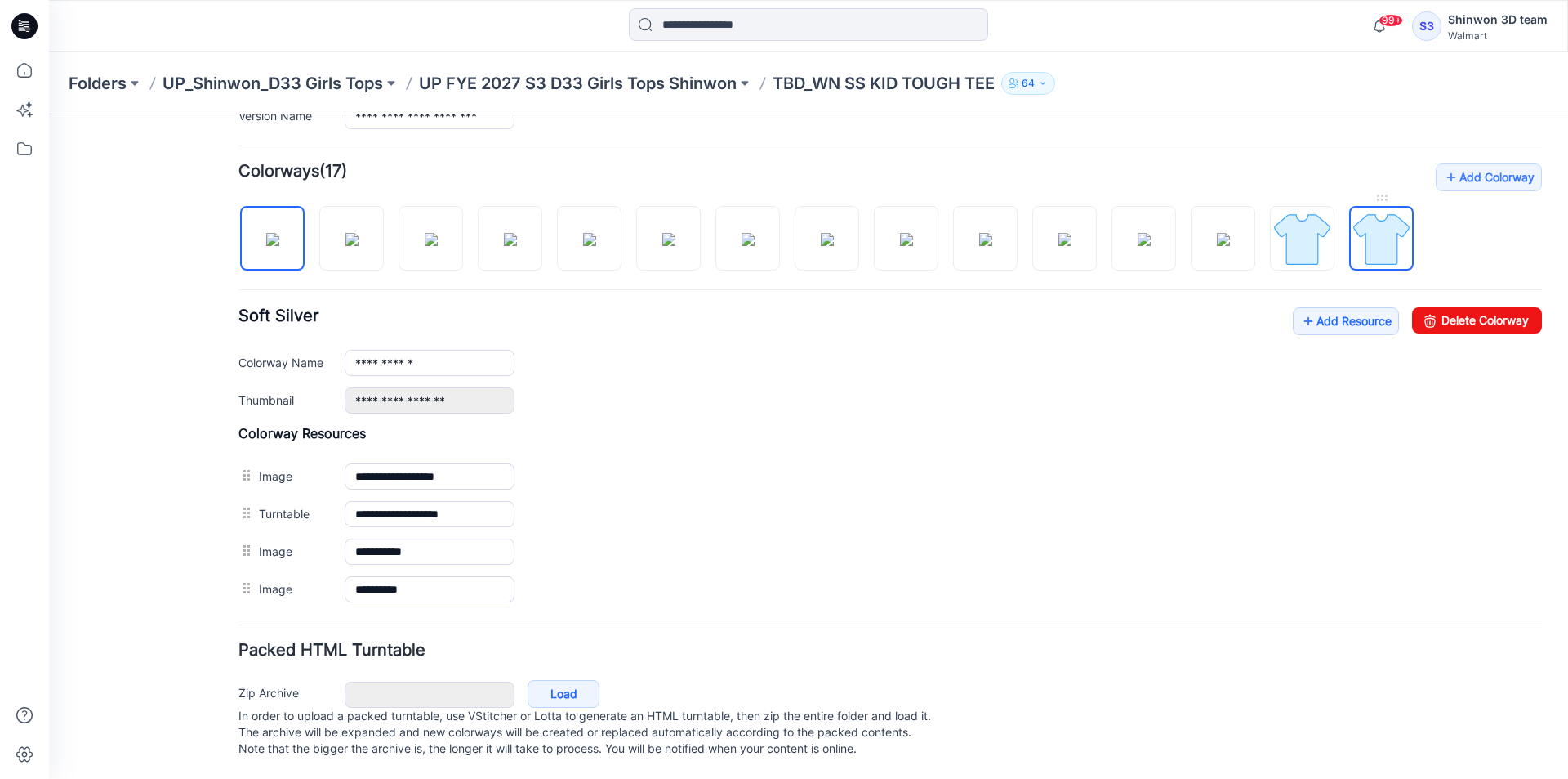
click at [1382, 220] on img at bounding box center [1381, 239] width 61 height 61
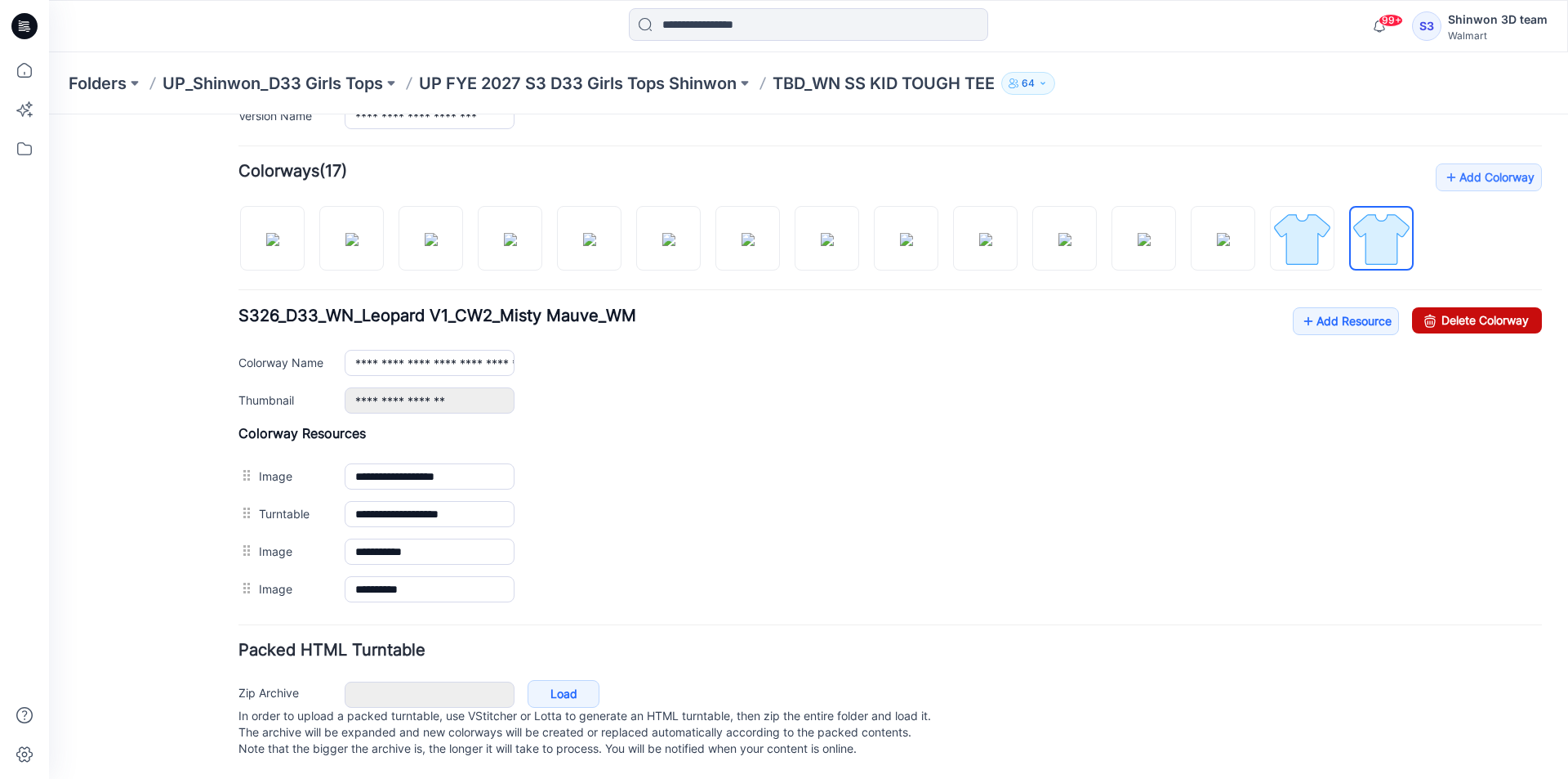
click at [1465, 309] on link "Delete Colorway" at bounding box center [1477, 320] width 130 height 26
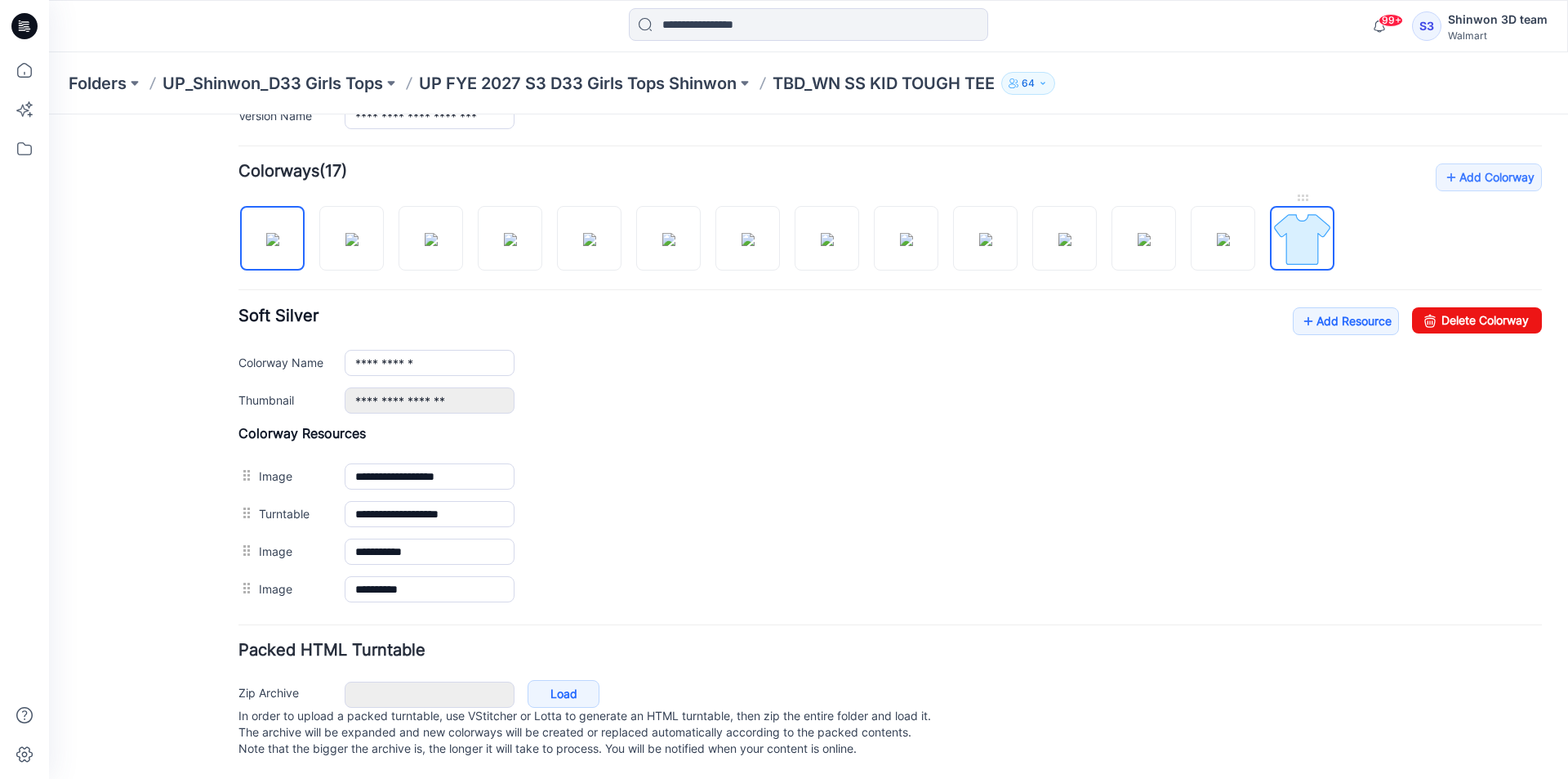
click at [1326, 222] on img at bounding box center [1302, 239] width 61 height 61
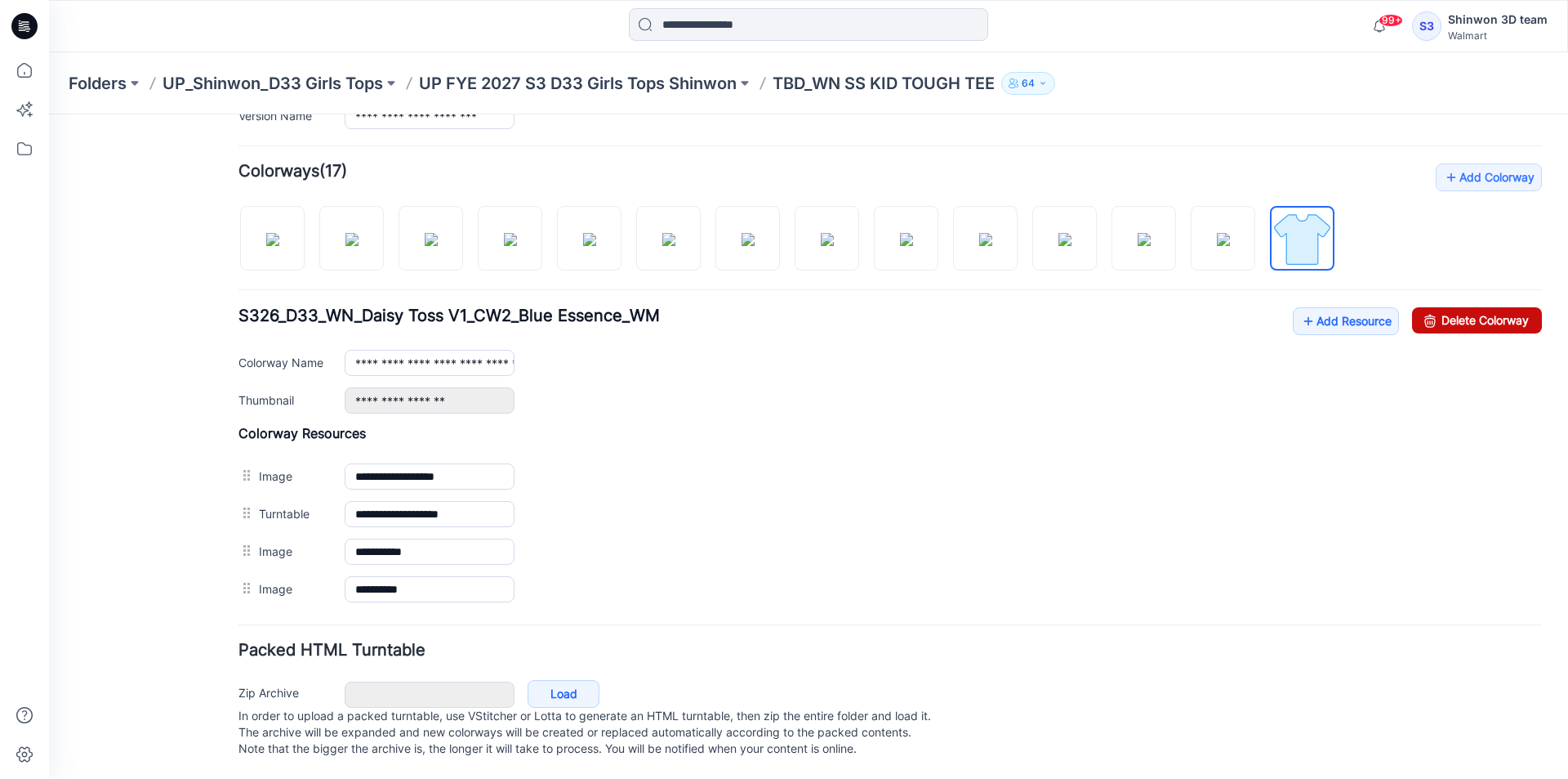
click at [1501, 308] on link "Delete Colorway" at bounding box center [1477, 320] width 130 height 26
type input "**********"
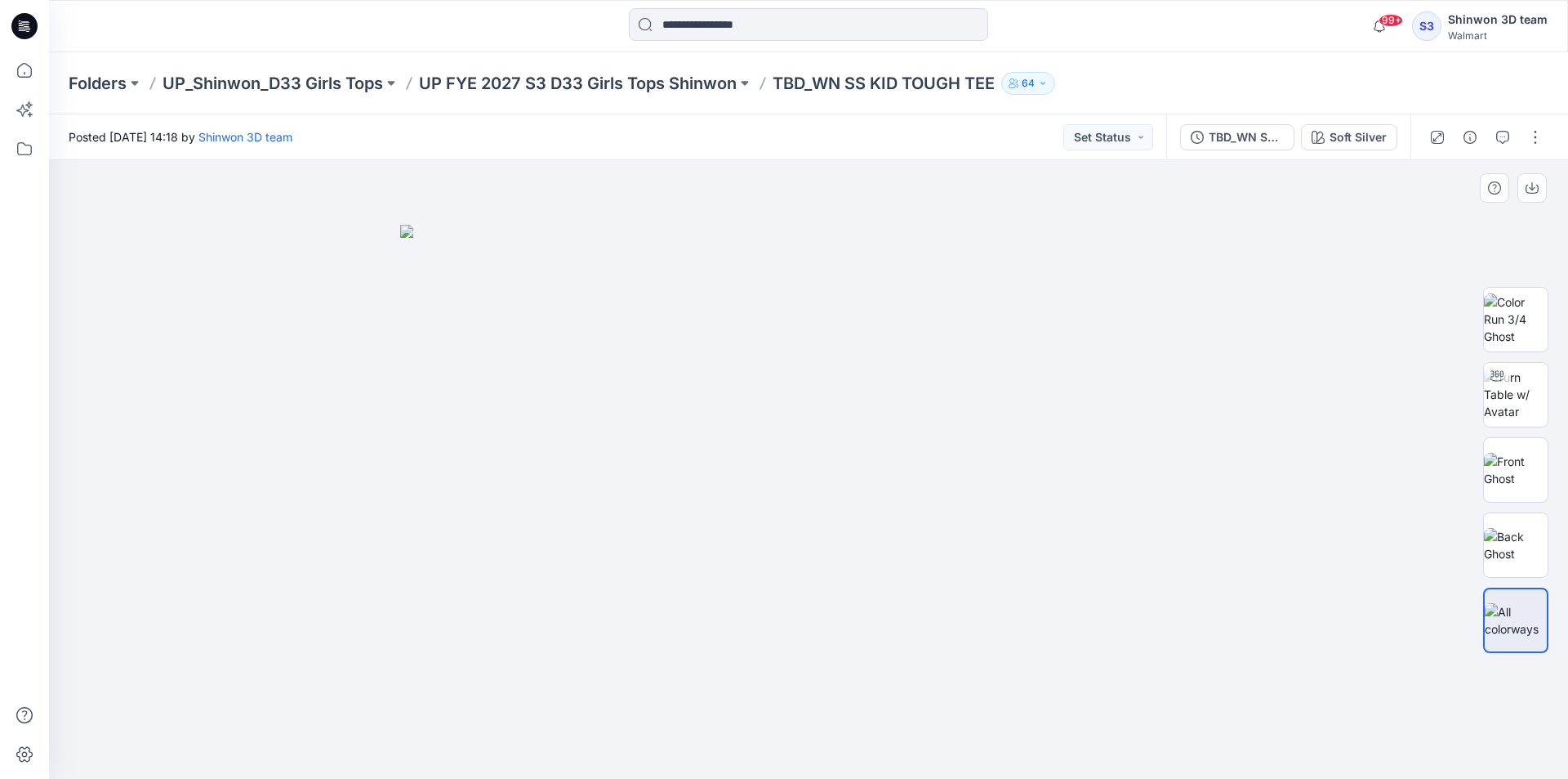
click at [1327, 497] on div at bounding box center [809, 470] width 1520 height 619
click at [1347, 142] on div "Soft Silver" at bounding box center [1358, 137] width 57 height 18
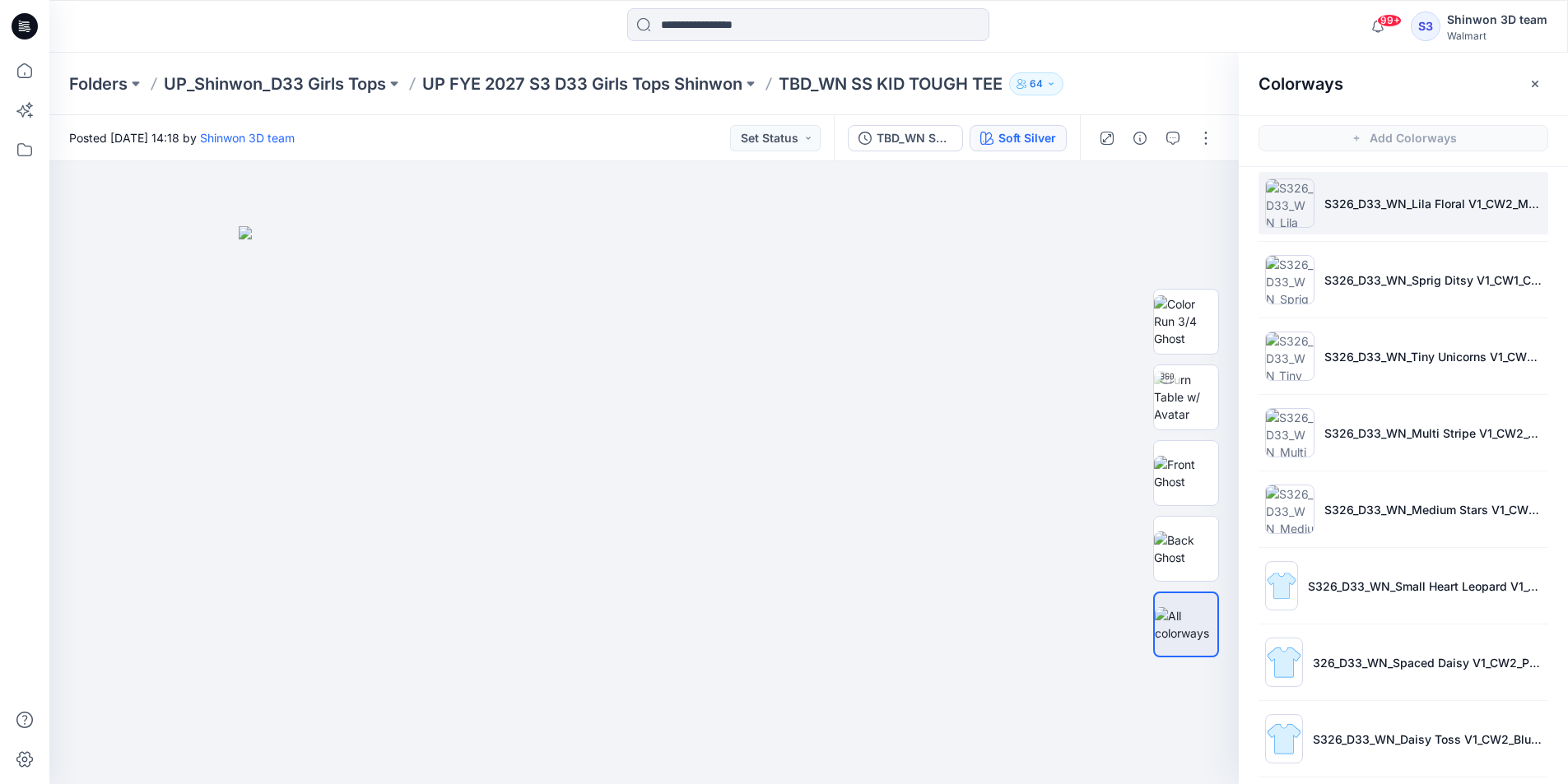
scroll to position [711, 0]
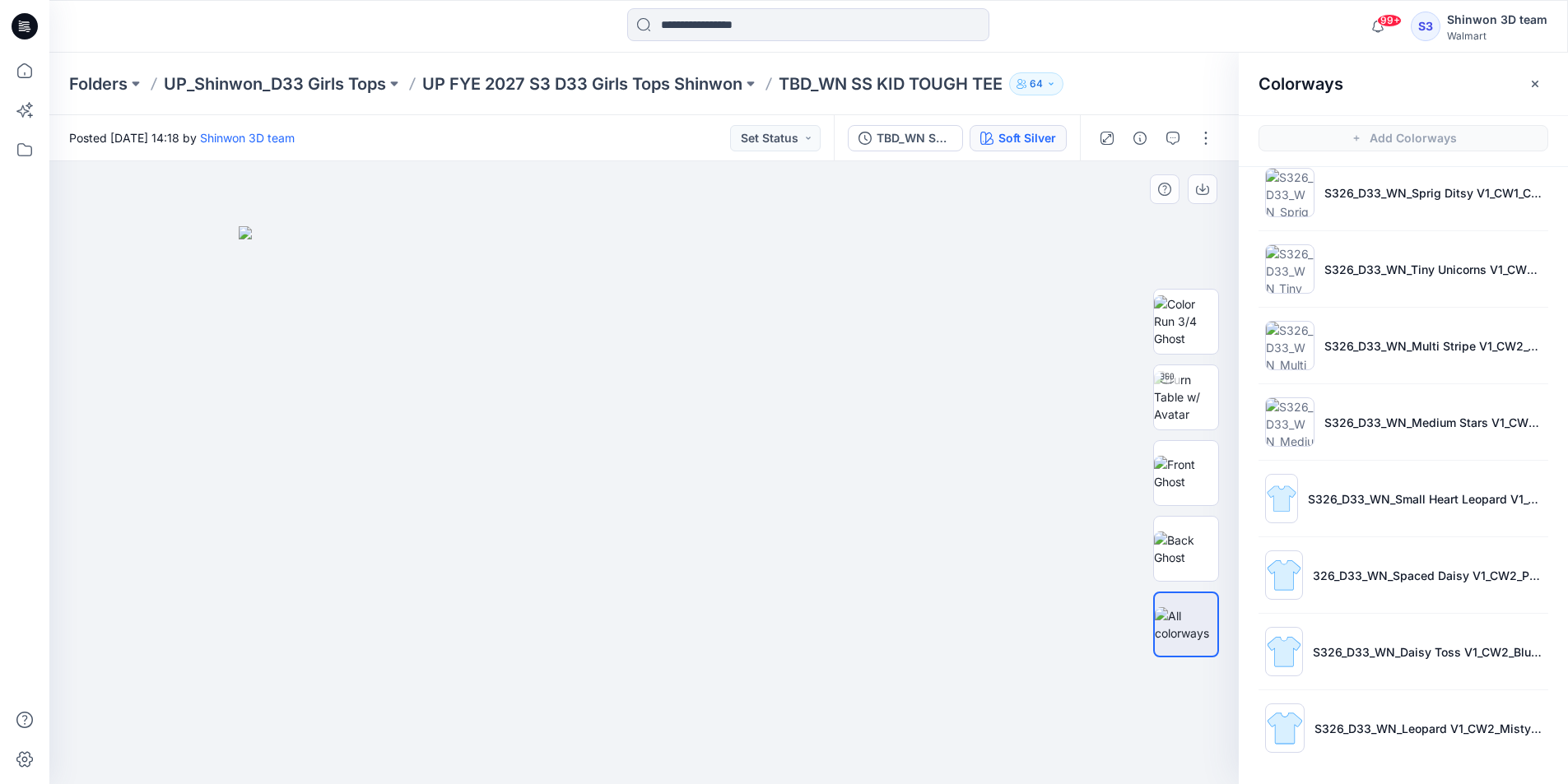
click at [1096, 206] on div at bounding box center [651, 473] width 1202 height 623
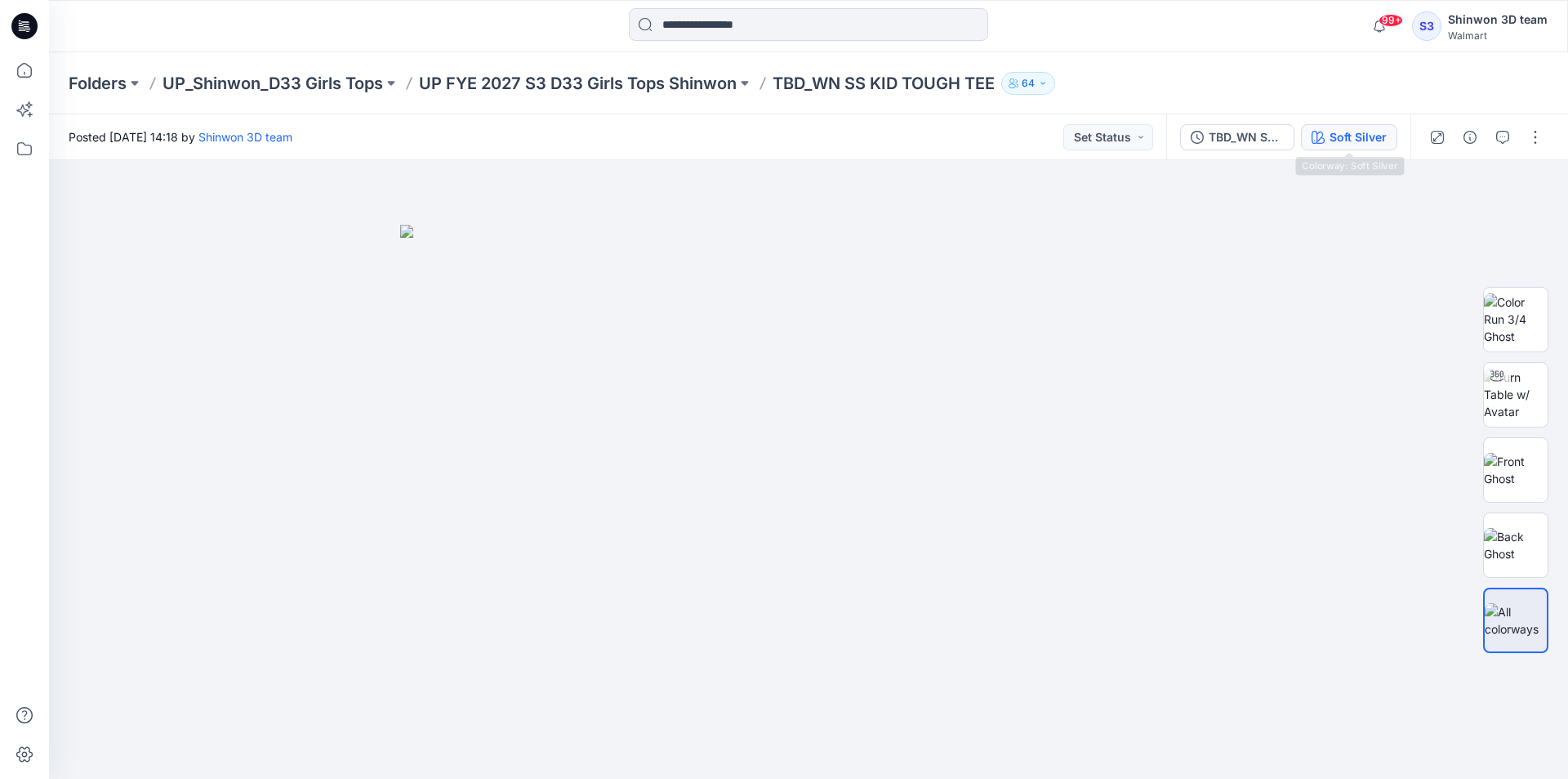
click at [1344, 140] on div "Soft Silver" at bounding box center [1358, 137] width 57 height 18
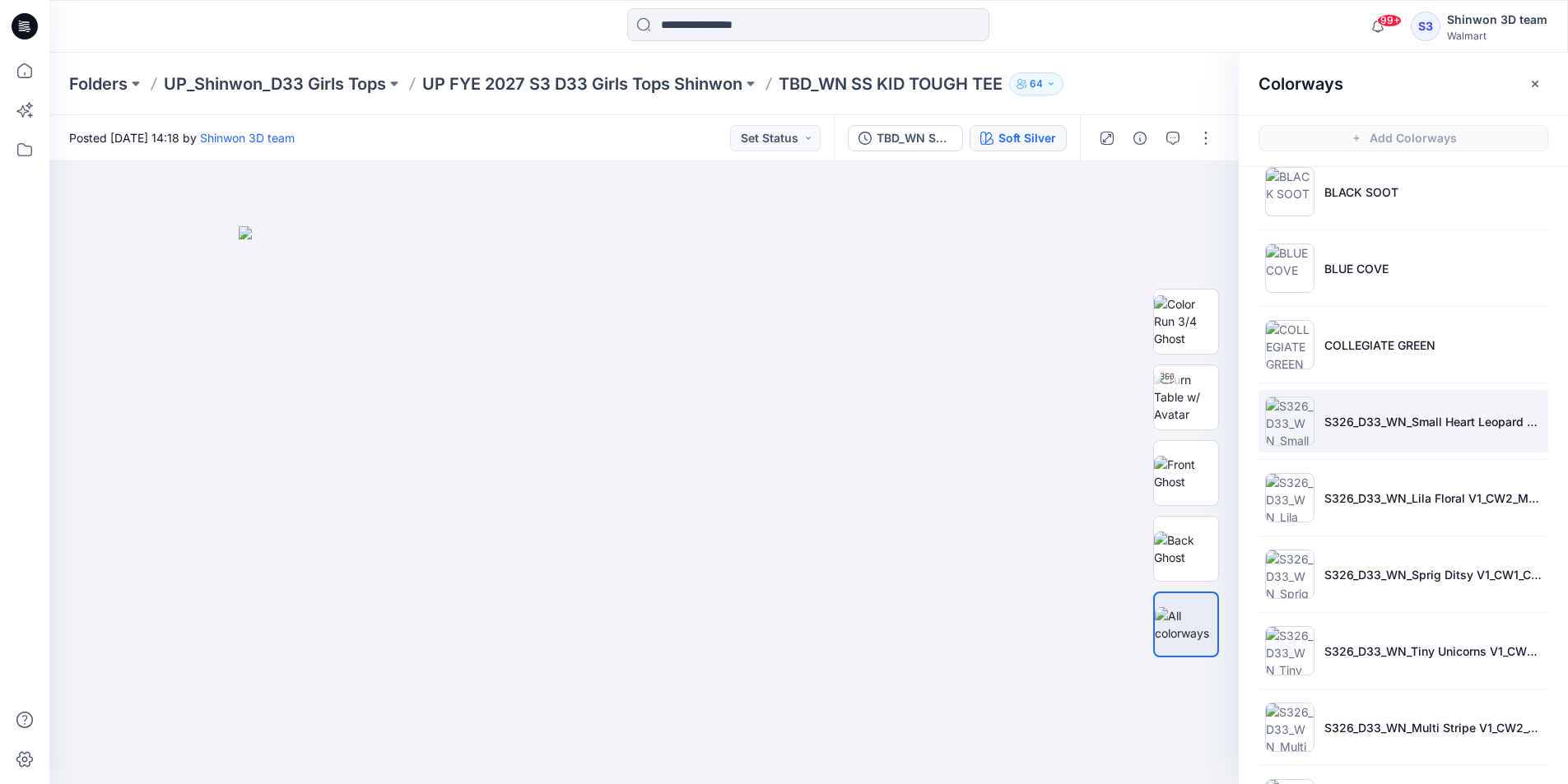
scroll to position [711, 0]
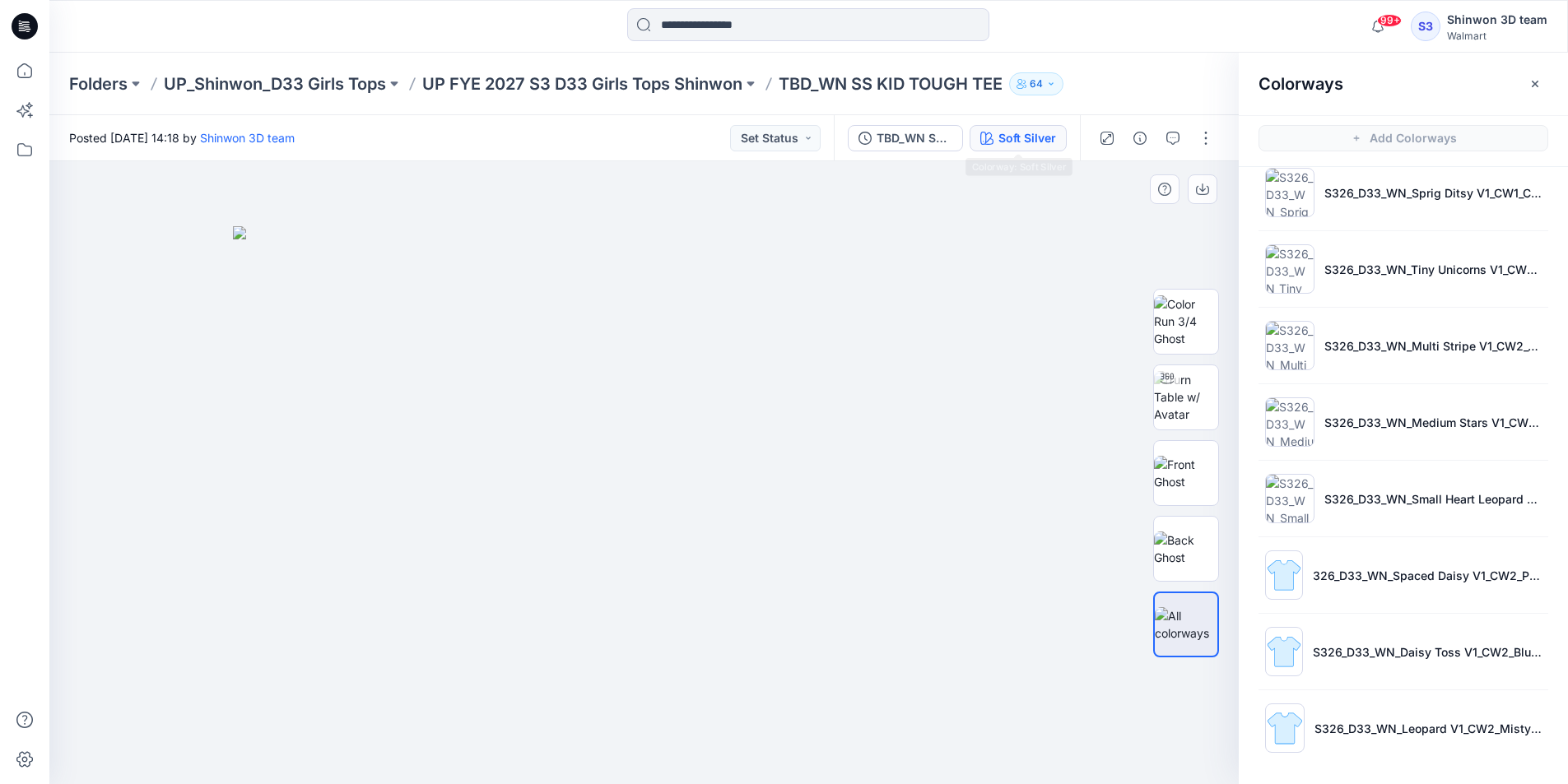
click at [1131, 199] on div at bounding box center [644, 473] width 1189 height 623
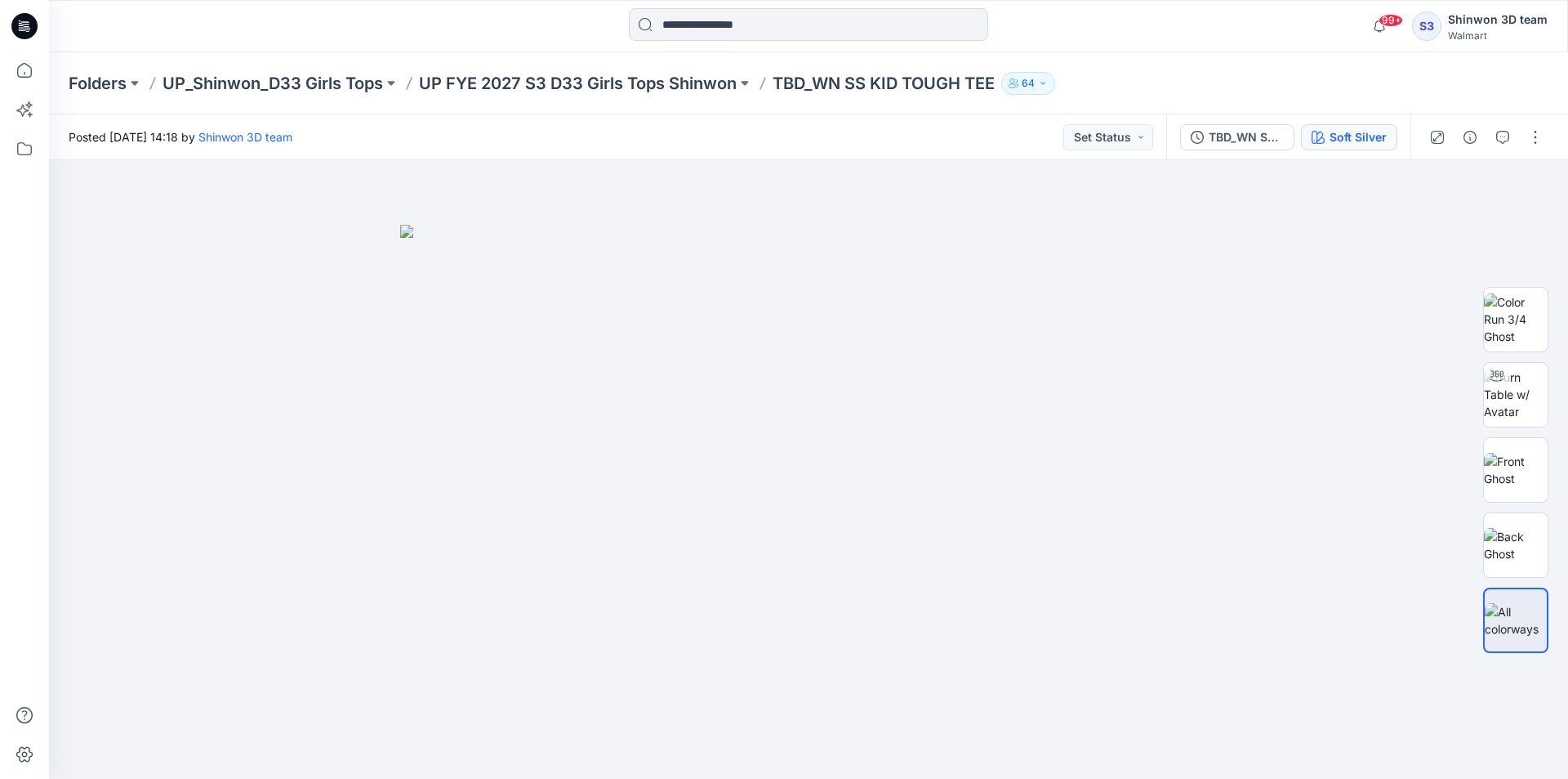
click at [1359, 135] on div "Soft Silver" at bounding box center [1358, 137] width 57 height 18
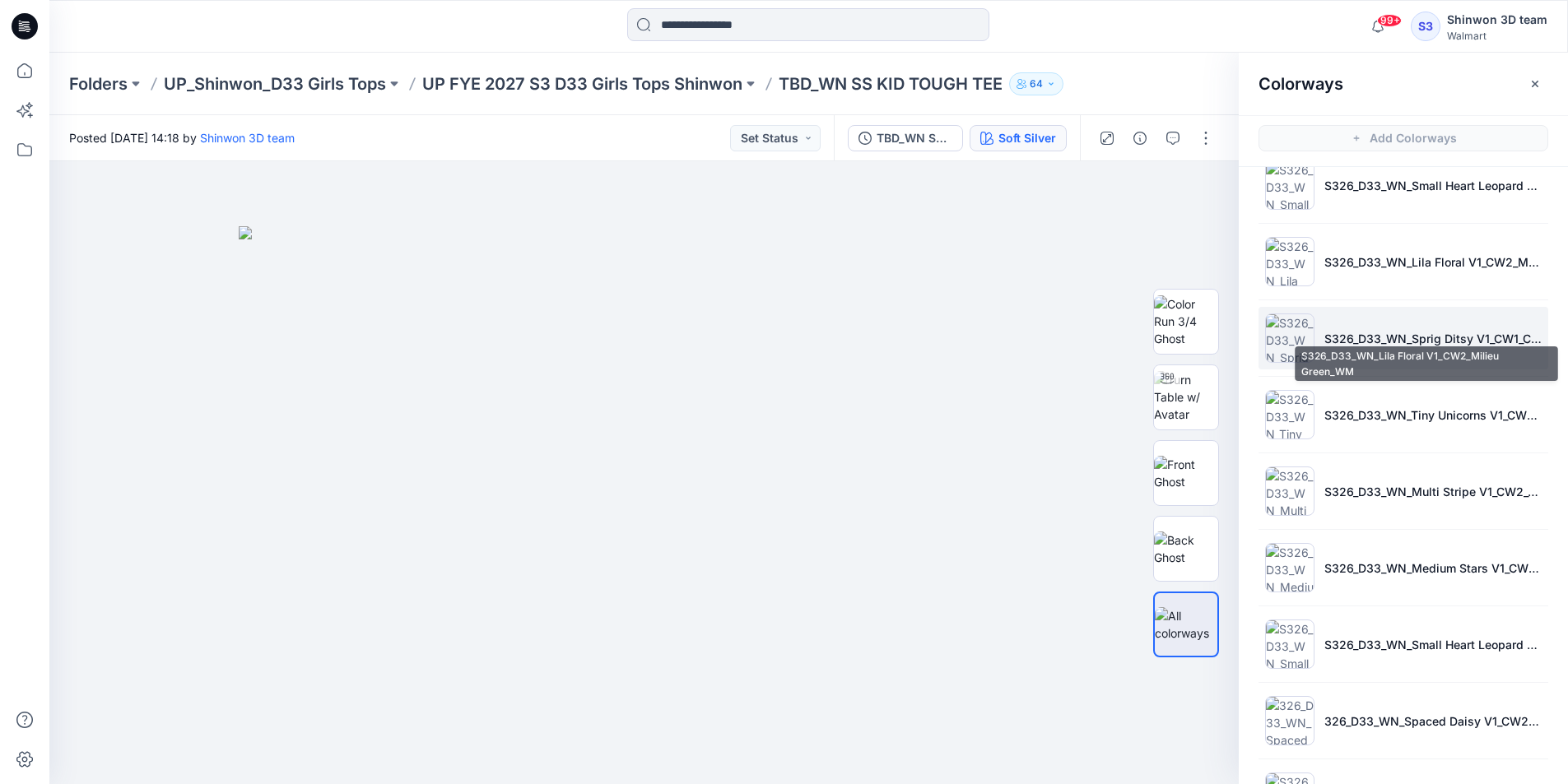
scroll to position [711, 0]
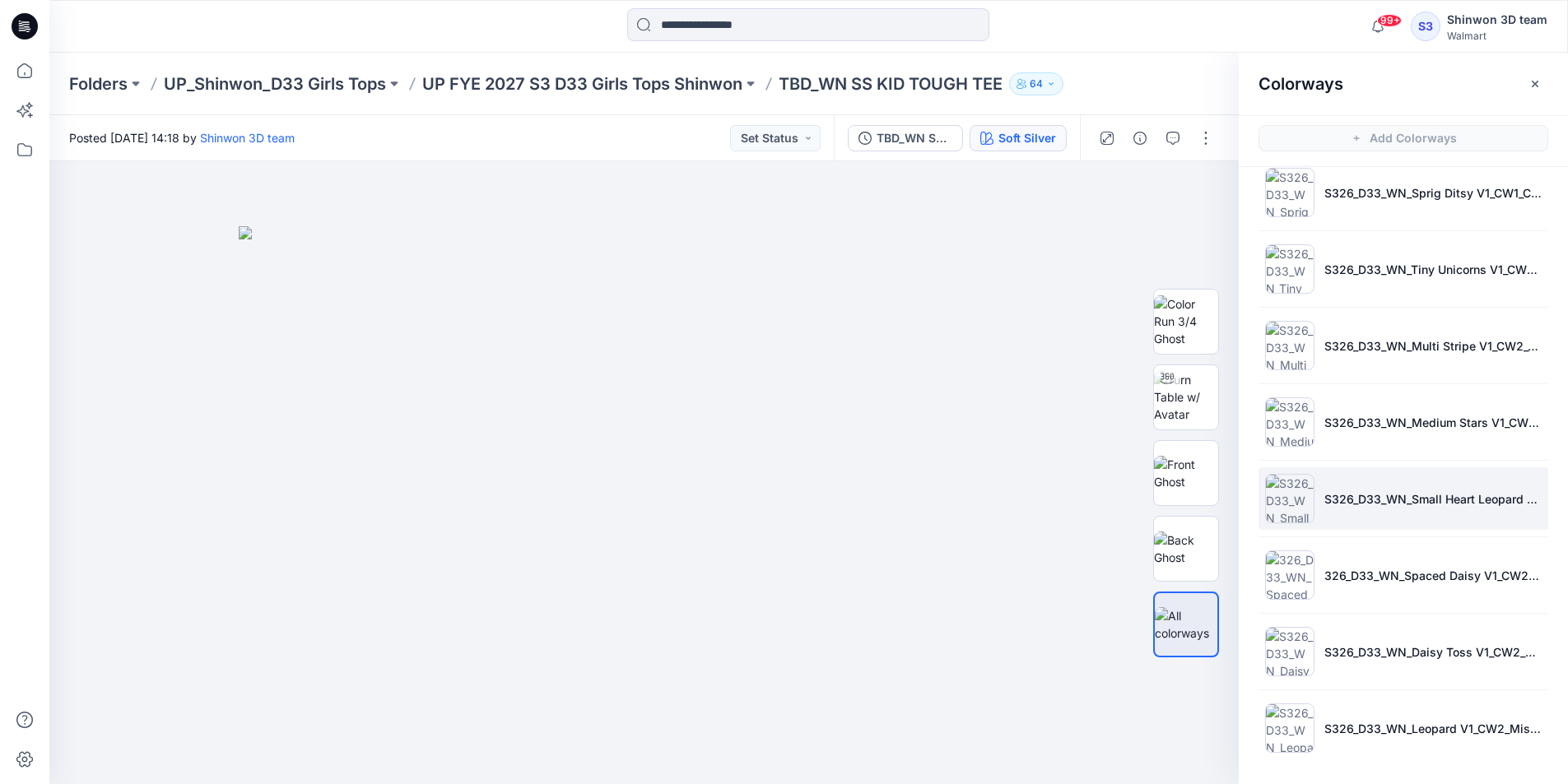
click at [1301, 488] on li "S326_D33_WN_Small Heart Leopard V1_CW5_Country Blue_WM" at bounding box center [1403, 498] width 289 height 62
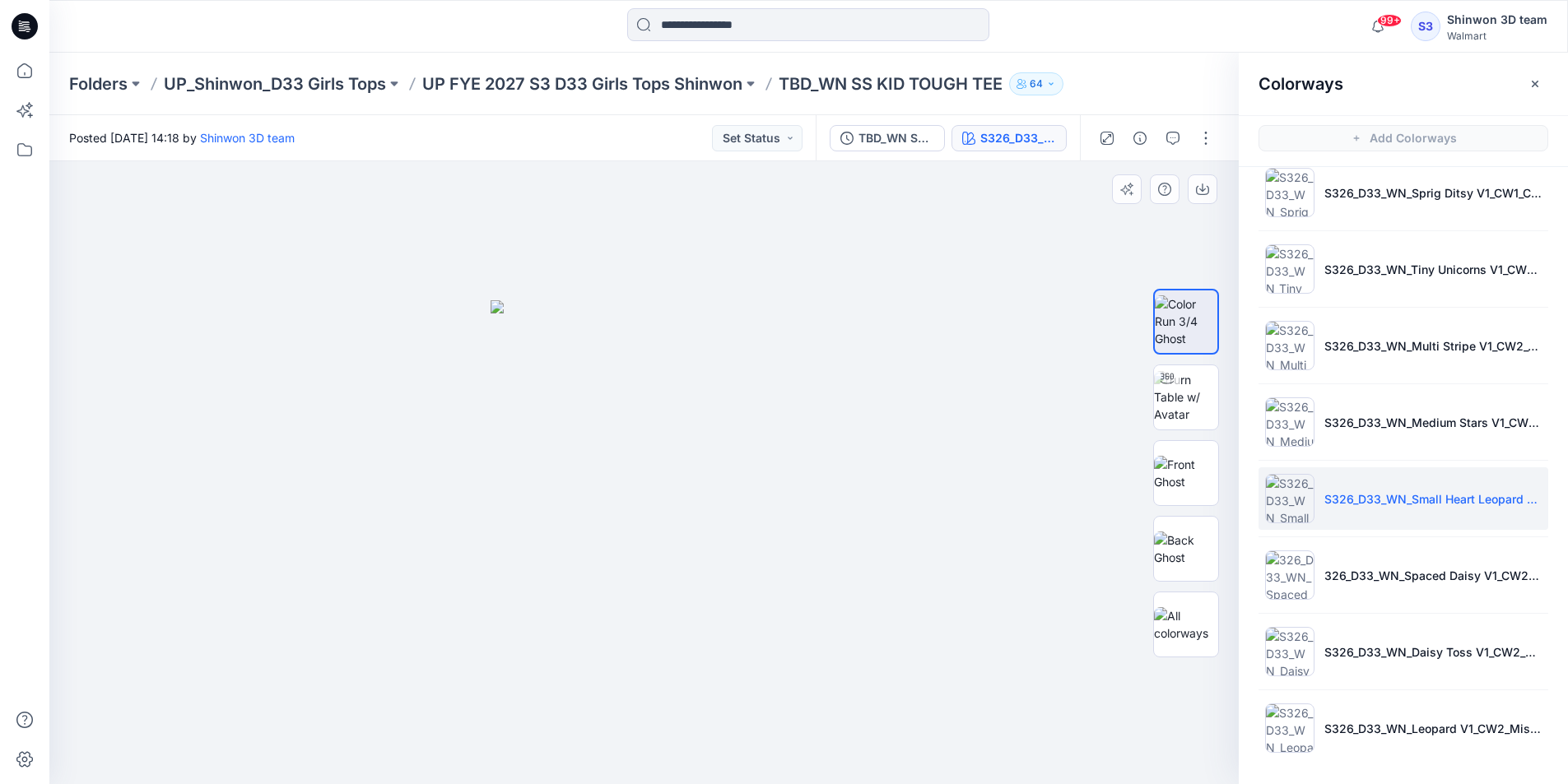
drag, startPoint x: 988, startPoint y: 660, endPoint x: 975, endPoint y: 643, distance: 21.4
click at [989, 654] on div at bounding box center [644, 473] width 1189 height 623
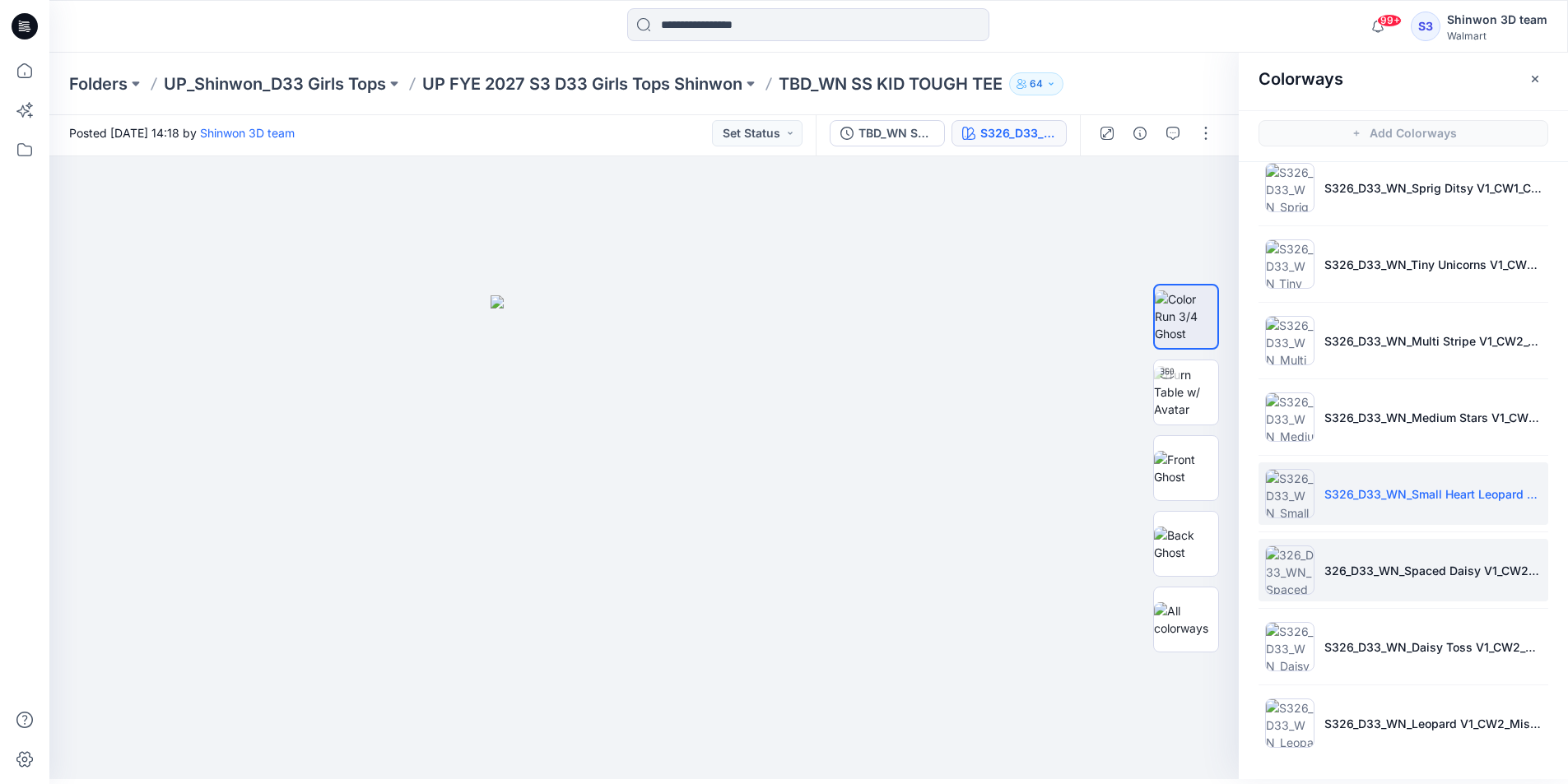
click at [1360, 585] on li "326_D33_WN_Spaced Daisy V1_CW2_Pink Thistle_WM" at bounding box center [1403, 570] width 289 height 62
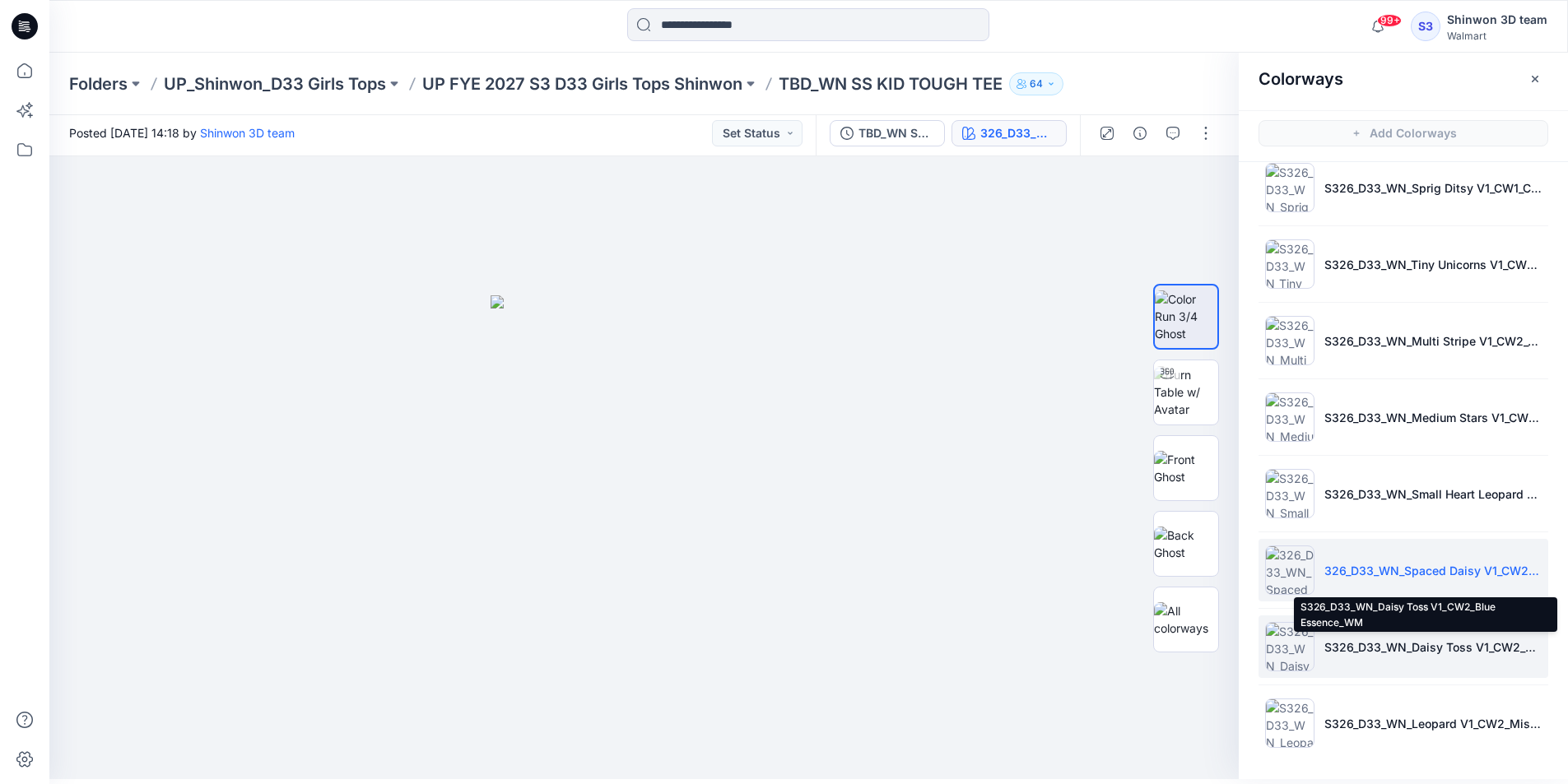
click at [1326, 643] on p "S326_D33_WN_Daisy Toss V1_CW2_Blue Essence_WM" at bounding box center [1432, 647] width 217 height 18
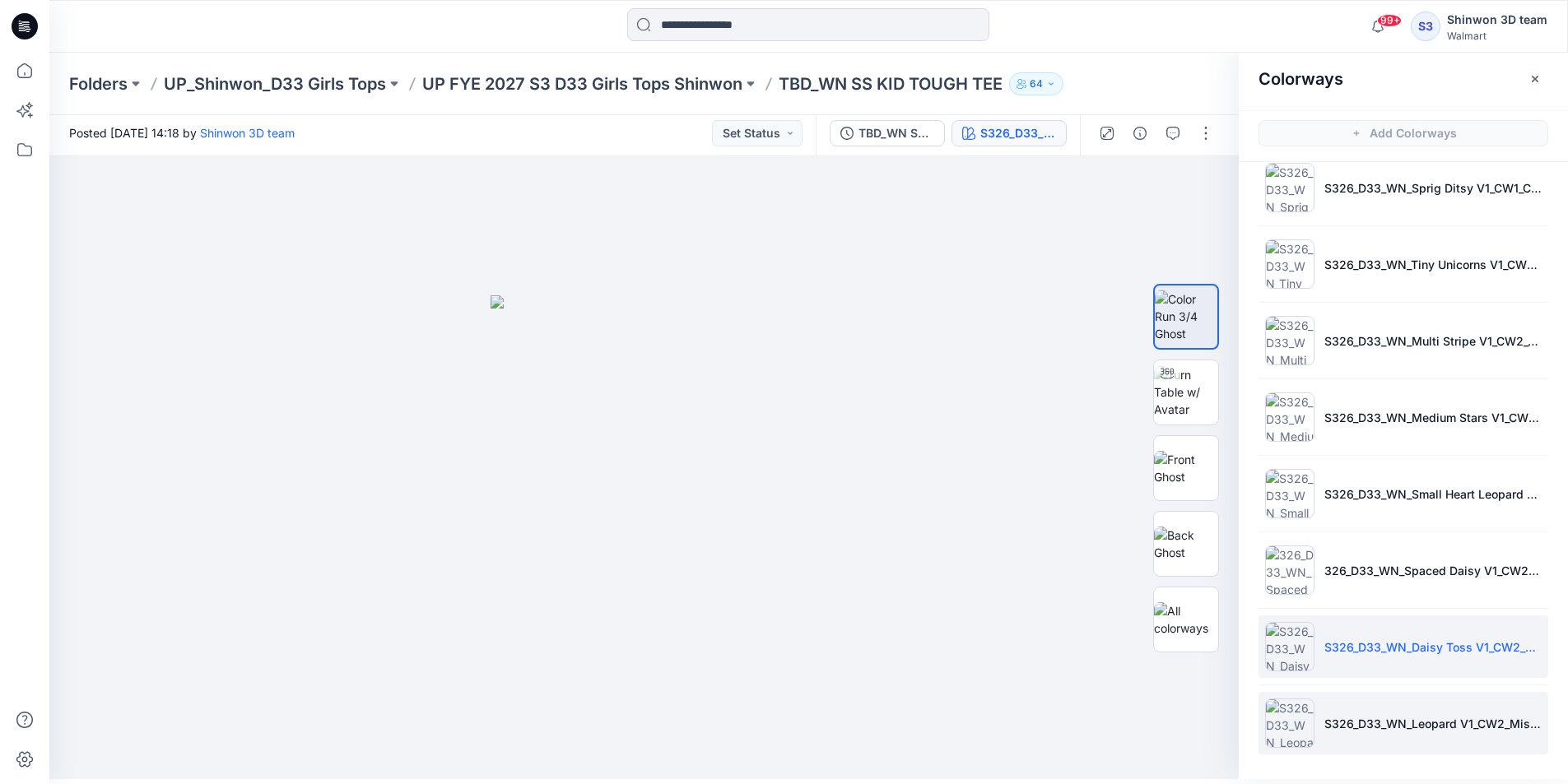
click at [1329, 712] on li "S326_D33_WN_Leopard V1_CW2_Misty Mauve_WM" at bounding box center [1403, 722] width 289 height 62
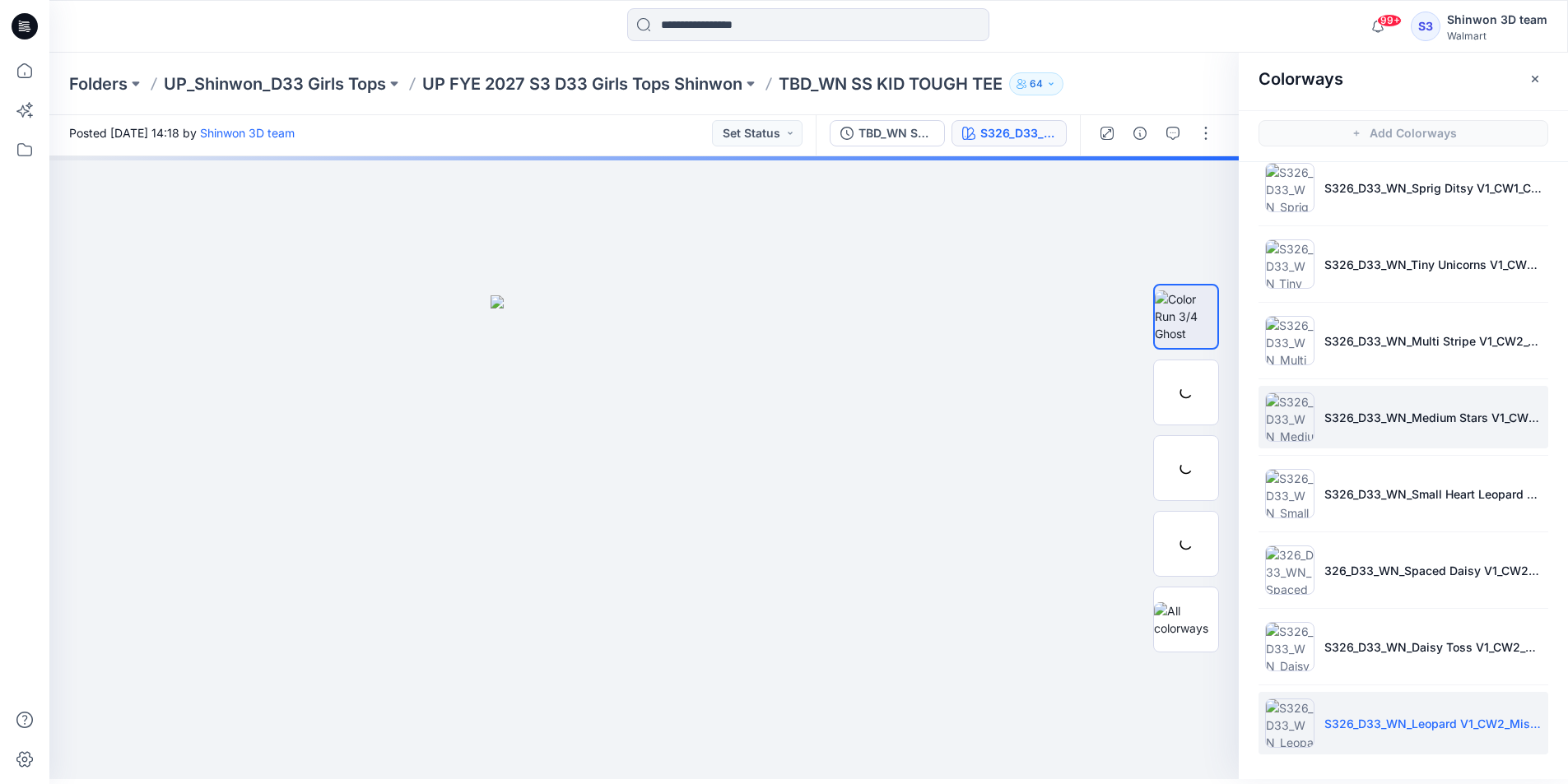
click at [1341, 396] on li "S326_D33_WN_Medium Stars V1_CW1_Light Grey Heather_WM (WHITE GROUND)" at bounding box center [1403, 417] width 289 height 62
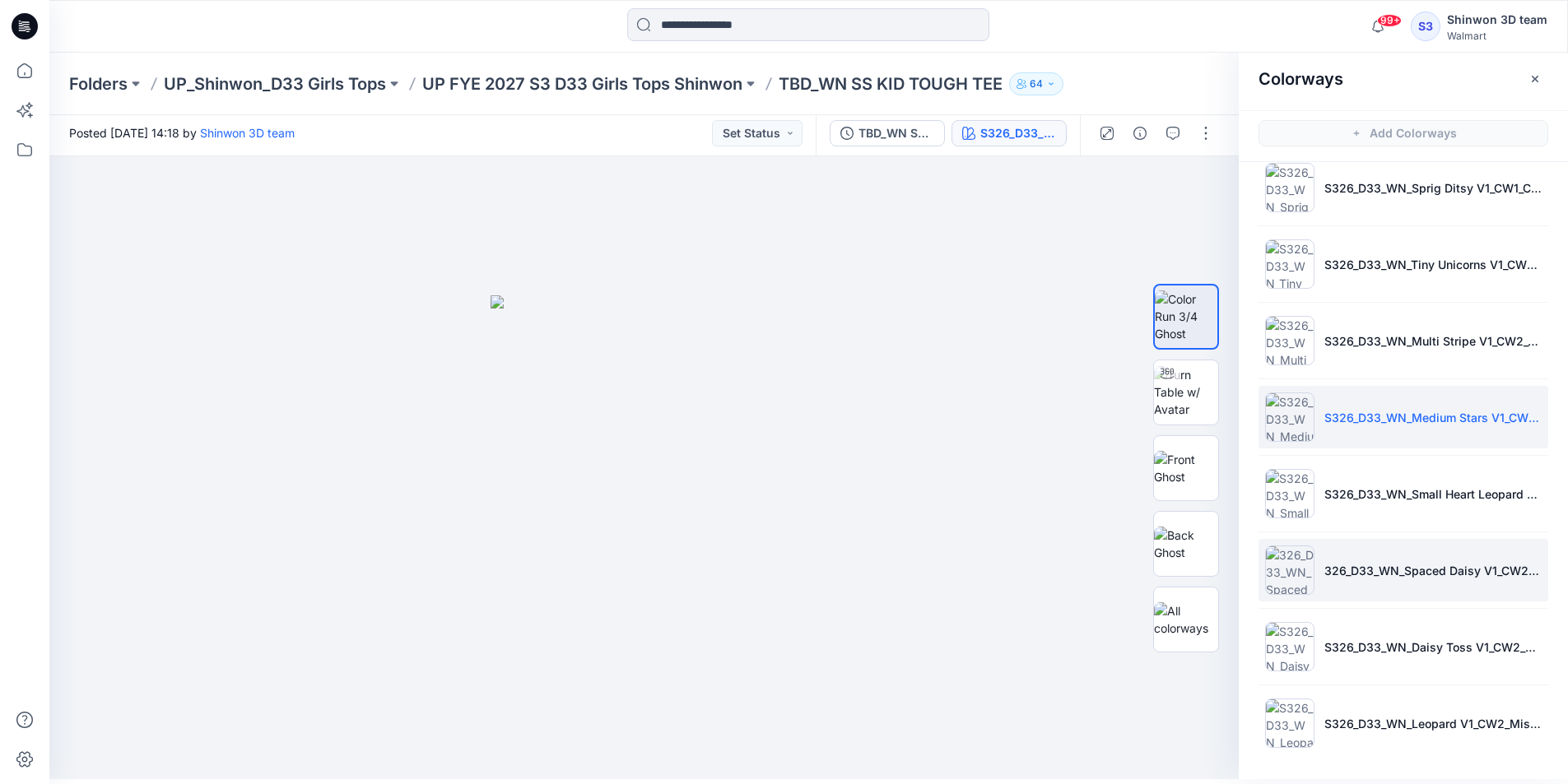
click at [1372, 595] on li "326_D33_WN_Spaced Daisy V1_CW2_Pink Thistle_WM" at bounding box center [1403, 570] width 289 height 62
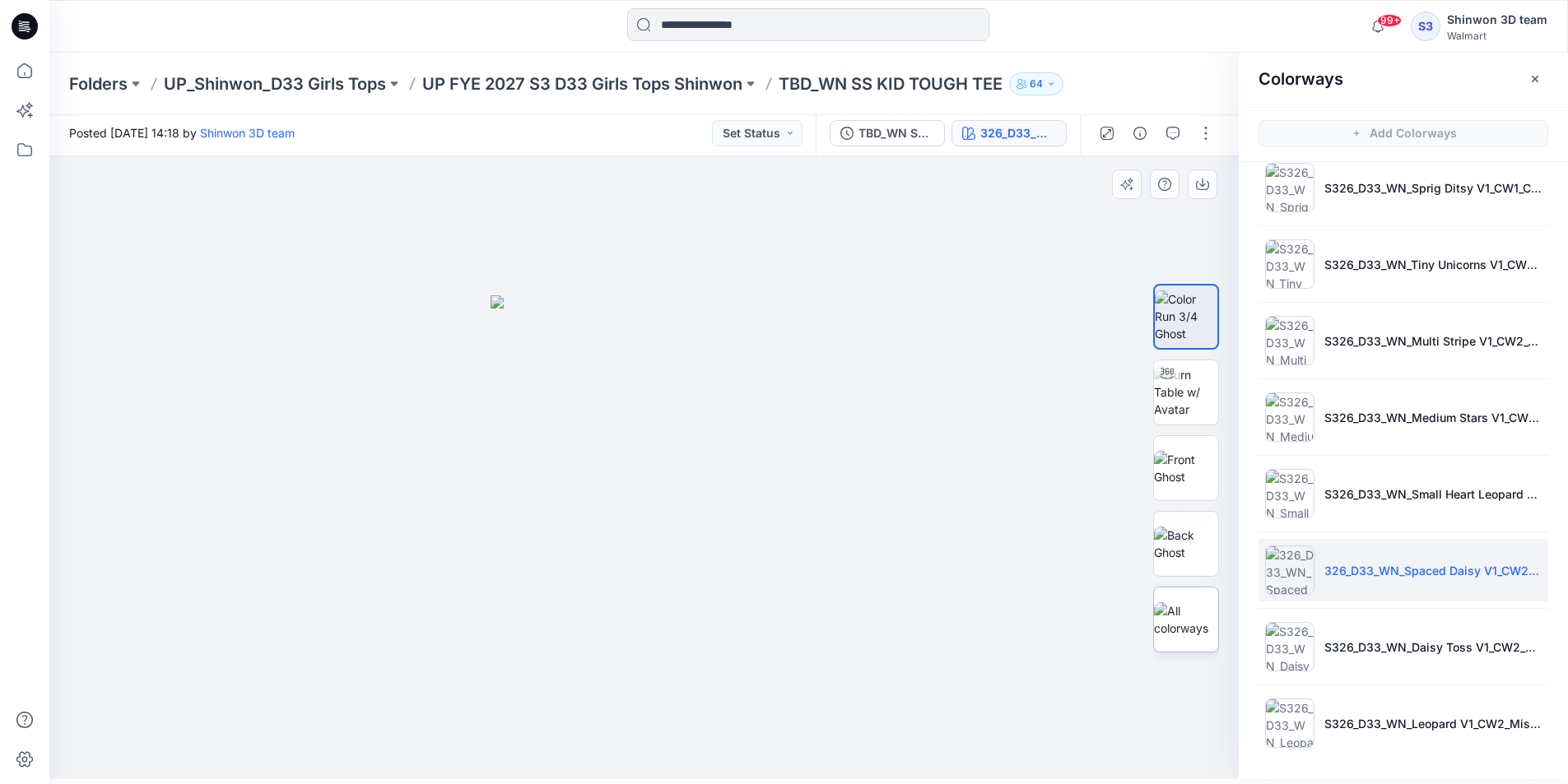
click at [1203, 591] on div at bounding box center [1185, 619] width 65 height 65
